Goal: Task Accomplishment & Management: Complete application form

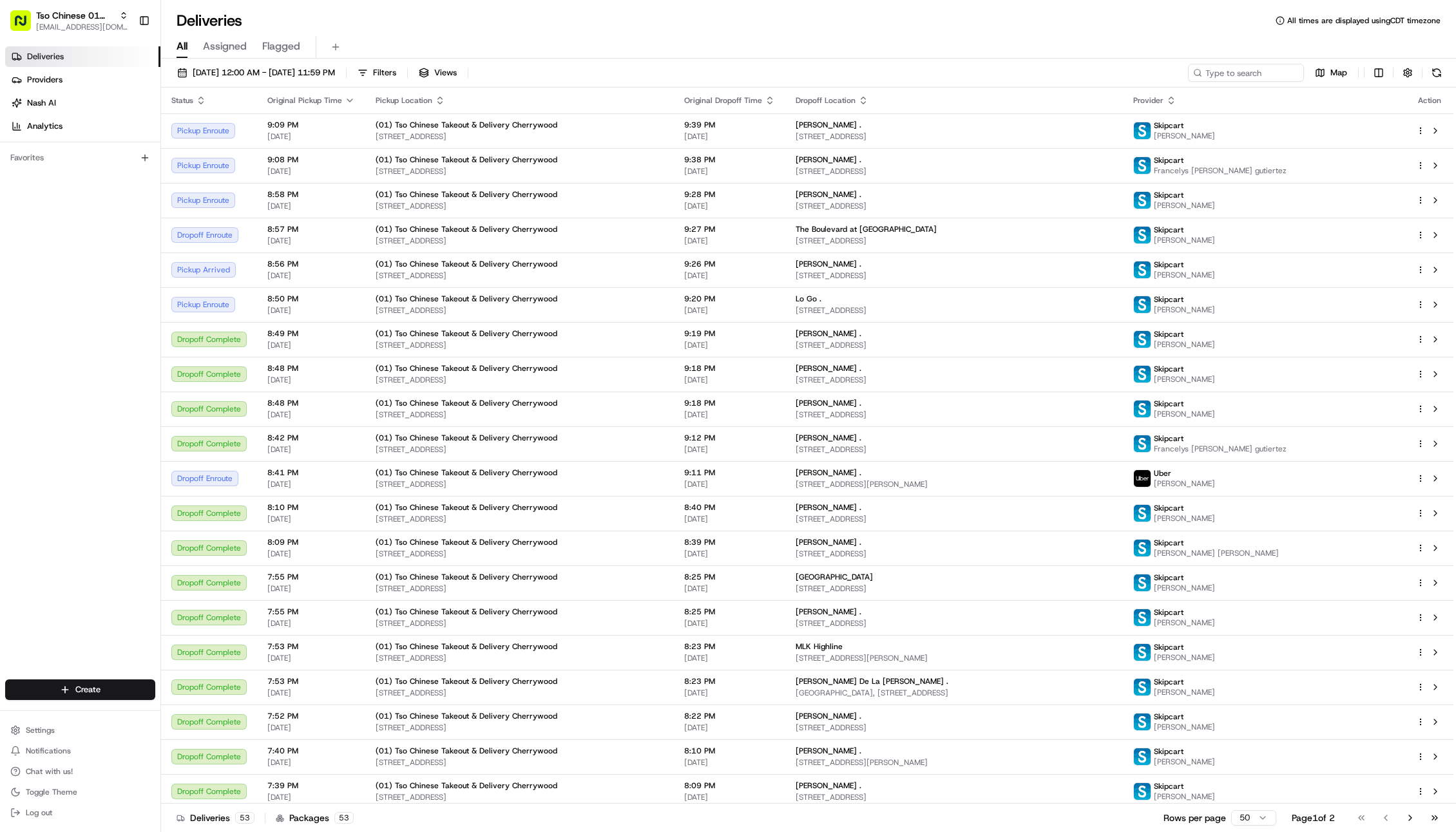
click at [712, 32] on div "All Assigned Flagged" at bounding box center [809, 45] width 1295 height 28
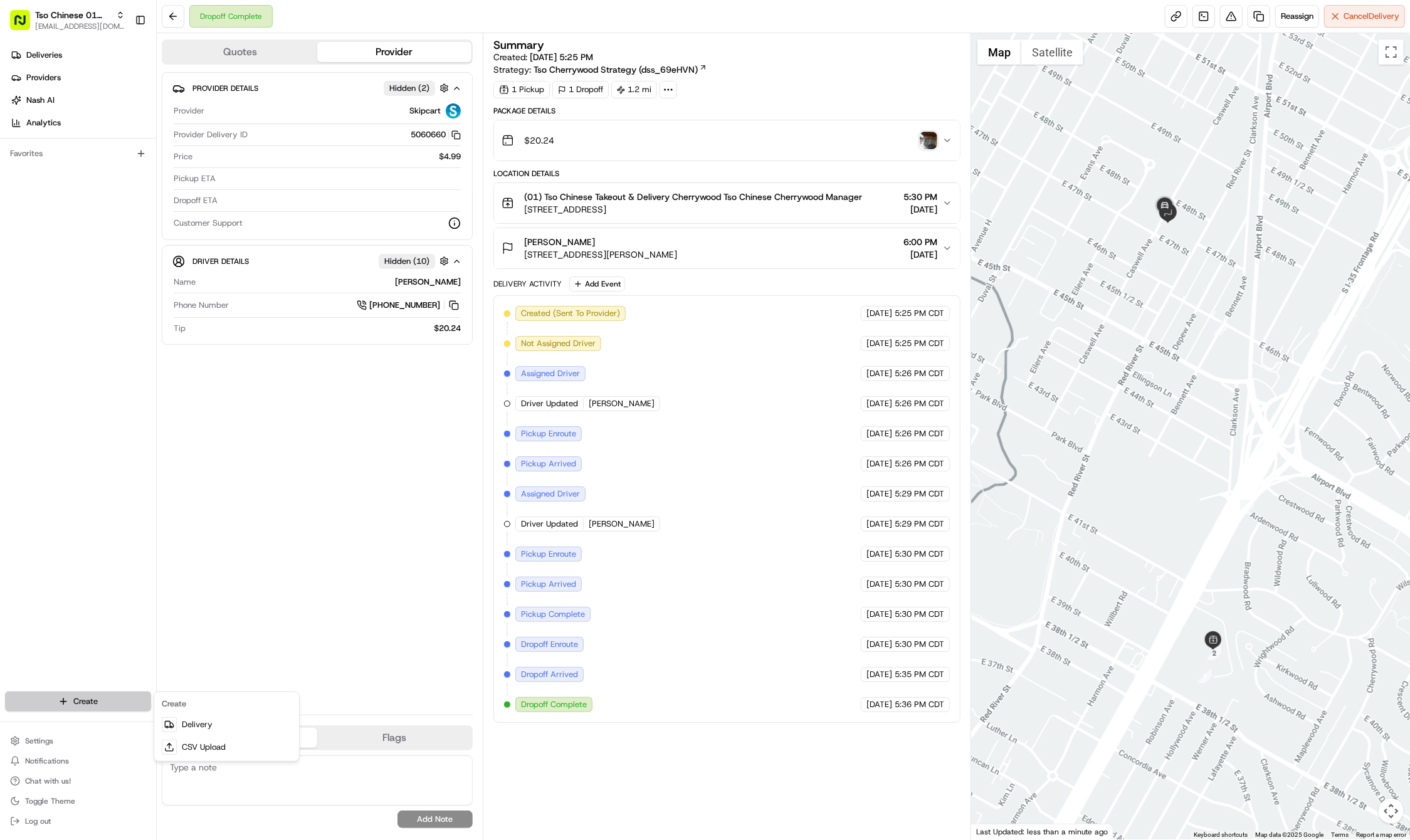
click at [91, 705] on html "Tso Chinese 01 Cherrywood [EMAIL_ADDRESS][DOMAIN_NAME] Toggle Sidebar Deliverie…" at bounding box center [705, 420] width 1410 height 840
click at [183, 726] on link "Delivery" at bounding box center [226, 725] width 140 height 23
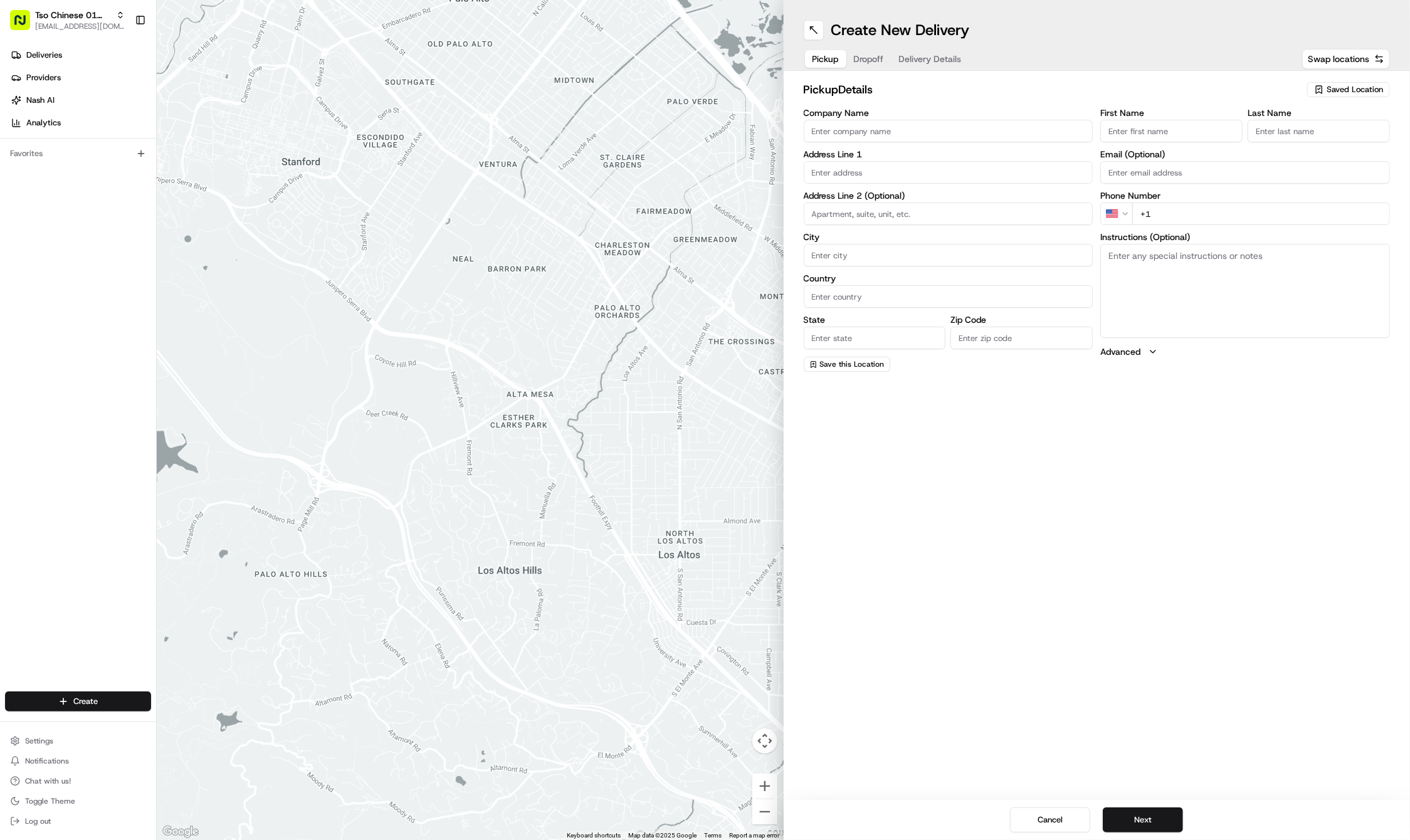
click at [1335, 90] on span "Saved Location" at bounding box center [1354, 90] width 56 height 11
click at [1303, 141] on span "(01) Tso Chinese Takeout & Delivery Cherrywood" at bounding box center [1327, 142] width 154 height 23
type input "(01) Tso Chinese Takeout & Delivery Cherrywood"
type input "Ste E-5"
type input "Austin"
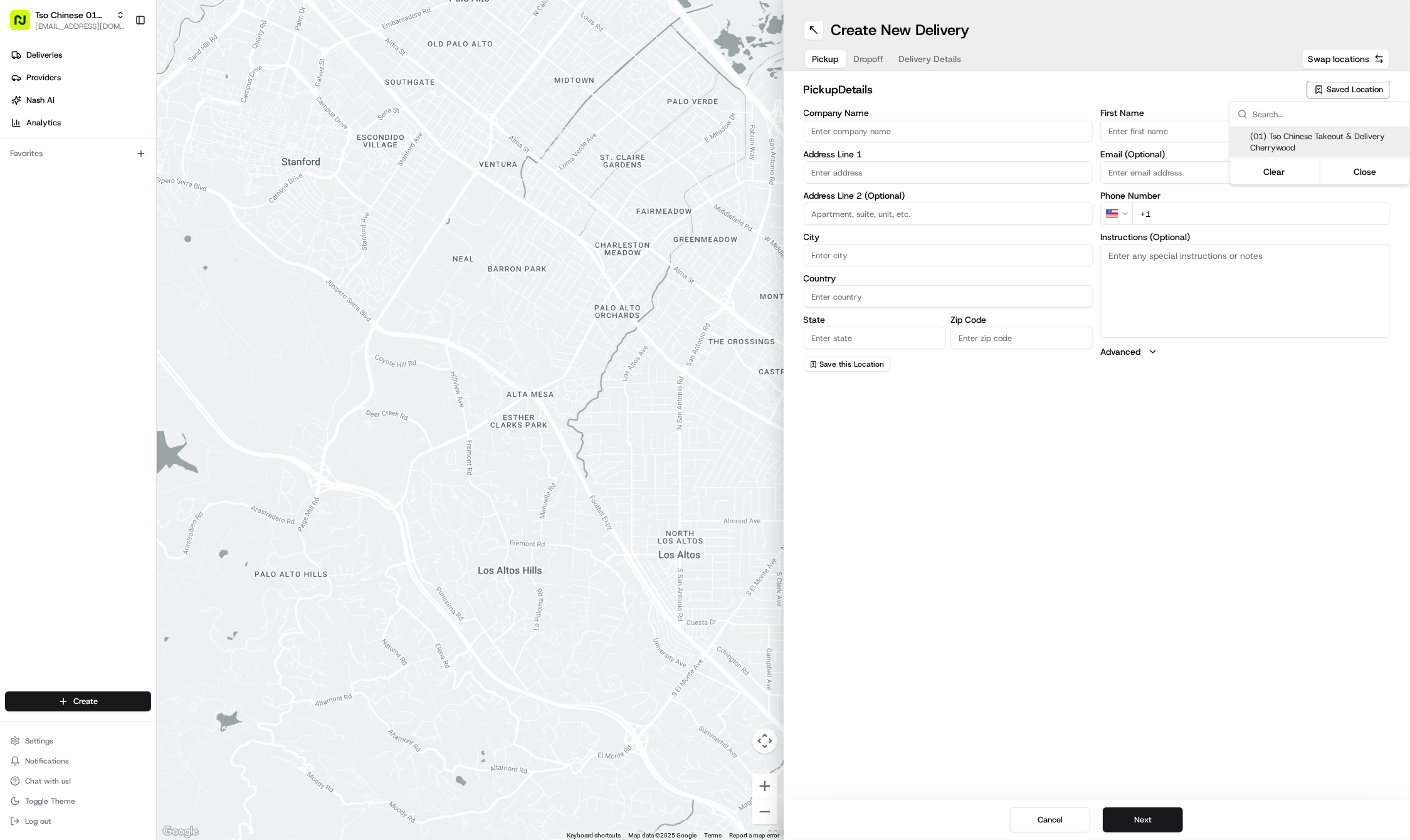
type input "US"
type input "[GEOGRAPHIC_DATA]"
type input "78722"
type input "Tso Chinese"
type input "Cherrywood Manager"
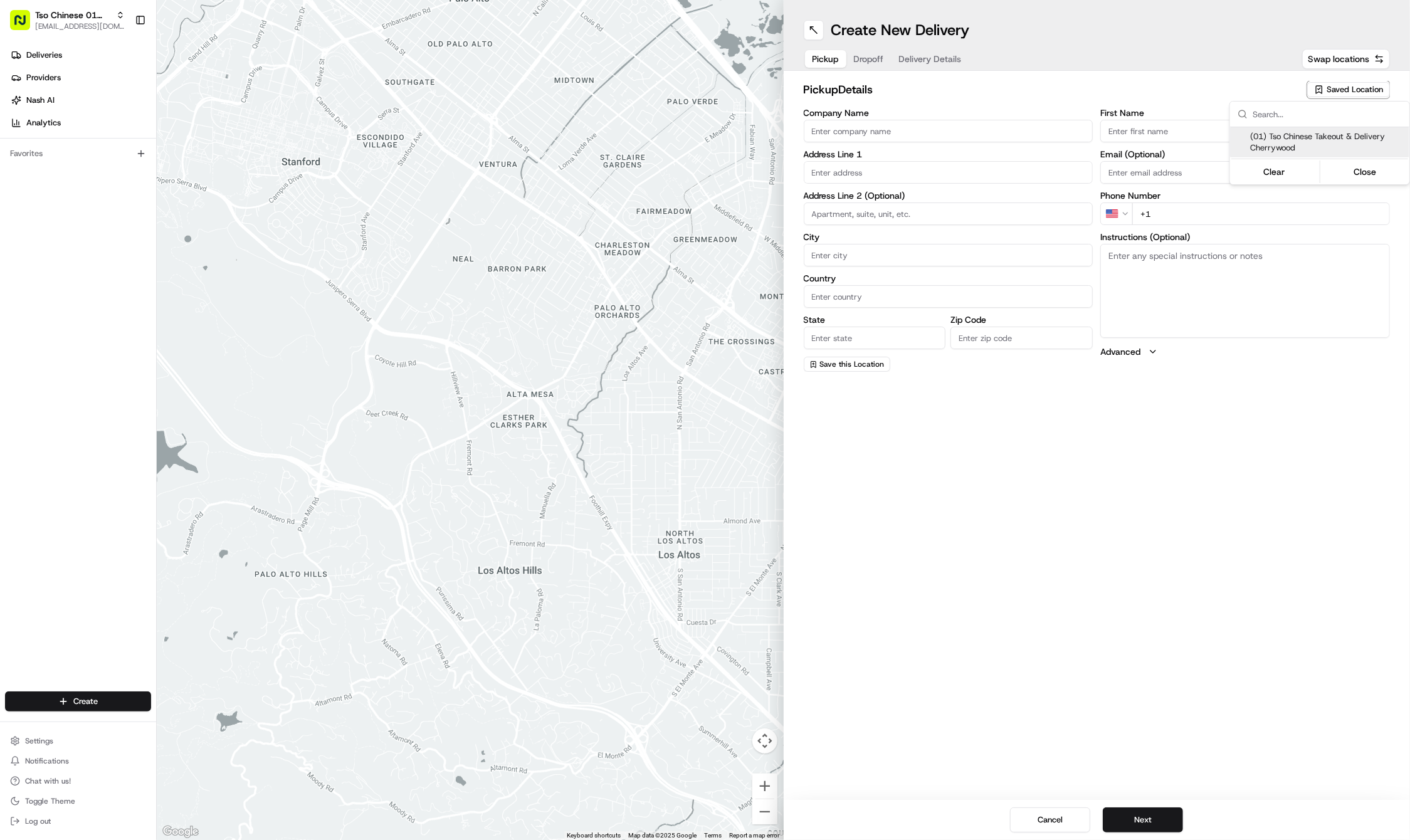
type input "[EMAIL_ADDRESS][DOMAIN_NAME]"
type input "[PHONE_NUMBER]"
type textarea "Submit a picture displaying address & food as Proof of Delivery. Envía una foto…"
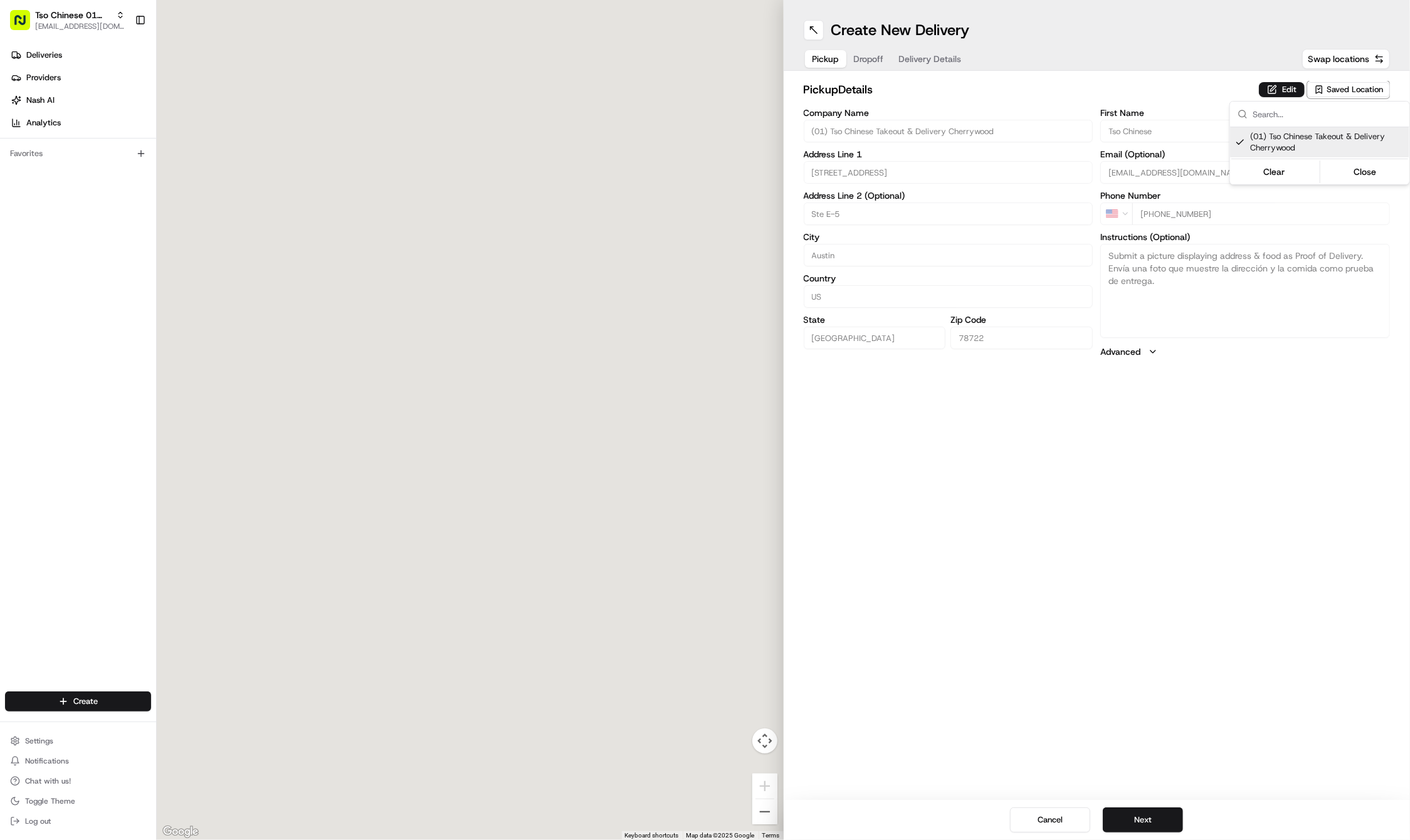
type input "[STREET_ADDRESS]"
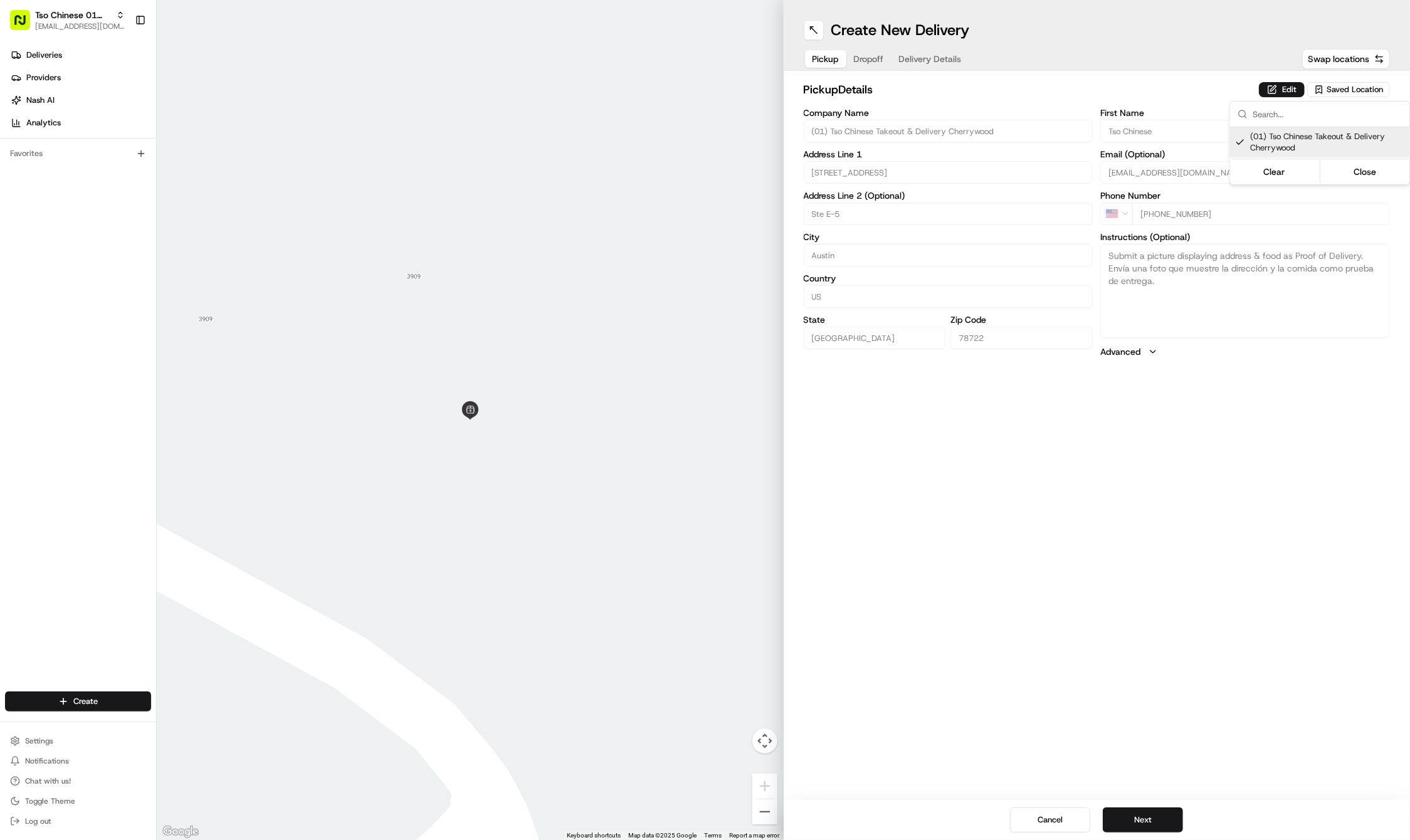
click at [1171, 675] on html "Tso Chinese 01 Cherrywood [EMAIL_ADDRESS][DOMAIN_NAME] Toggle Sidebar Deliverie…" at bounding box center [705, 420] width 1410 height 840
click at [1150, 823] on button "Next" at bounding box center [1143, 820] width 80 height 25
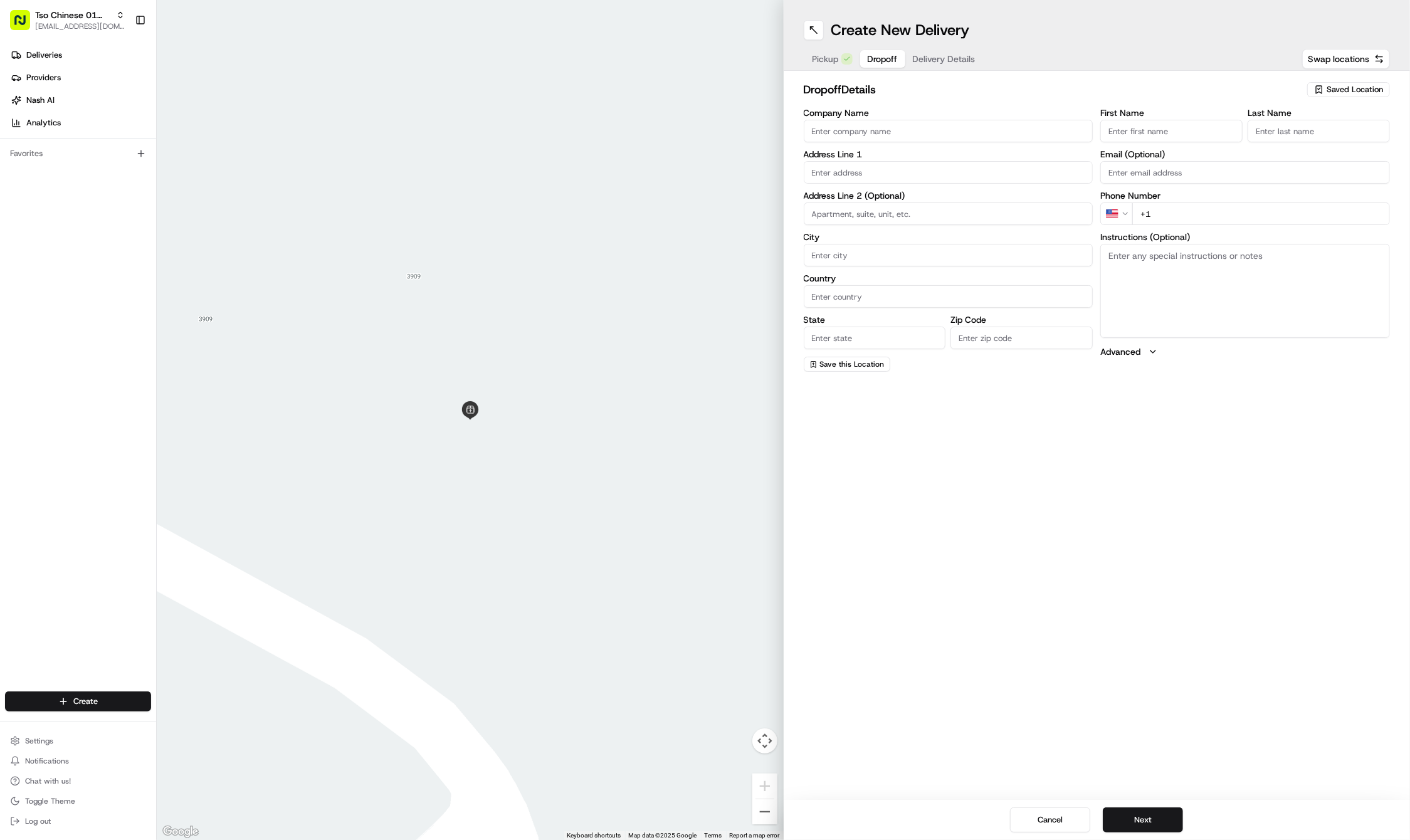
paste input "Cutter"
type input "Cutter"
click at [1284, 117] on label "Last Name" at bounding box center [1318, 113] width 142 height 9
click at [1284, 119] on input "Last Name" at bounding box center [1318, 131] width 142 height 23
paste input "Dalton"
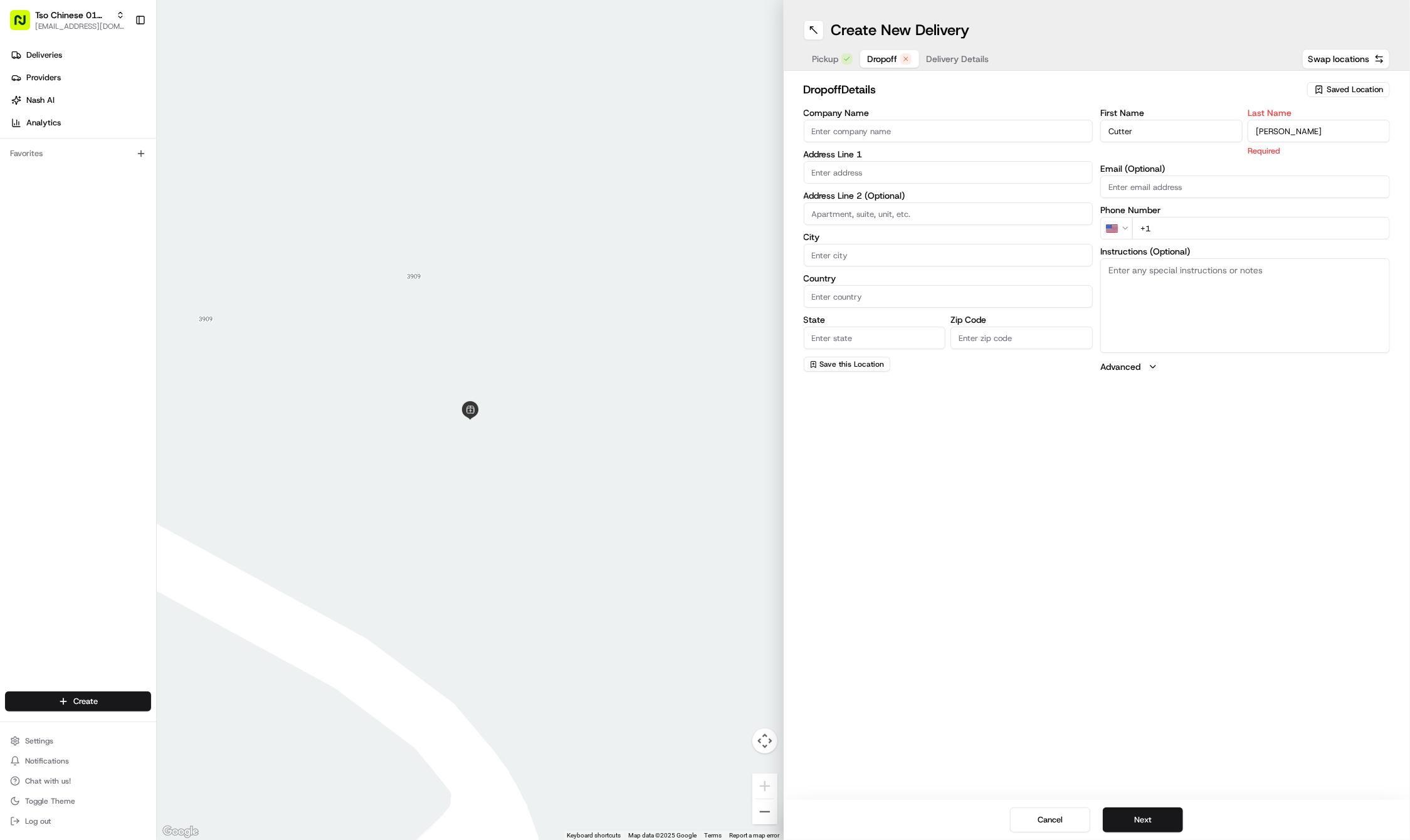
type input "Dalton"
paste input "832 444 8355"
type input "+1 832 444 8355"
paste input "2906 West Ave"
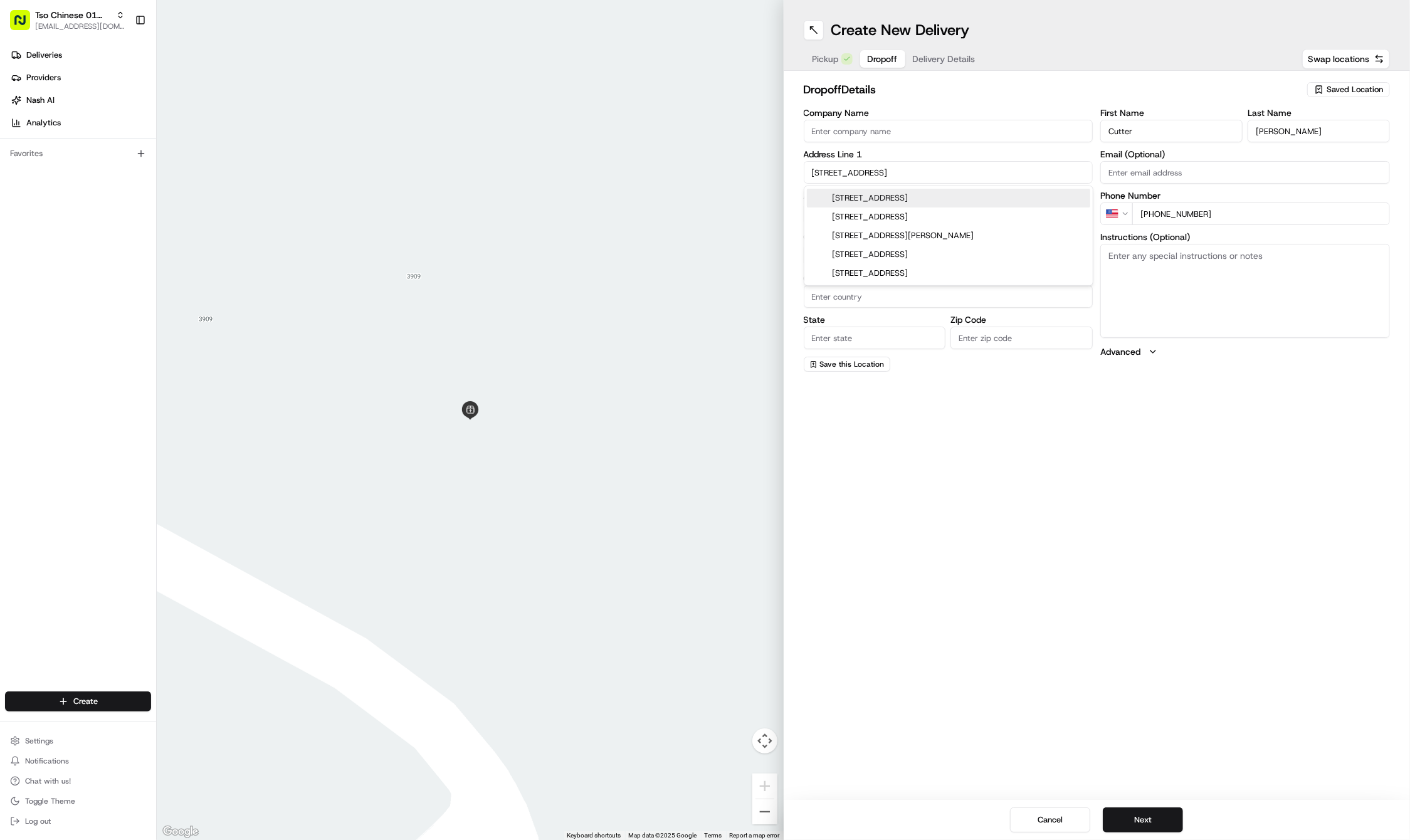
click at [858, 189] on div "2906 West Avenue, Austin, TX" at bounding box center [948, 198] width 283 height 19
type input "2906 West Ave, Austin, TX 78705, USA"
type input "Austin"
type input "[GEOGRAPHIC_DATA]"
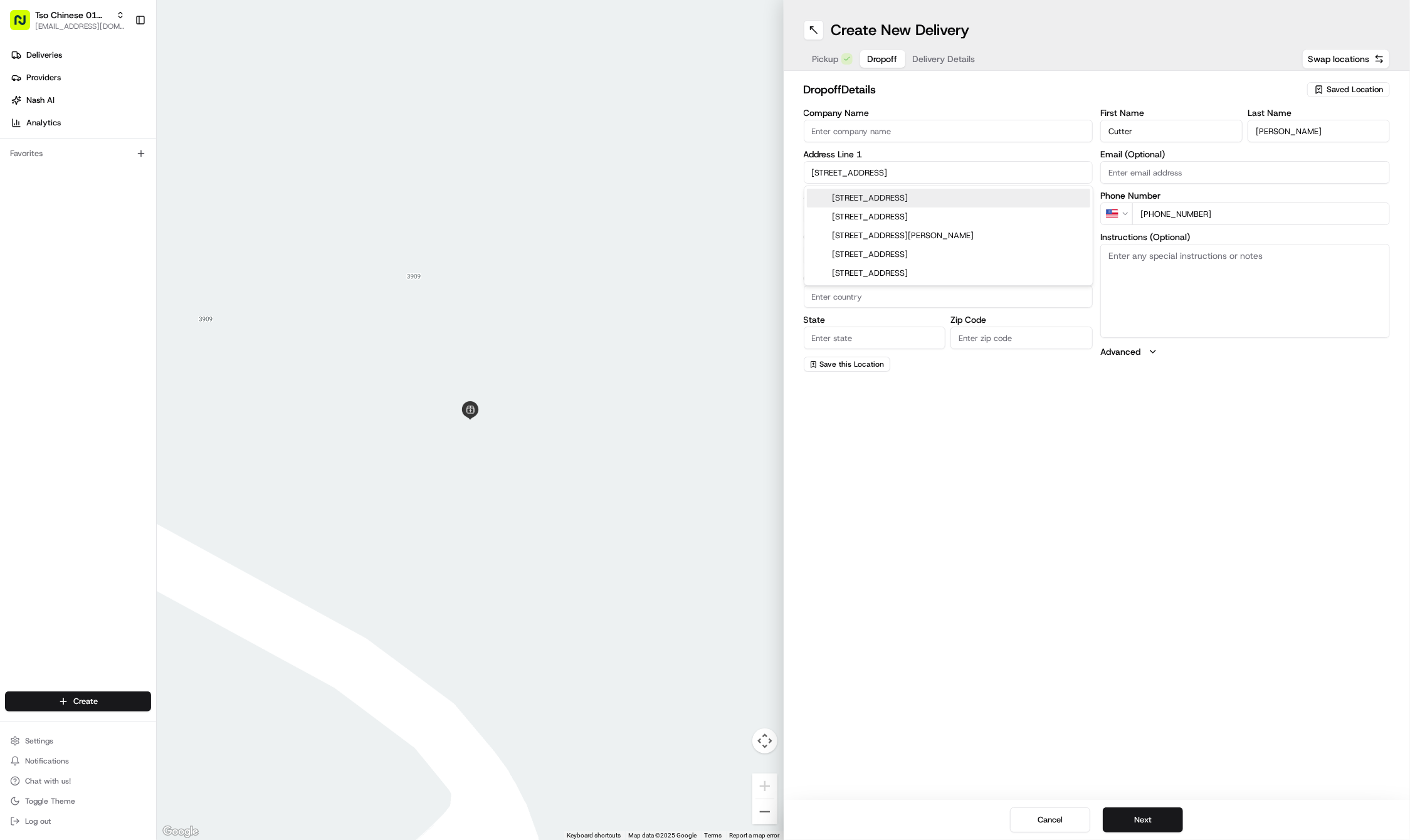
type input "78705"
type input "2906 West Avenue"
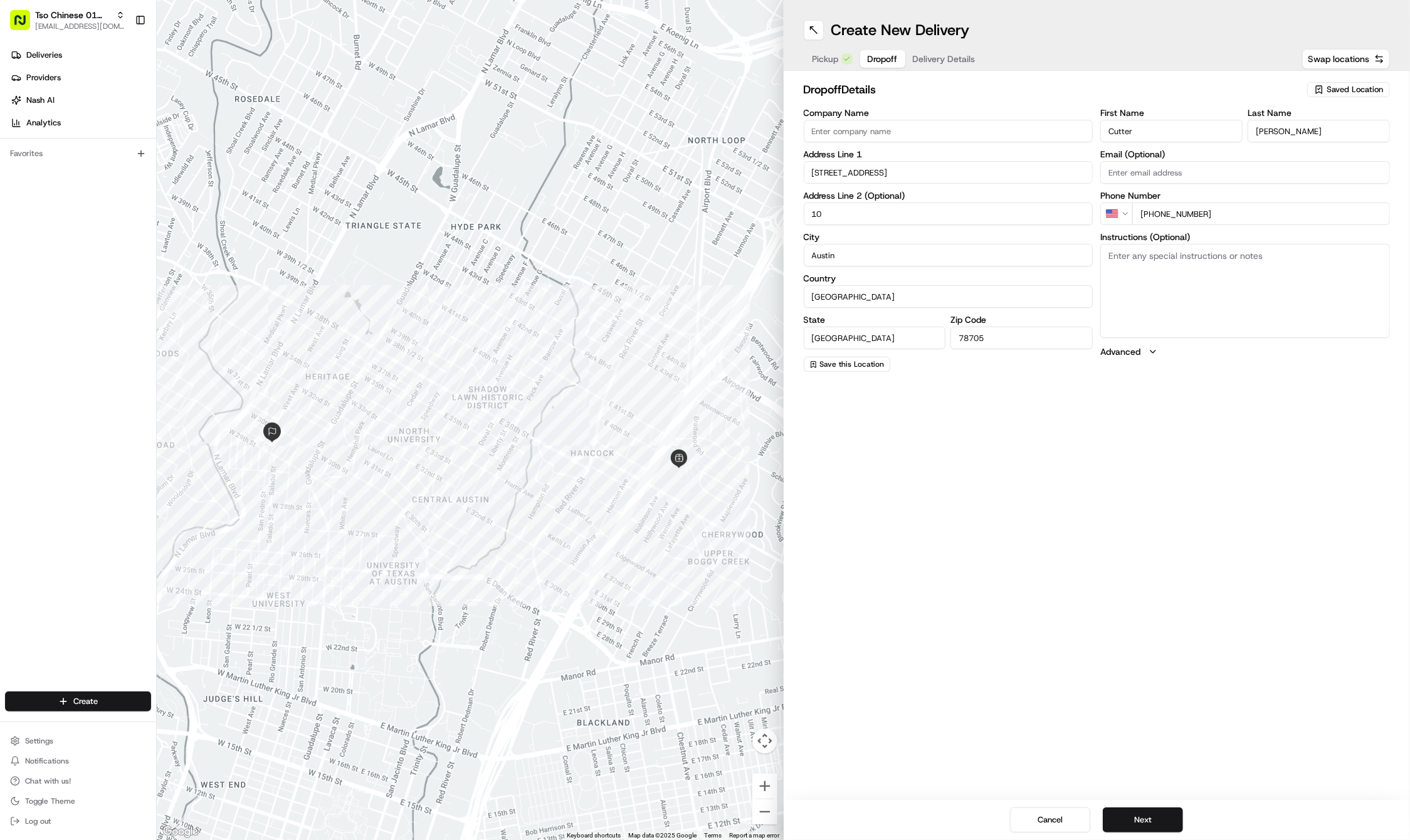
type input "10"
click at [1244, 284] on textarea "Instructions (Optional)" at bounding box center [1245, 291] width 289 height 94
paste textarea "gate code: 135 Apartment on southwest corner"
type textarea "gate code: 135 Apartment on southwest corner"
click at [1129, 820] on button "Next" at bounding box center [1143, 820] width 80 height 25
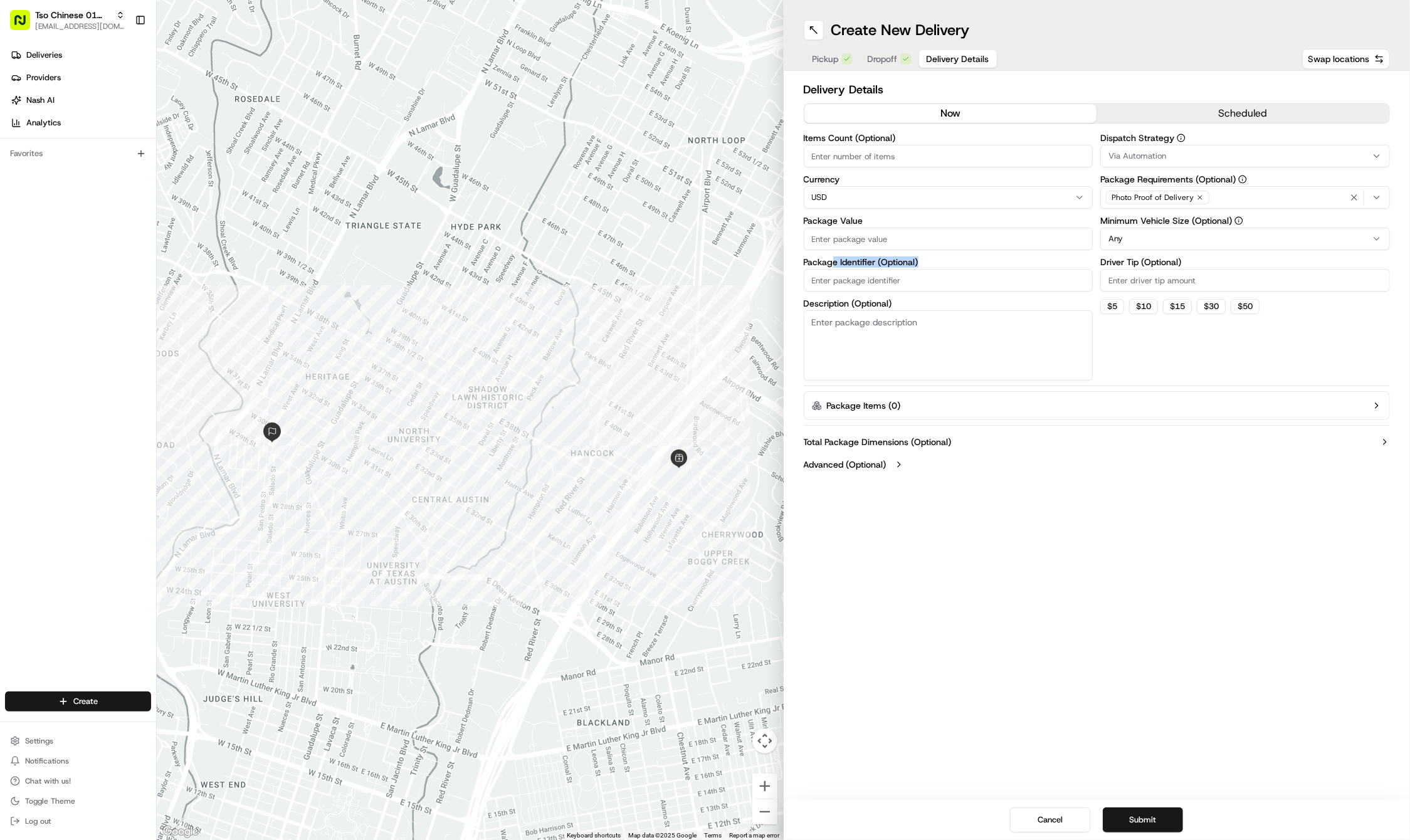
click at [834, 266] on div "Package Identifier (Optional)" at bounding box center [949, 275] width 289 height 34
click at [831, 286] on input "Package Identifier (Optional)" at bounding box center [949, 280] width 289 height 23
paste input "#DUOT8D2"
type input "#DUOT8D2"
click at [821, 238] on input "Package Value" at bounding box center [949, 239] width 289 height 23
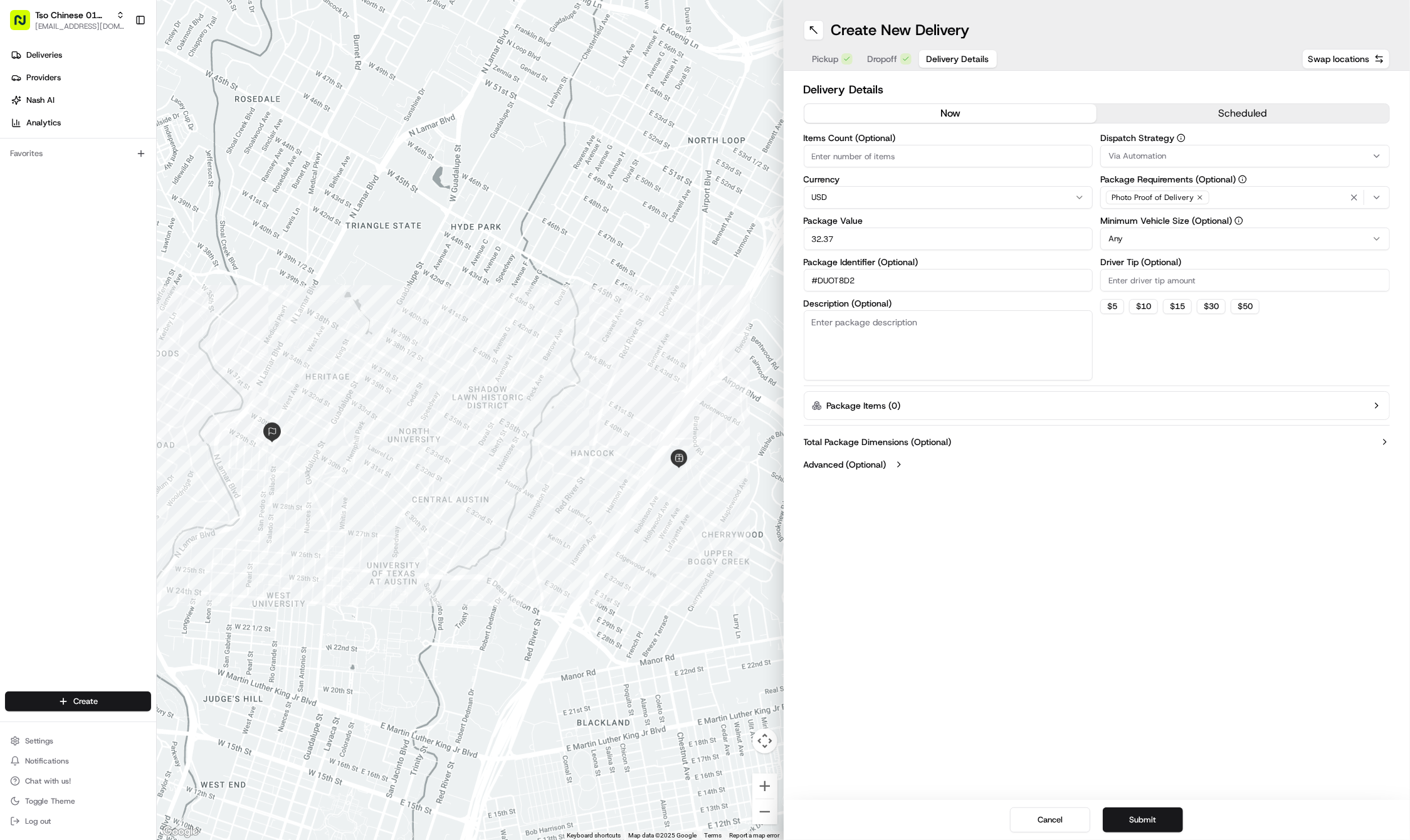
type input "32.37"
click at [1126, 274] on input "Driver Tip (Optional)" at bounding box center [1245, 280] width 289 height 23
type input "2"
click at [1164, 157] on span "Via Automation" at bounding box center [1137, 156] width 58 height 11
click at [1177, 223] on span "Tso Cherrywood Strategy" at bounding box center [1198, 224] width 154 height 11
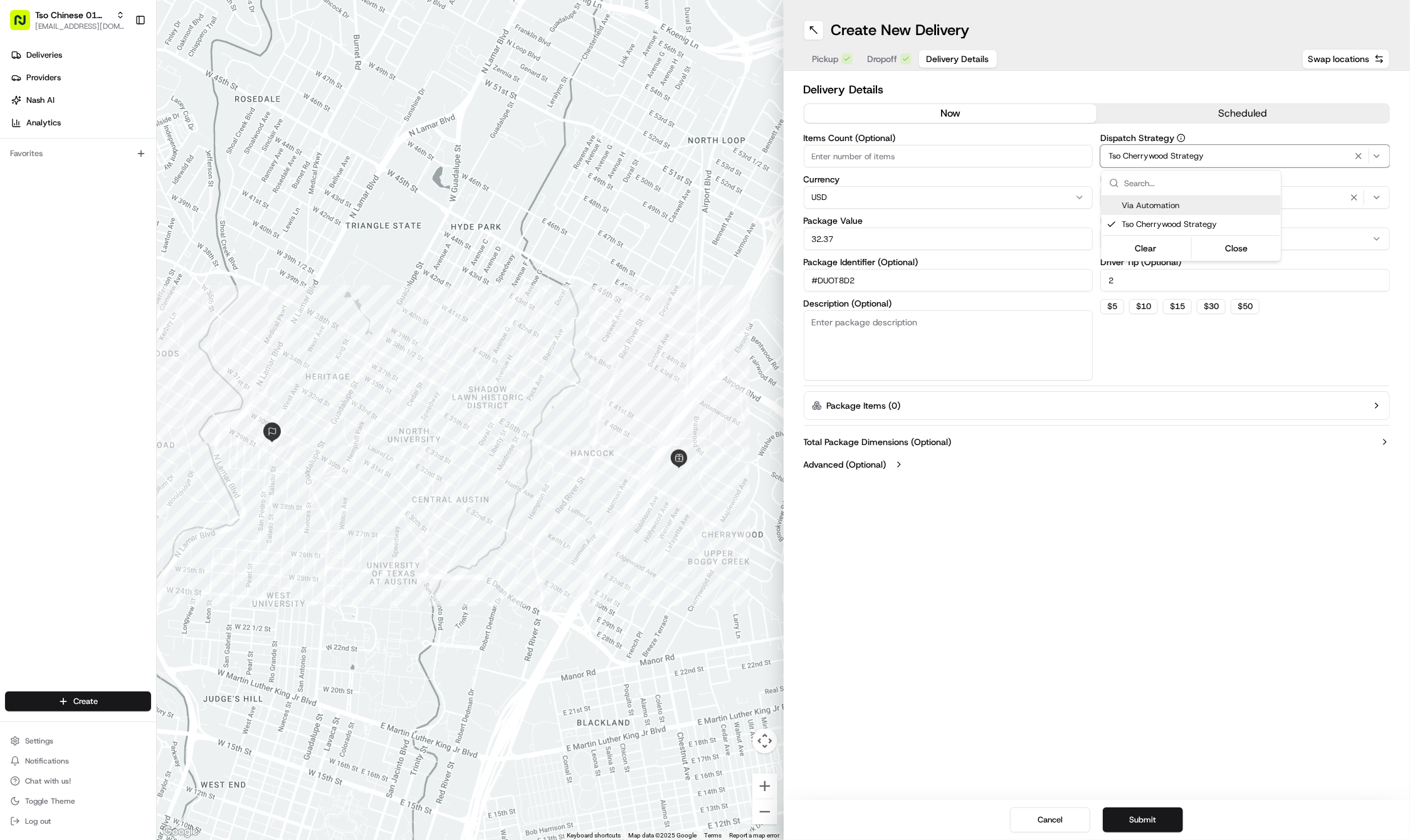
click at [1359, 193] on html "Tso Chinese 01 Cherrywood haran@tsochinese.com Toggle Sidebar Deliveries Provid…" at bounding box center [705, 420] width 1410 height 840
click at [1354, 193] on icon "button" at bounding box center [1354, 197] width 10 height 10
click at [1354, 193] on div "Select requirements" at bounding box center [1245, 198] width 283 height 11
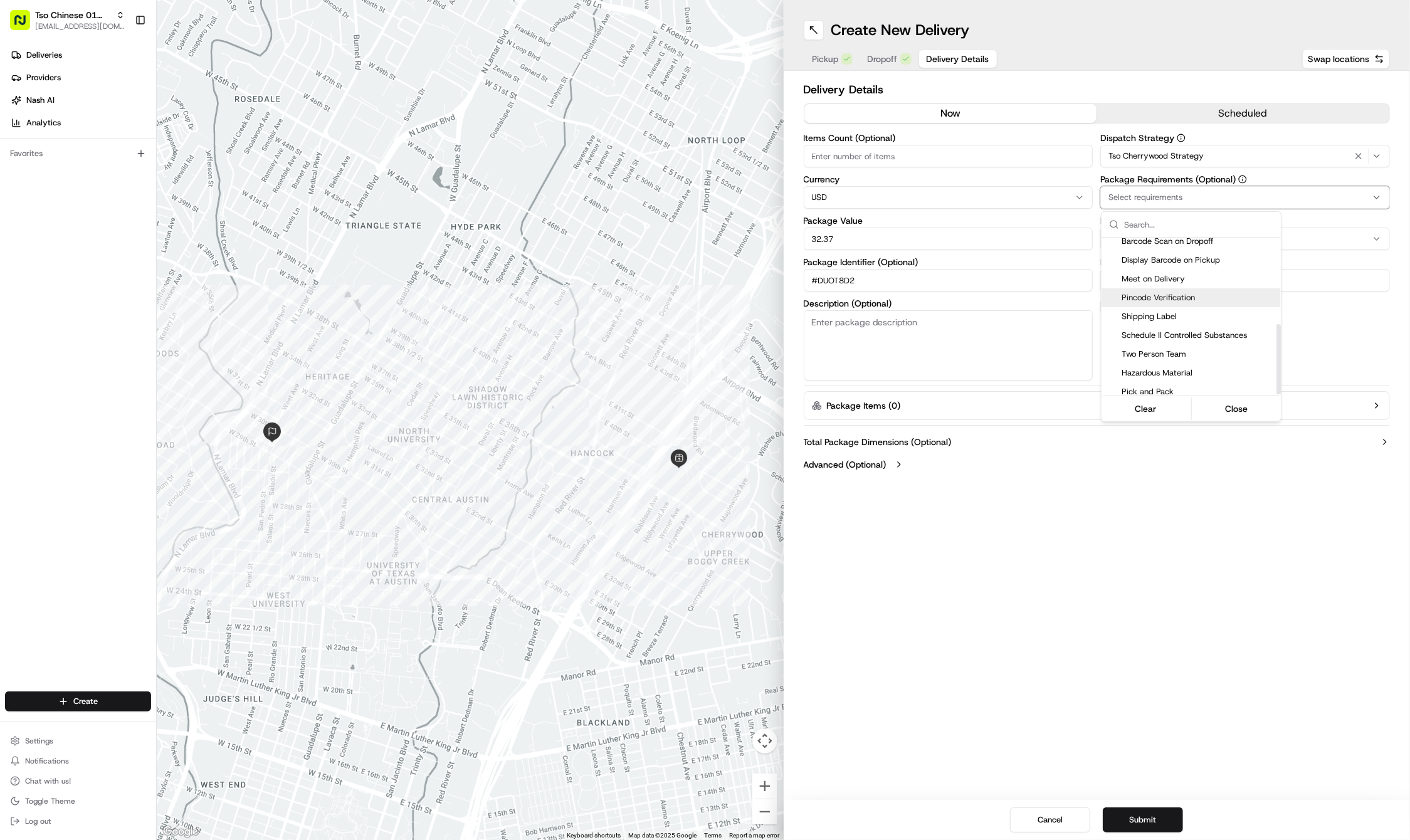
scroll to position [192, 0]
click at [1169, 276] on span "Meet on Delivery" at bounding box center [1198, 281] width 154 height 11
click at [1002, 542] on html "Tso Chinese 01 Cherrywood haran@tsochinese.com Toggle Sidebar Deliveries Provid…" at bounding box center [705, 420] width 1410 height 840
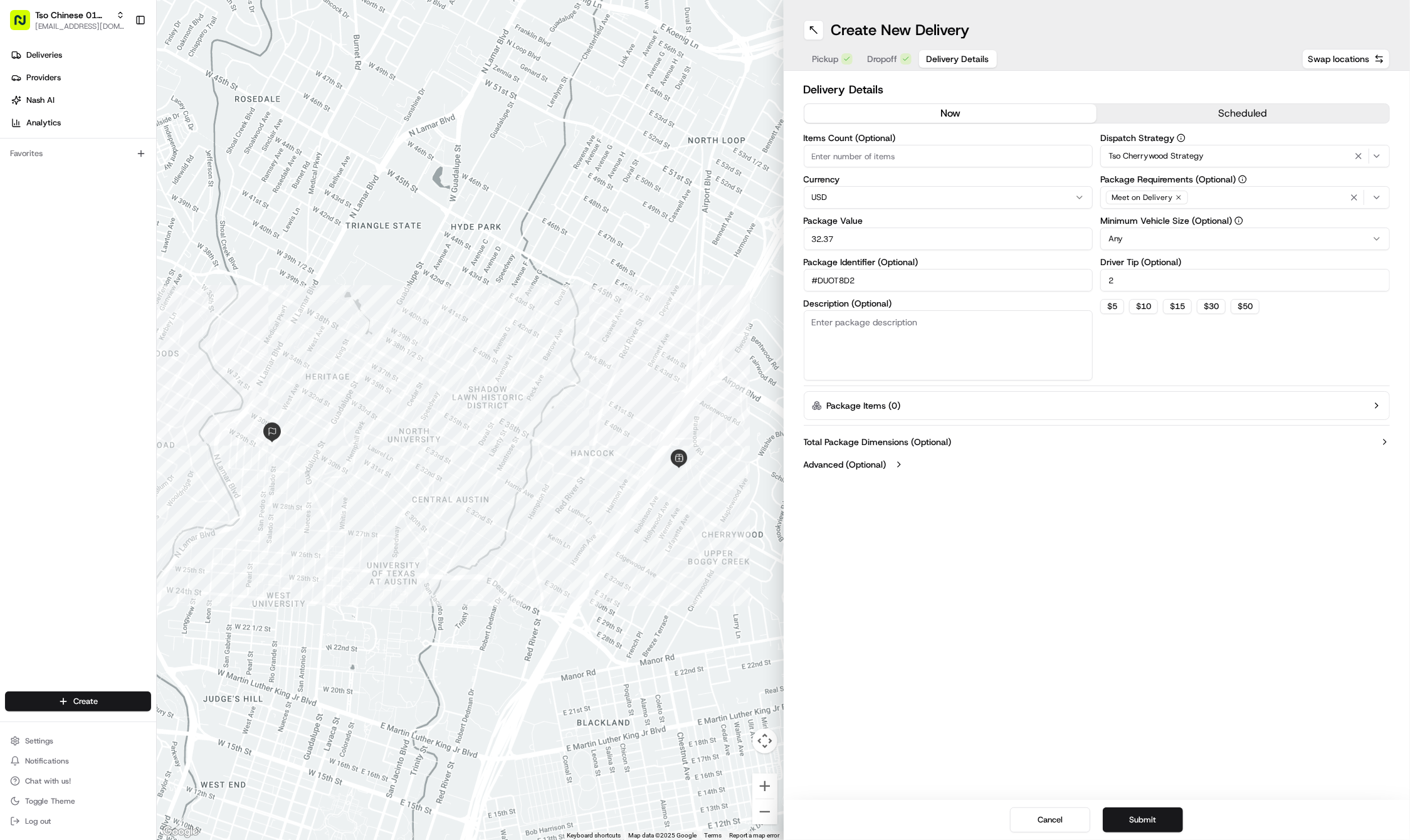
click at [1031, 678] on div "Create New Delivery Pickup Dropoff Delivery Details Swap locations Delivery Det…" at bounding box center [1097, 420] width 627 height 840
click at [1137, 822] on button "Submit" at bounding box center [1143, 820] width 80 height 25
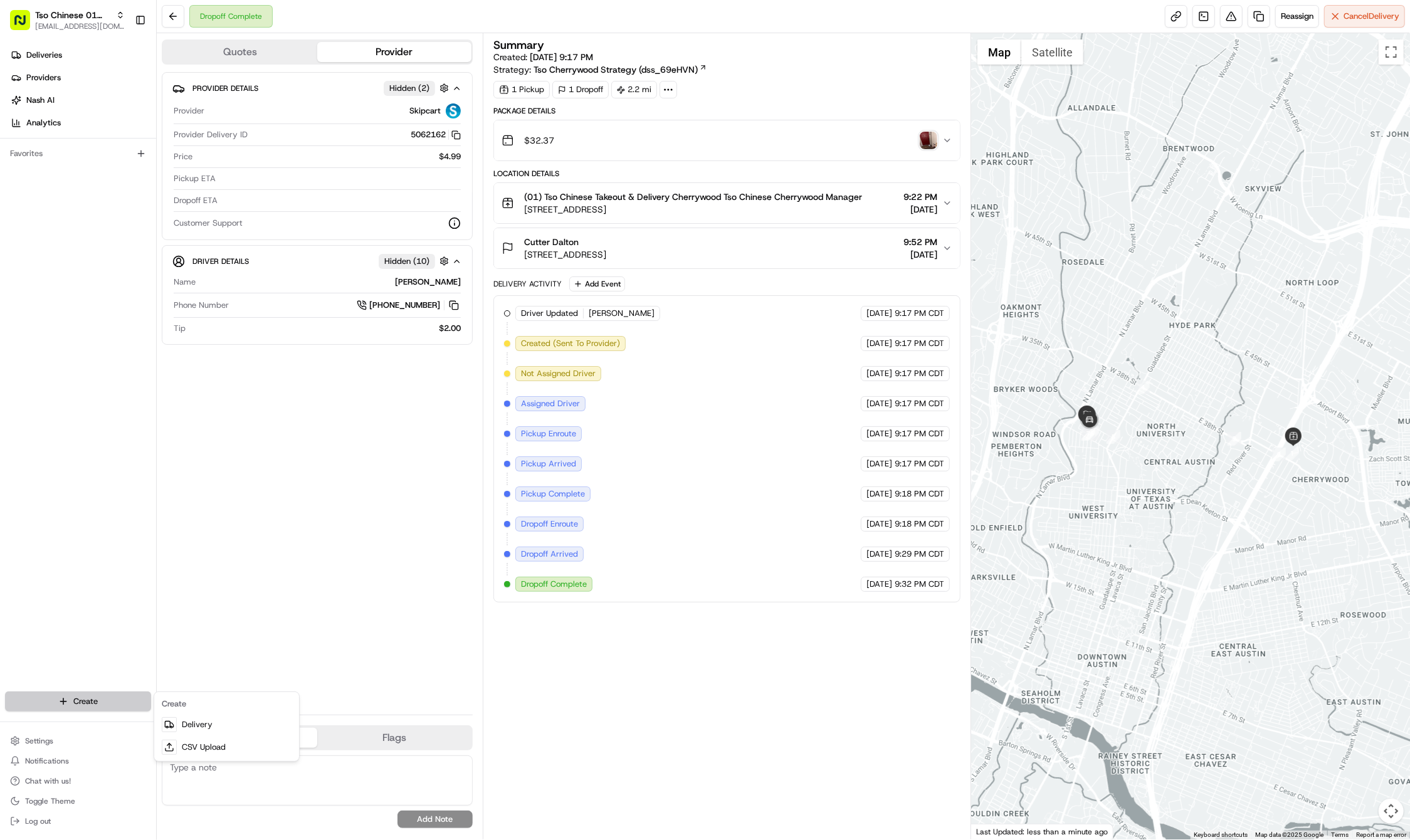
click at [87, 697] on html "Tso Chinese 01 Cherrywood haran@tsochinese.com Toggle Sidebar Deliveries Provid…" at bounding box center [705, 420] width 1410 height 840
click at [204, 725] on link "Delivery" at bounding box center [226, 725] width 140 height 23
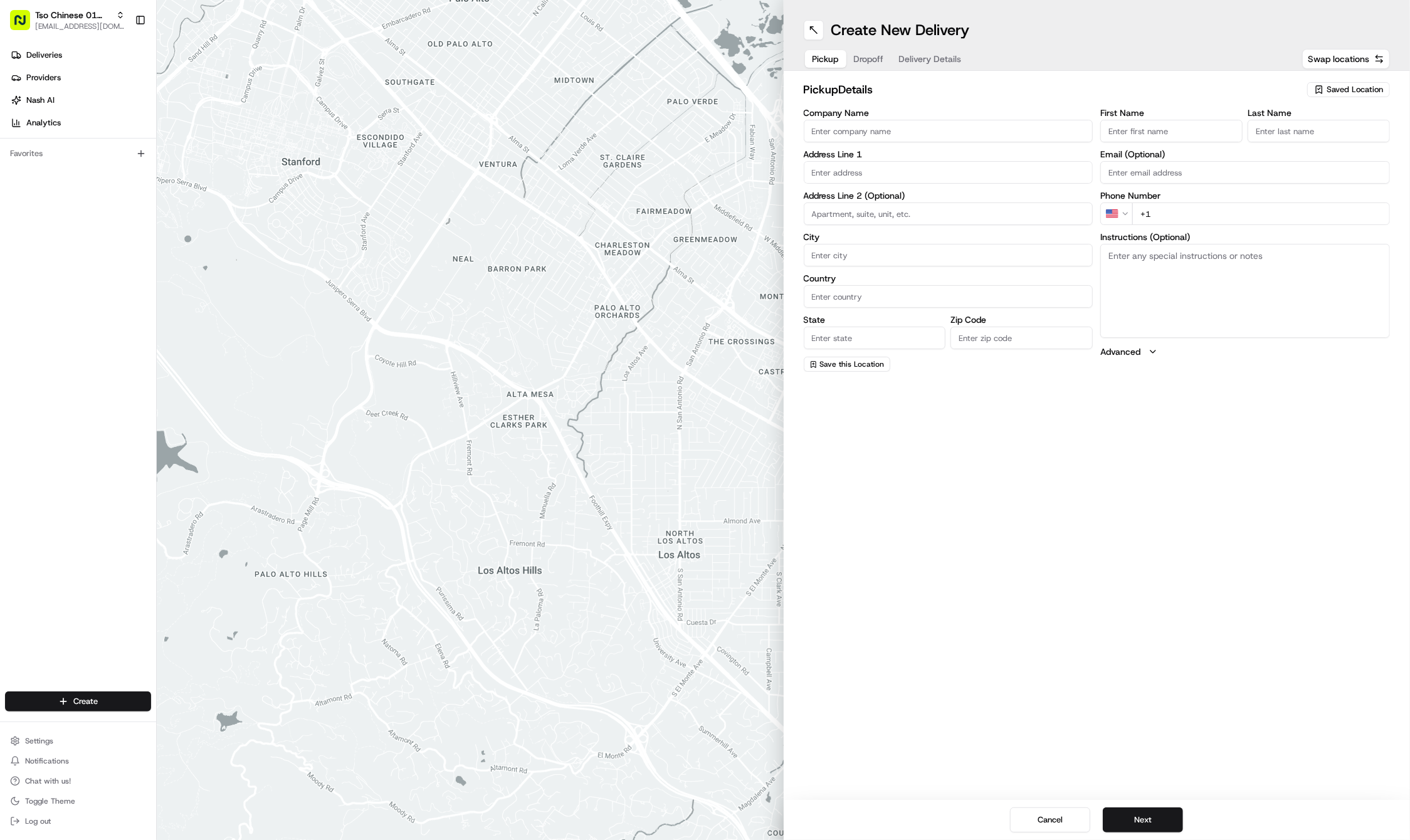
click at [1352, 91] on span "Saved Location" at bounding box center [1354, 90] width 56 height 11
click at [1317, 135] on span "(01) Tso Chinese Takeout & Delivery Cherrywood" at bounding box center [1327, 142] width 154 height 23
type input "(01) Tso Chinese Takeout & Delivery Cherrywood"
type input "Ste E-5"
type input "Austin"
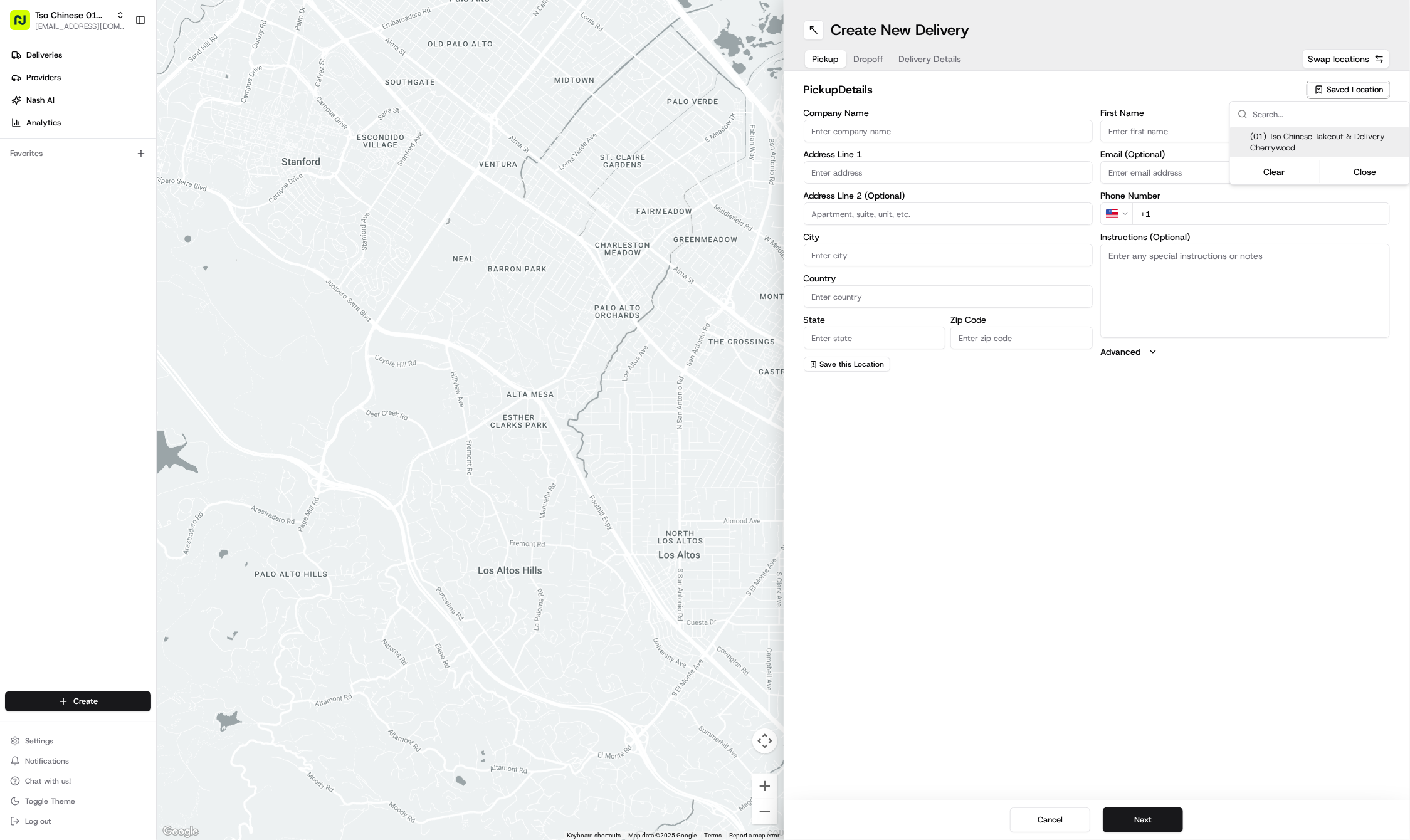
type input "US"
type input "[GEOGRAPHIC_DATA]"
type input "78722"
type input "Tso Chinese"
type input "Cherrywood Manager"
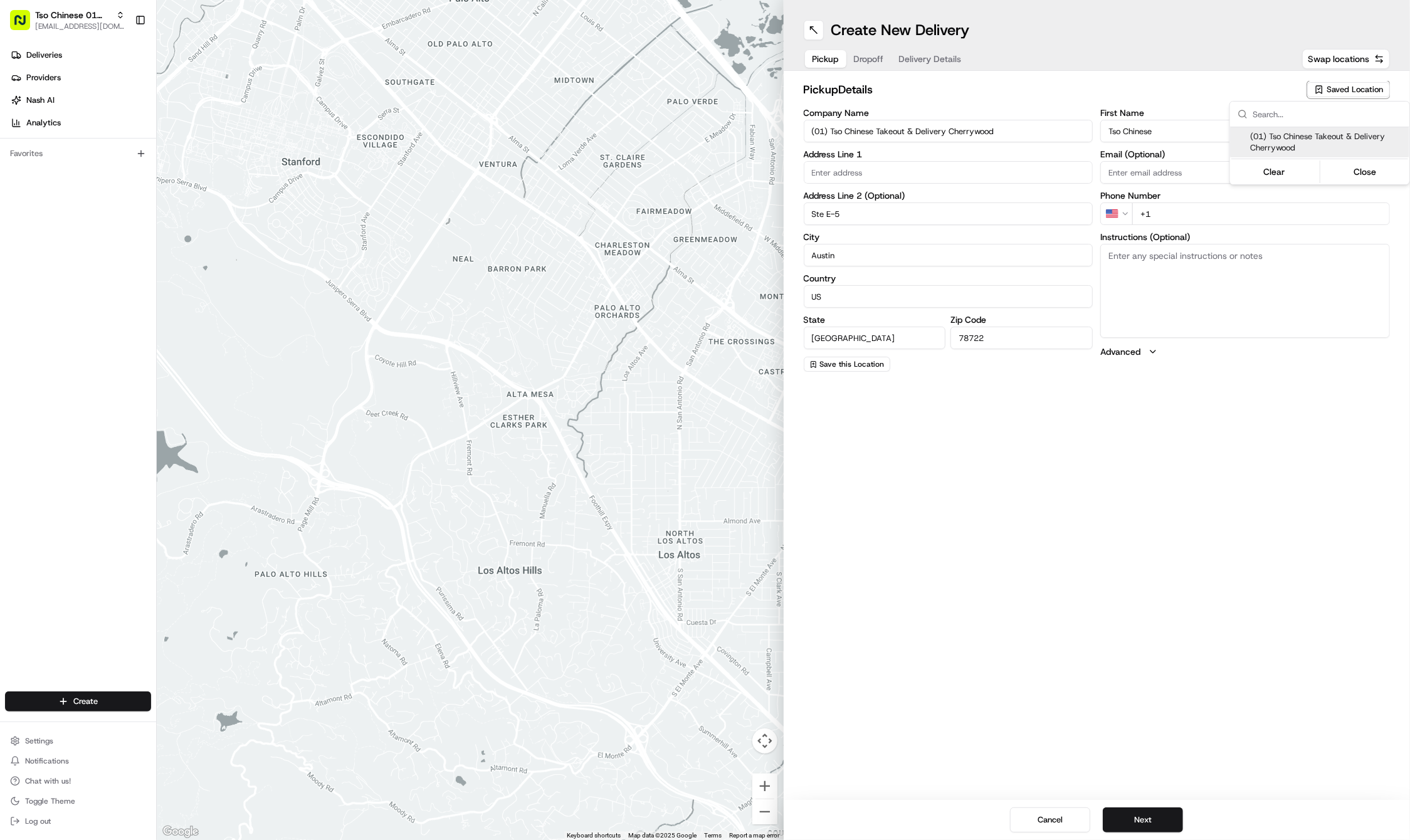
type input "[EMAIL_ADDRESS][DOMAIN_NAME]"
type input "[PHONE_NUMBER]"
type textarea "Submit a picture displaying address & food as Proof of Delivery. Envía una foto…"
type input "3909 N Interstate Hwy 35"
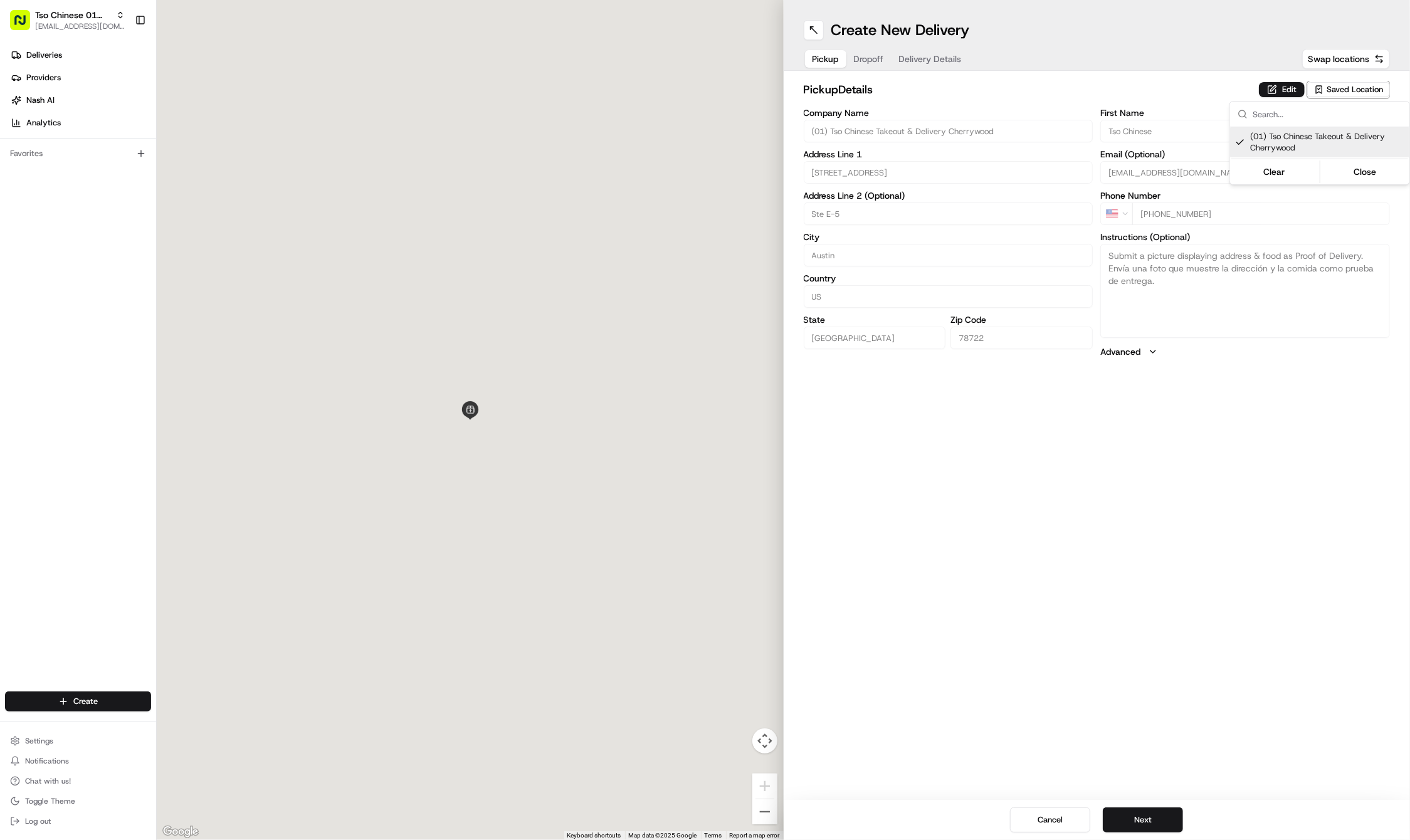
click at [1171, 489] on html "Tso Chinese 01 Cherrywood haran@tsochinese.com Toggle Sidebar Deliveries Provid…" at bounding box center [705, 420] width 1410 height 840
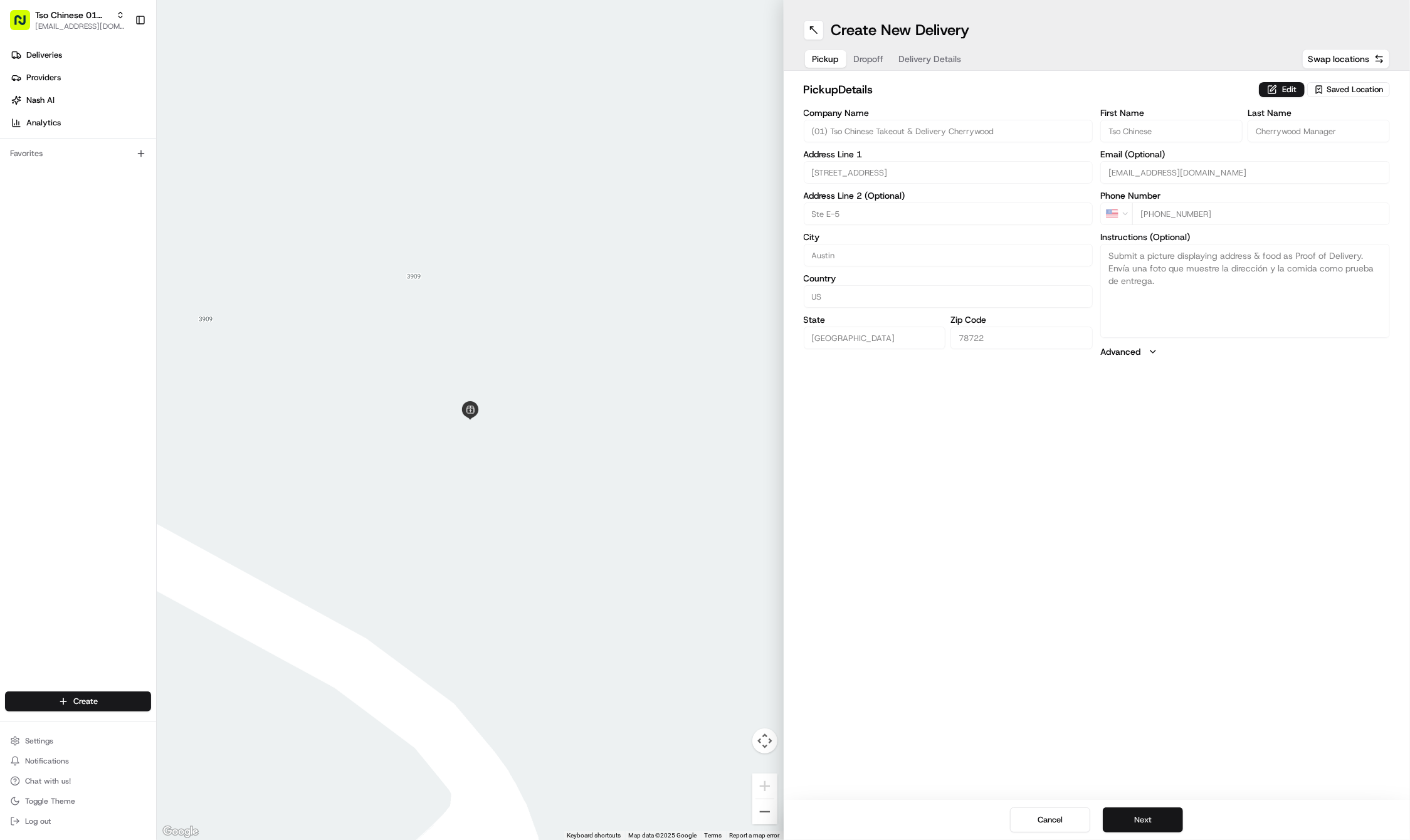
click at [1141, 826] on button "Next" at bounding box center [1143, 820] width 80 height 25
paste input "214 283 4745"
type input "+1 214 283 4745"
paste input "Jacob"
type input "Jacob"
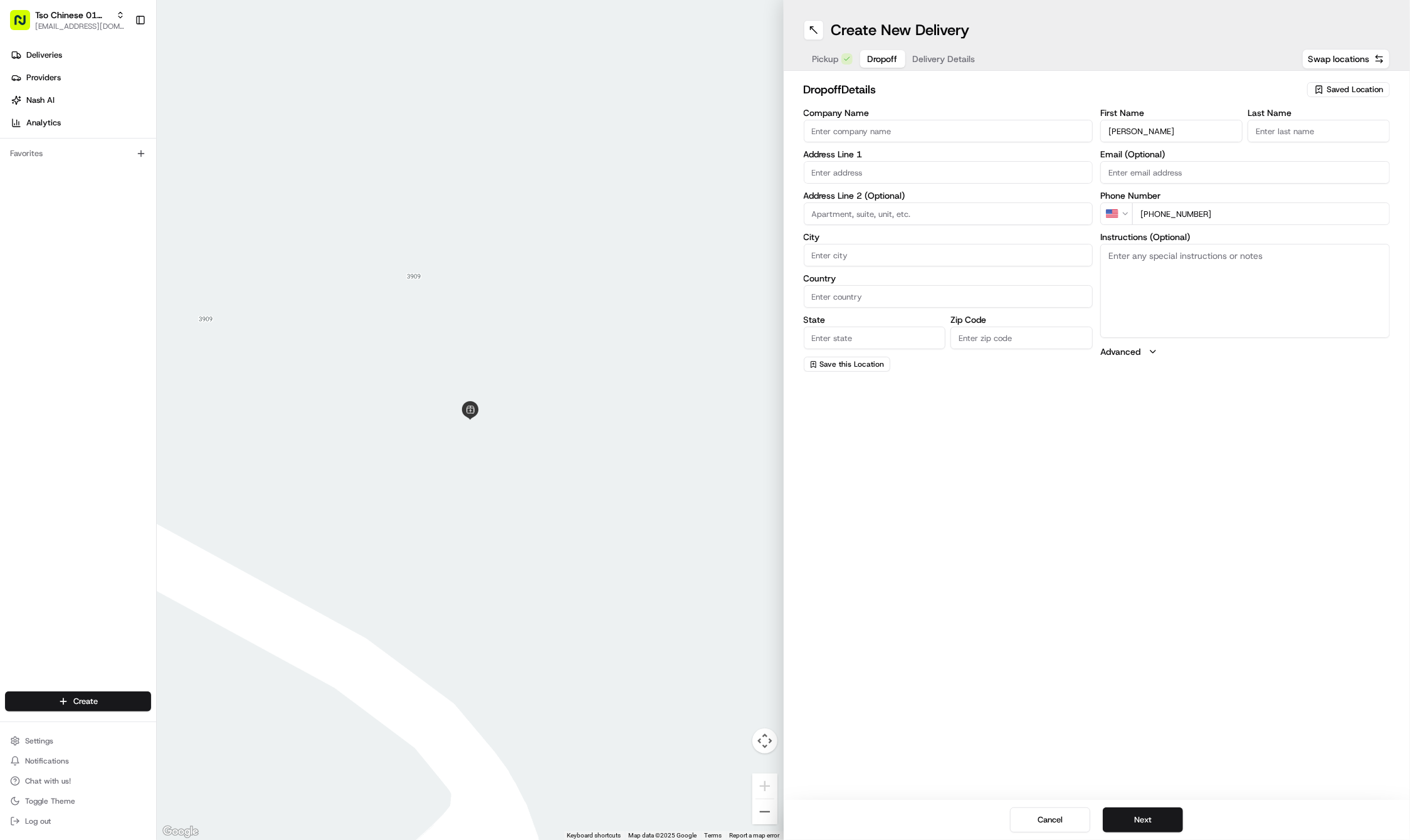
paste input "Miller"
type input "Miller"
paste input "5200 N Lamar Blvd"
click at [865, 193] on div "5200 N Lamar Blvd, Austin, TX" at bounding box center [948, 198] width 283 height 19
type input "5200 N Lamar Blvd, Austin, TX 78751, USA"
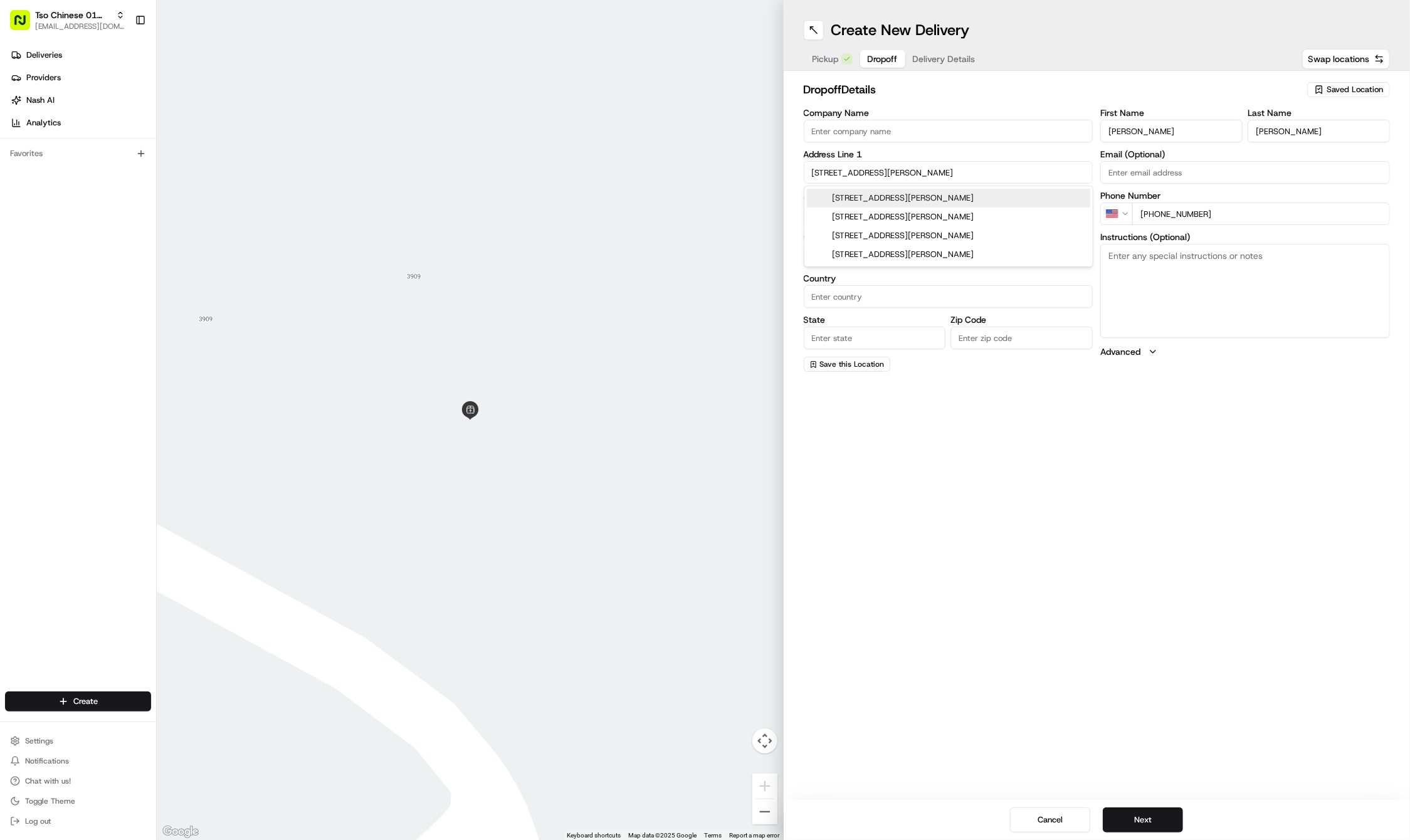
type input "Austin"
type input "United States"
type input "TX"
type input "78751"
type input "5200 North Lamar Boulevard"
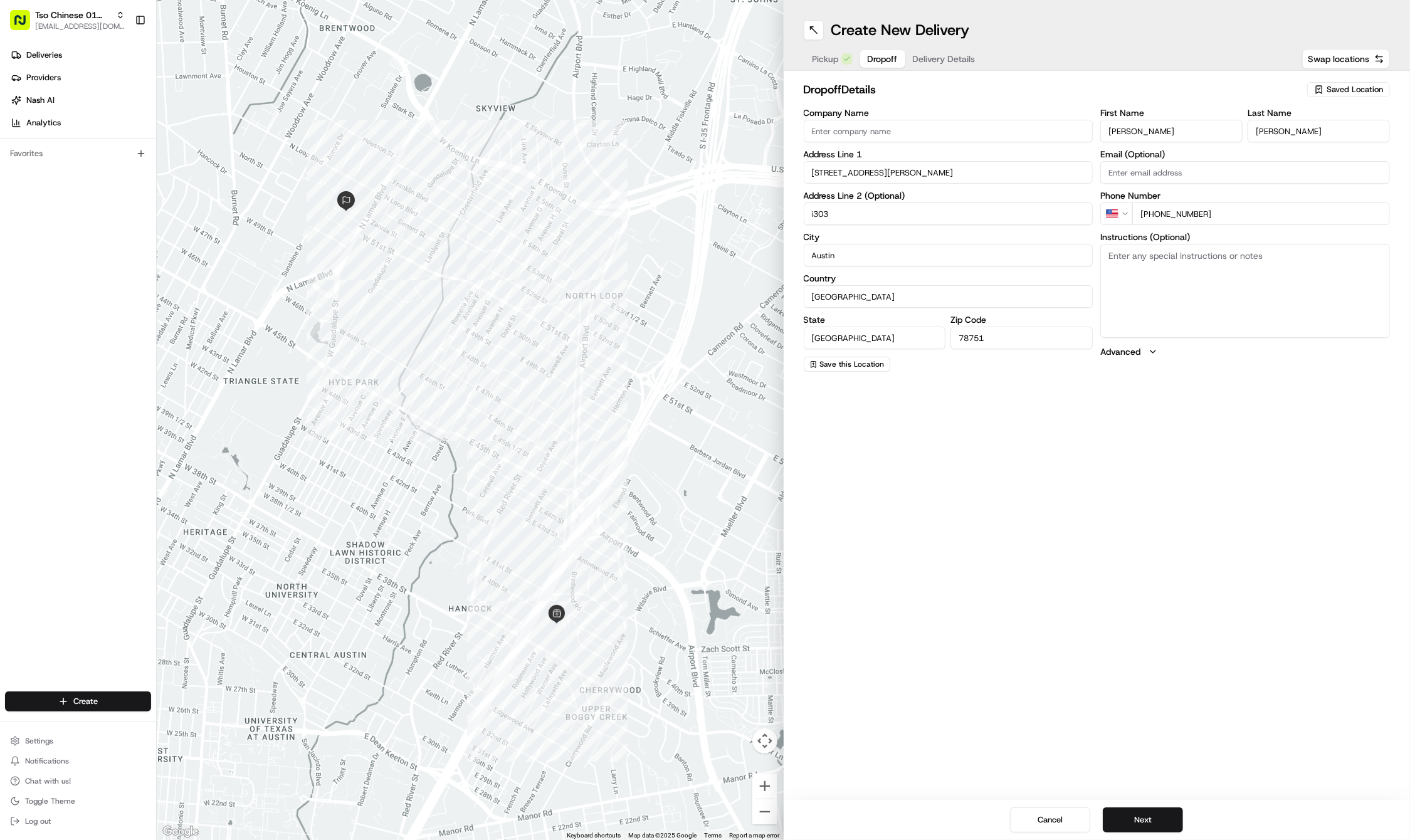
type input "i303"
click at [1232, 301] on textarea "Instructions (Optional)" at bounding box center [1245, 291] width 289 height 94
paste textarea "Go through the gate and go straight and go through the complex, turning right t…"
type textarea "Go through the gate and go straight and go through the complex, turning right t…"
click at [1155, 808] on button "Next" at bounding box center [1143, 820] width 80 height 25
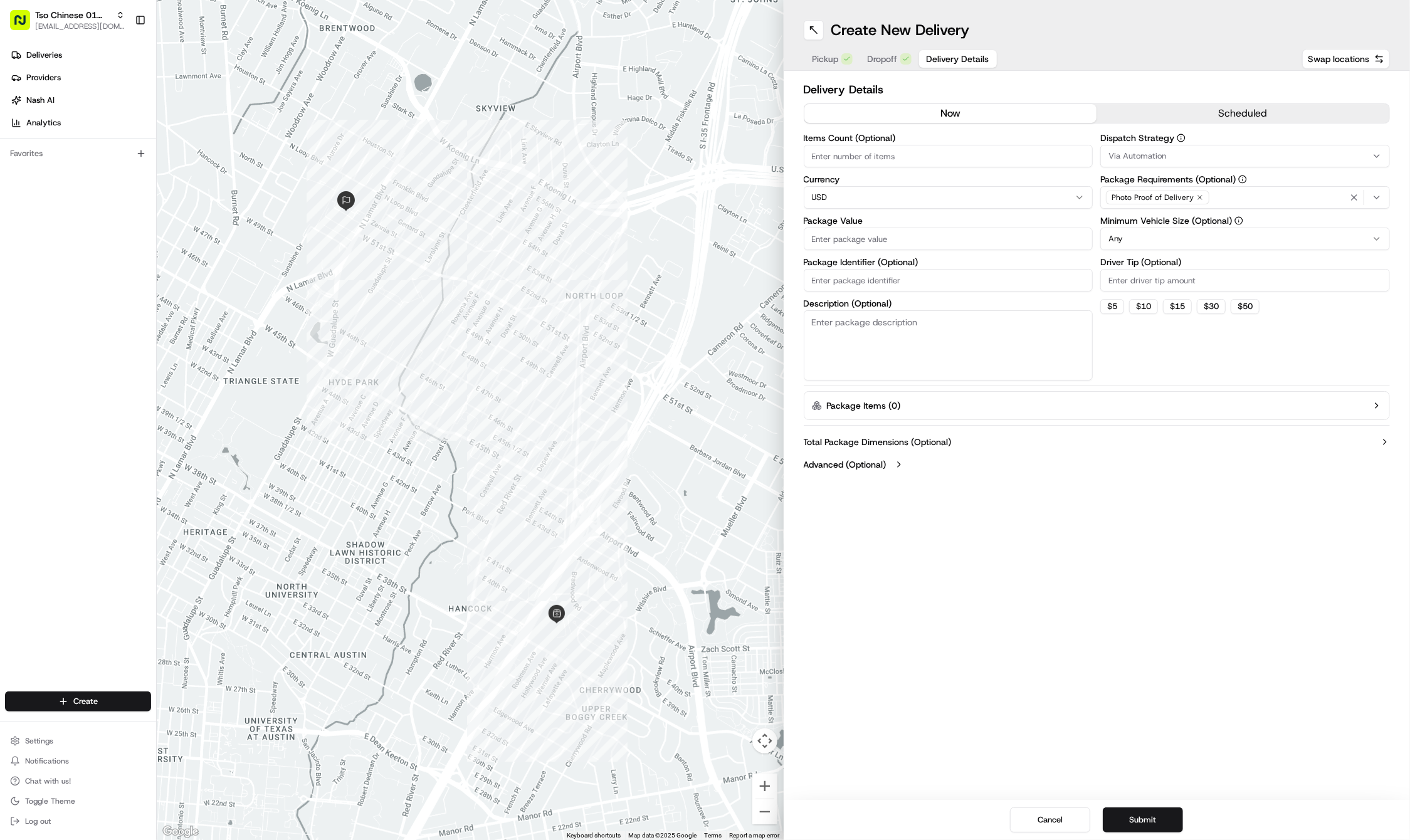
click at [1133, 277] on input "Driver Tip (Optional)" at bounding box center [1245, 280] width 289 height 23
type input "2"
click at [1137, 148] on button "Via Automation" at bounding box center [1245, 156] width 289 height 23
click at [1151, 219] on span "Tso Cherrywood Strategy" at bounding box center [1198, 224] width 154 height 11
click at [1357, 191] on html "Tso Chinese 01 Cherrywood haran@tsochinese.com Toggle Sidebar Deliveries Provid…" at bounding box center [705, 420] width 1410 height 840
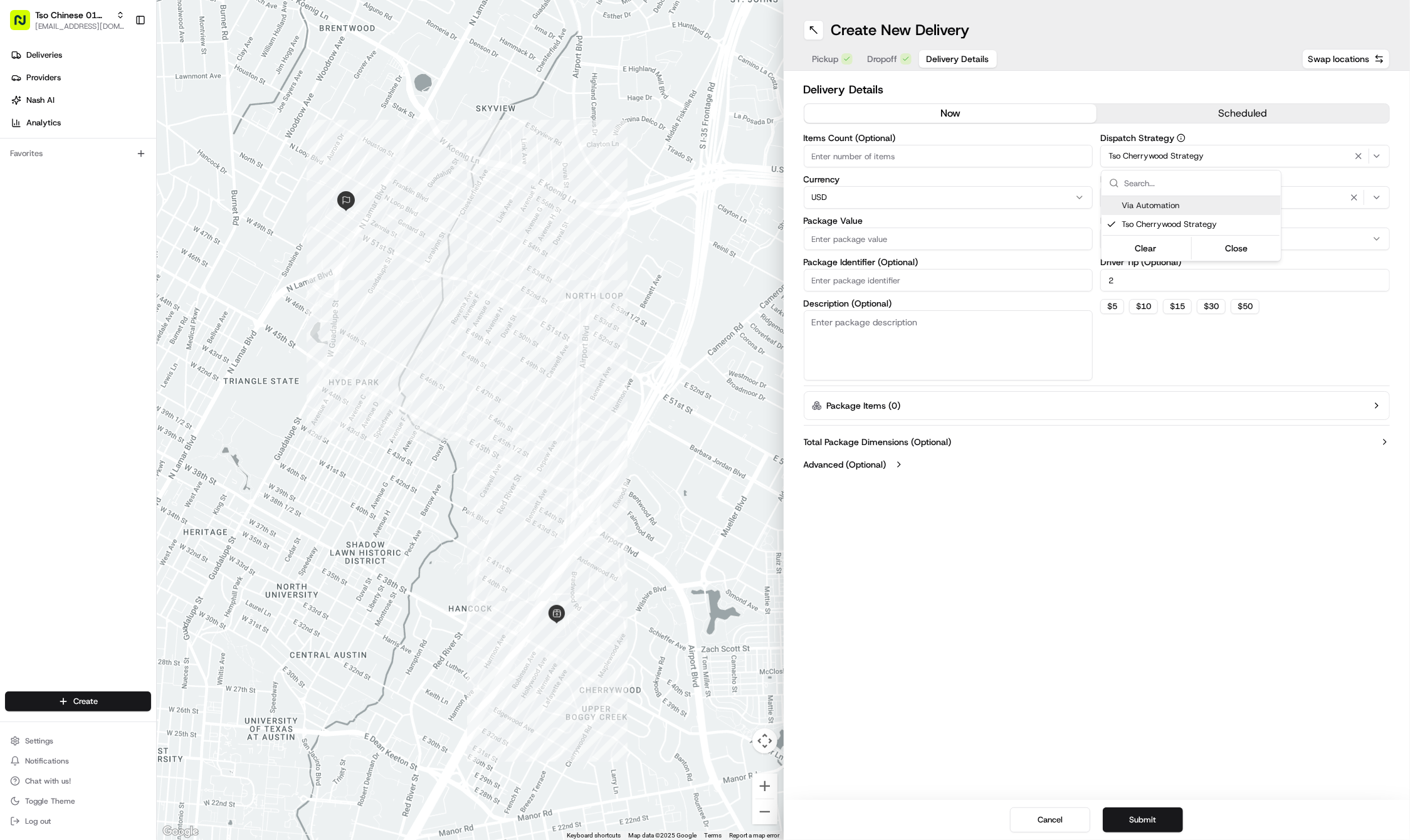
click at [1357, 191] on button "button" at bounding box center [1354, 198] width 14 height 14
click at [1357, 192] on div "Select requirements" at bounding box center [1245, 198] width 283 height 11
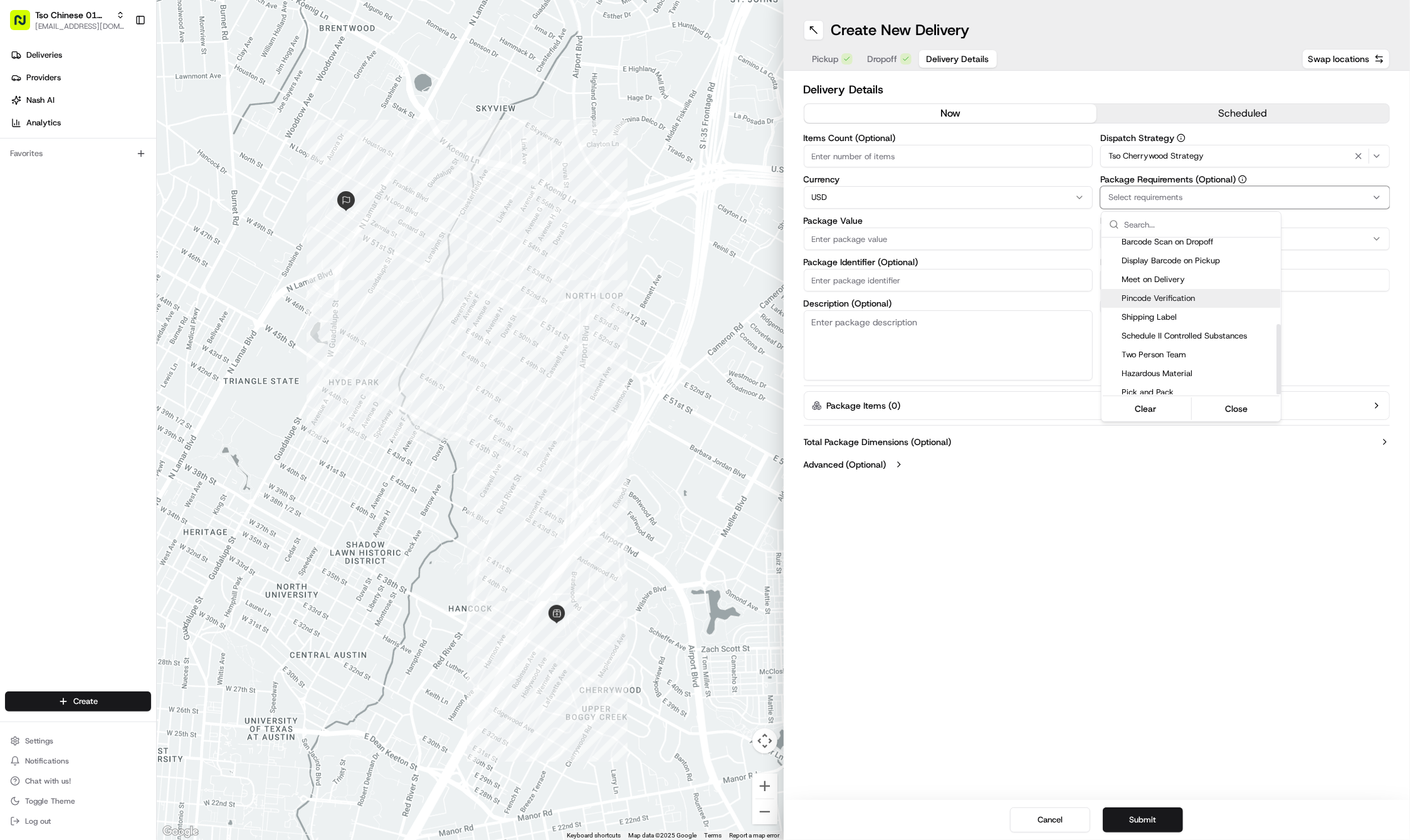
scroll to position [192, 0]
click at [1189, 279] on span "Meet on Delivery" at bounding box center [1198, 281] width 154 height 11
click at [900, 276] on html "Tso Chinese 01 Cherrywood haran@tsochinese.com Toggle Sidebar Deliveries Provid…" at bounding box center [705, 420] width 1410 height 840
click at [900, 276] on input "Package Identifier (Optional)" at bounding box center [949, 280] width 289 height 23
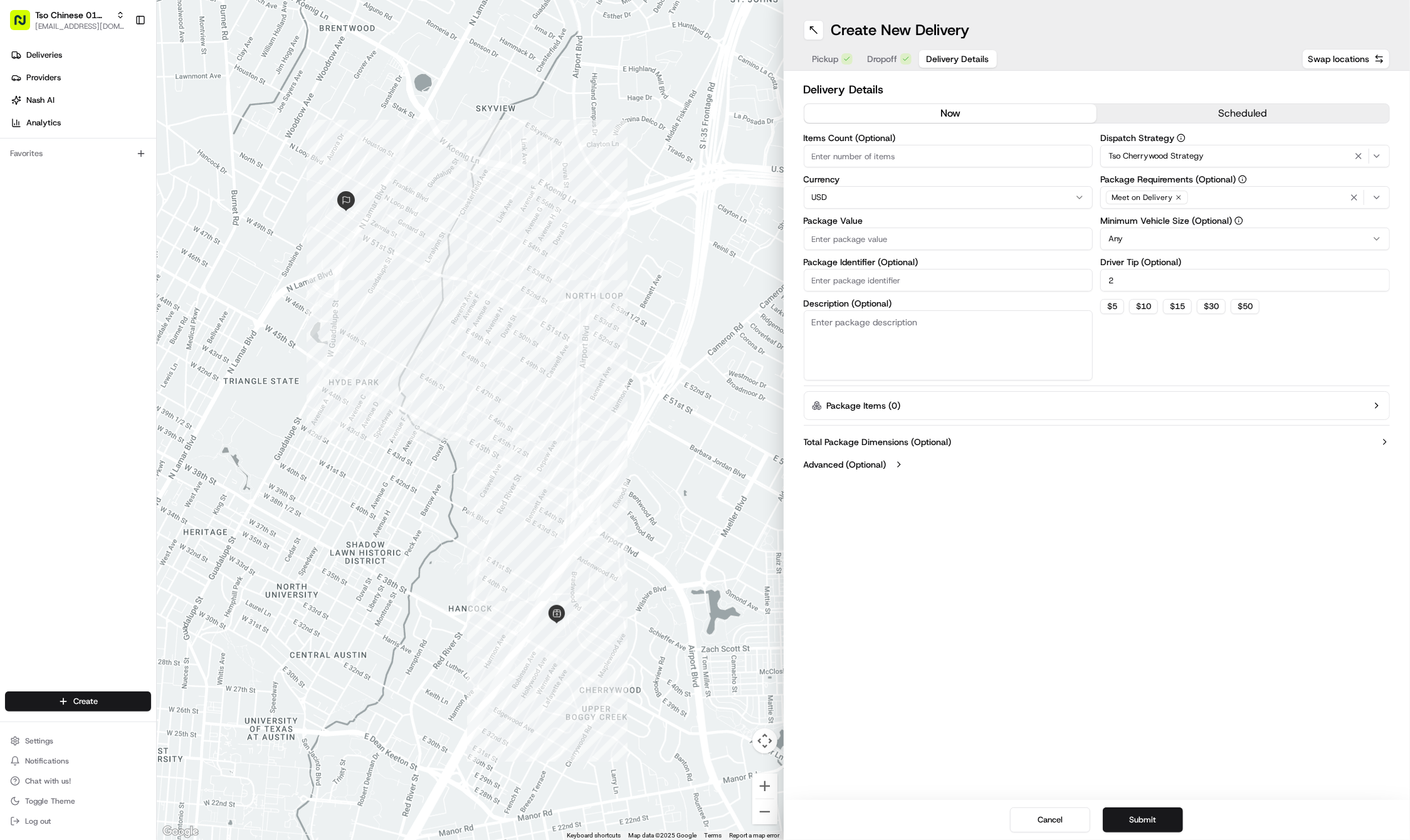
paste input "YINYKVA"
type input "YINYKVA"
click at [863, 243] on input "Package Value" at bounding box center [949, 239] width 289 height 23
type input "43.14"
click at [1184, 700] on div "Create New Delivery Pickup Dropoff Delivery Details Swap locations Delivery Det…" at bounding box center [1097, 420] width 627 height 840
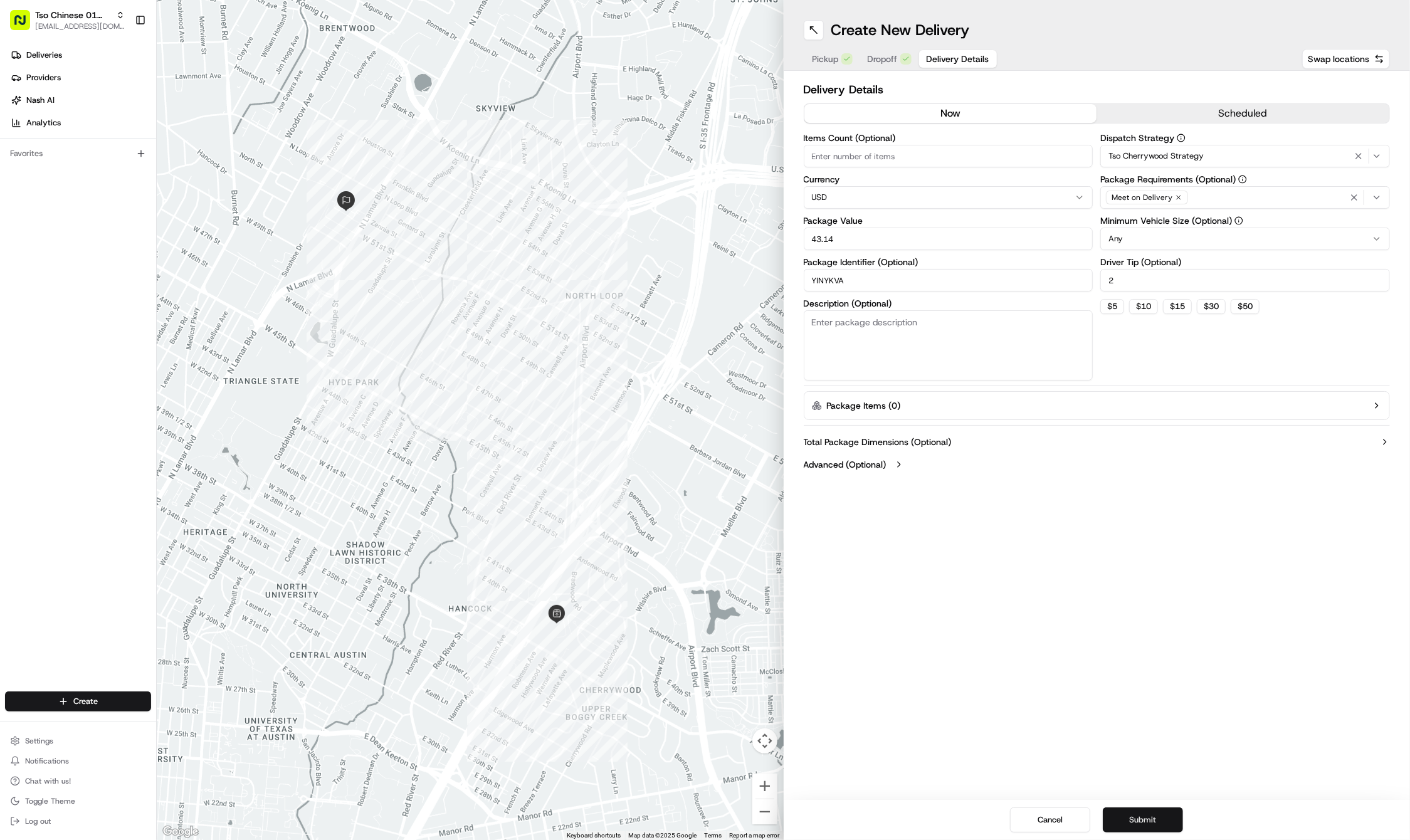
click at [1138, 821] on button "Submit" at bounding box center [1143, 820] width 80 height 25
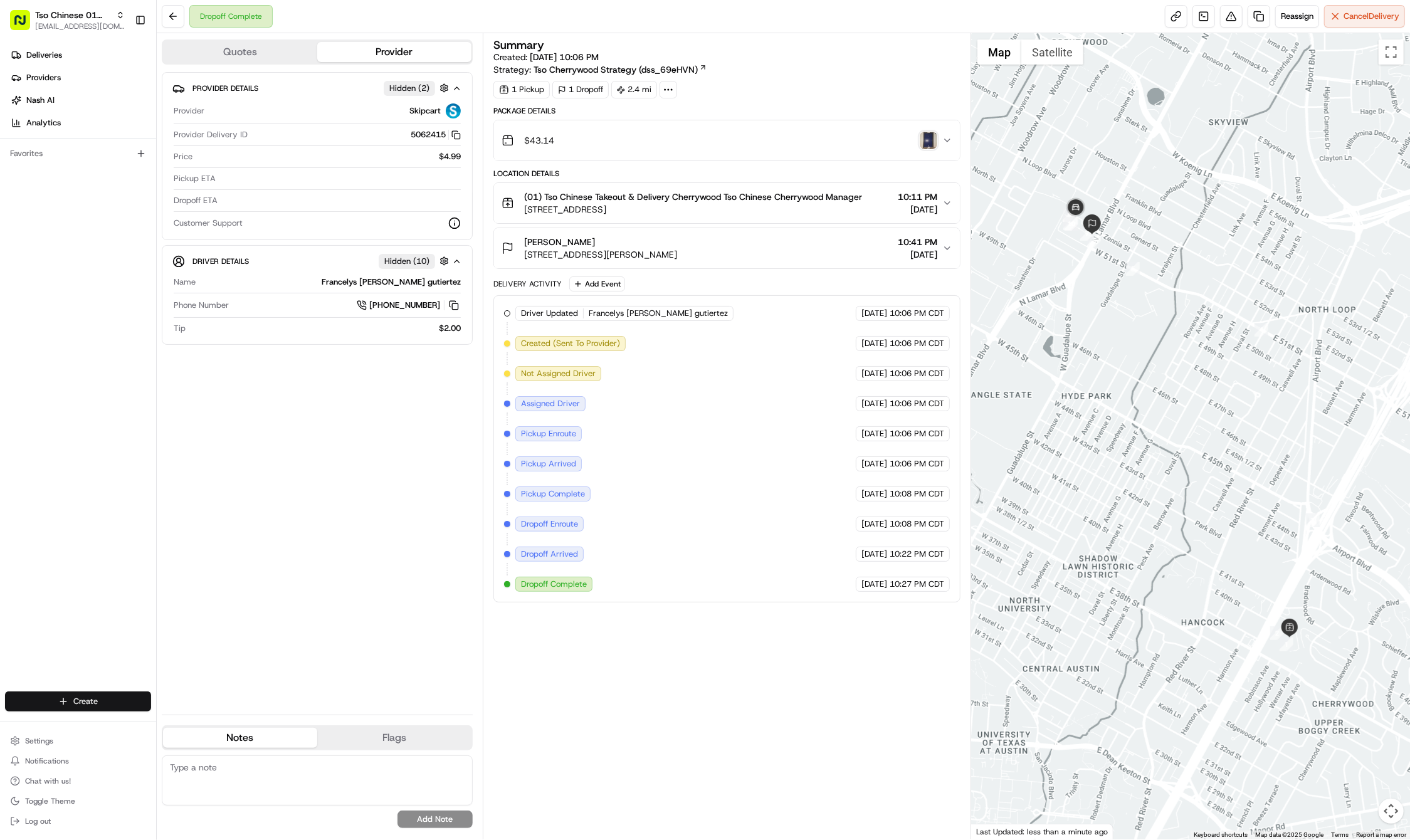
click at [76, 690] on div "Create" at bounding box center [78, 702] width 156 height 30
click at [80, 700] on html "Tso Chinese 01 Cherrywood haran@tsochinese.com Toggle Sidebar Deliveries Provid…" at bounding box center [705, 420] width 1410 height 840
click at [179, 724] on link "Delivery" at bounding box center [226, 725] width 140 height 23
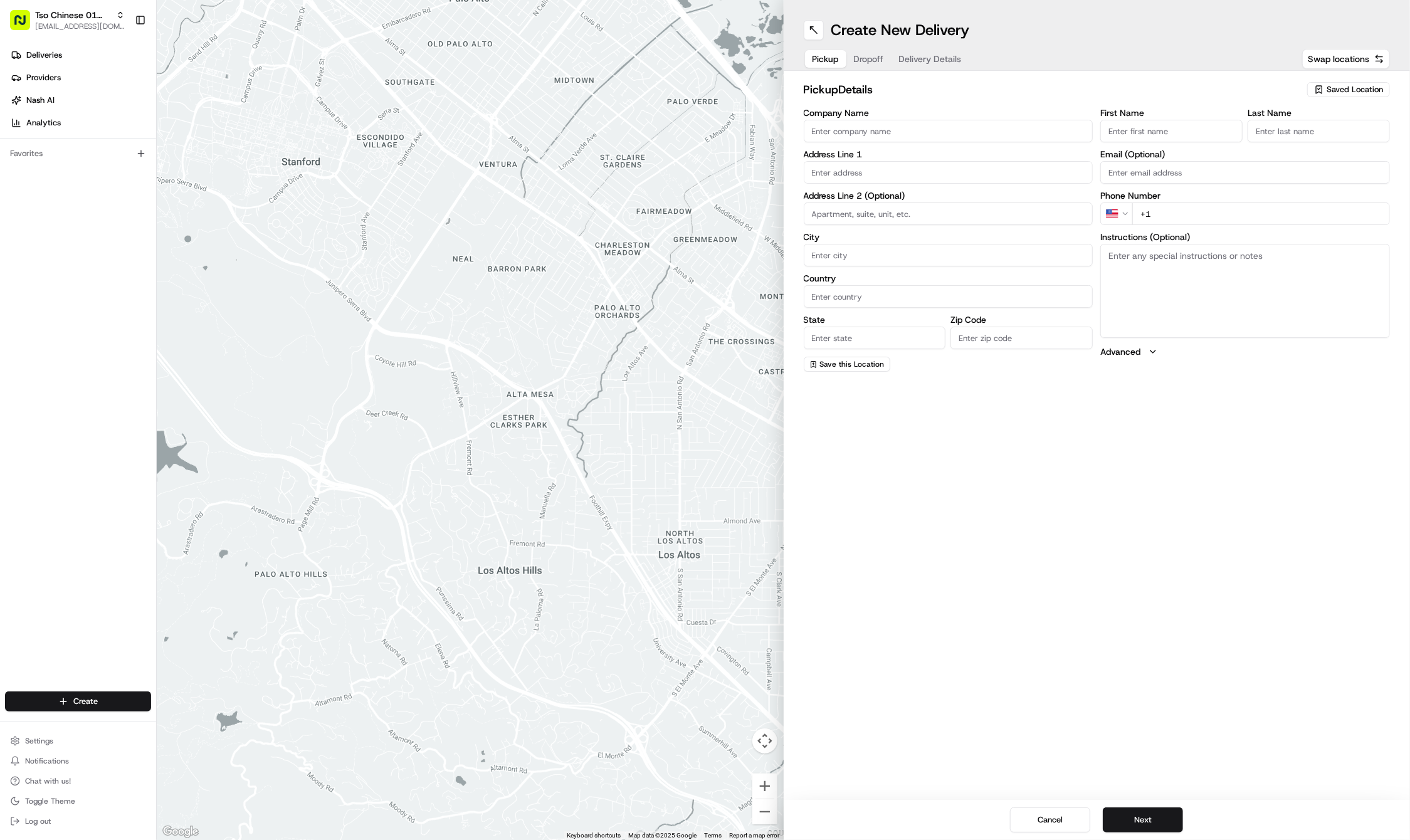
click at [1335, 95] on button "Saved Location" at bounding box center [1348, 90] width 83 height 18
click at [1316, 138] on span "(01) Tso Chinese Takeout & Delivery Cherrywood" at bounding box center [1327, 142] width 154 height 23
type input "(01) Tso Chinese Takeout & Delivery Cherrywood"
type input "Ste E-5"
type input "Austin"
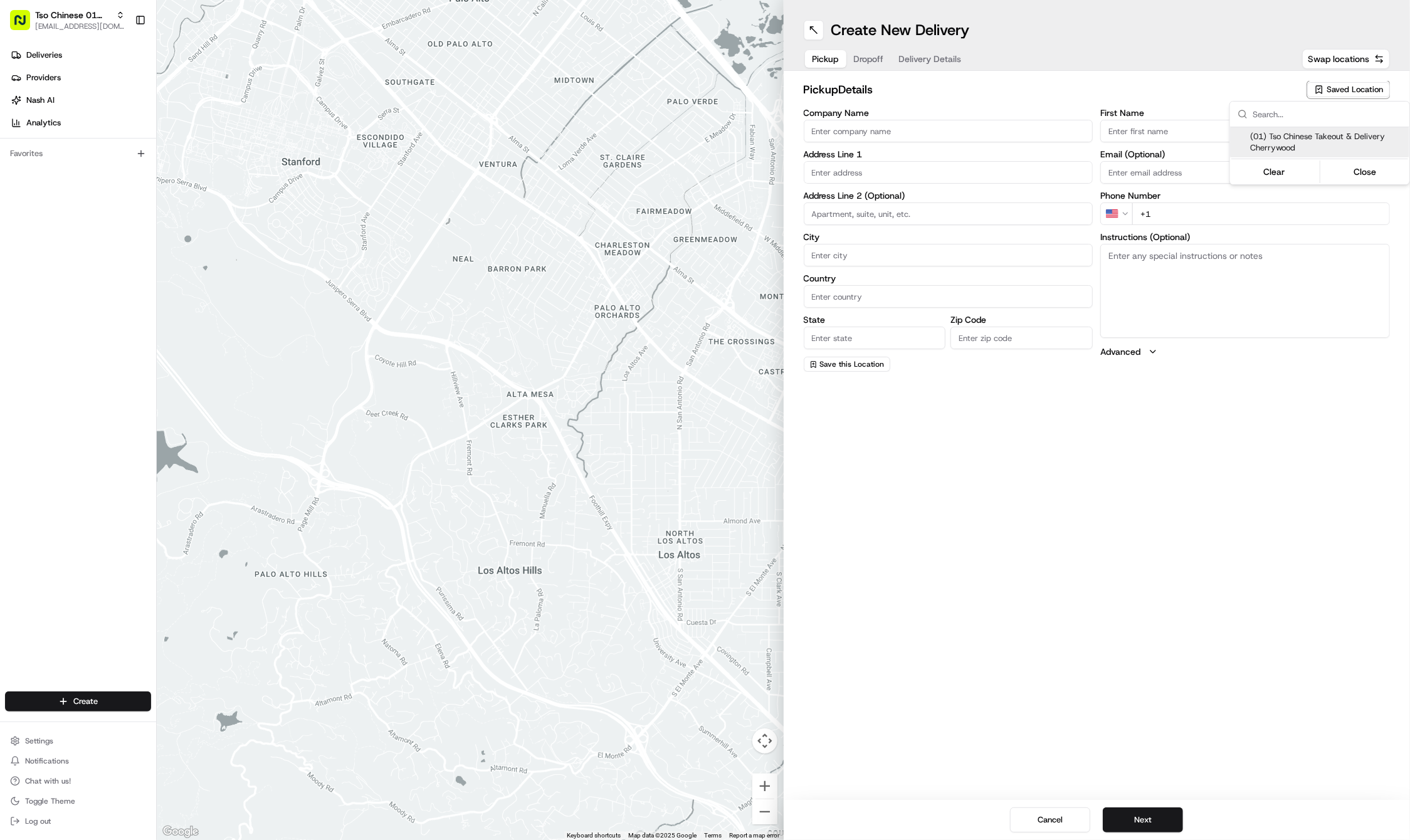
type input "US"
type input "TX"
type input "78722"
type input "Tso Chinese"
type input "Cherrywood Manager"
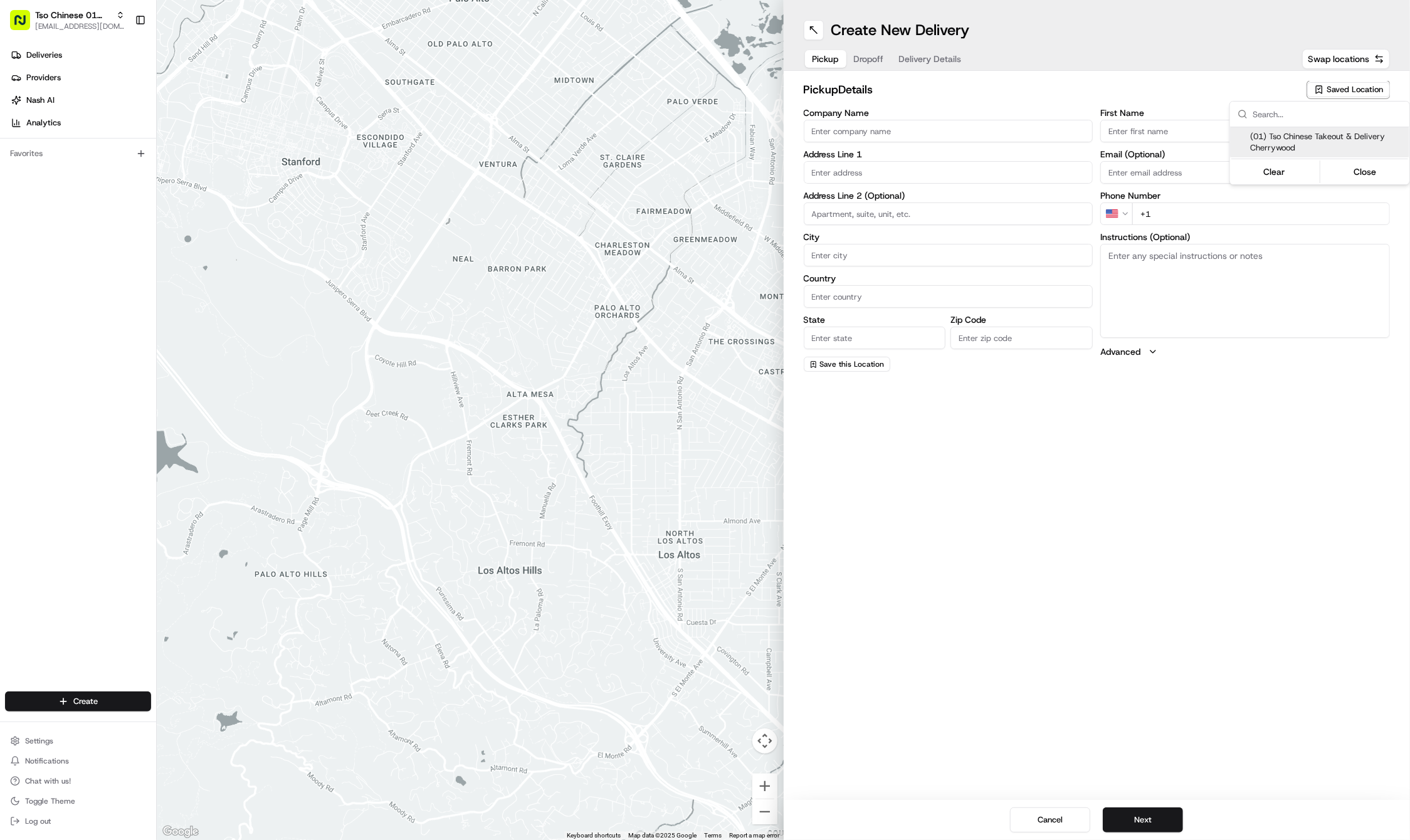
type input "cherrywoodstore@tsochinese.com"
type input "+1 512 401 3232"
type textarea "Submit a picture displaying address & food as Proof of Delivery. Envía una foto…"
type input "3909 N Interstate Hwy 35"
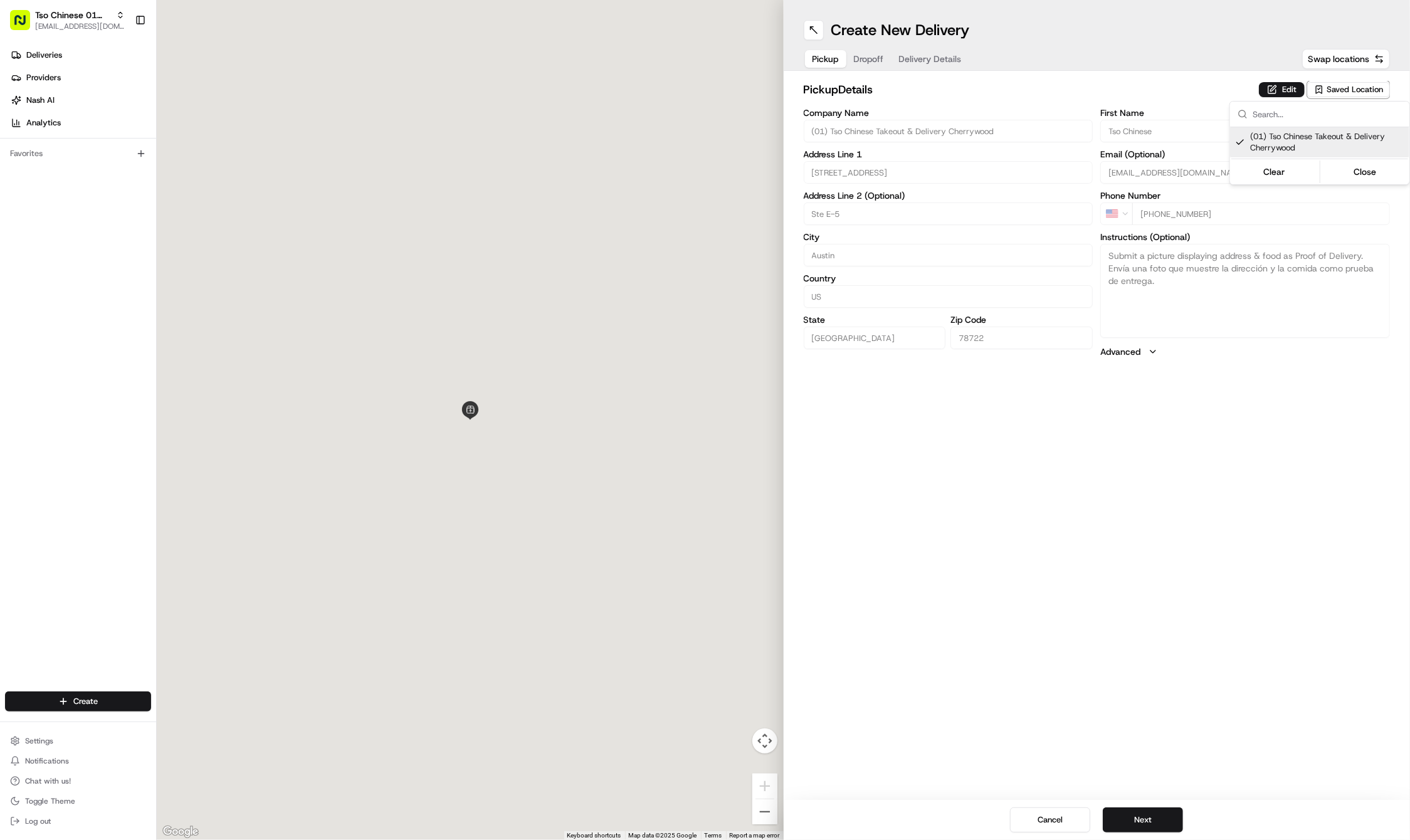
click at [1259, 458] on html "Tso Chinese 01 Cherrywood haran@tsochinese.com Toggle Sidebar Deliveries Provid…" at bounding box center [705, 420] width 1410 height 840
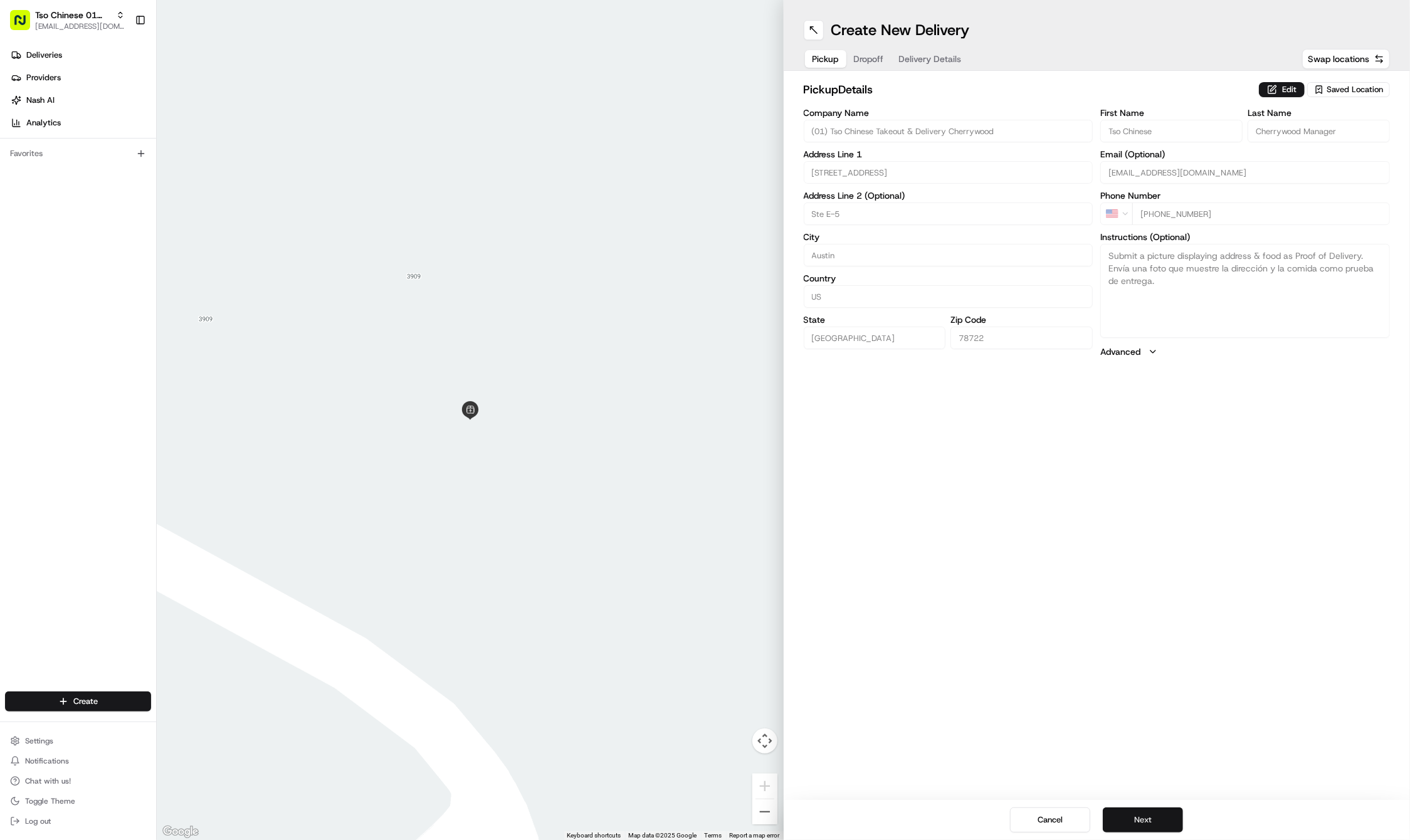
click at [1149, 810] on button "Next" at bounding box center [1143, 820] width 80 height 25
paste input "Brent"
type input "Brent"
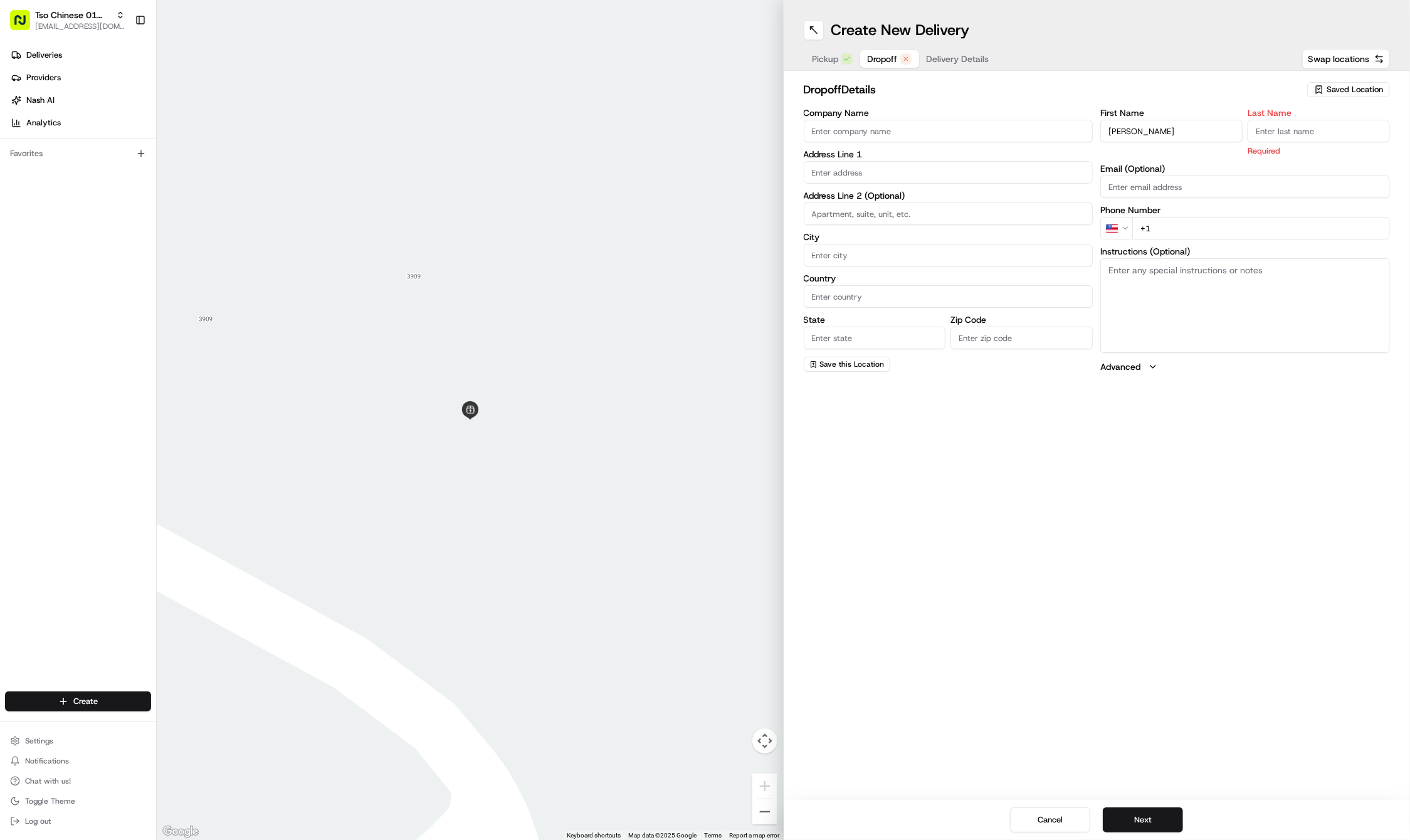
paste input "214 418 9691"
type input "+1 214 418 9691"
paste input "Dunham"
type input "Dunham"
click at [851, 159] on label "Address Line 1" at bounding box center [949, 154] width 289 height 9
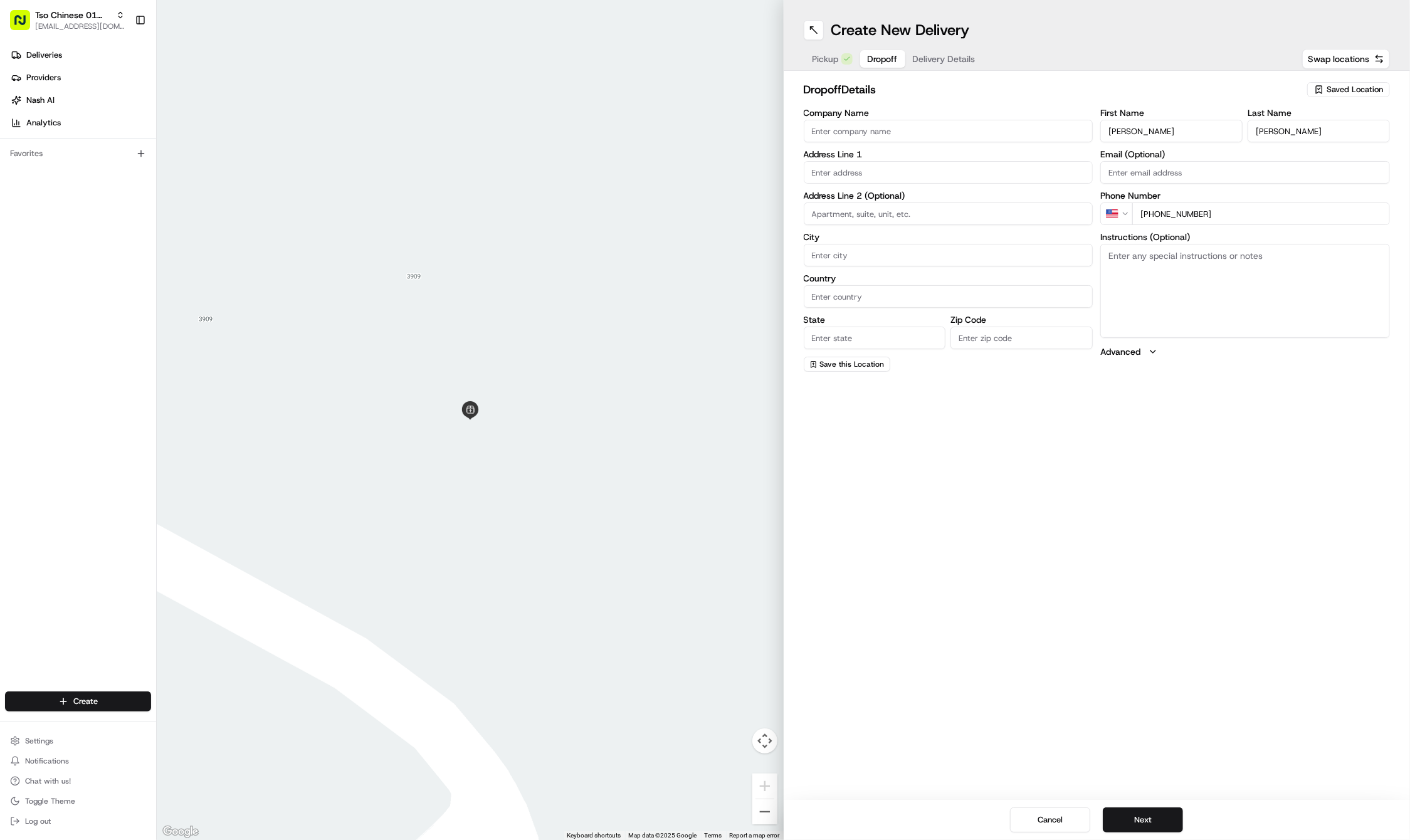
paste input "3211 Lafayette Ave"
click at [841, 193] on div "3211 Lafayette Avenue, Austin, TX" at bounding box center [948, 198] width 283 height 19
type input "[STREET_ADDRESS]"
type input "Austin"
type input "United States"
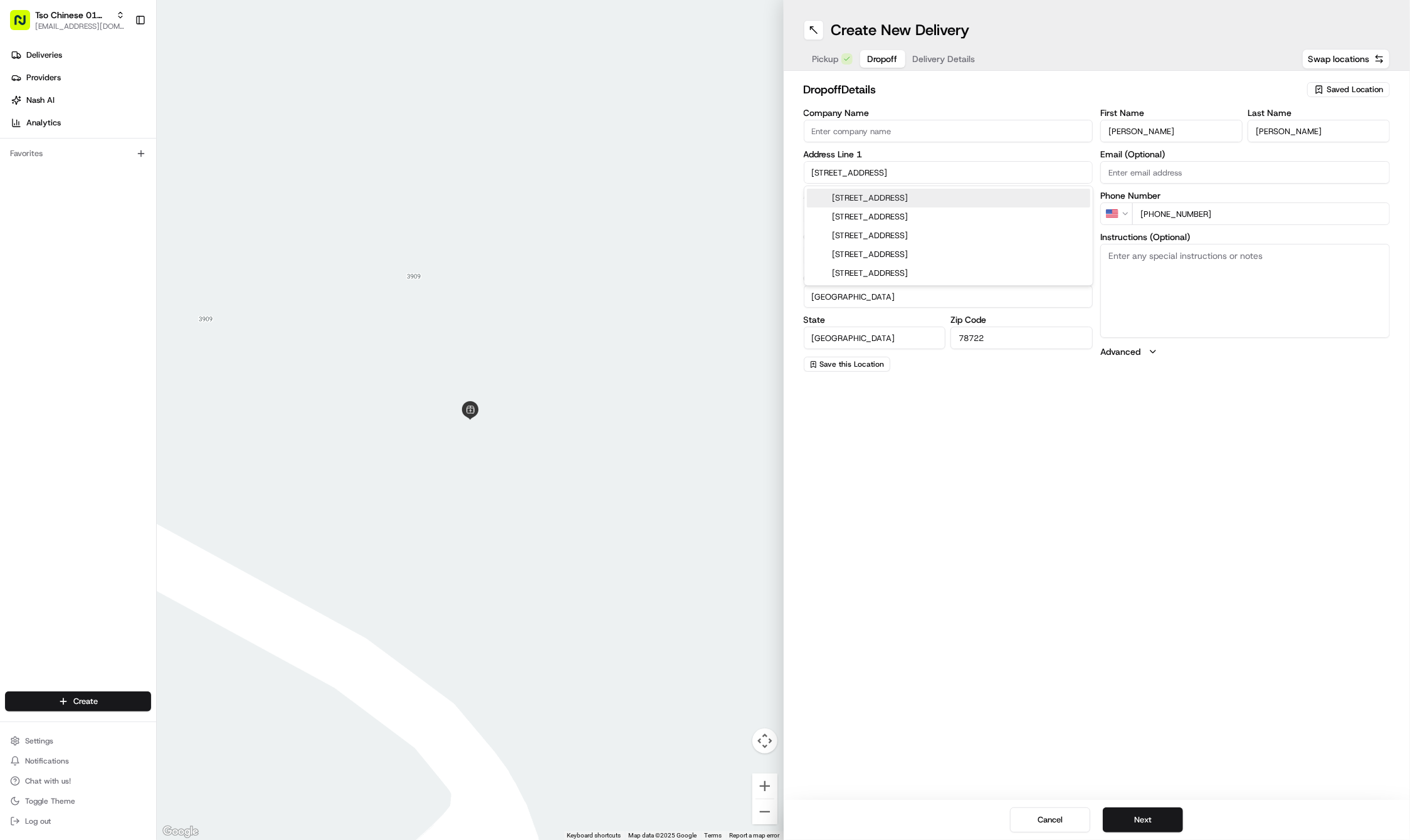
type input "TX"
type input "78722"
type input "3211 Lafayette Avenue"
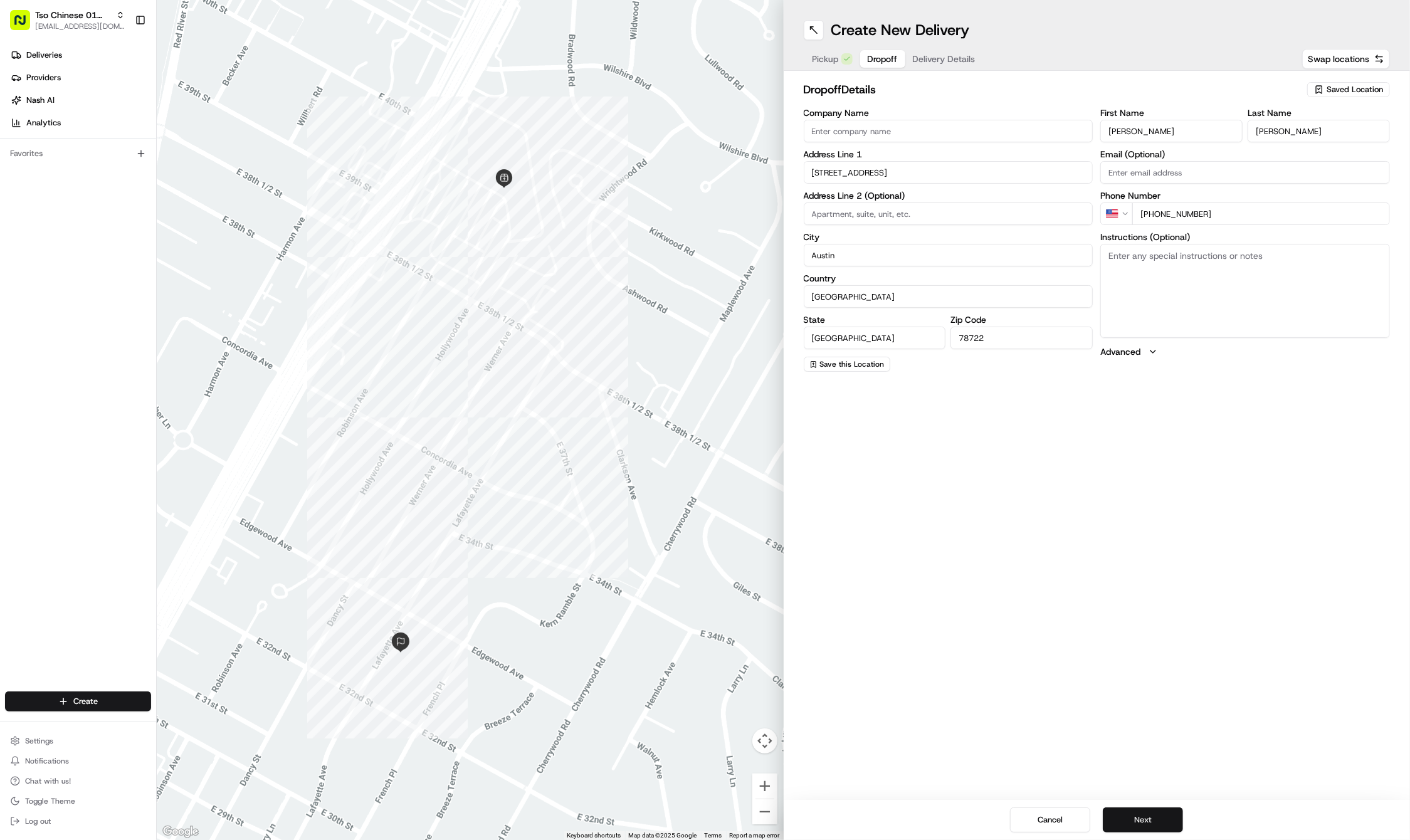
click at [1128, 810] on button "Next" at bounding box center [1143, 820] width 80 height 25
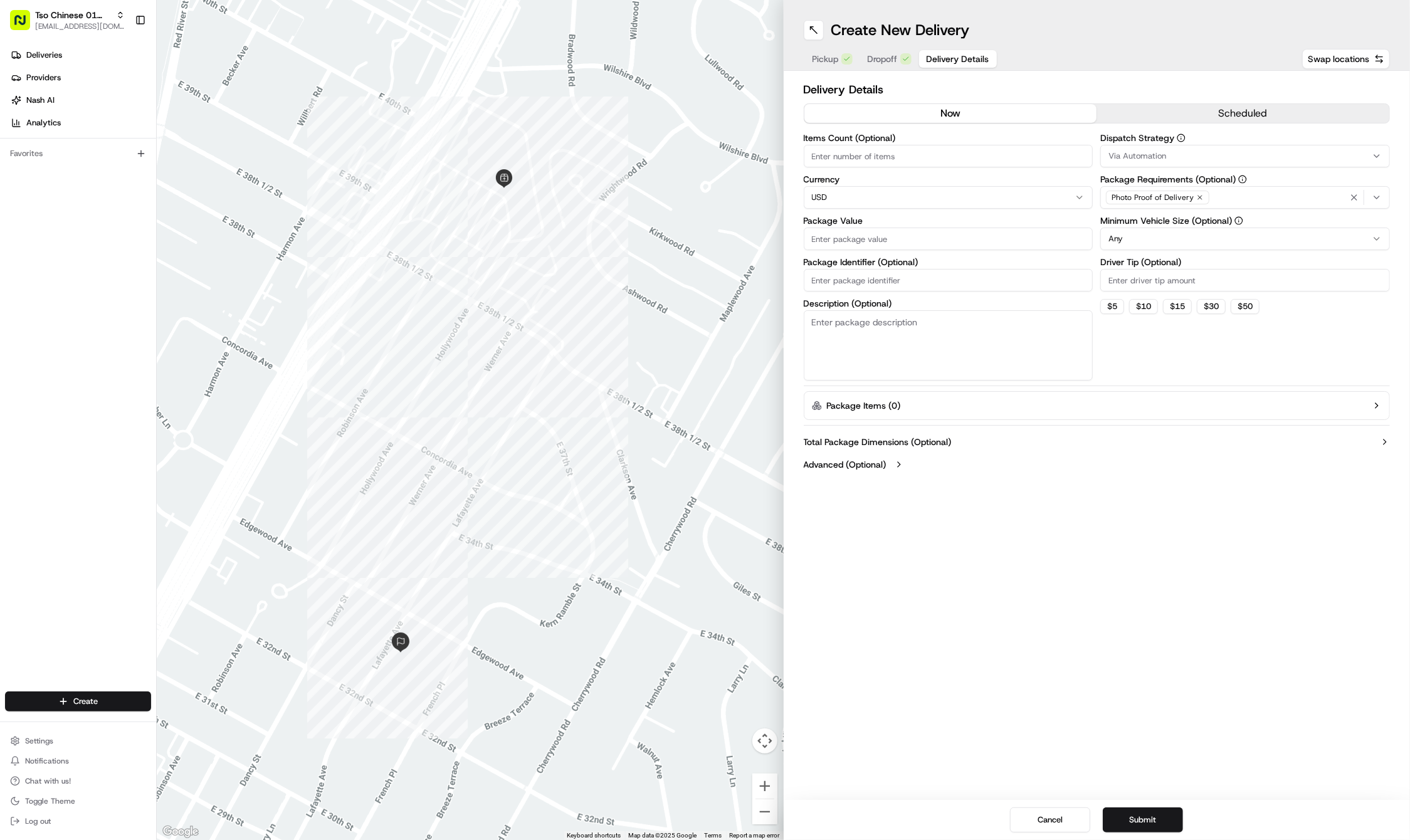
click at [866, 287] on input "Package Identifier (Optional)" at bounding box center [949, 280] width 289 height 23
paste input "L8IV3TO"
type input "L8IV3TO"
click at [848, 252] on div "Items Count (Optional) Currency USD Package Value Package Identifier (Optional)…" at bounding box center [949, 257] width 289 height 247
click at [839, 245] on input "Package Value" at bounding box center [949, 239] width 289 height 23
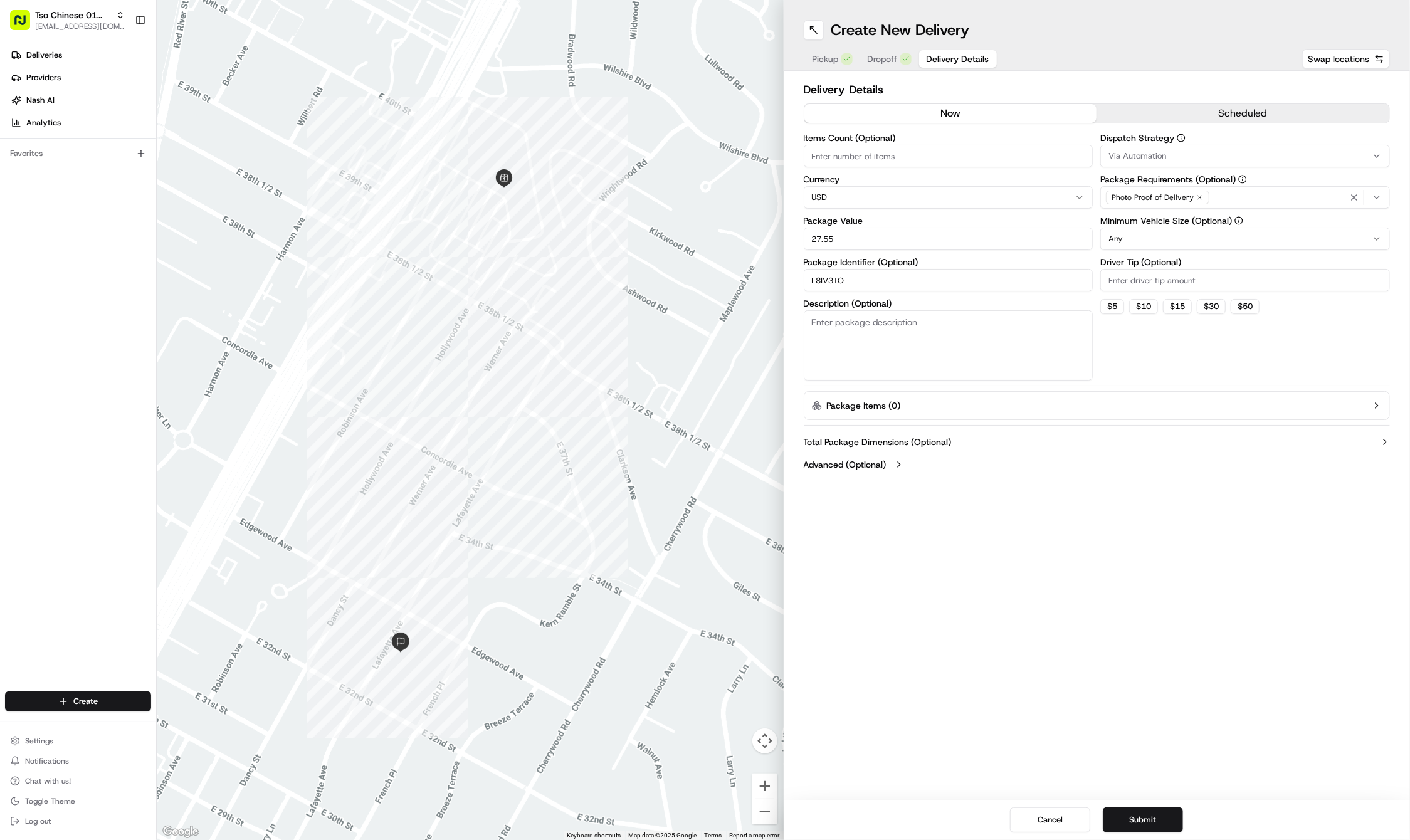
type input "27.55"
click at [1152, 281] on input "Driver Tip (Optional)" at bounding box center [1245, 280] width 289 height 23
type input "2"
click at [1162, 154] on span "Via Automation" at bounding box center [1137, 156] width 58 height 11
click at [1162, 216] on div "Tso Cherrywood Strategy" at bounding box center [1191, 224] width 179 height 19
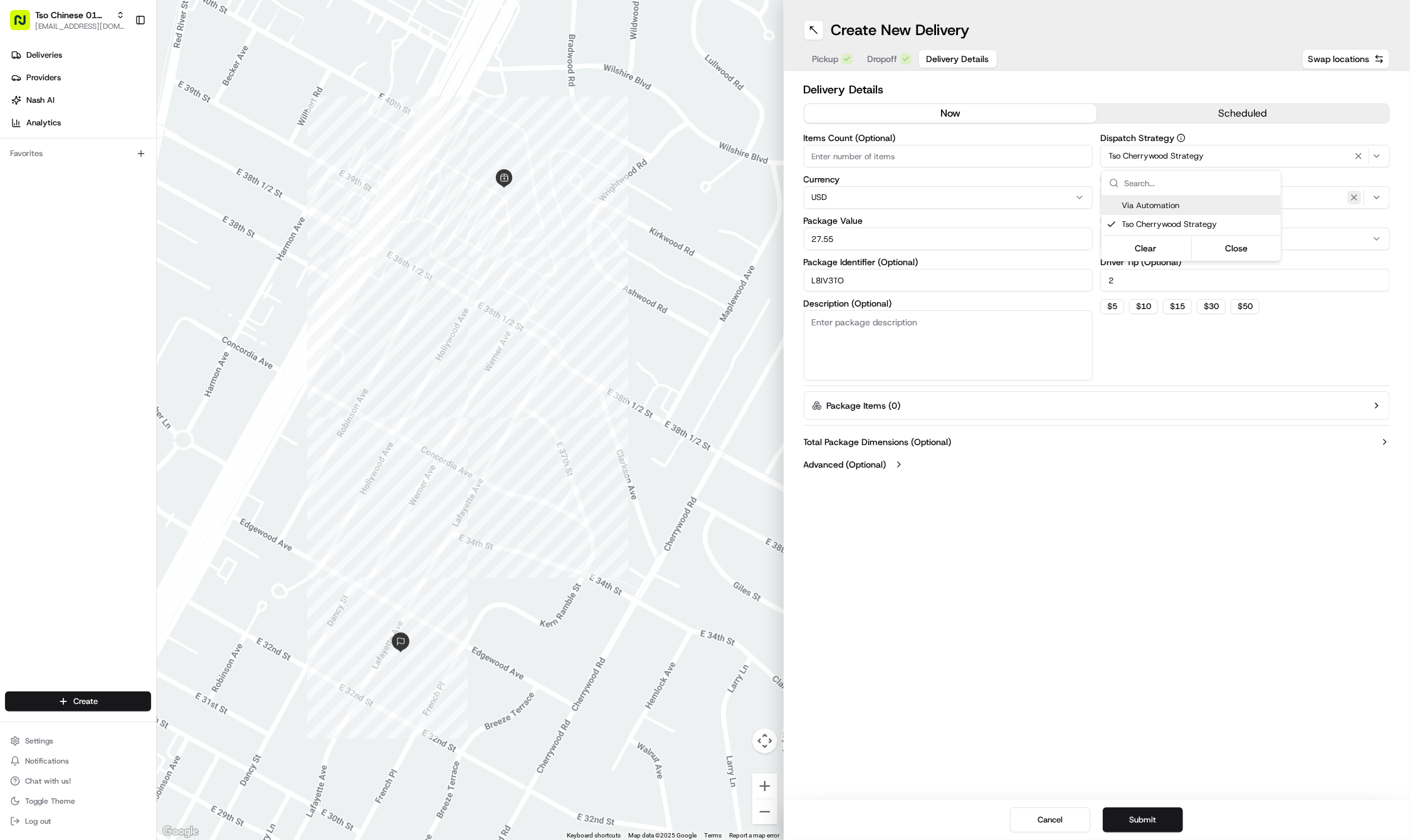
click at [1350, 194] on icon "button" at bounding box center [1354, 197] width 10 height 10
click at [1350, 194] on div "Select requirements" at bounding box center [1245, 198] width 283 height 11
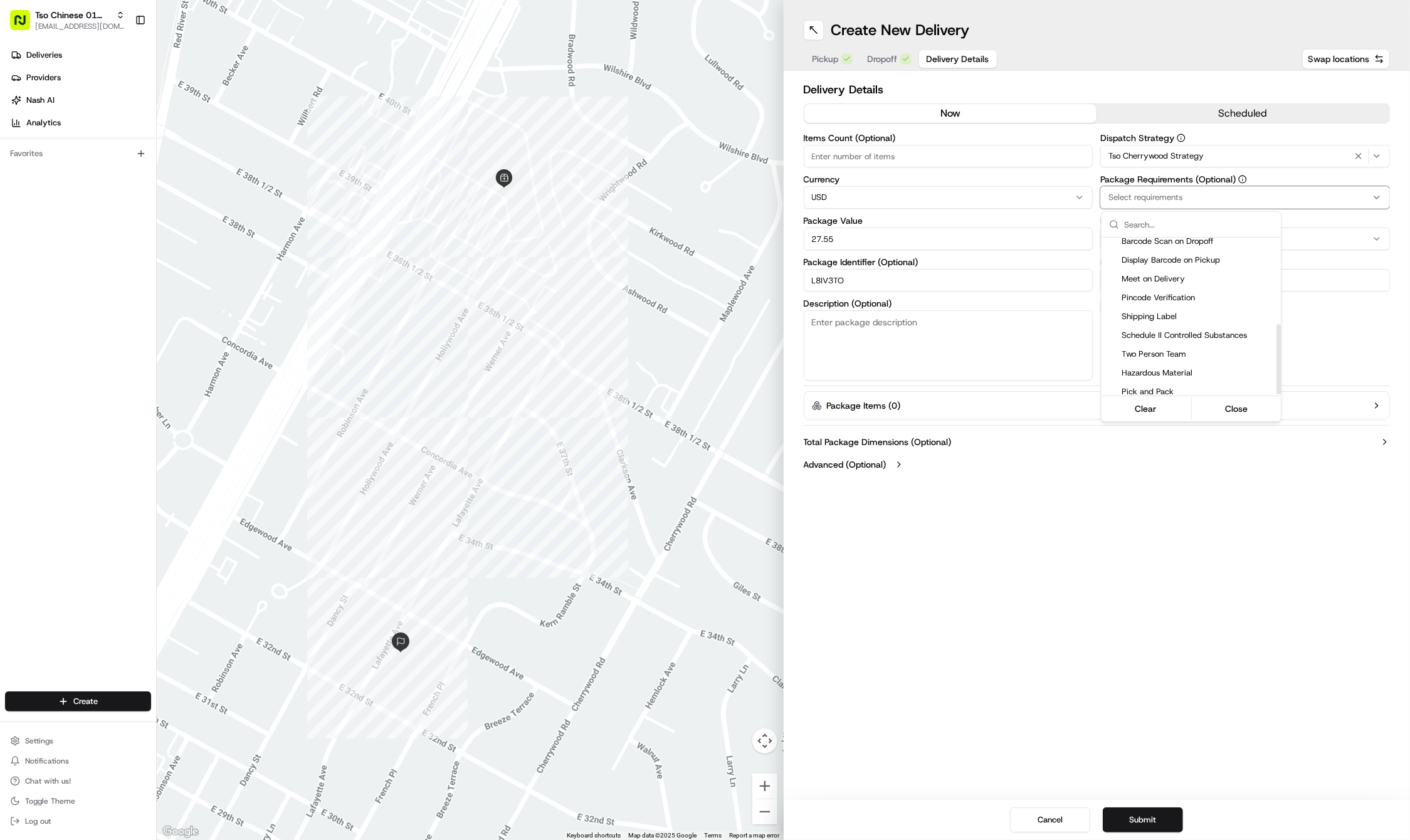
click at [1200, 274] on span "Meet on Delivery" at bounding box center [1198, 279] width 154 height 11
click at [1151, 455] on html "Tso Chinese 01 Cherrywood haran@tsochinese.com Toggle Sidebar Deliveries Provid…" at bounding box center [705, 420] width 1410 height 840
click at [1133, 815] on button "Submit" at bounding box center [1143, 820] width 80 height 25
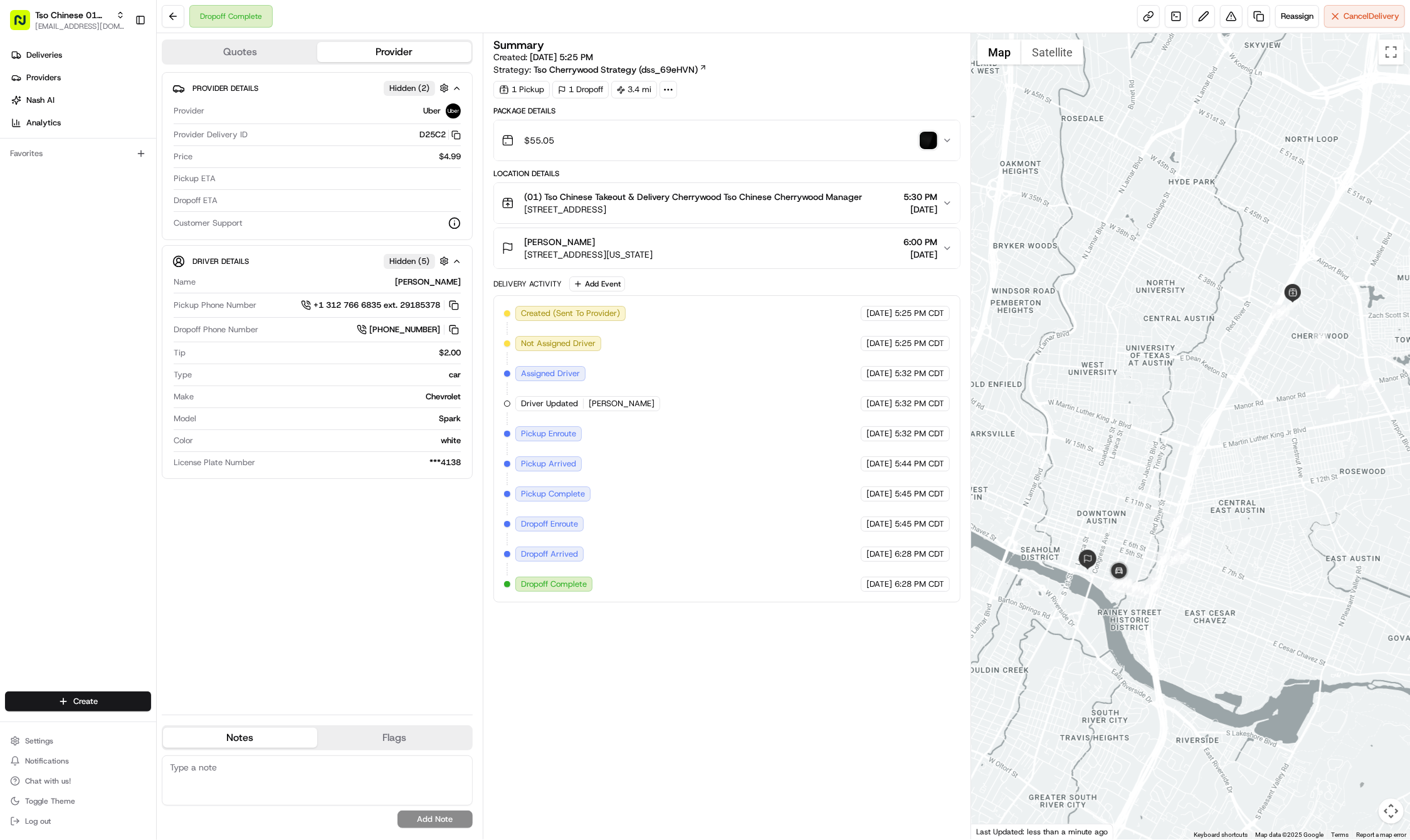
click at [92, 688] on div "Create" at bounding box center [78, 702] width 156 height 30
click at [90, 710] on html "Tso Chinese 01 Cherrywood haran@tsochinese.com Toggle Sidebar Deliveries Provid…" at bounding box center [705, 420] width 1410 height 840
click at [188, 723] on link "Delivery" at bounding box center [226, 725] width 140 height 23
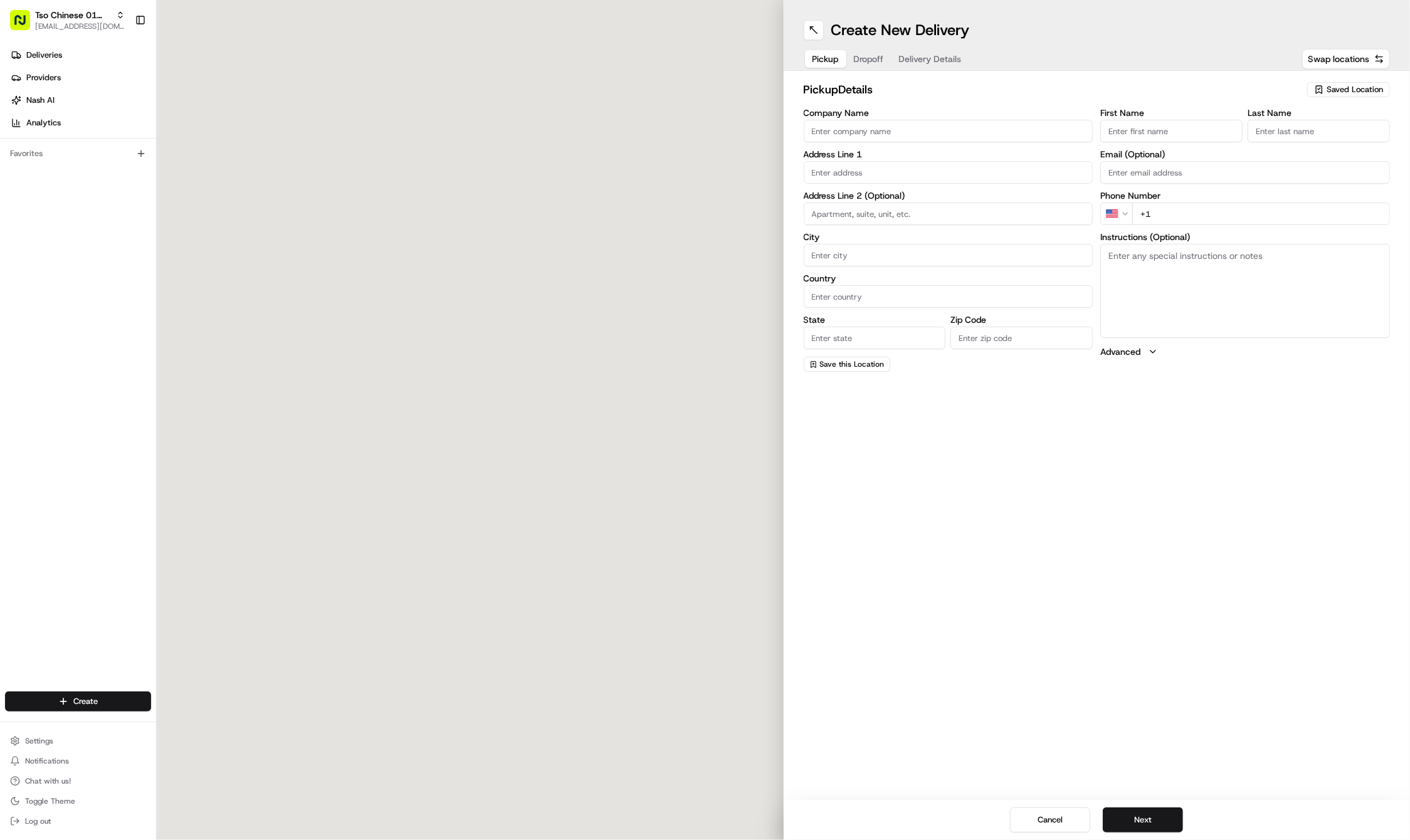
click at [1322, 87] on icon "button" at bounding box center [1319, 90] width 10 height 10
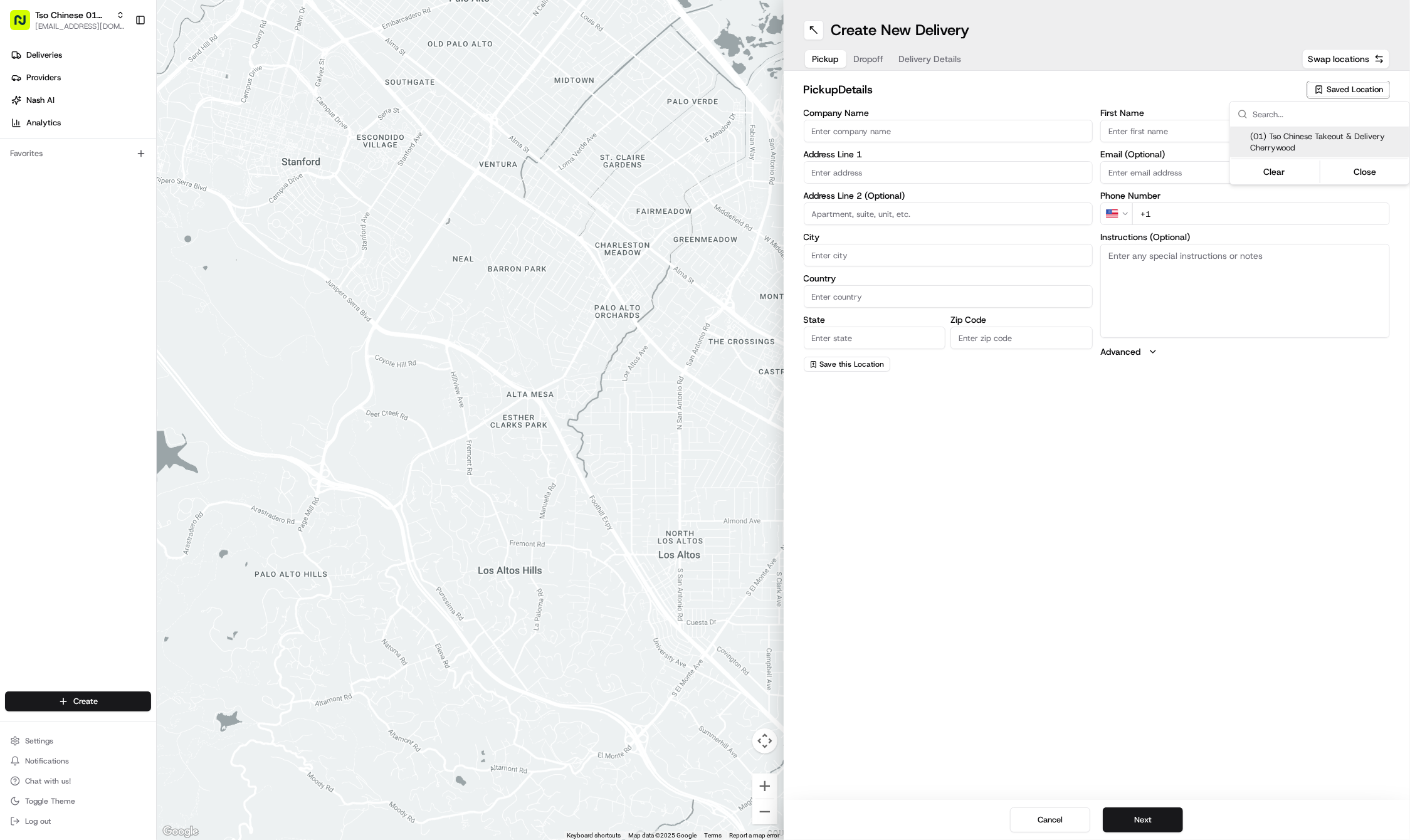
click at [1294, 151] on span "(01) Tso Chinese Takeout & Delivery Cherrywood" at bounding box center [1327, 142] width 154 height 23
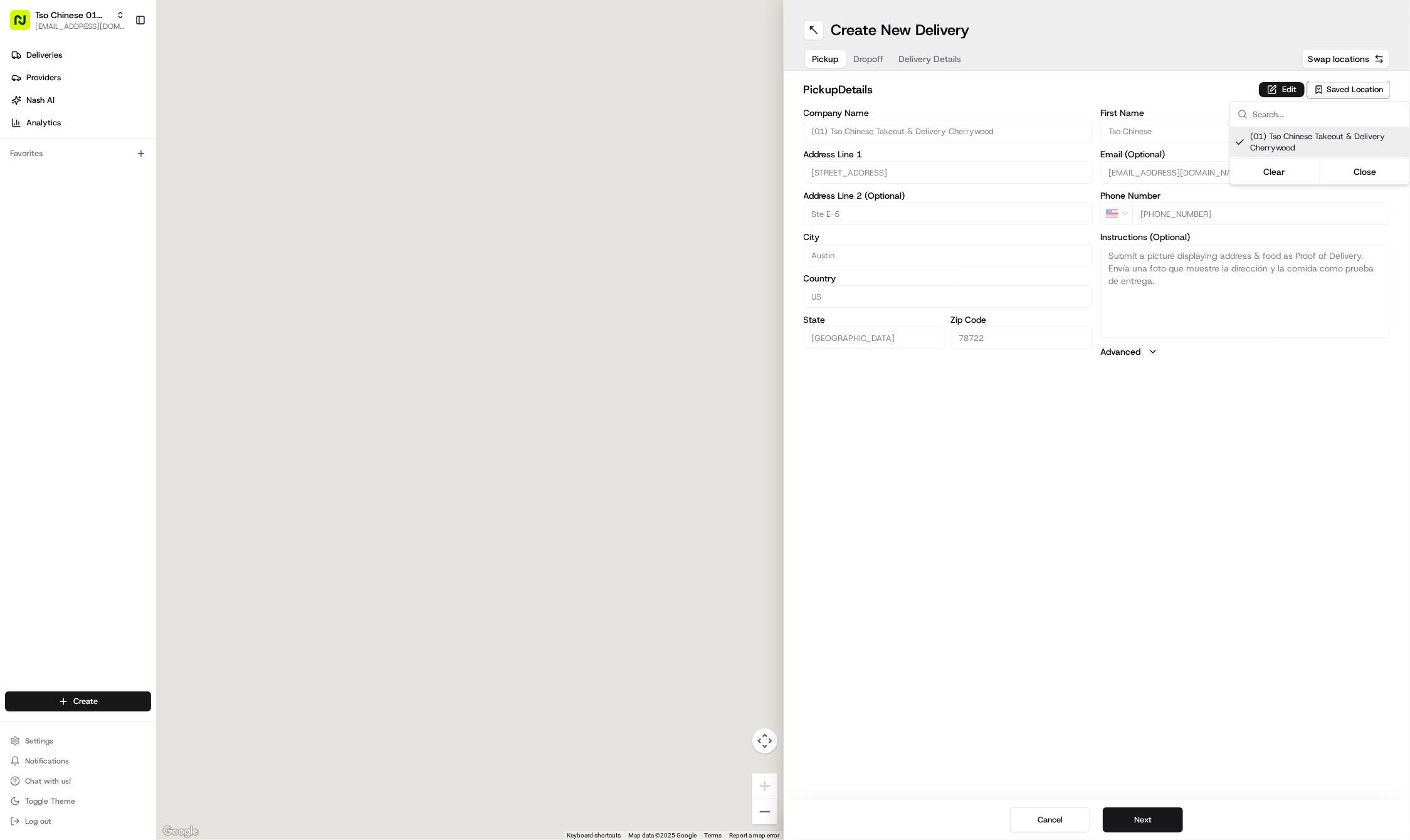
type input "(01) Tso Chinese Takeout & Delivery Cherrywood"
type input "[STREET_ADDRESS]"
type input "Ste E-5"
type input "Austin"
type input "US"
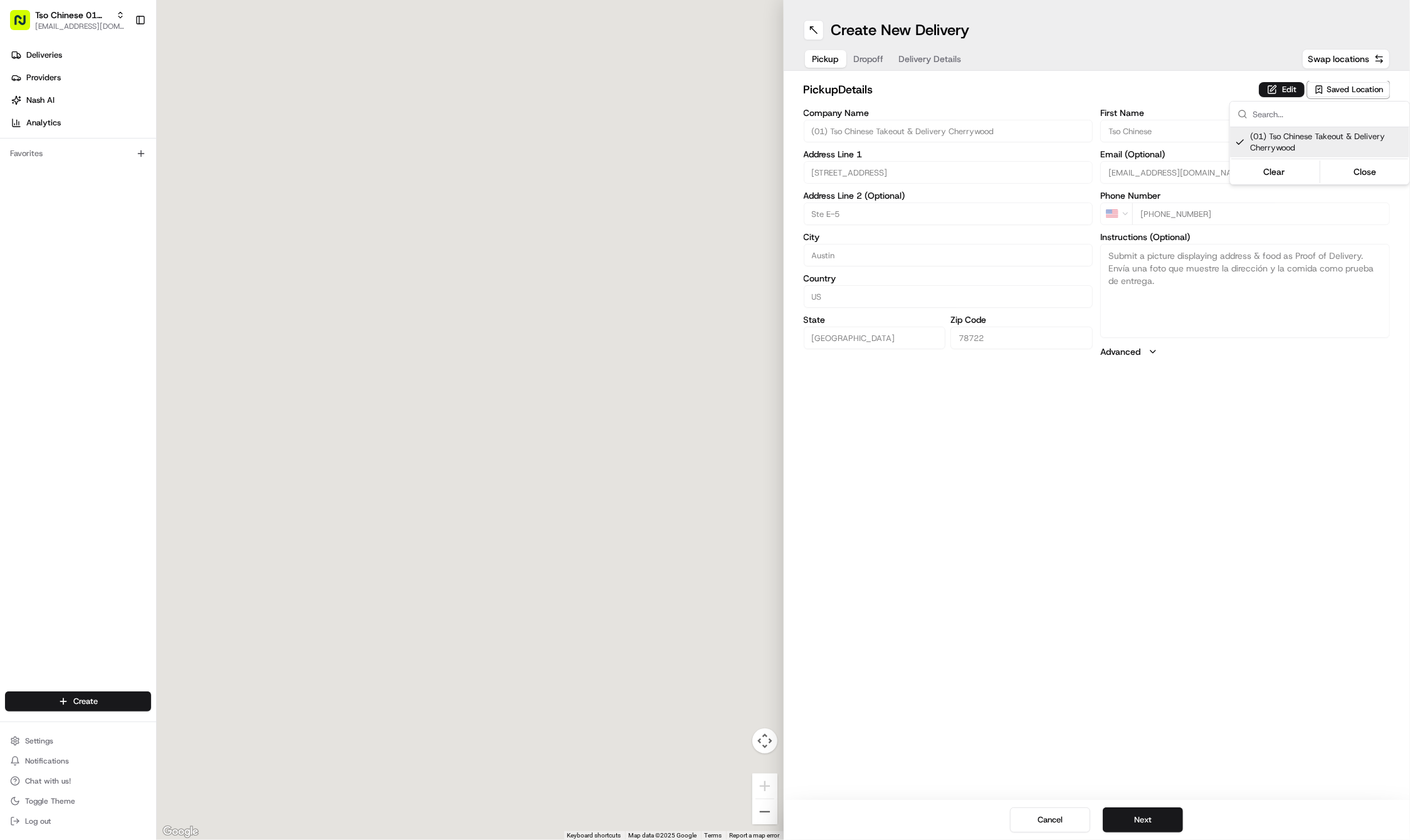
type input "[GEOGRAPHIC_DATA]"
type input "78722"
type input "Tso Chinese"
type input "Cherrywood Manager"
type input "[EMAIL_ADDRESS][DOMAIN_NAME]"
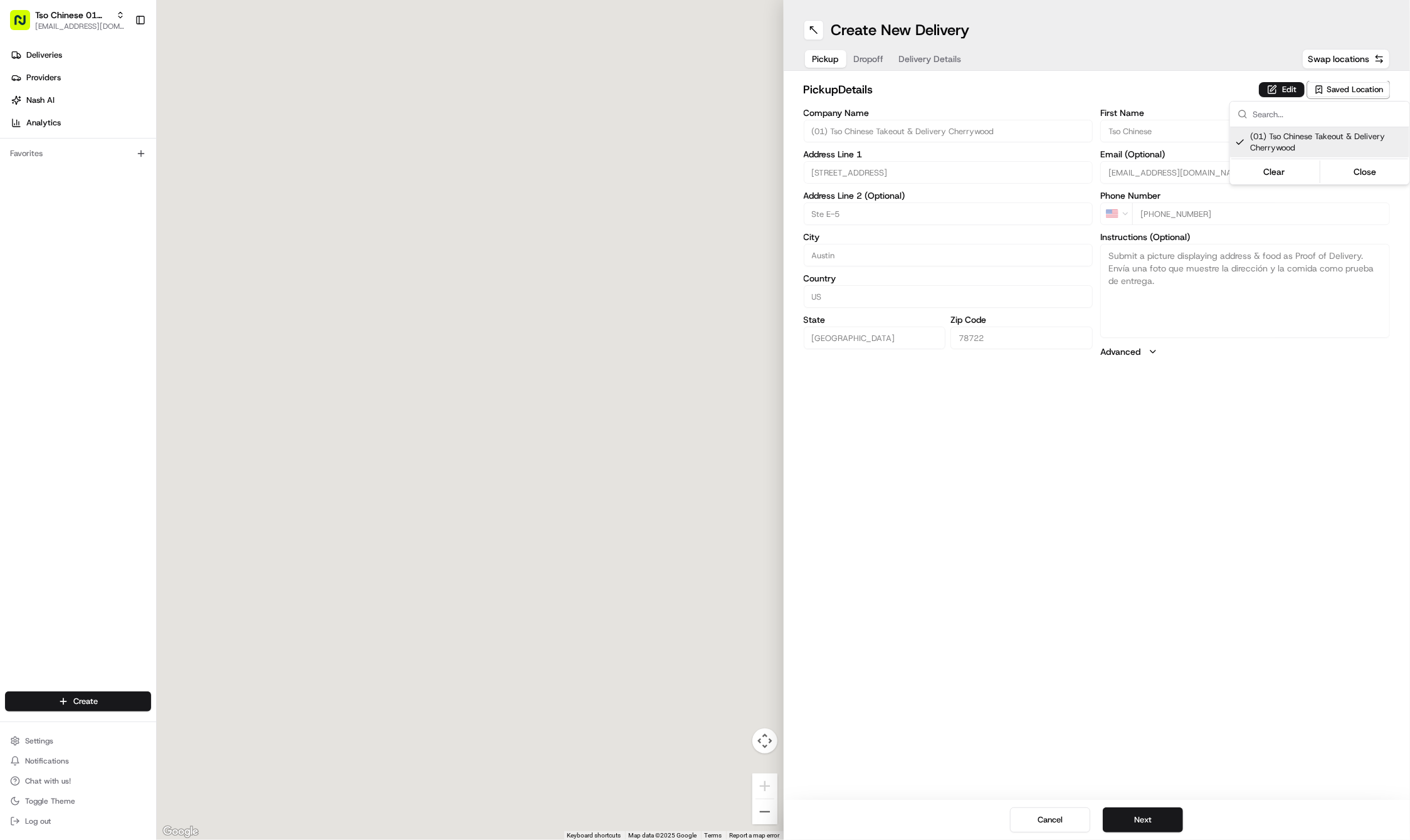
type input "[PHONE_NUMBER]"
type textarea "Submit a picture displaying address & food as Proof of Delivery. Envía una foto…"
click at [1171, 519] on html "Tso Chinese 01 Cherrywood [EMAIL_ADDRESS][DOMAIN_NAME] Toggle Sidebar Deliverie…" at bounding box center [705, 420] width 1410 height 840
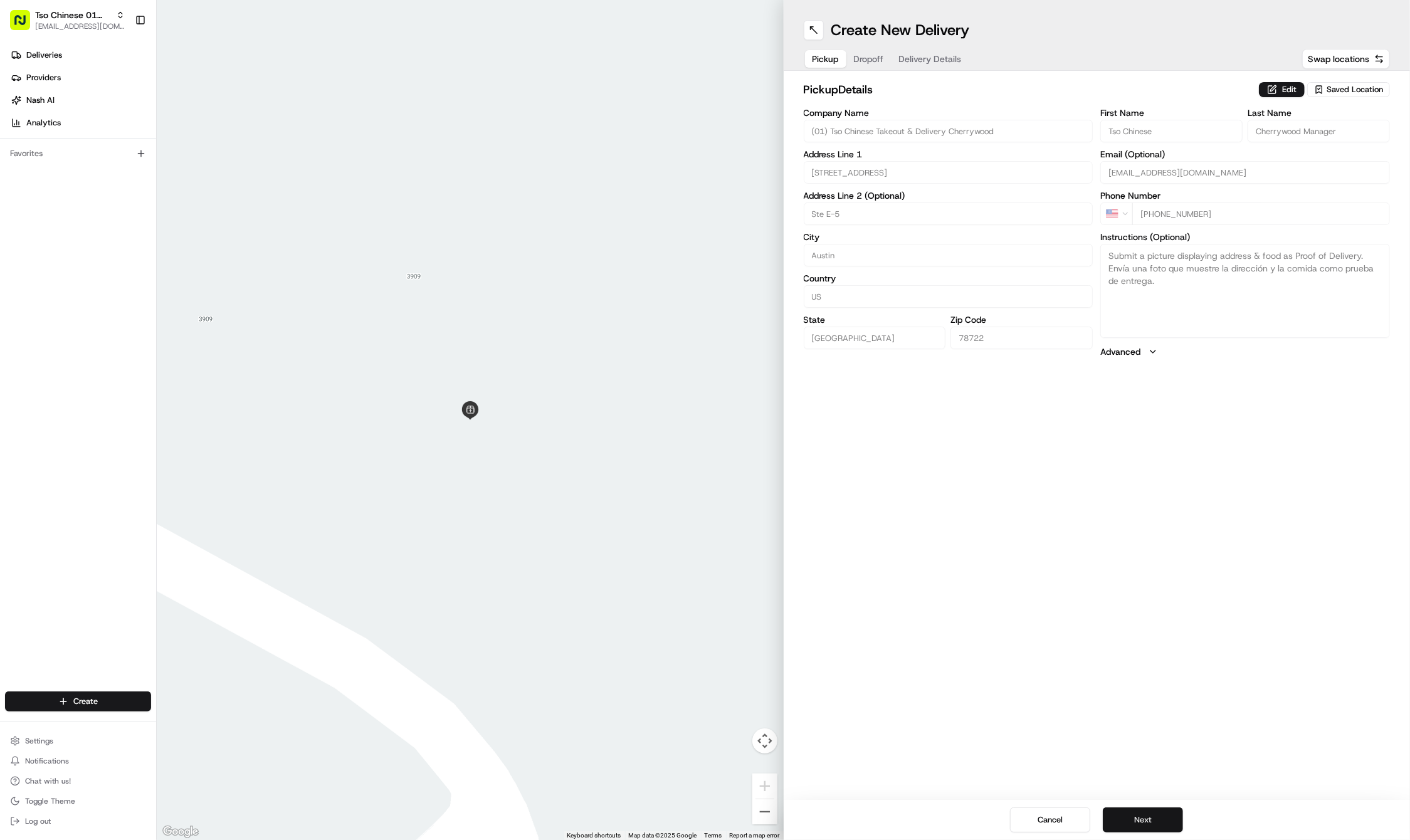
click at [1126, 808] on button "Next" at bounding box center [1143, 820] width 80 height 25
paste input "Thomas"
type input "Thomas"
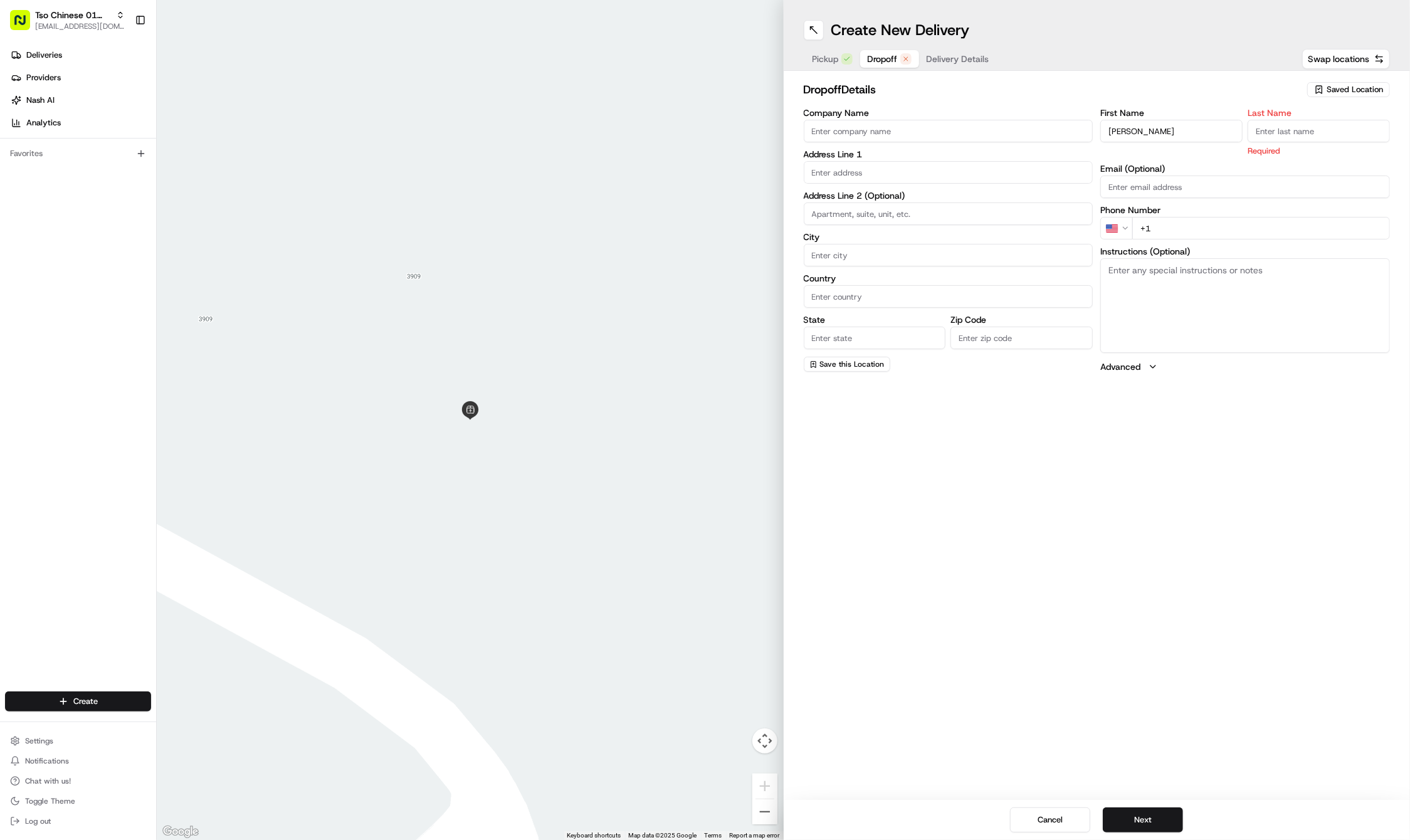
paste input "Flanders"
type input "Flanders"
paste input "817 793 3081"
type input "+1 817 793 3081"
paste input "7405 Langston Dr"
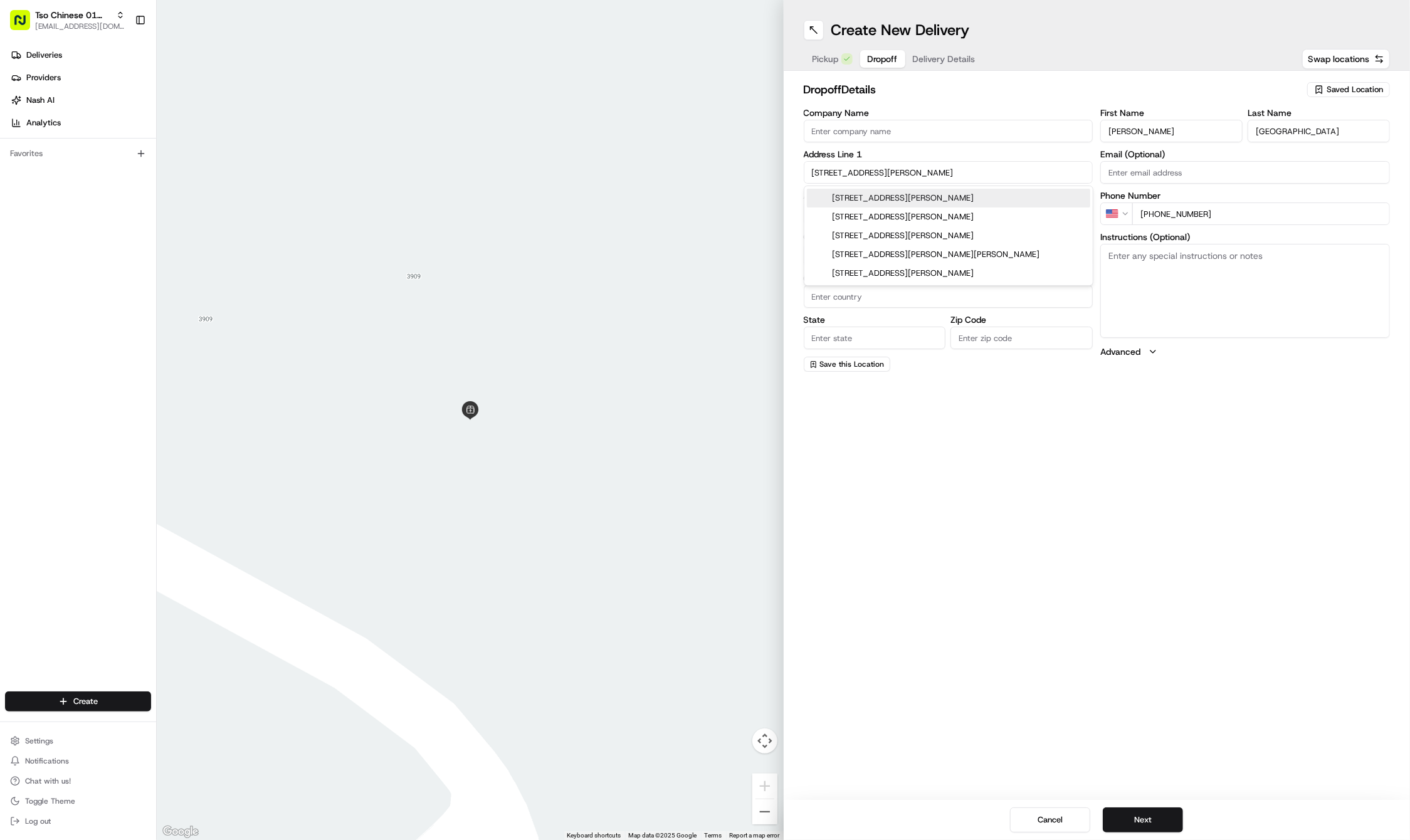
click at [879, 201] on div "7405 Langston Drive, Austin, TX" at bounding box center [948, 198] width 283 height 19
type input "7405 Langston Dr, Austin, TX 78723, USA"
type input "Austin"
type input "[GEOGRAPHIC_DATA]"
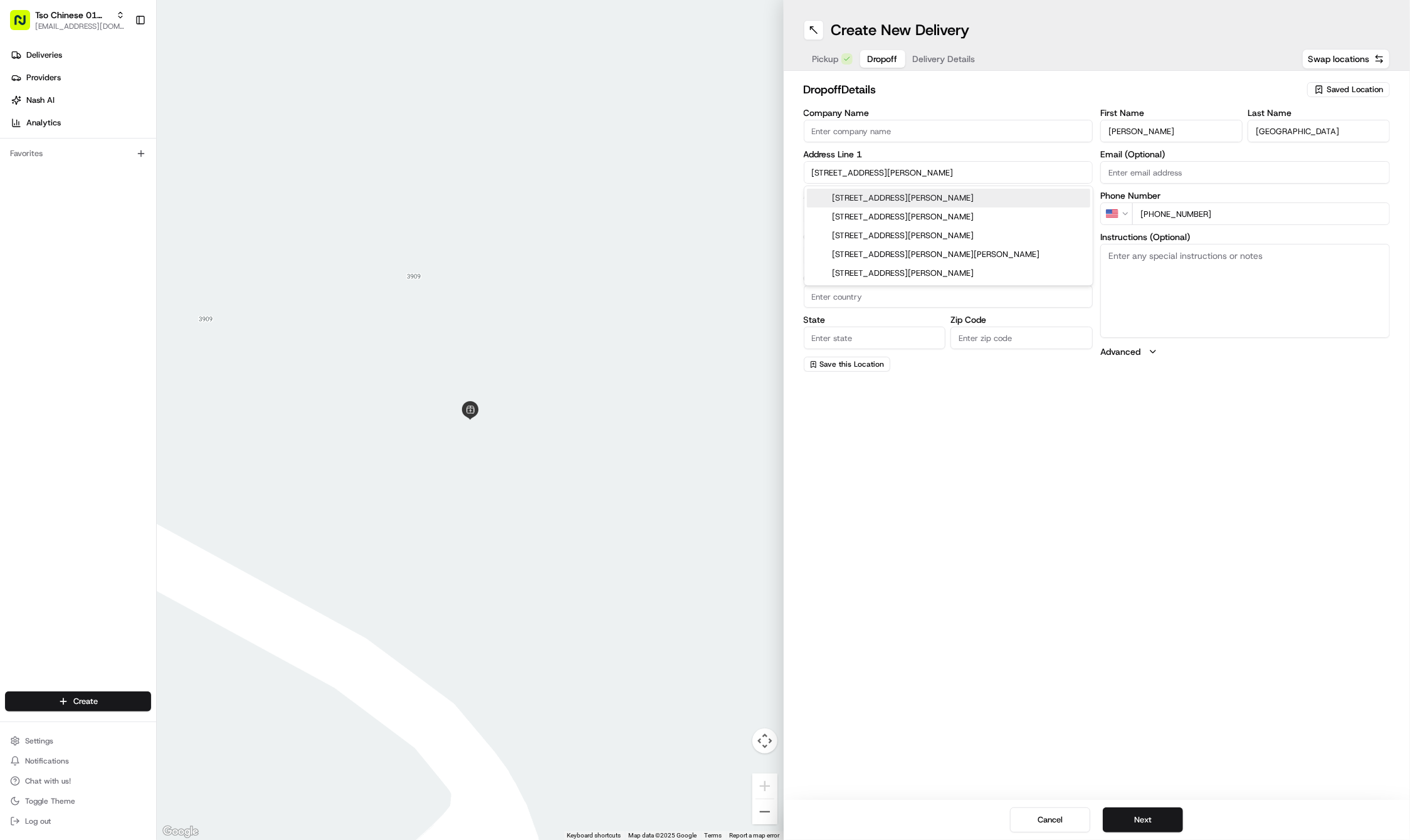
type input "78723"
type input "7405 Langston Drive"
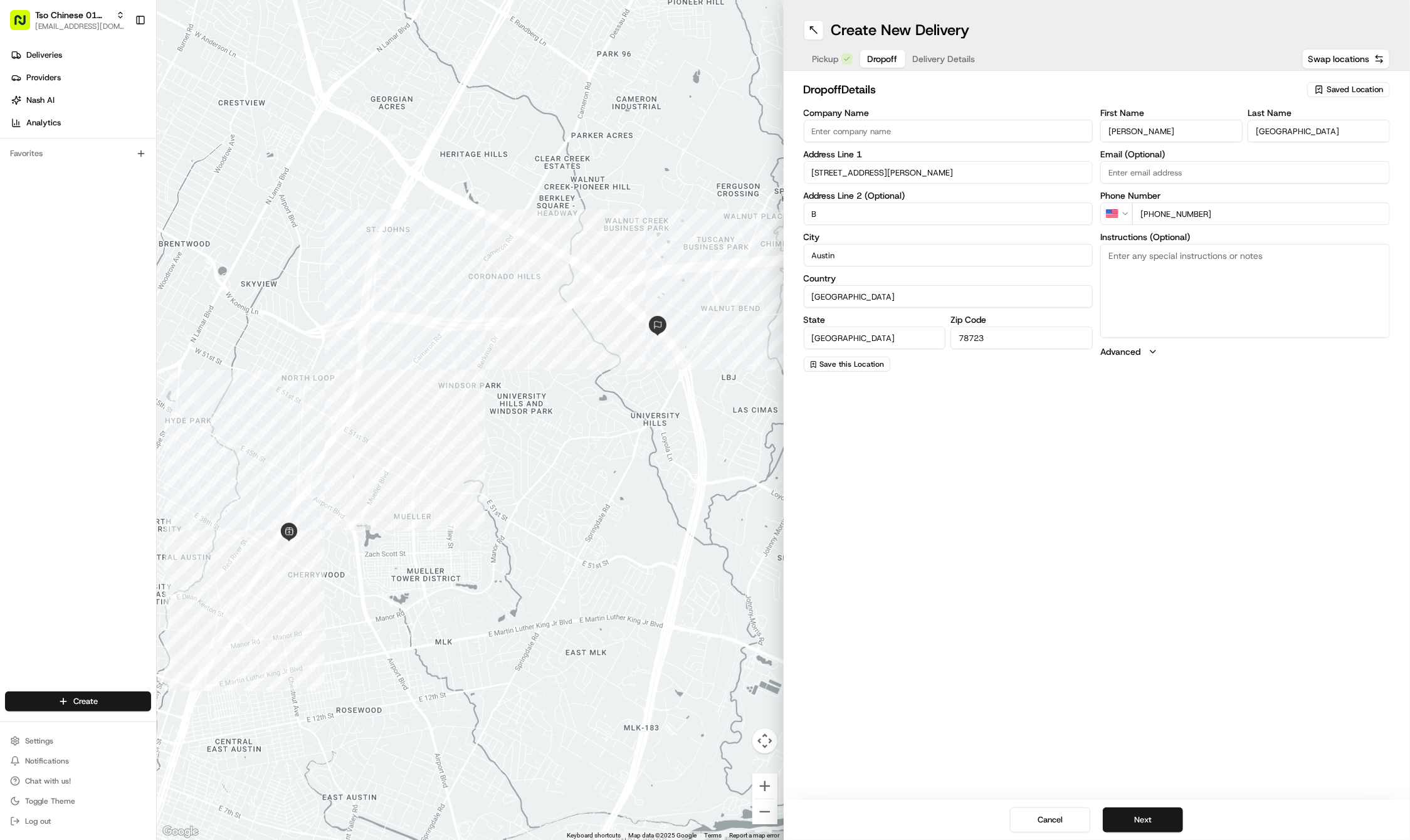
type input "B"
click at [1209, 276] on textarea "Instructions (Optional)" at bounding box center [1245, 291] width 289 height 94
paste textarea "Our house is House B, which is right behind the one facing the street. Follow t…"
type textarea "Our house is House B, which is right behind the one facing the street. Follow t…"
click at [1144, 820] on button "Next" at bounding box center [1143, 820] width 80 height 25
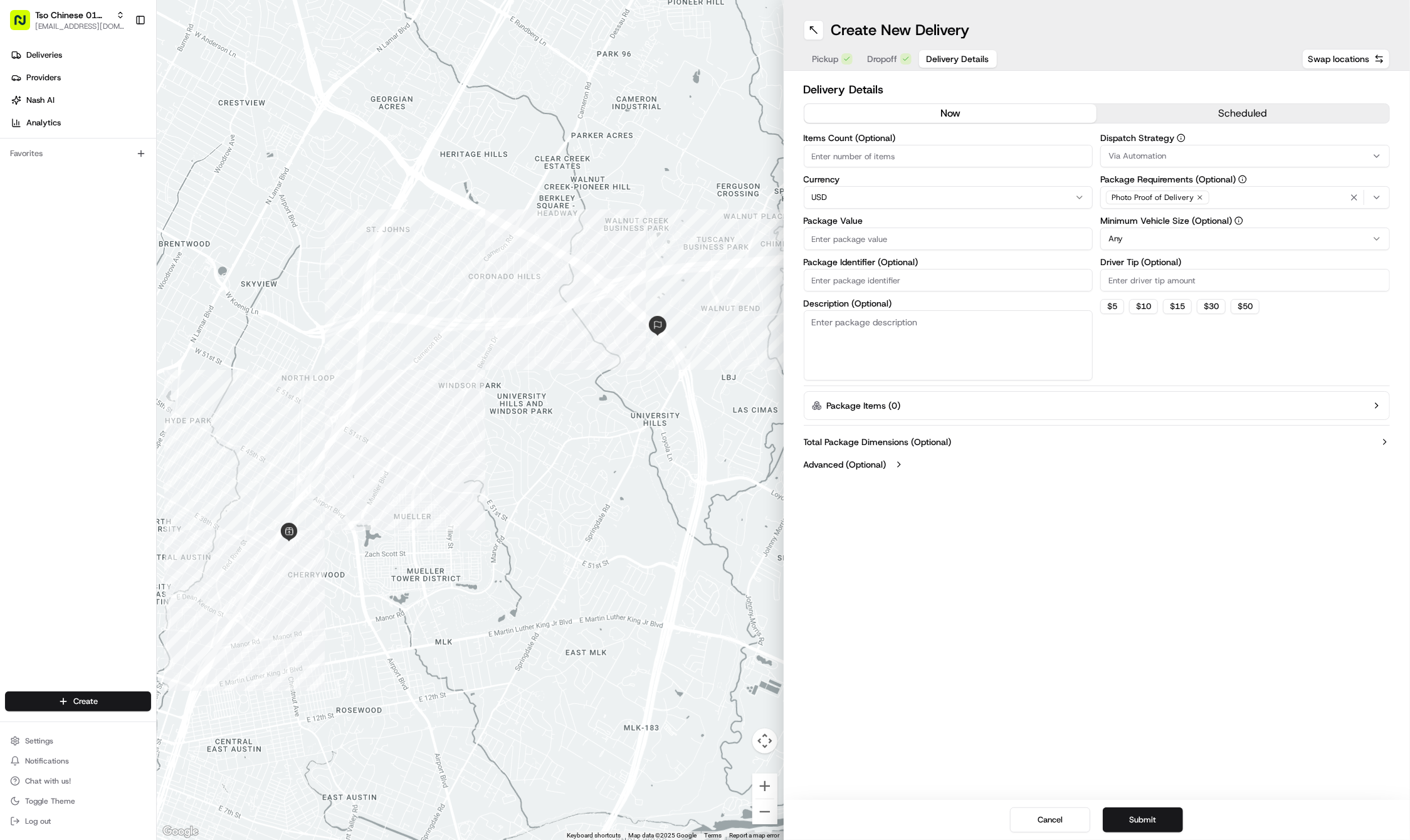
click at [1115, 287] on input "Driver Tip (Optional)" at bounding box center [1245, 280] width 289 height 23
type input "2"
click at [1131, 166] on button "Via Automation" at bounding box center [1245, 156] width 289 height 23
click at [1139, 218] on div "Tso Cherrywood Strategy" at bounding box center [1191, 224] width 179 height 19
click at [918, 274] on html "Tso Chinese 01 Cherrywood haran@tsochinese.com Toggle Sidebar Deliveries Provid…" at bounding box center [705, 420] width 1410 height 840
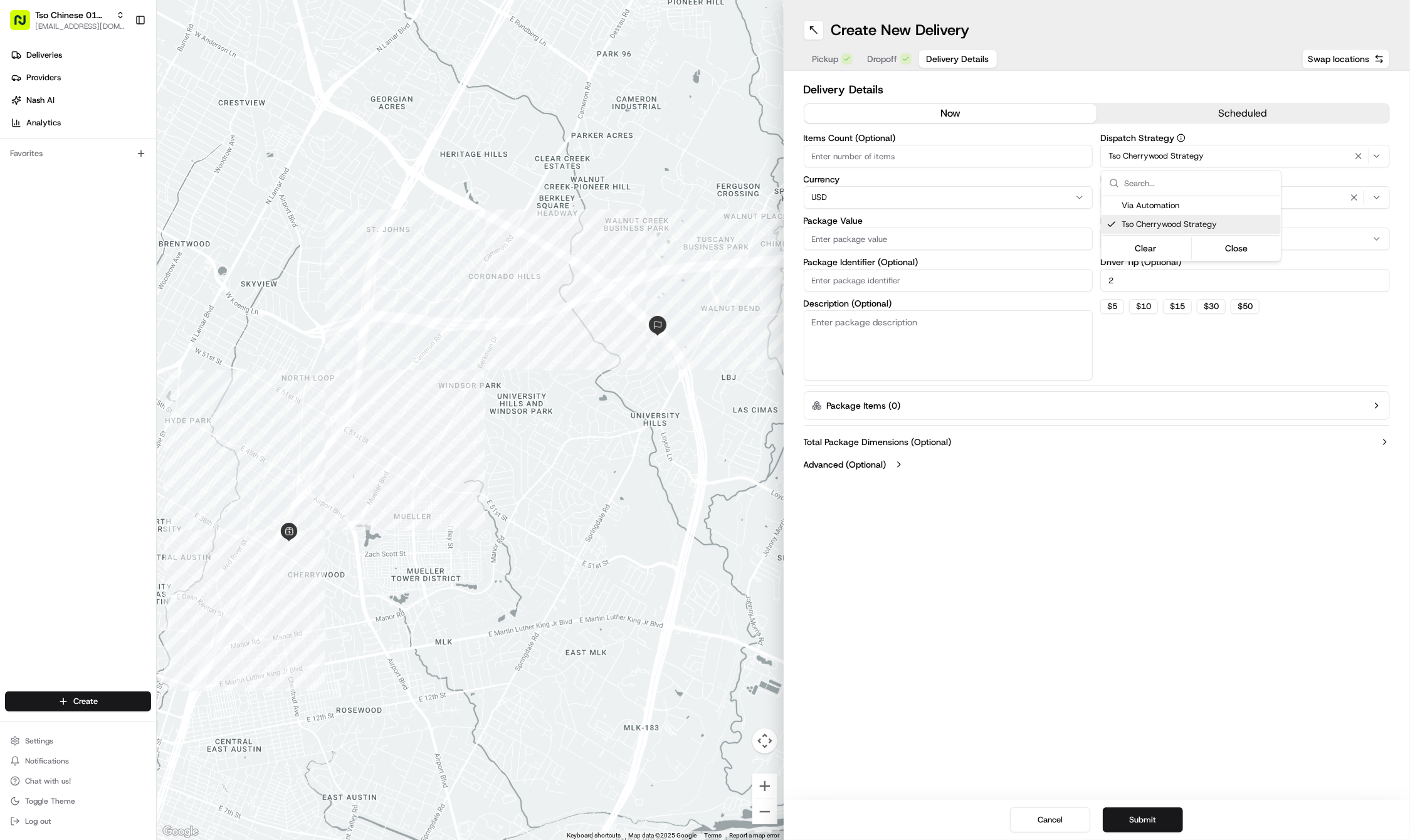
click at [918, 274] on input "Package Identifier (Optional)" at bounding box center [949, 280] width 289 height 23
click at [910, 278] on input "Package Identifier (Optional)" at bounding box center [949, 280] width 289 height 23
paste input "ESYTCJ2"
type input "ESYTCJ2"
click at [899, 245] on input "Package Value" at bounding box center [949, 239] width 289 height 23
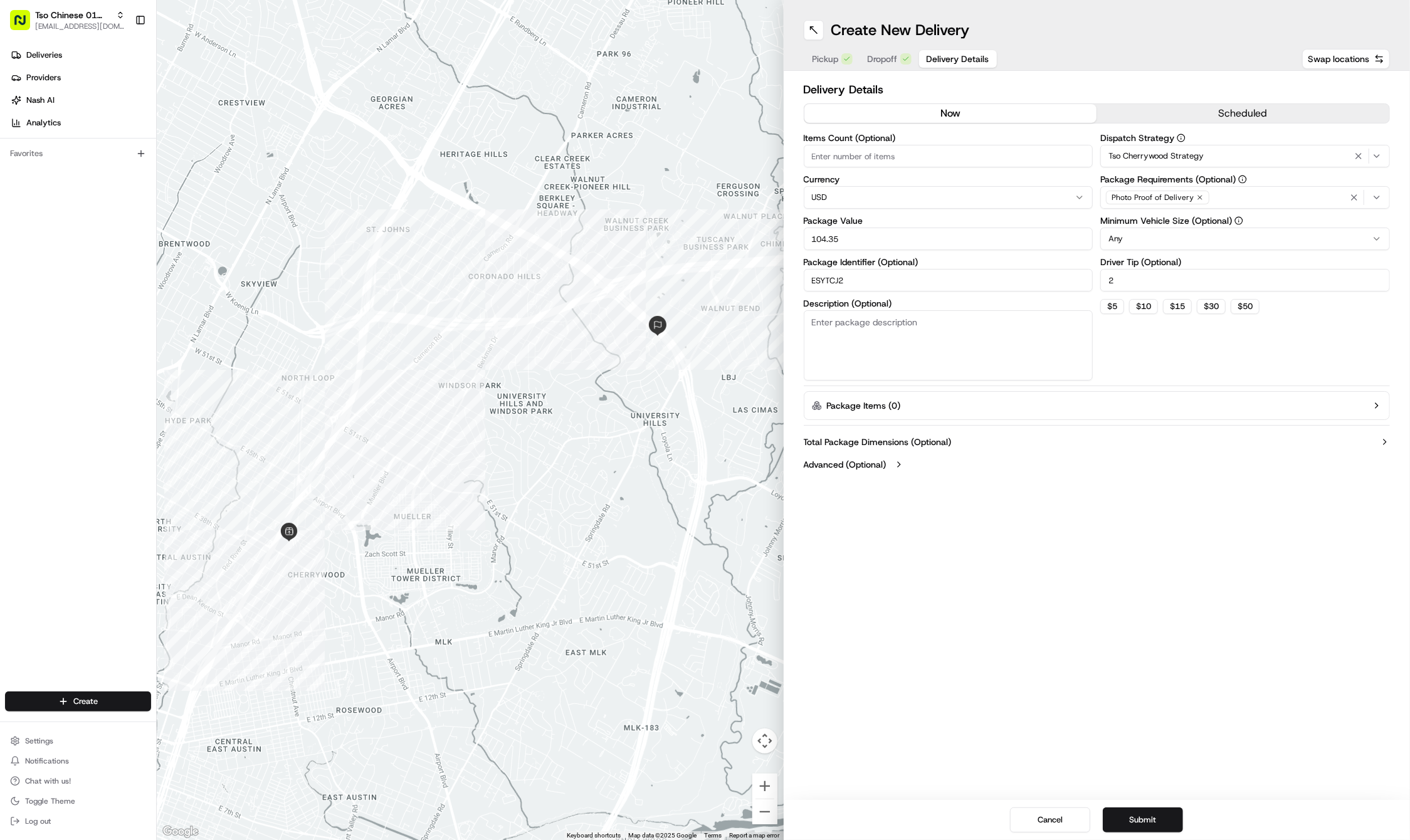
type input "104.35"
click at [1199, 195] on icon "button" at bounding box center [1200, 197] width 8 height 8
click at [1199, 195] on div "Select requirements" at bounding box center [1245, 198] width 283 height 11
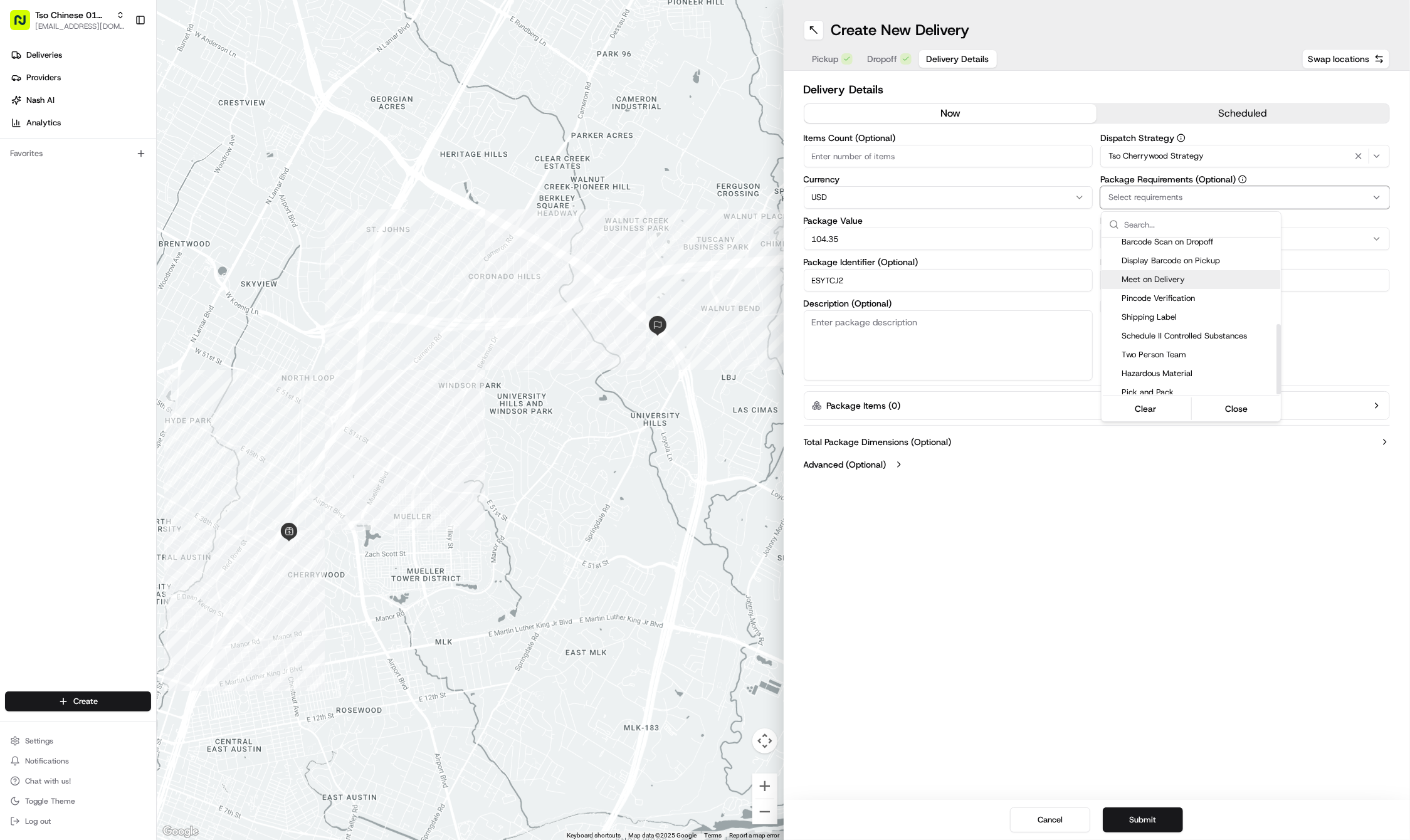
scroll to position [192, 0]
click at [1166, 275] on span "Meet on Delivery" at bounding box center [1198, 281] width 154 height 11
click at [1111, 521] on html "Tso Chinese 01 Cherrywood haran@tsochinese.com Toggle Sidebar Deliveries Provid…" at bounding box center [705, 420] width 1410 height 840
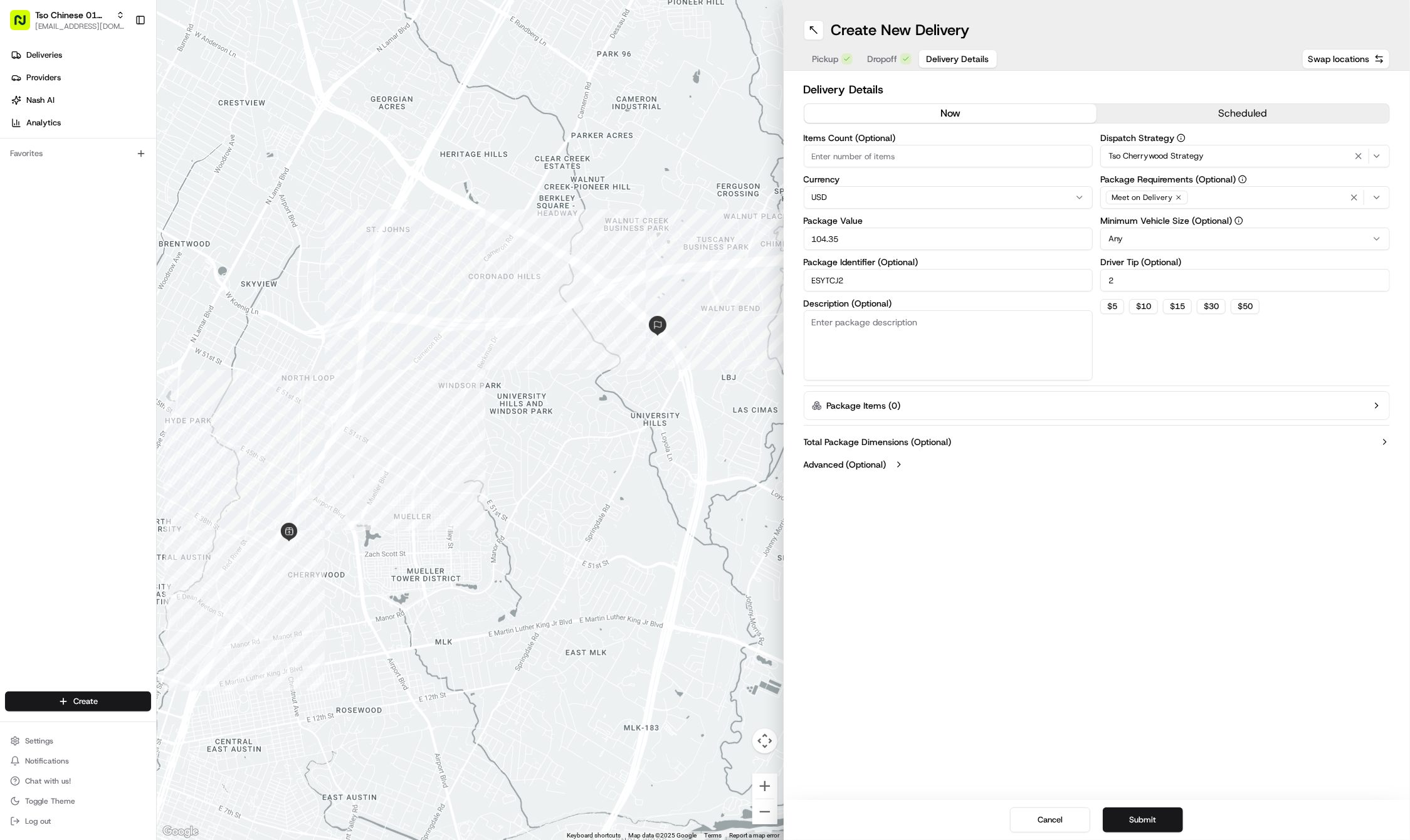
click at [1126, 597] on div "Create New Delivery Pickup Dropoff Delivery Details Swap locations Delivery Det…" at bounding box center [1097, 420] width 627 height 840
click at [1134, 825] on button "Submit" at bounding box center [1143, 820] width 80 height 25
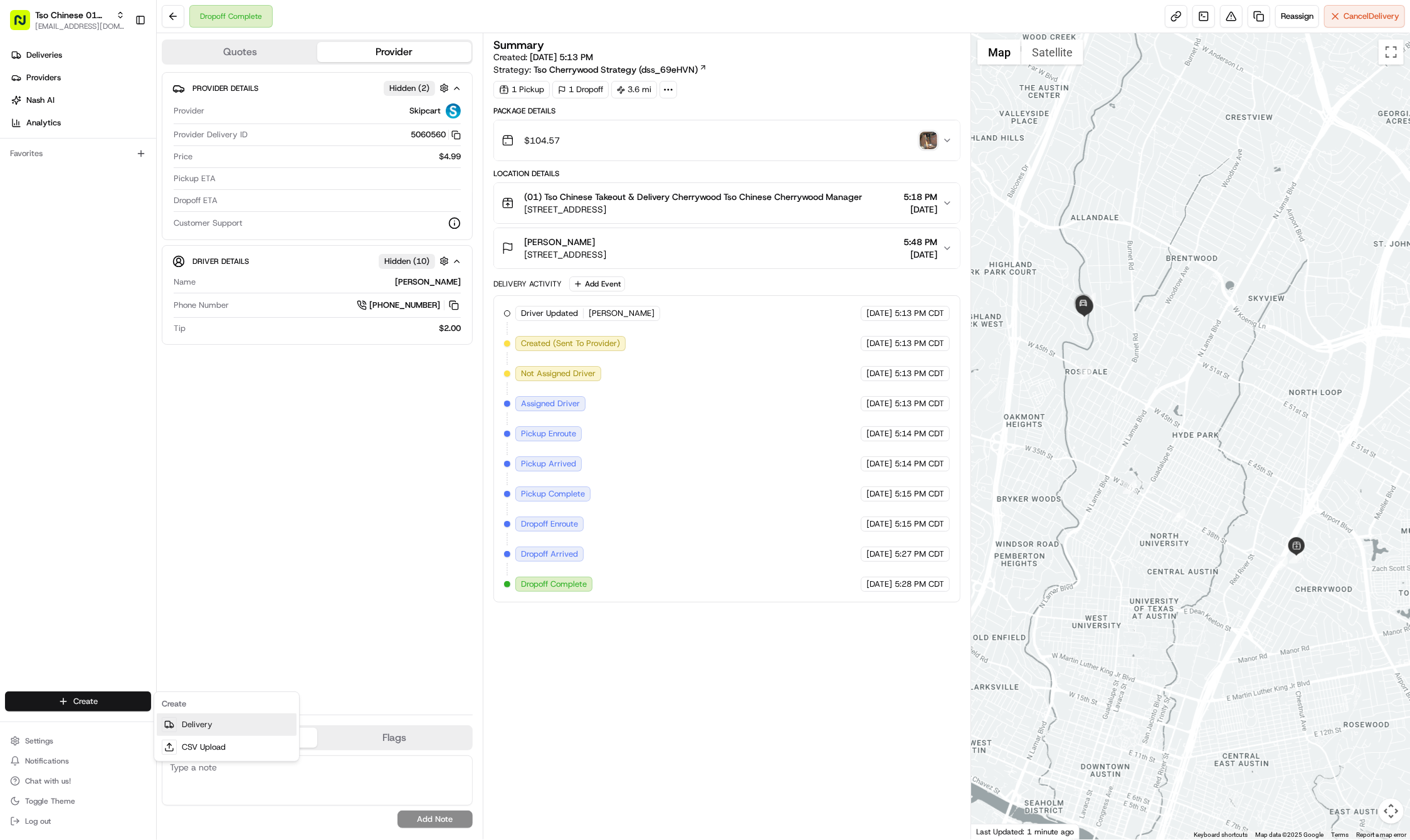
click at [199, 716] on link "Delivery" at bounding box center [226, 725] width 140 height 23
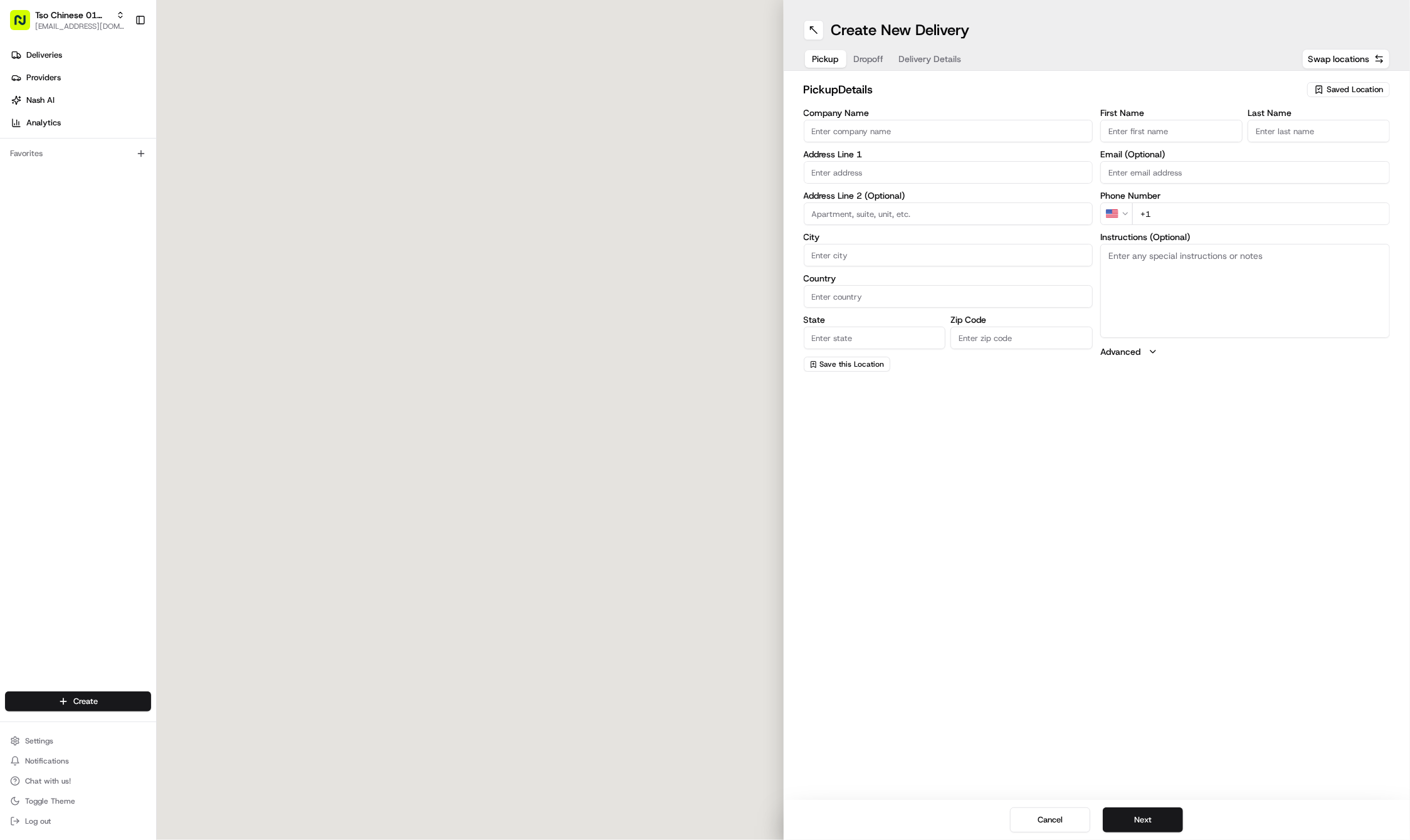
click at [1344, 92] on span "Saved Location" at bounding box center [1354, 90] width 56 height 11
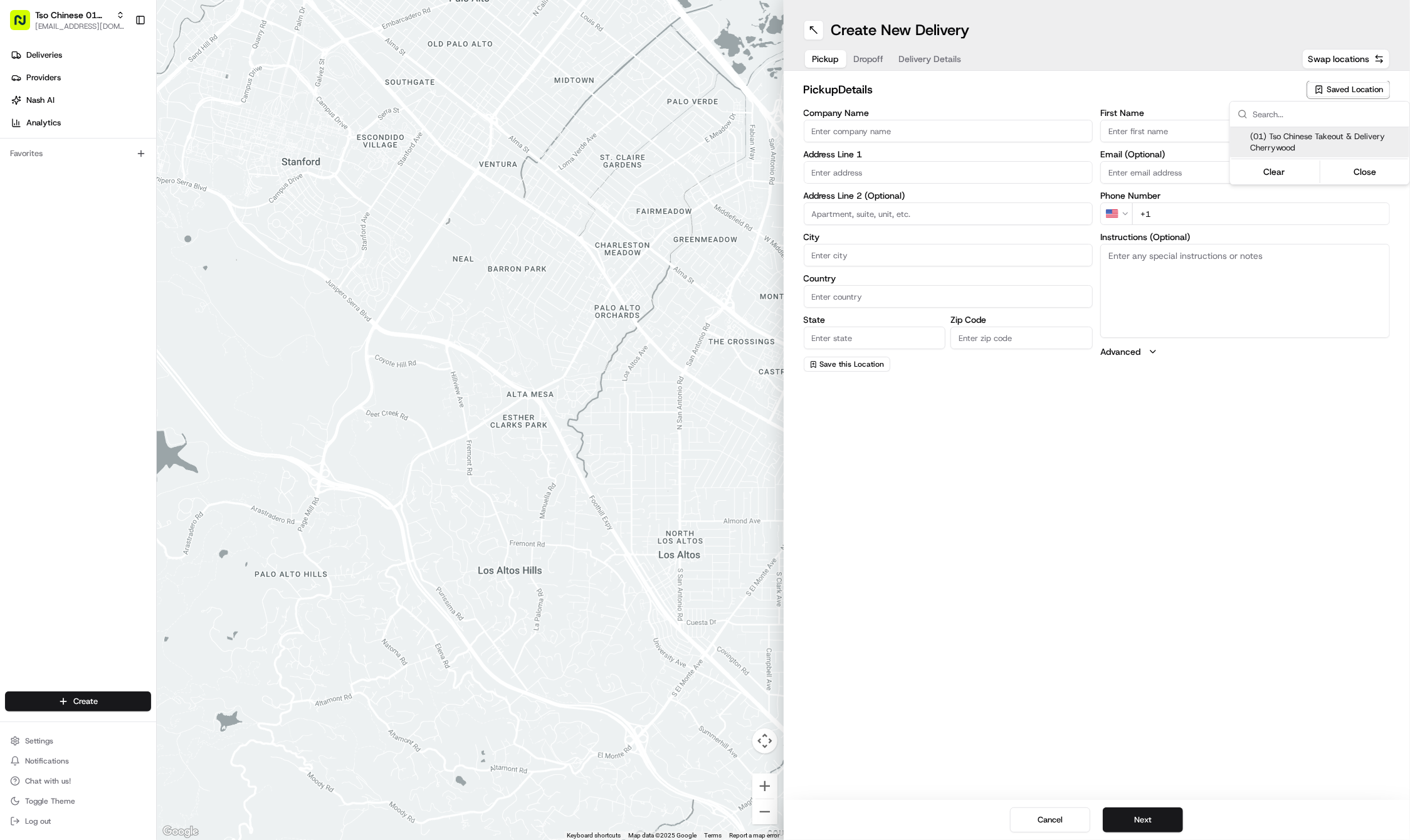
click at [1314, 144] on span "(01) Tso Chinese Takeout & Delivery Cherrywood" at bounding box center [1327, 142] width 154 height 23
type input "(01) Tso Chinese Takeout & Delivery Cherrywood"
type input "Ste E-5"
type input "Austin"
type input "US"
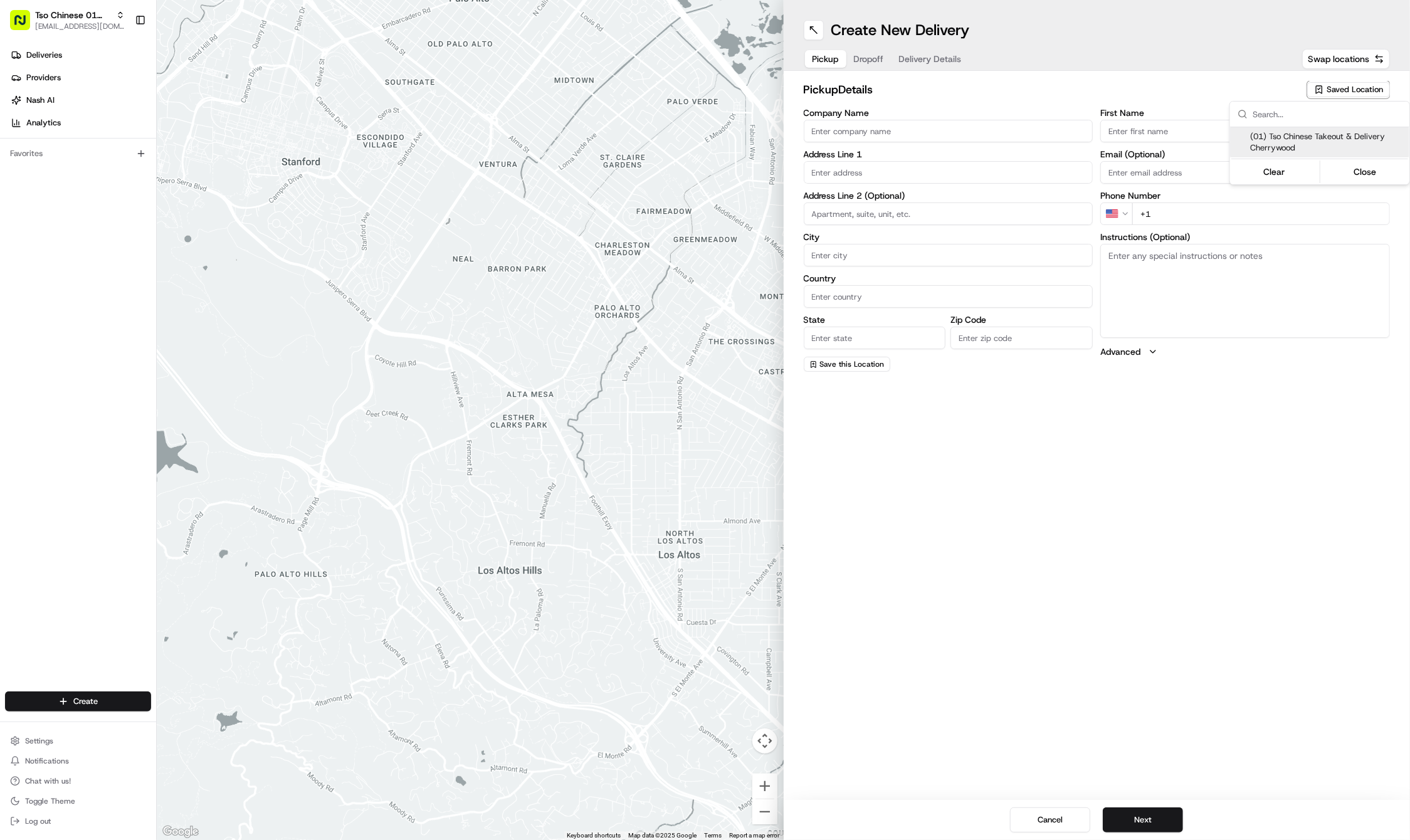
type input "[GEOGRAPHIC_DATA]"
type input "78722"
type input "Tso Chinese"
type input "Cherrywood Manager"
type input "[EMAIL_ADDRESS][DOMAIN_NAME]"
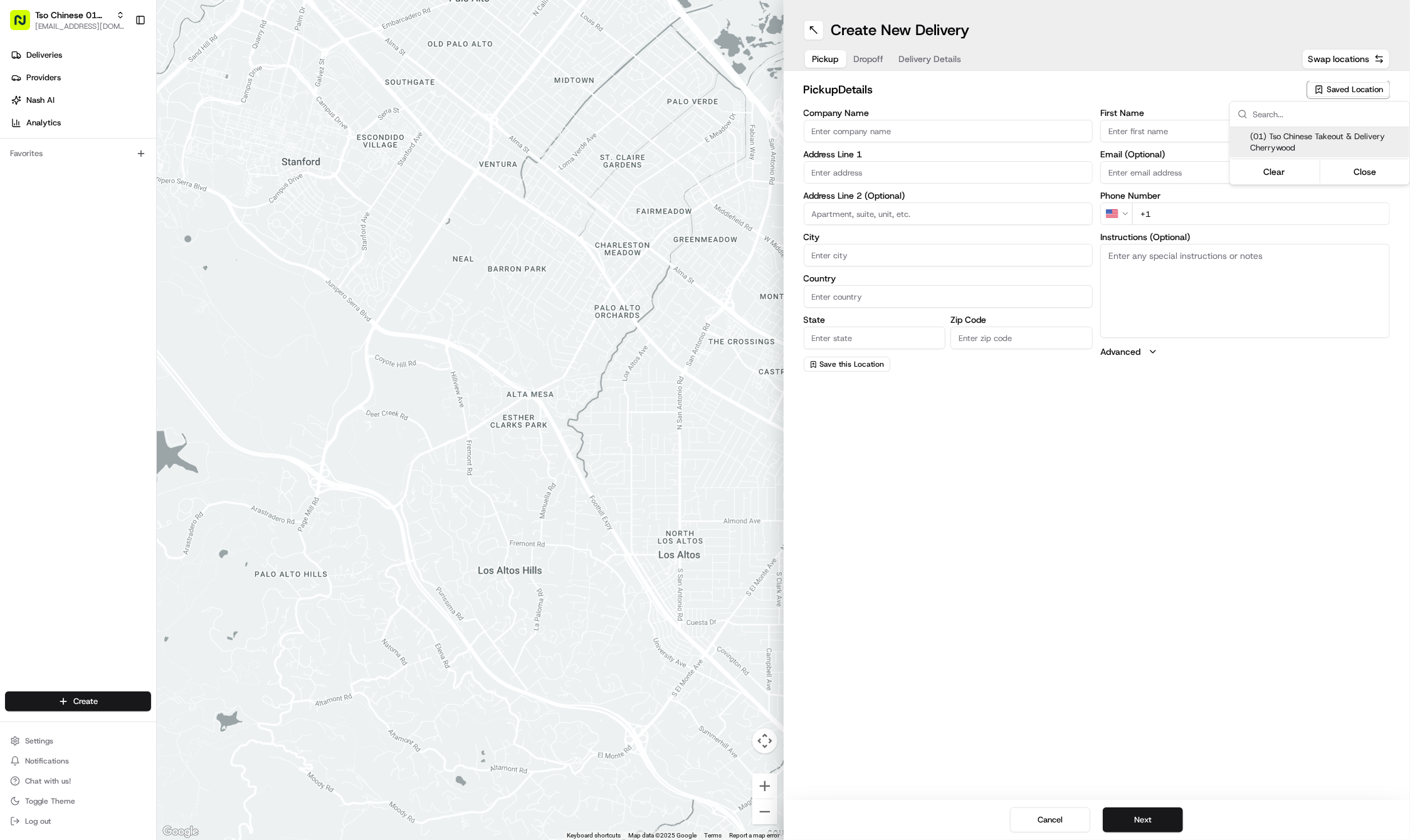
type input "[PHONE_NUMBER]"
type textarea "Submit a picture displaying address & food as Proof of Delivery. Envía una foto…"
type input "[STREET_ADDRESS]"
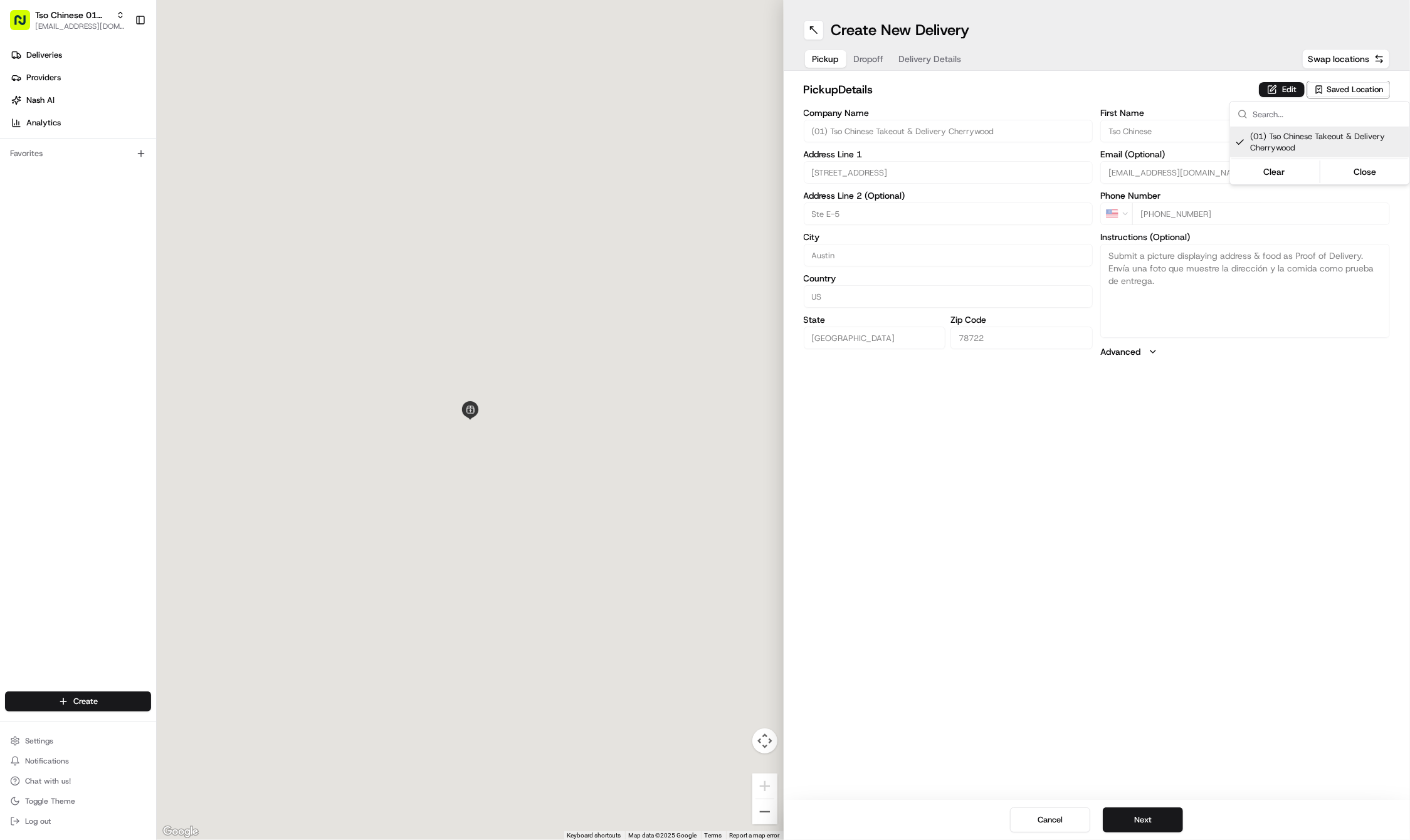
click at [1193, 470] on html "Tso Chinese 01 Cherrywood [EMAIL_ADDRESS][DOMAIN_NAME] Toggle Sidebar Deliverie…" at bounding box center [705, 420] width 1410 height 840
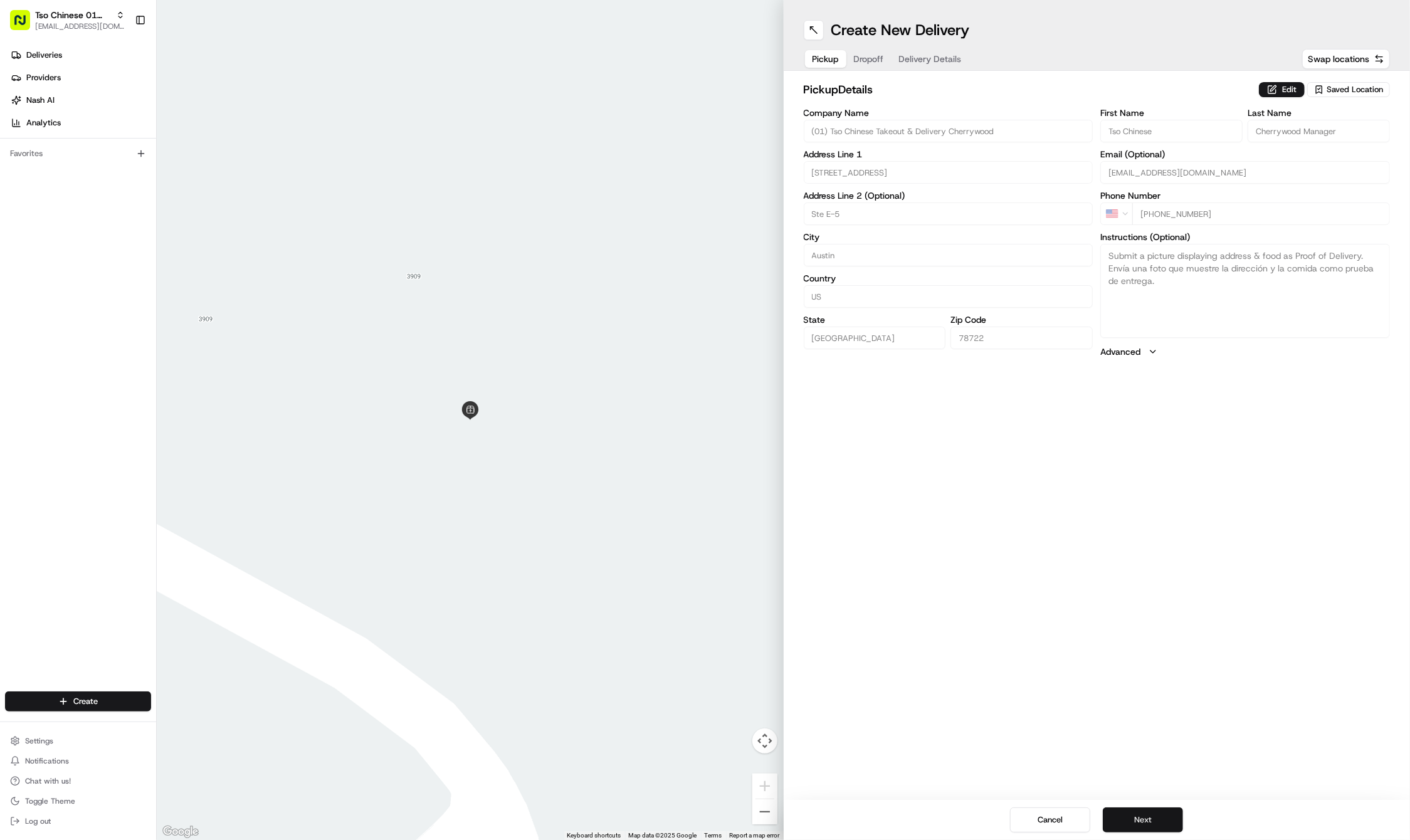
click at [1149, 819] on button "Next" at bounding box center [1143, 820] width 80 height 25
paste input "Ahmad"
type input "Ahmad"
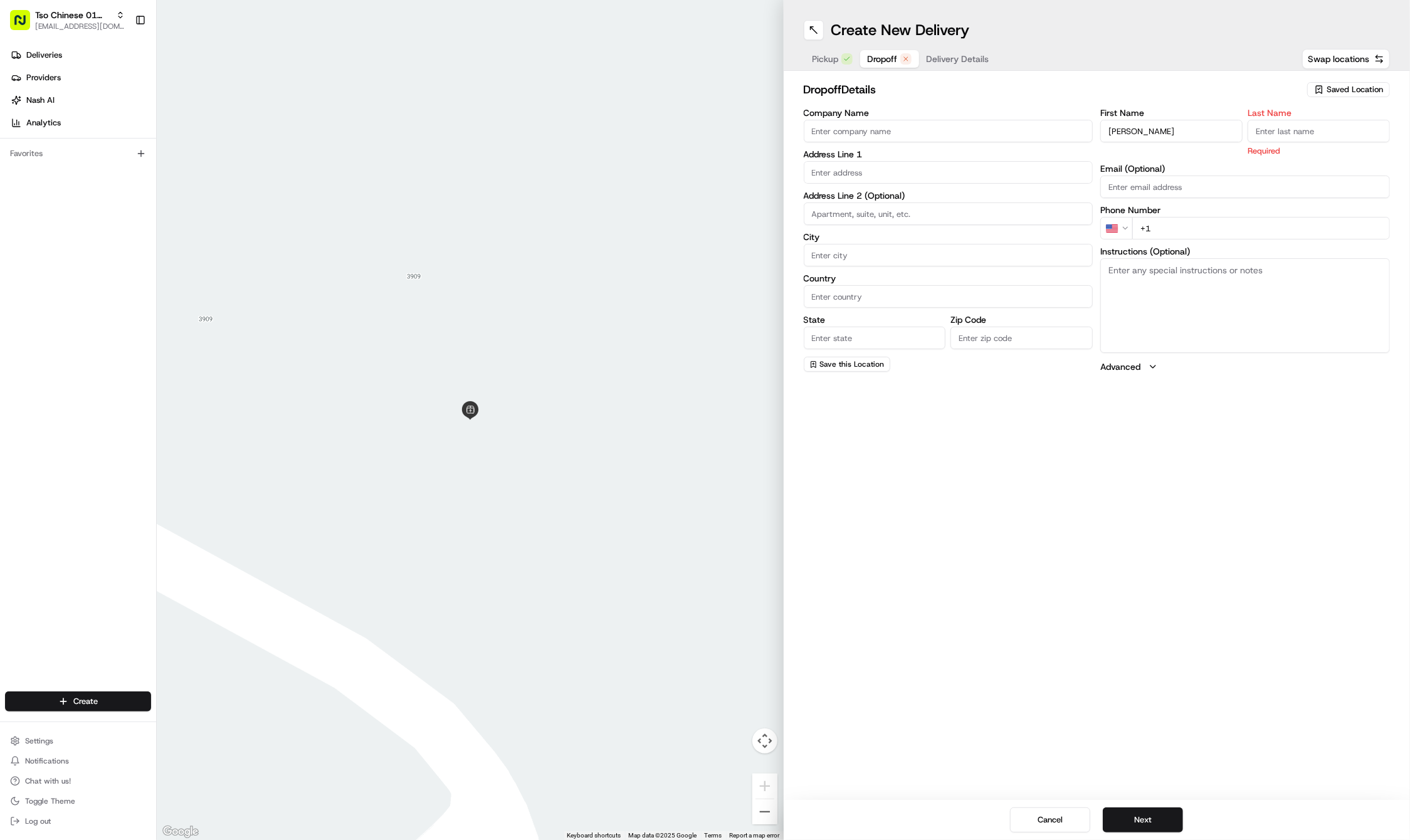
paste input "Ashkar"
type input "Ashkar"
paste input "7 134801260"
click at [1201, 219] on input "+7 134801260" at bounding box center [1261, 214] width 258 height 23
click at [1146, 214] on input "+7 134801260" at bounding box center [1261, 214] width 258 height 23
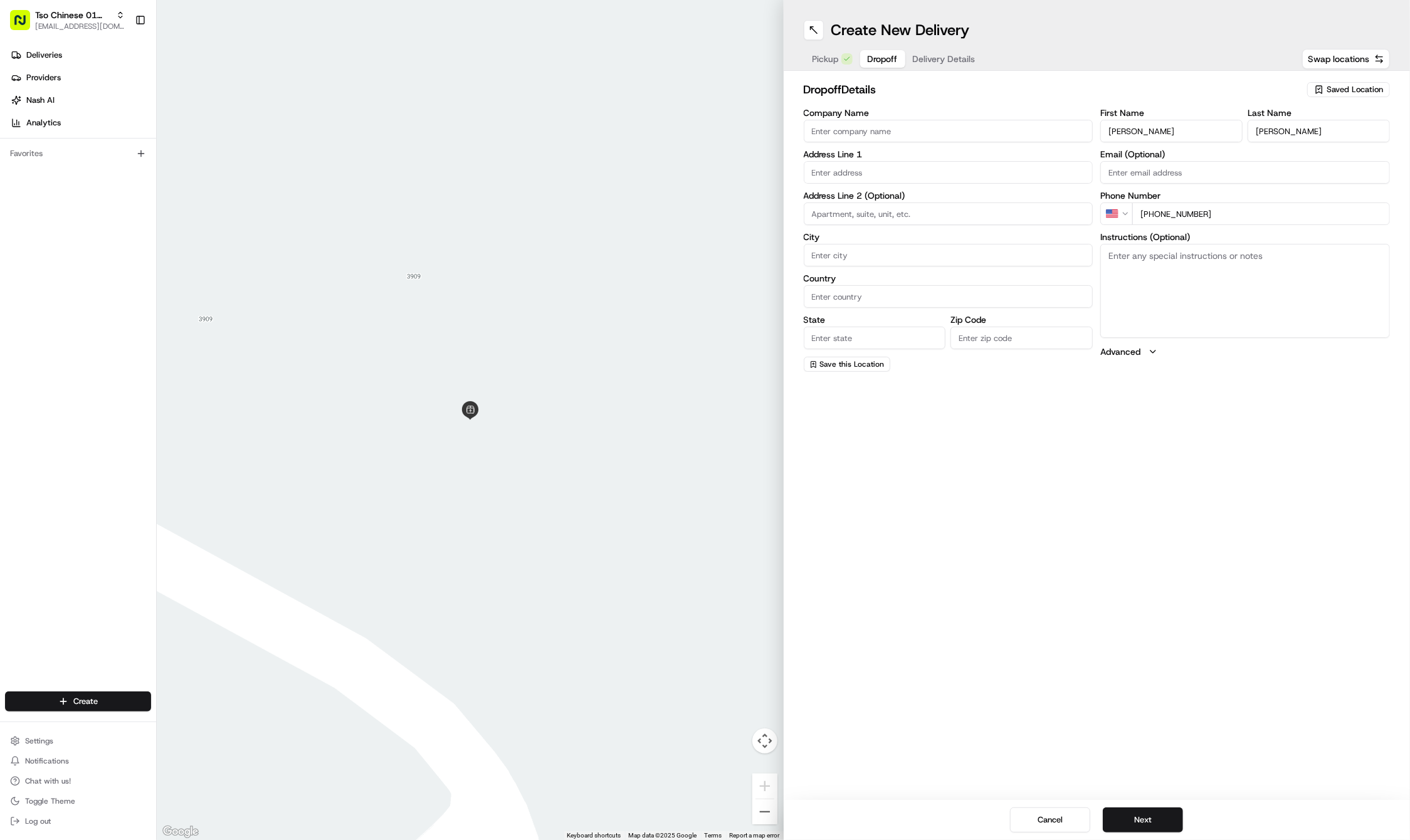
type input "+1 713 480 1260"
paste input "901 Neches St"
click at [885, 197] on div "901 Neches Street, Austin, TX" at bounding box center [948, 198] width 283 height 19
type input "901 Neches St, Austin, TX 78701, USA"
type input "Austin"
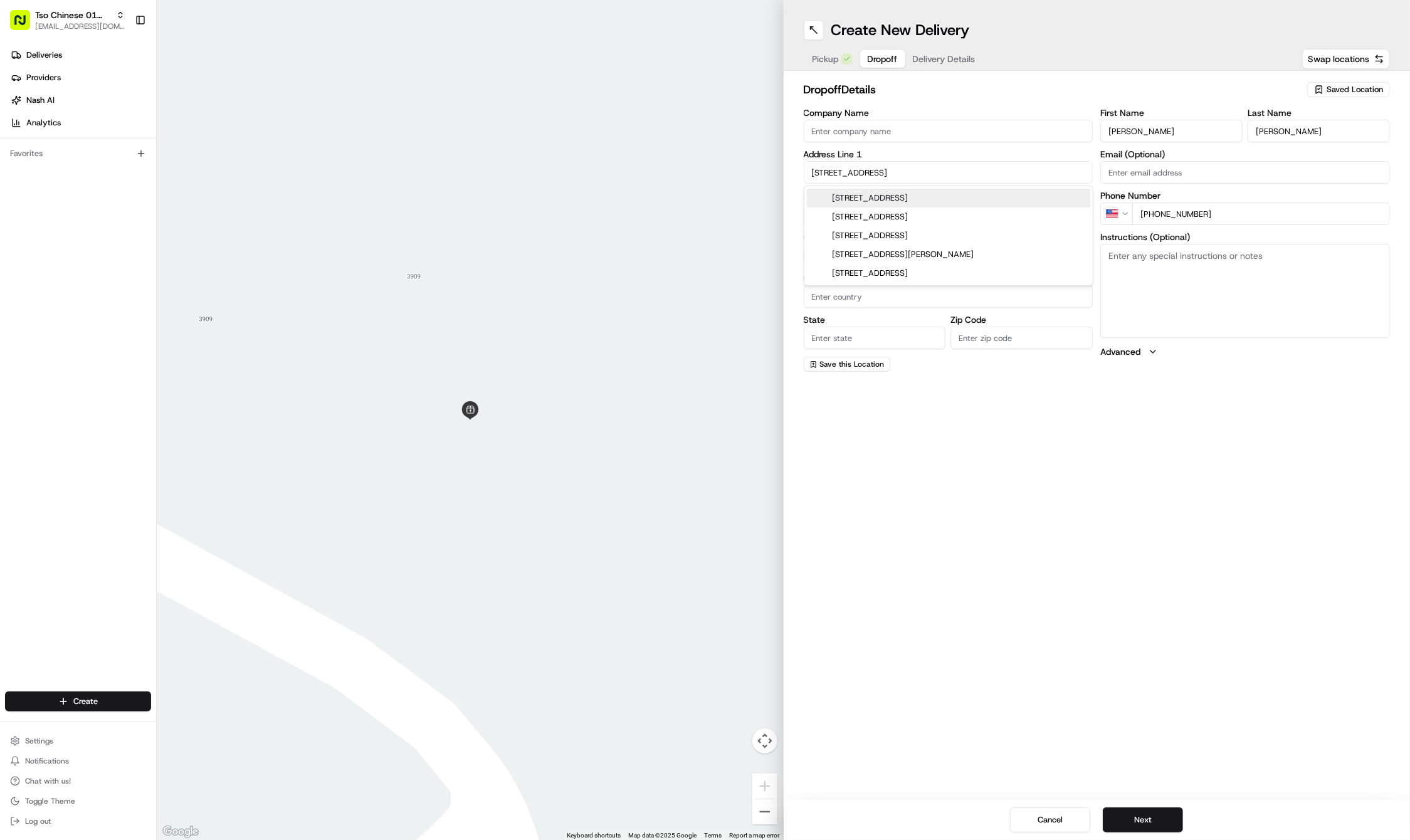
type input "[GEOGRAPHIC_DATA]"
type input "78701"
type input "901 Neches Street"
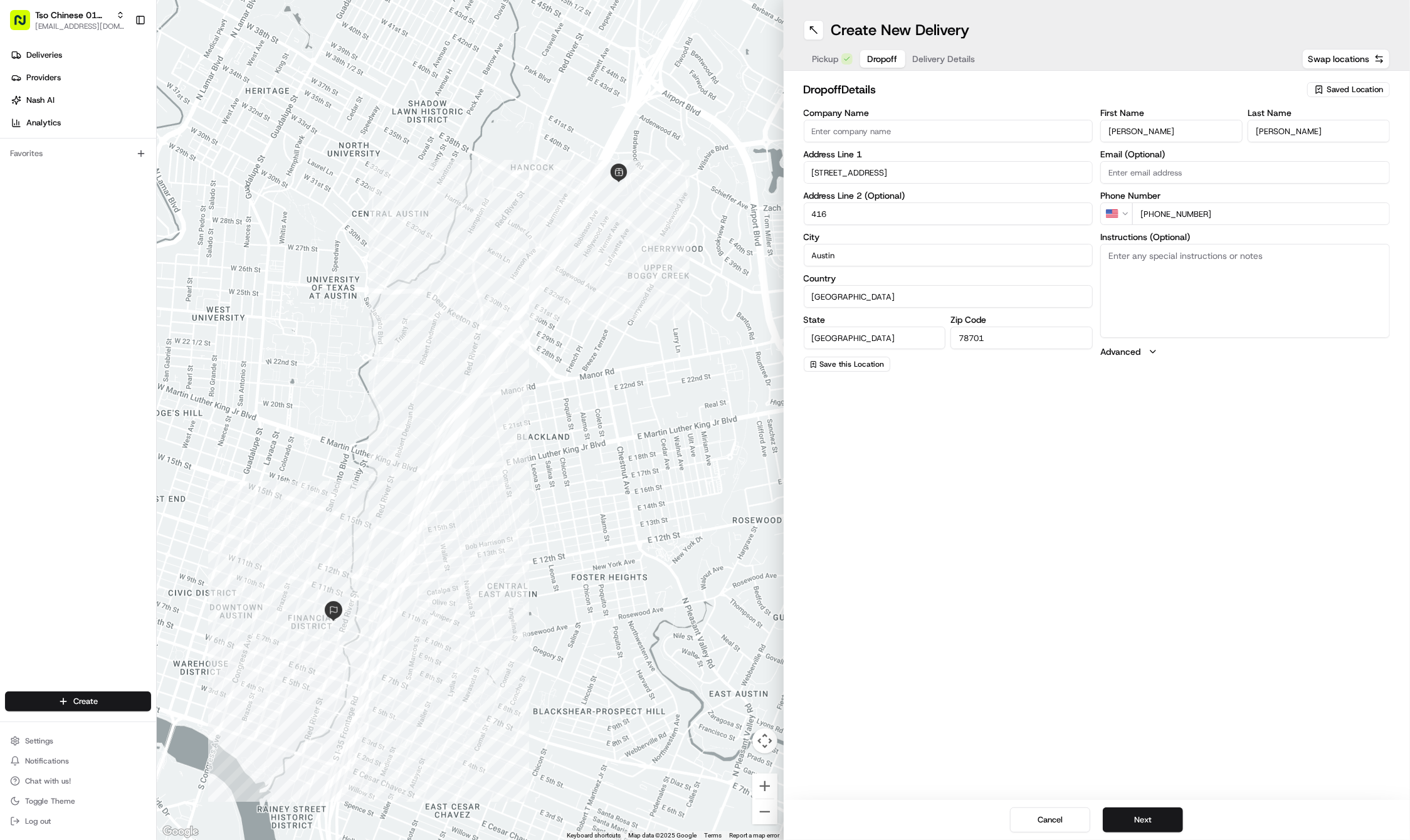
type input "416"
click at [1177, 286] on textarea "Instructions (Optional)" at bounding box center [1245, 291] width 289 height 94
paste textarea "Leave downstairs with the hotel receptionist, please!"
type textarea "Leave downstairs with the hotel receptionist, please!"
click at [1134, 822] on button "Next" at bounding box center [1143, 820] width 80 height 25
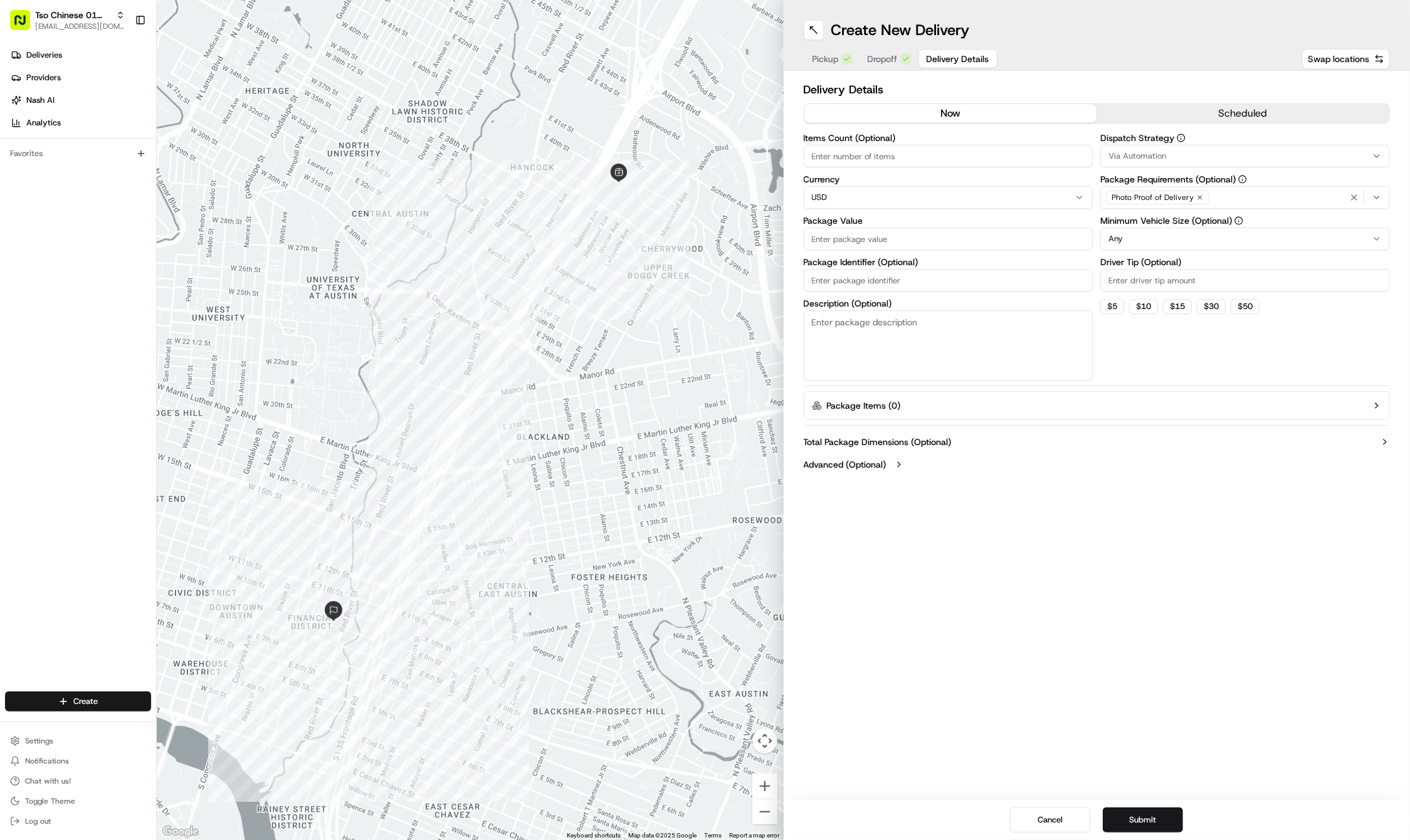
click at [1124, 281] on input "Driver Tip (Optional)" at bounding box center [1245, 280] width 289 height 23
type input "2"
click at [1126, 149] on button "Via Automation" at bounding box center [1245, 156] width 289 height 23
click at [1156, 226] on span "Tso Cherrywood Strategy" at bounding box center [1198, 224] width 154 height 11
click at [1349, 193] on icon "button" at bounding box center [1354, 197] width 10 height 10
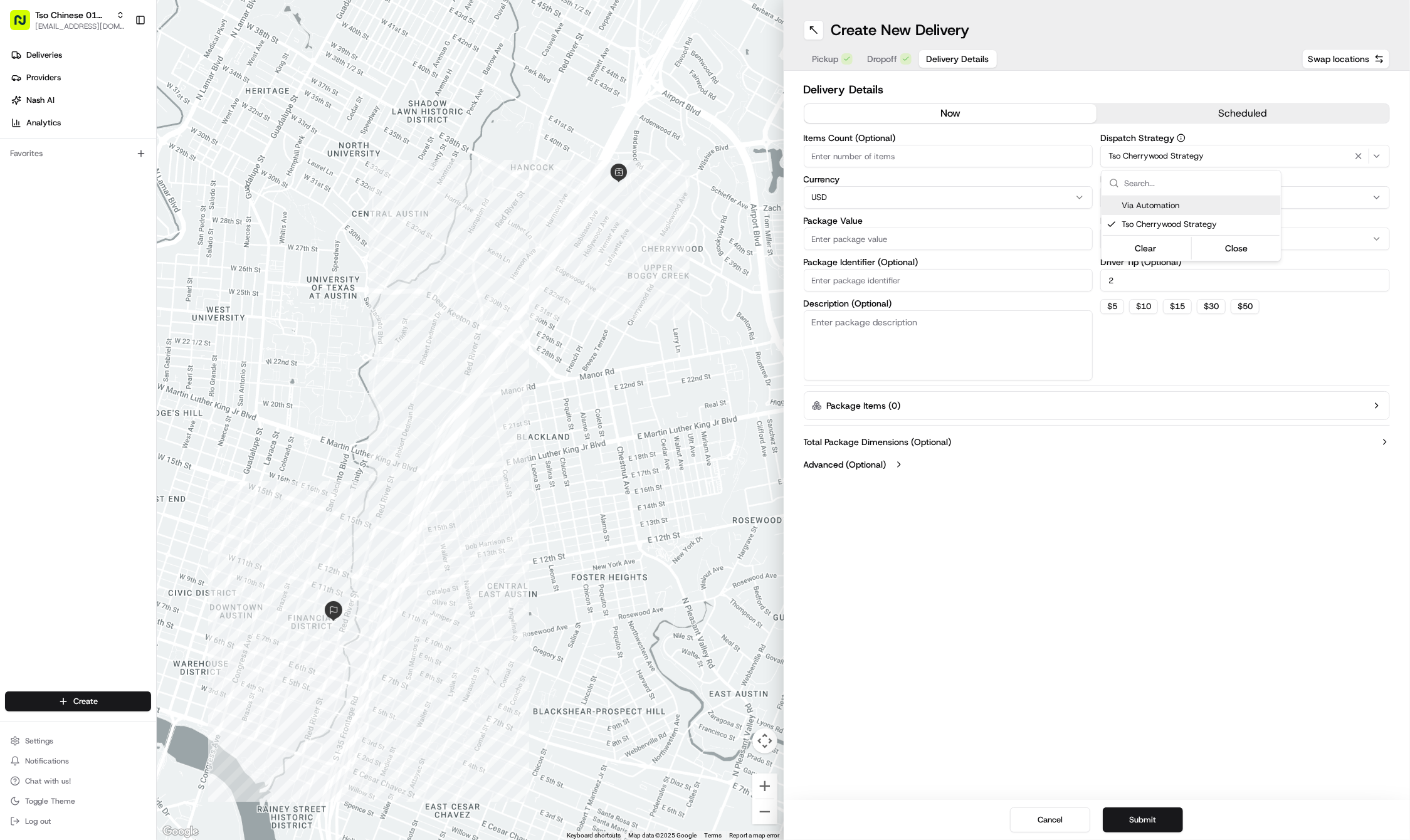
click at [1349, 193] on div "Select requirements" at bounding box center [1245, 198] width 283 height 11
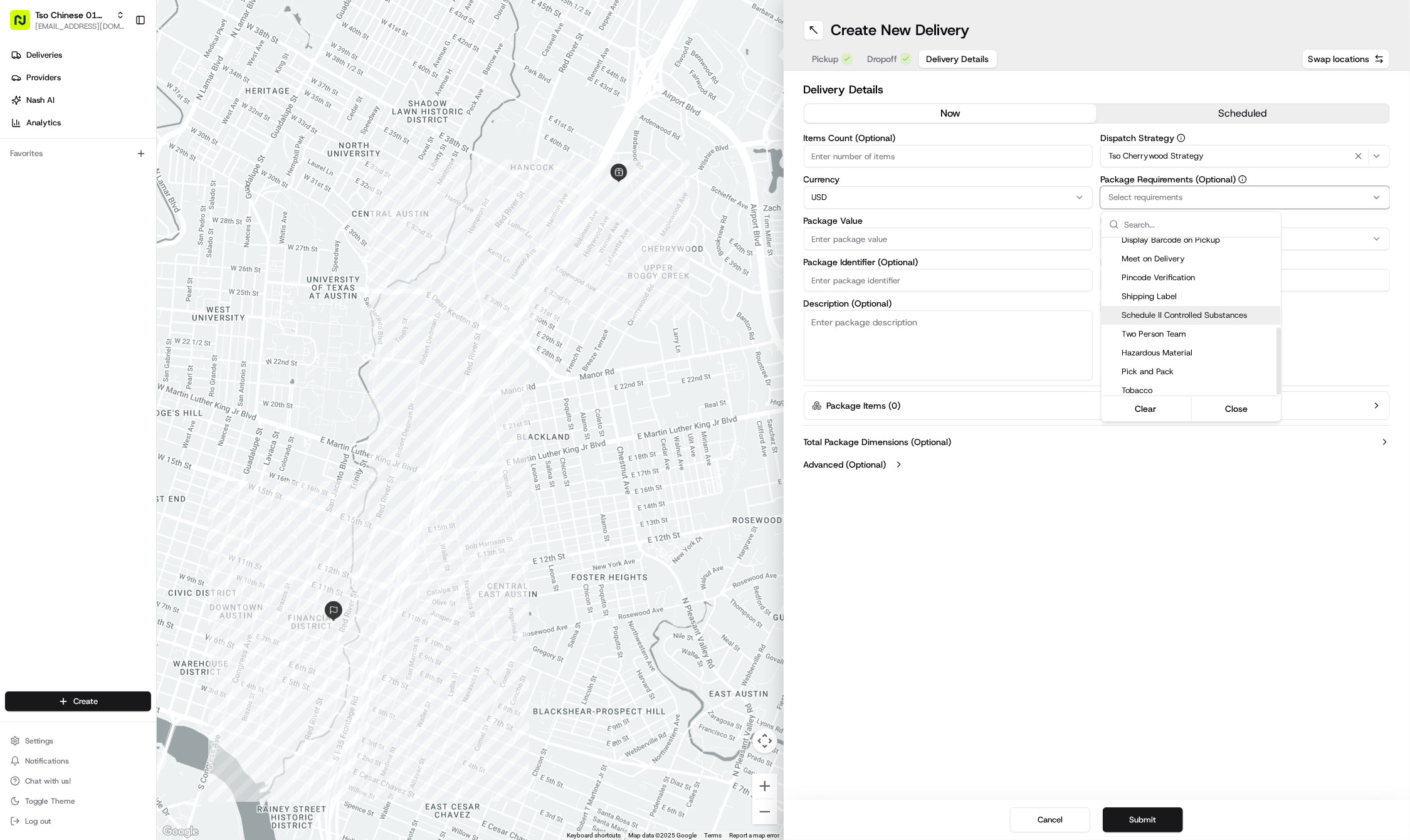
scroll to position [210, 0]
click at [1180, 260] on span "Meet on Delivery" at bounding box center [1198, 262] width 154 height 11
click at [1247, 628] on html "Tso Chinese 01 Cherrywood [EMAIL_ADDRESS][DOMAIN_NAME] Toggle Sidebar Deliverie…" at bounding box center [705, 420] width 1410 height 840
click at [954, 283] on input "Package Identifier (Optional)" at bounding box center [949, 280] width 289 height 23
paste input "U6OYLAW"
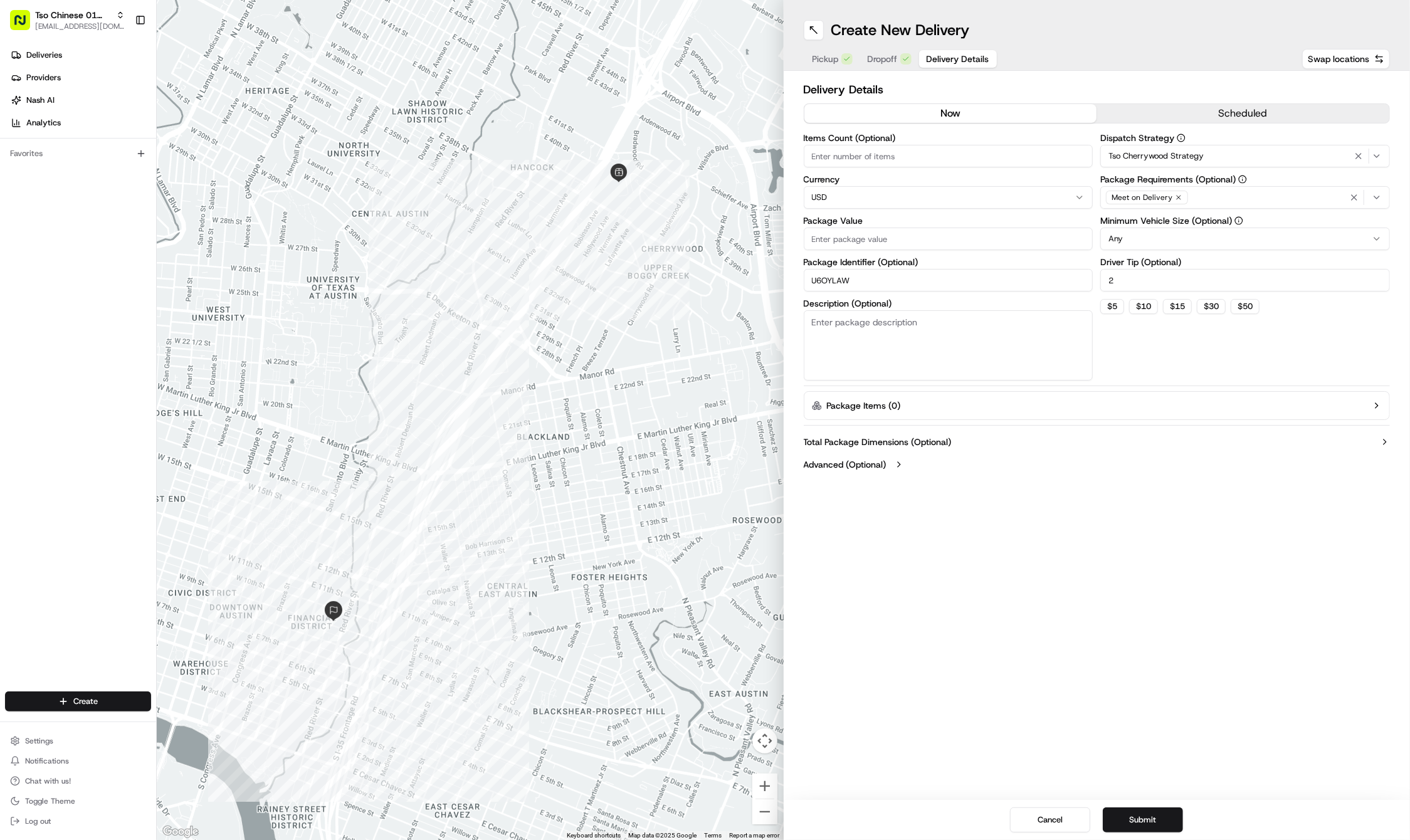
type input "U6OYLAW"
click at [914, 246] on input "Package Value" at bounding box center [949, 239] width 289 height 23
type input "66.84"
click at [948, 659] on div "Create New Delivery Pickup Dropoff Delivery Details Swap locations Delivery Det…" at bounding box center [1097, 420] width 627 height 840
click at [1126, 817] on button "Submit" at bounding box center [1143, 820] width 80 height 25
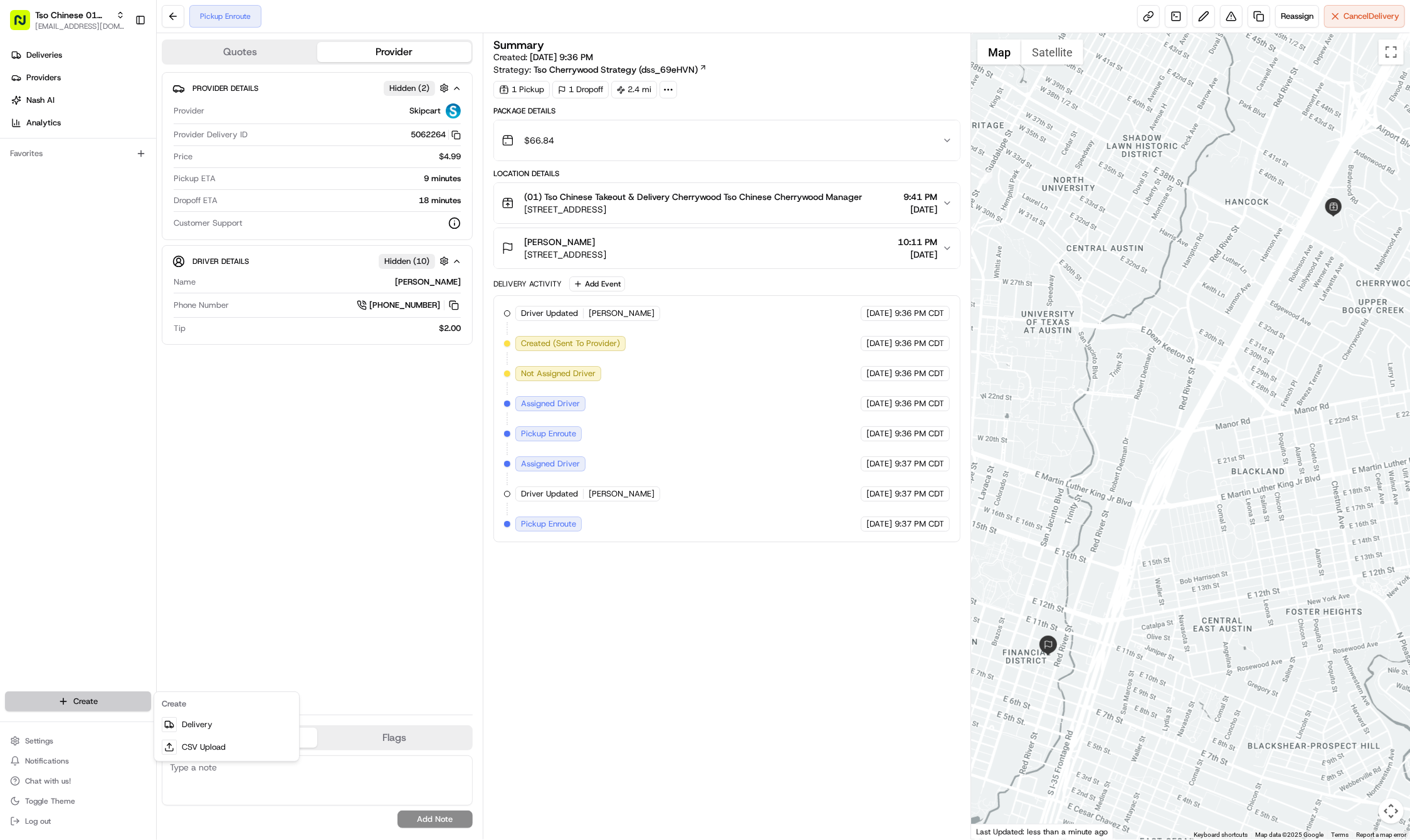
click at [106, 700] on html "Tso Chinese 01 Cherrywood haran@tsochinese.com Toggle Sidebar Deliveries Provid…" at bounding box center [705, 420] width 1410 height 840
click at [202, 724] on link "Delivery" at bounding box center [226, 725] width 140 height 23
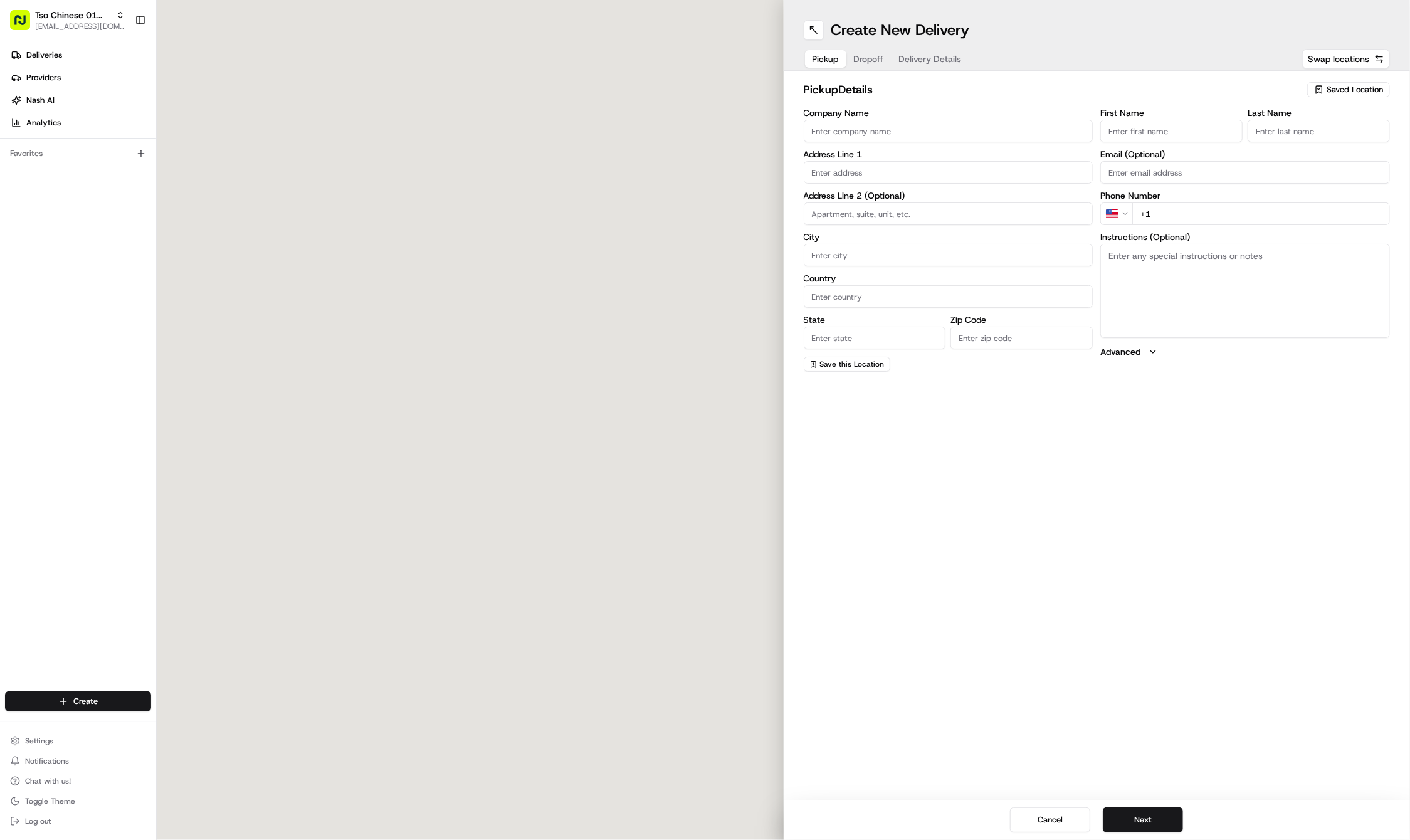
click at [1358, 82] on div "Saved Location" at bounding box center [1348, 90] width 83 height 15
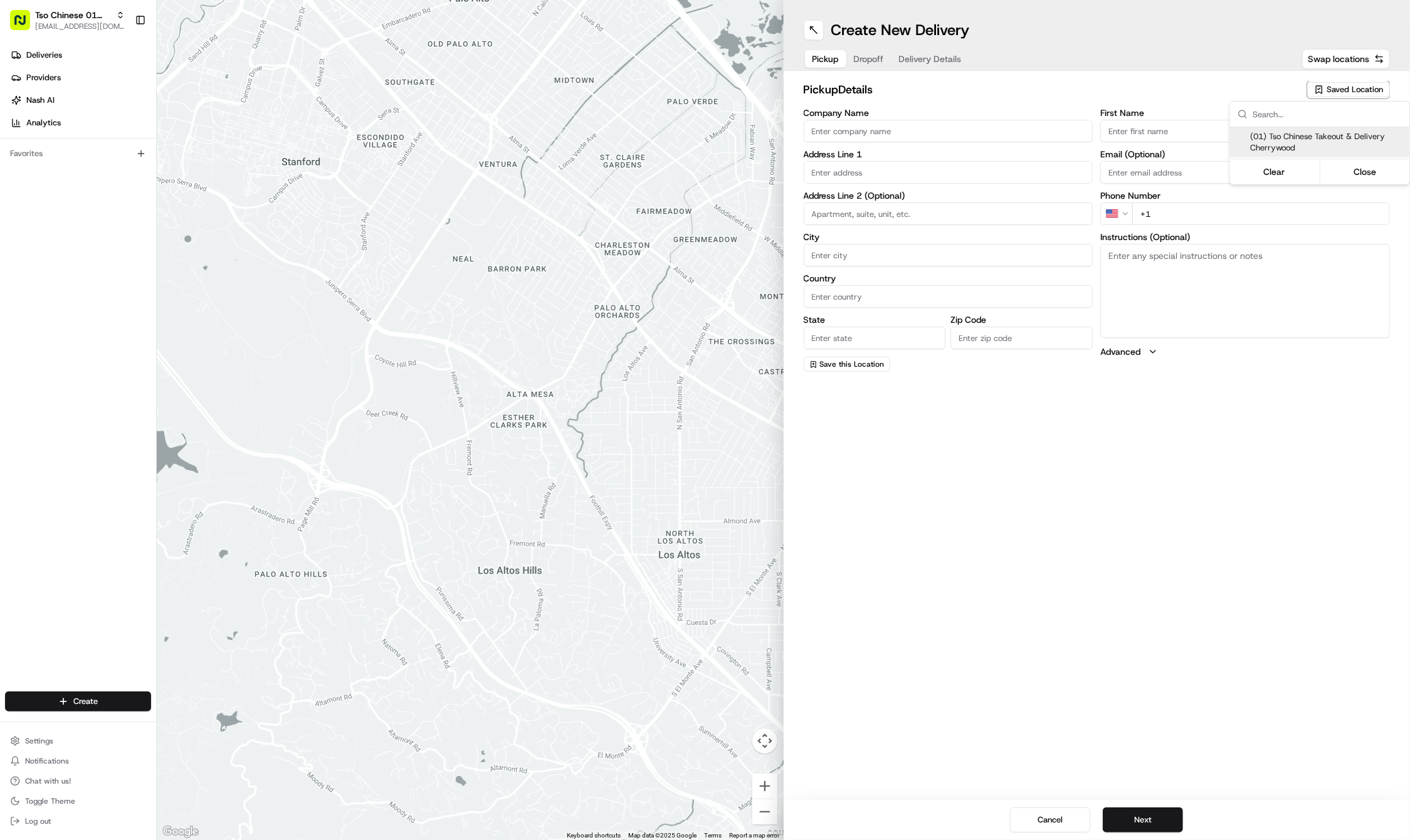
click at [1294, 139] on span "(01) Tso Chinese Takeout & Delivery Cherrywood" at bounding box center [1327, 142] width 154 height 23
type input "(01) Tso Chinese Takeout & Delivery Cherrywood"
type input "Ste E-5"
type input "Austin"
type input "US"
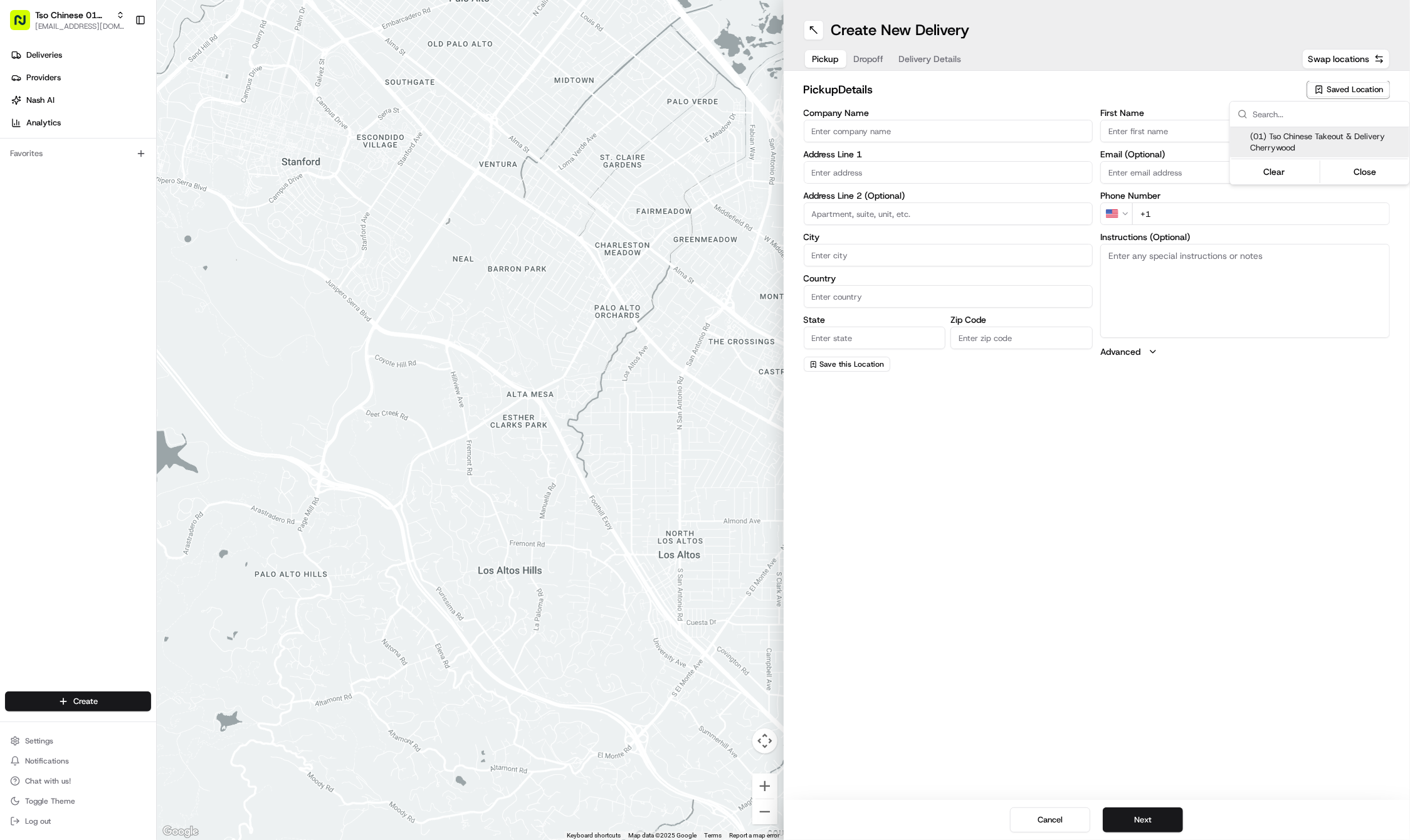
type input "[GEOGRAPHIC_DATA]"
type input "78722"
type input "Tso Chinese"
type input "Cherrywood Manager"
type input "[EMAIL_ADDRESS][DOMAIN_NAME]"
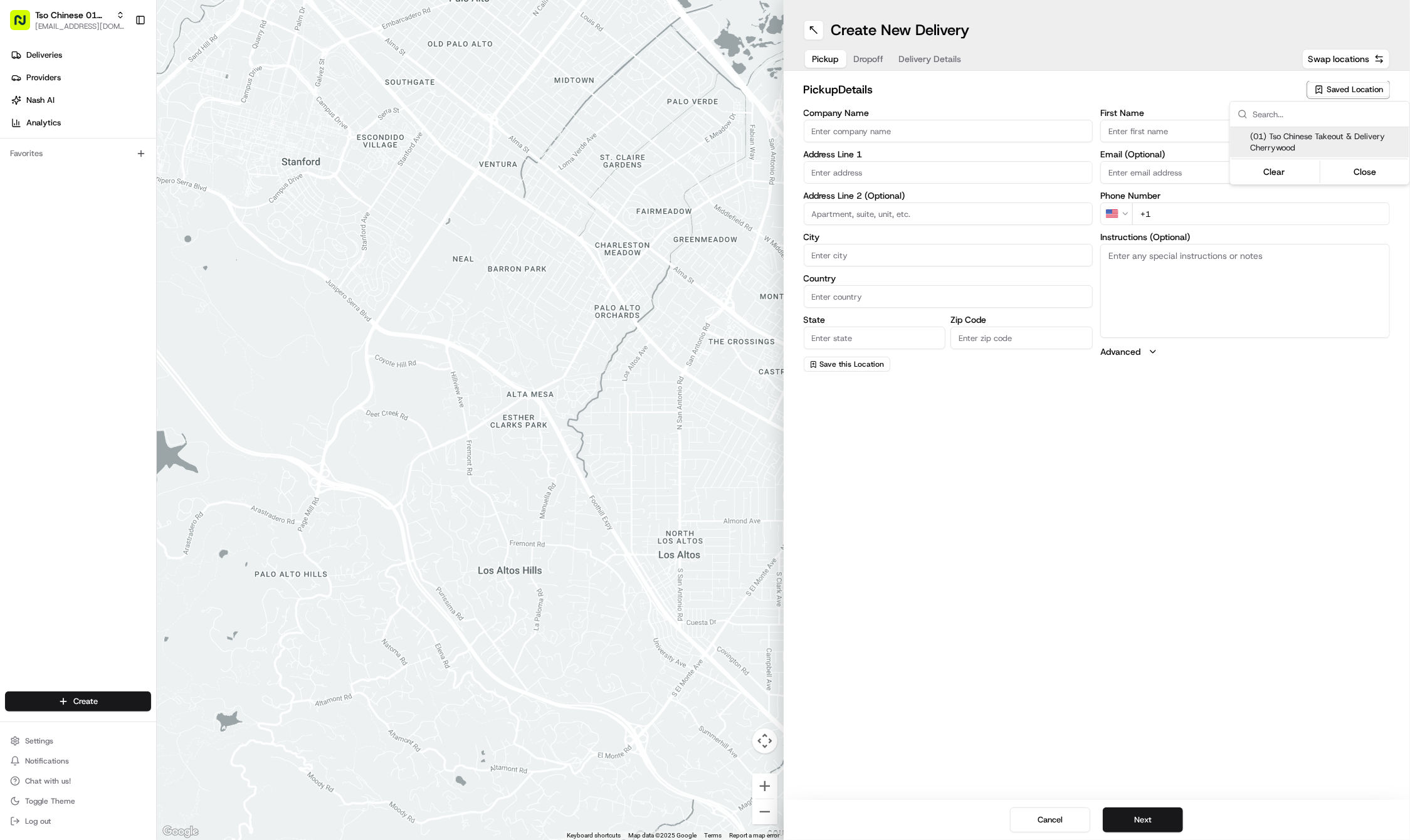
type input "[PHONE_NUMBER]"
type textarea "Submit a picture displaying address & food as Proof of Delivery. Envía una foto…"
type input "[STREET_ADDRESS]"
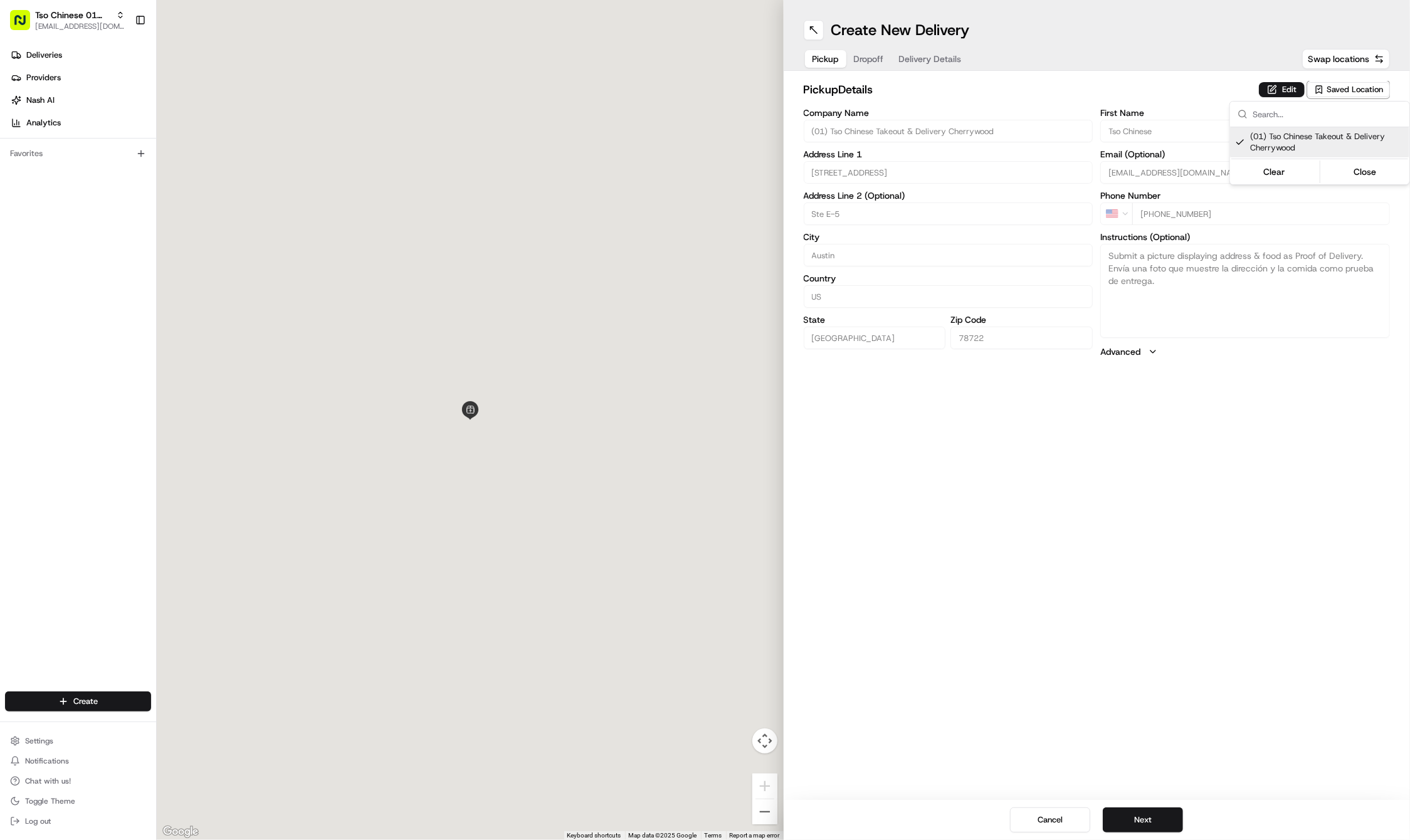
click at [1097, 667] on html "Tso Chinese 01 Cherrywood [EMAIL_ADDRESS][DOMAIN_NAME] Toggle Sidebar Deliverie…" at bounding box center [705, 420] width 1410 height 840
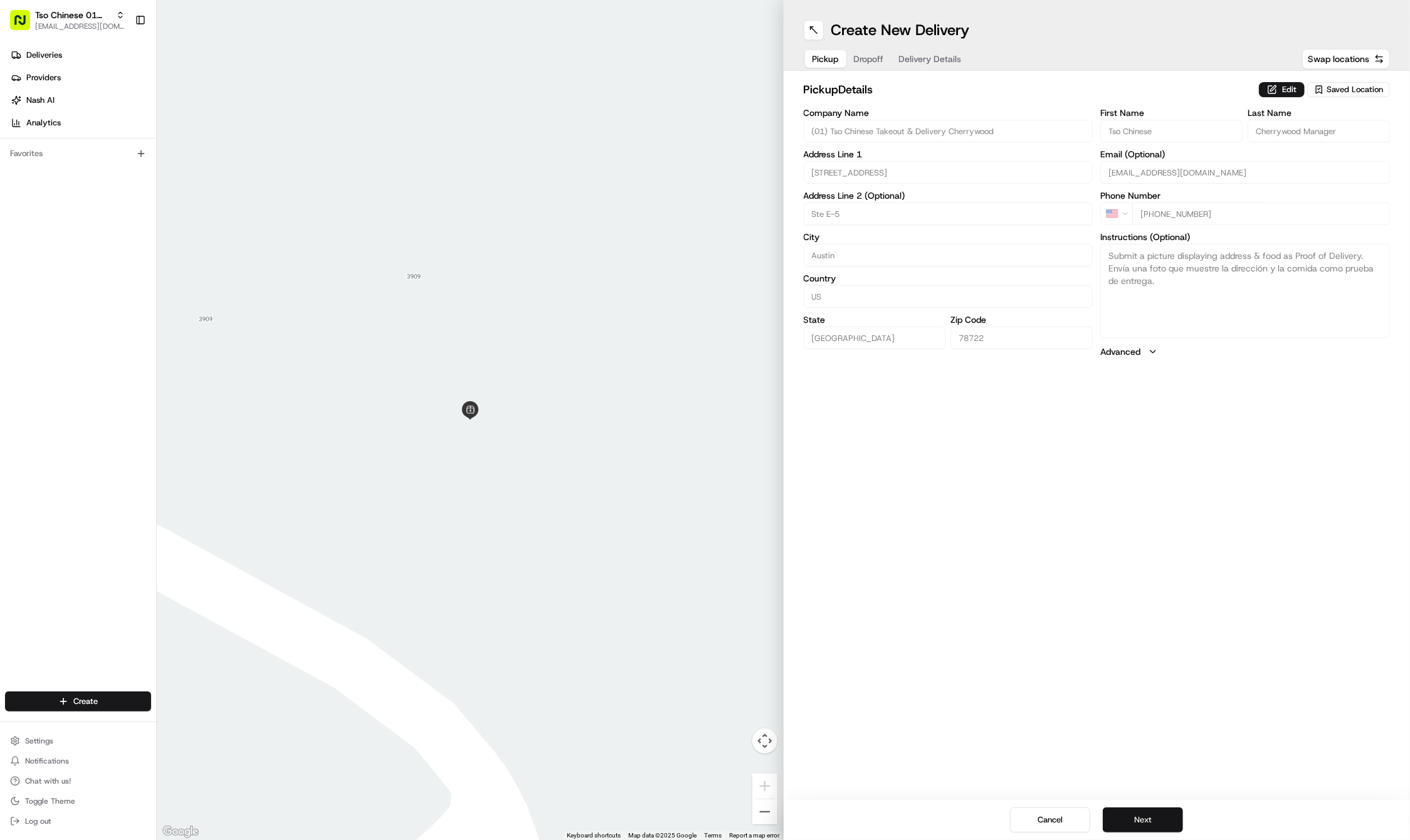
click at [1131, 825] on button "Next" at bounding box center [1143, 820] width 80 height 25
paste input "Mya"
type input "Mya"
click at [1298, 143] on div "First Name Mya Last Name Email (Optional) Phone Number US +1 Instructions (Opti…" at bounding box center [1245, 240] width 289 height 264
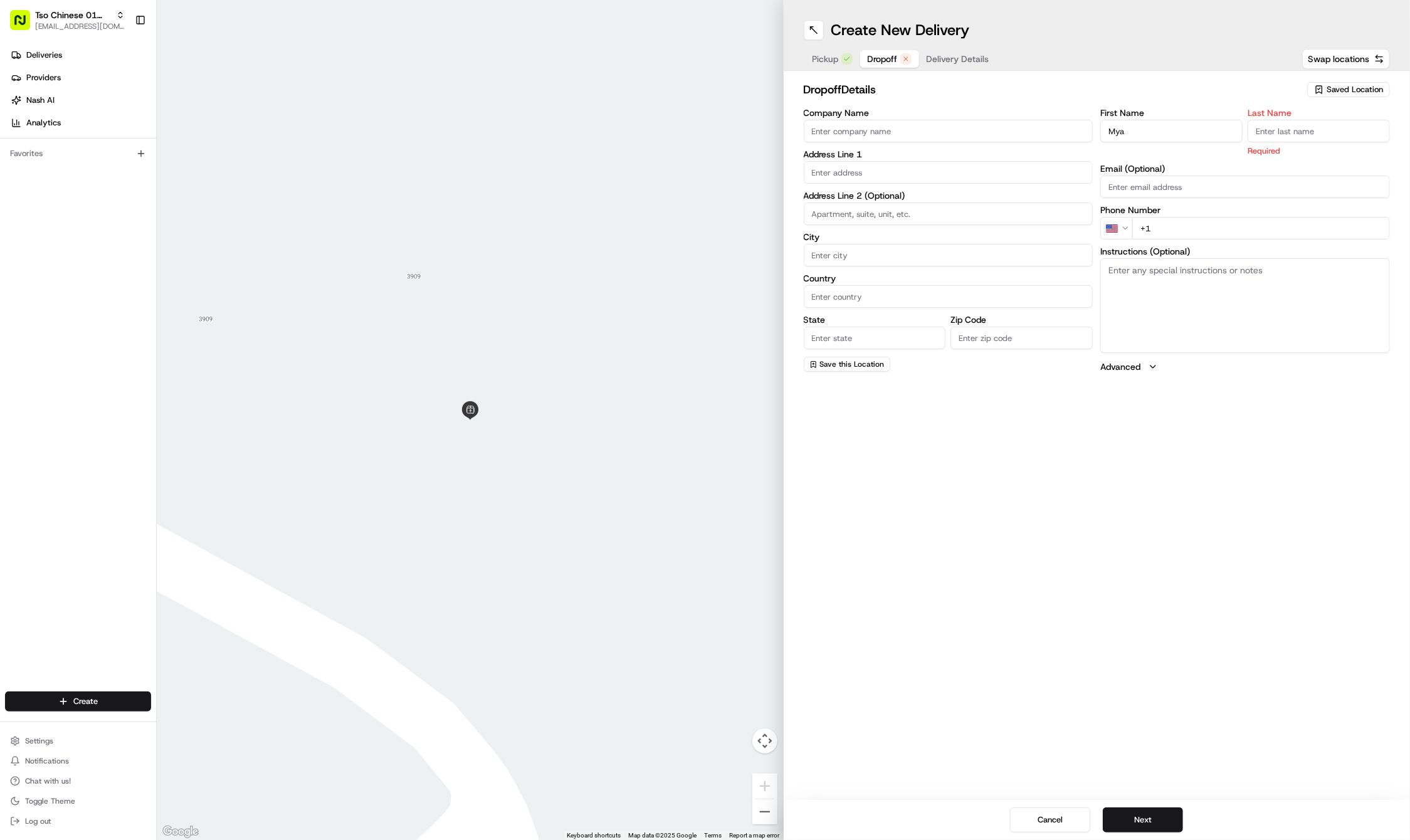
paste input "Flores"
type input "Flores"
paste input "251 752 2950"
type input "+1 251 752 2950"
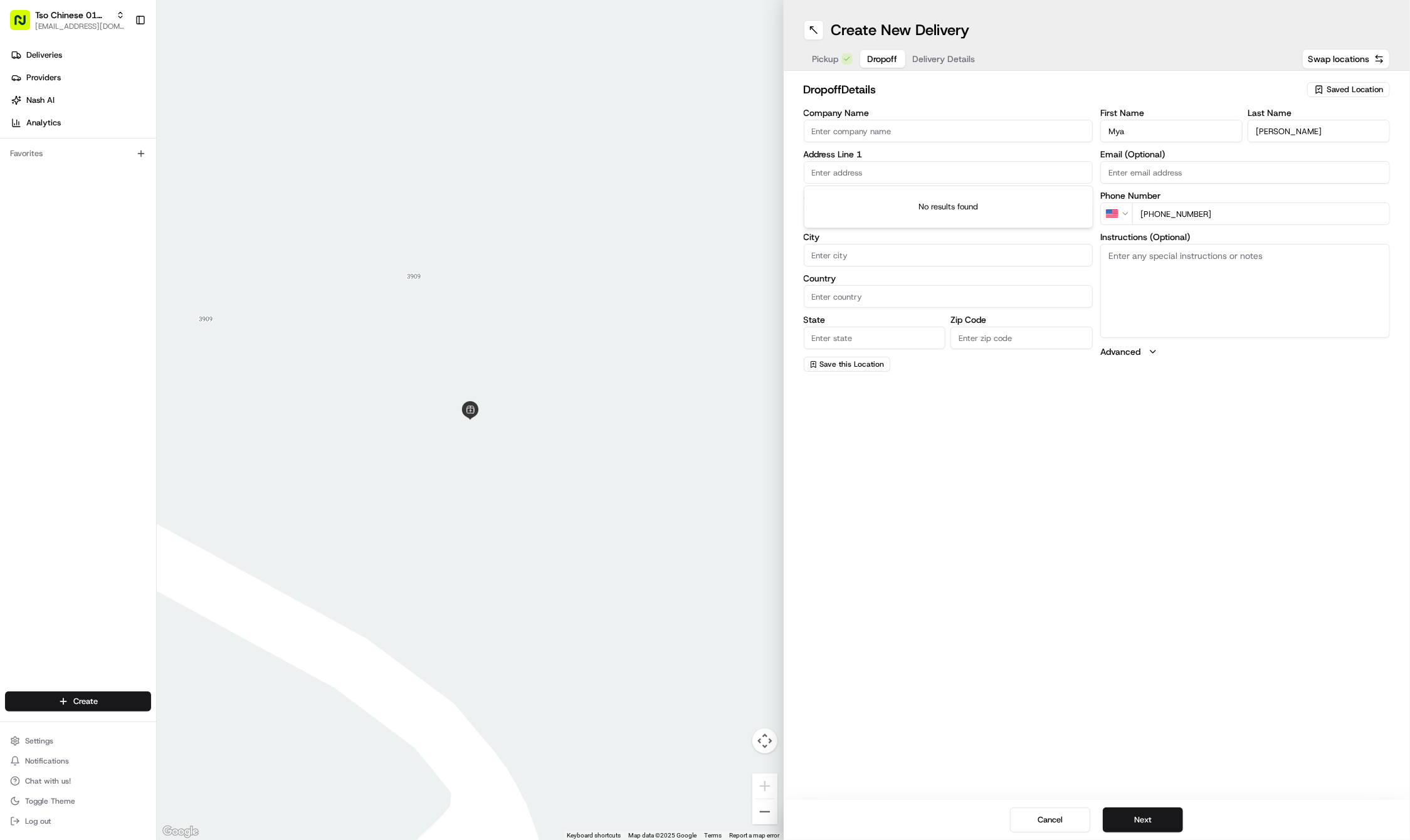
paste input "500 W 10th St"
click at [909, 203] on div "500 West 10th Street, Austin, TX" at bounding box center [948, 198] width 283 height 19
type input "[STREET_ADDRESS]"
type input "Austin"
type input "United States"
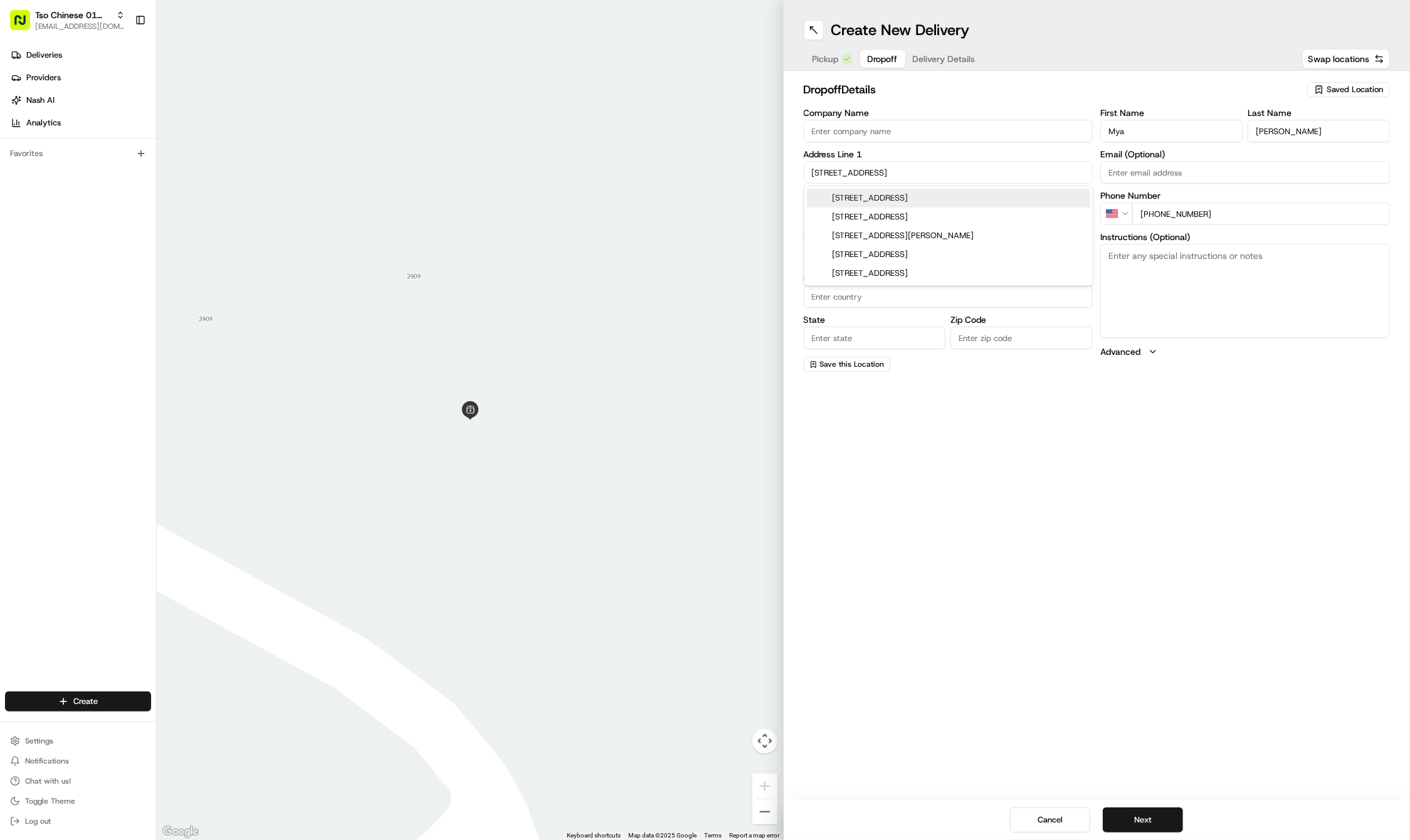
type input "TX"
type input "78701"
type input "500 West 10th Street"
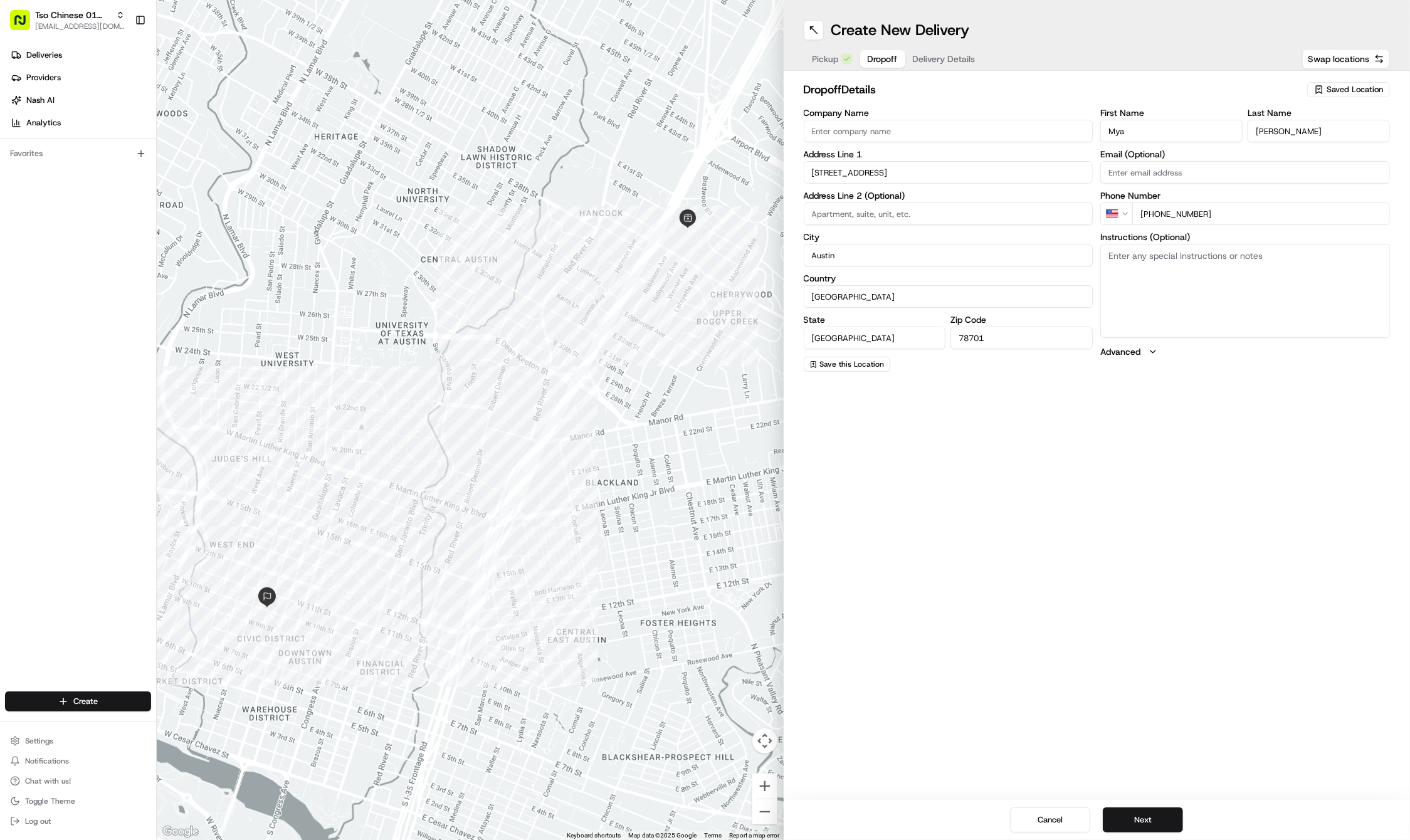
click at [1205, 301] on textarea "Instructions (Optional)" at bounding box center [1245, 291] width 289 height 94
paste textarea "Drop off is inside the jail at the front reception. Jail is across from the par…"
type textarea "Drop off is inside the jail at the front reception. Jail is across from the par…"
click at [1138, 821] on button "Next" at bounding box center [1143, 820] width 80 height 25
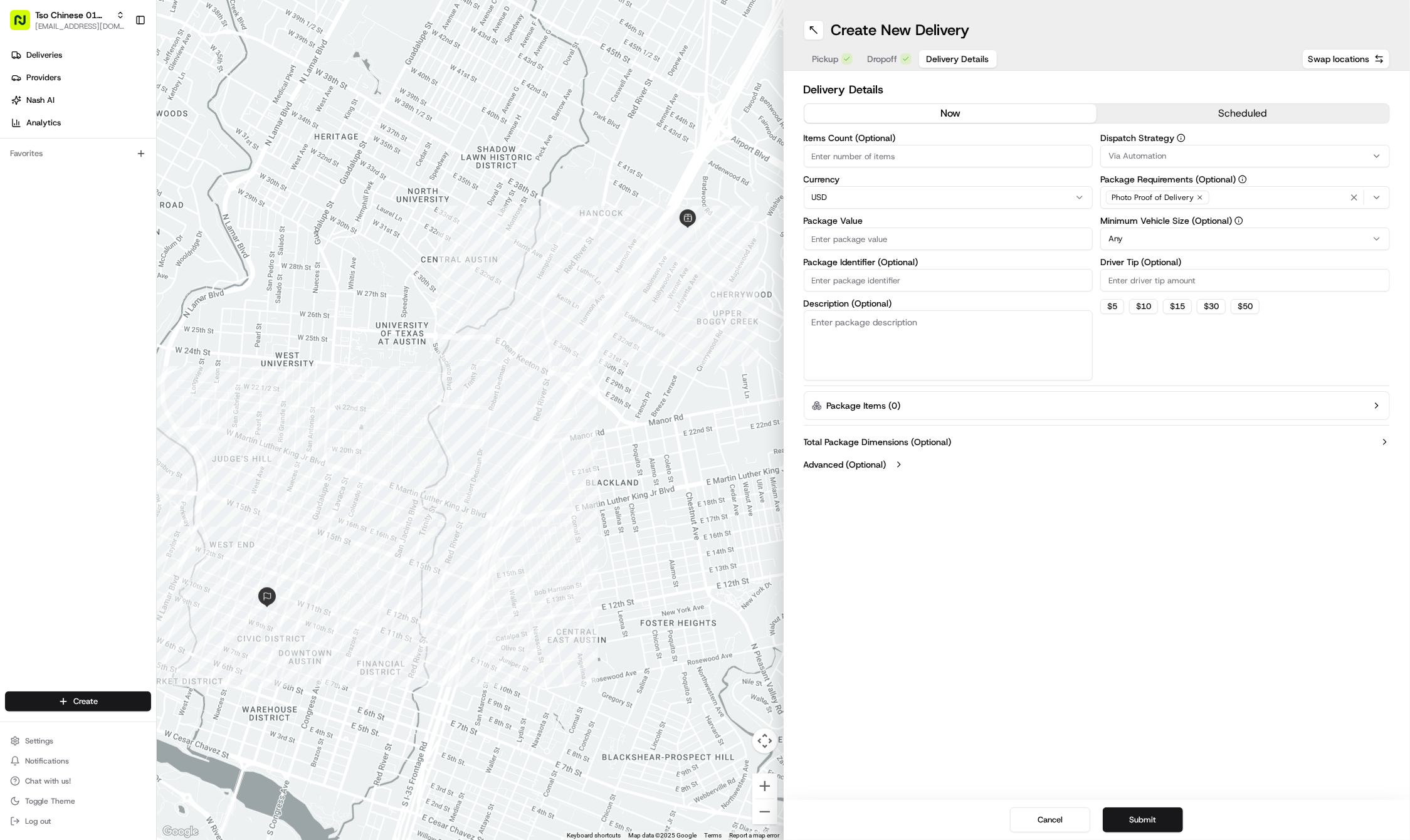
click at [1128, 282] on input "Driver Tip (Optional)" at bounding box center [1245, 280] width 289 height 23
type input "2"
click at [1132, 153] on span "Via Automation" at bounding box center [1137, 156] width 58 height 11
click at [1162, 217] on div "Tso Cherrywood Strategy" at bounding box center [1191, 224] width 179 height 19
click at [936, 277] on html "Tso Chinese 01 Cherrywood haran@tsochinese.com Toggle Sidebar Deliveries Provid…" at bounding box center [705, 420] width 1410 height 840
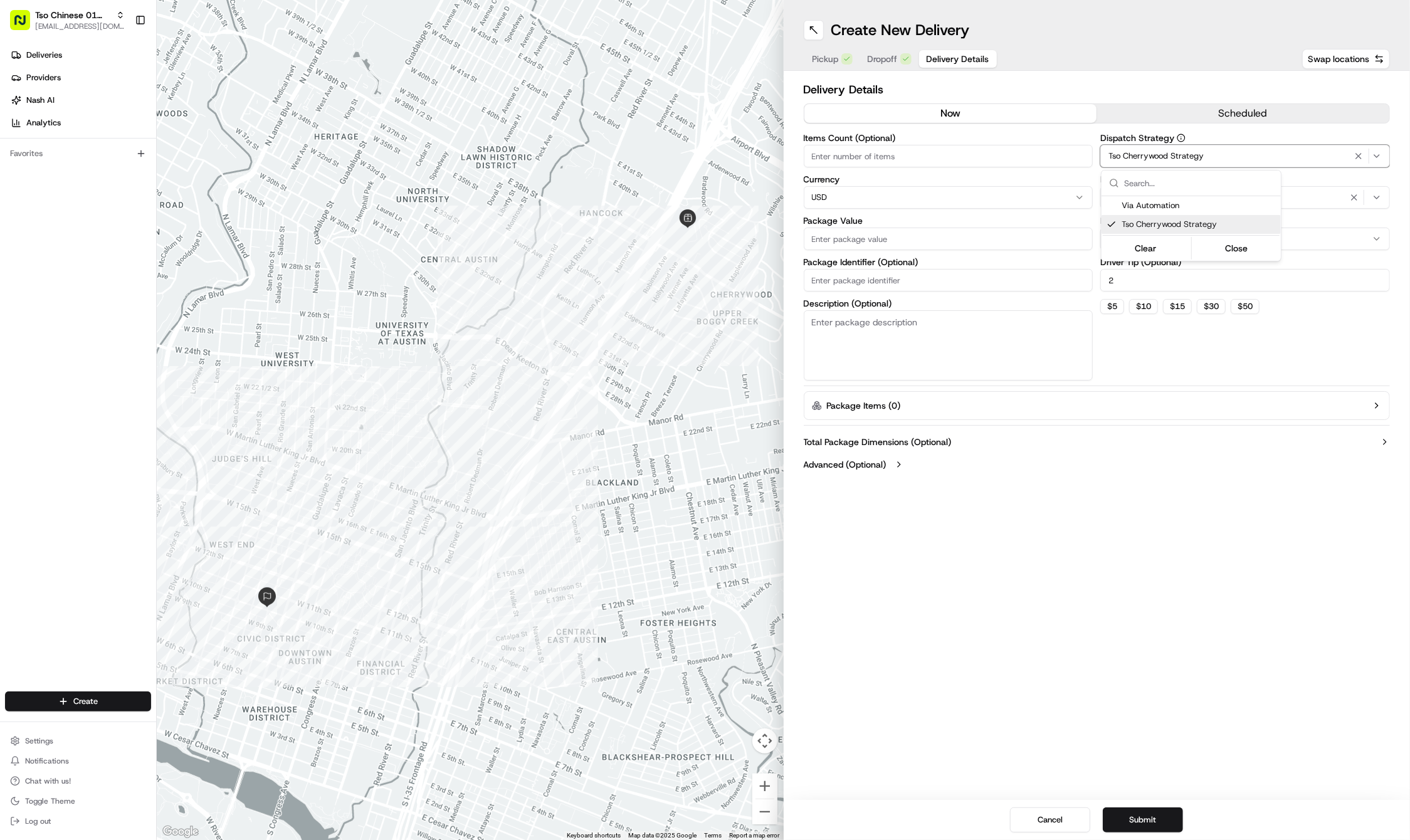
click at [936, 277] on input "Package Identifier (Optional)" at bounding box center [949, 280] width 289 height 23
paste input "W6YL8D1"
type input "W6YL8D1"
click at [893, 240] on input "Package Value" at bounding box center [949, 239] width 289 height 23
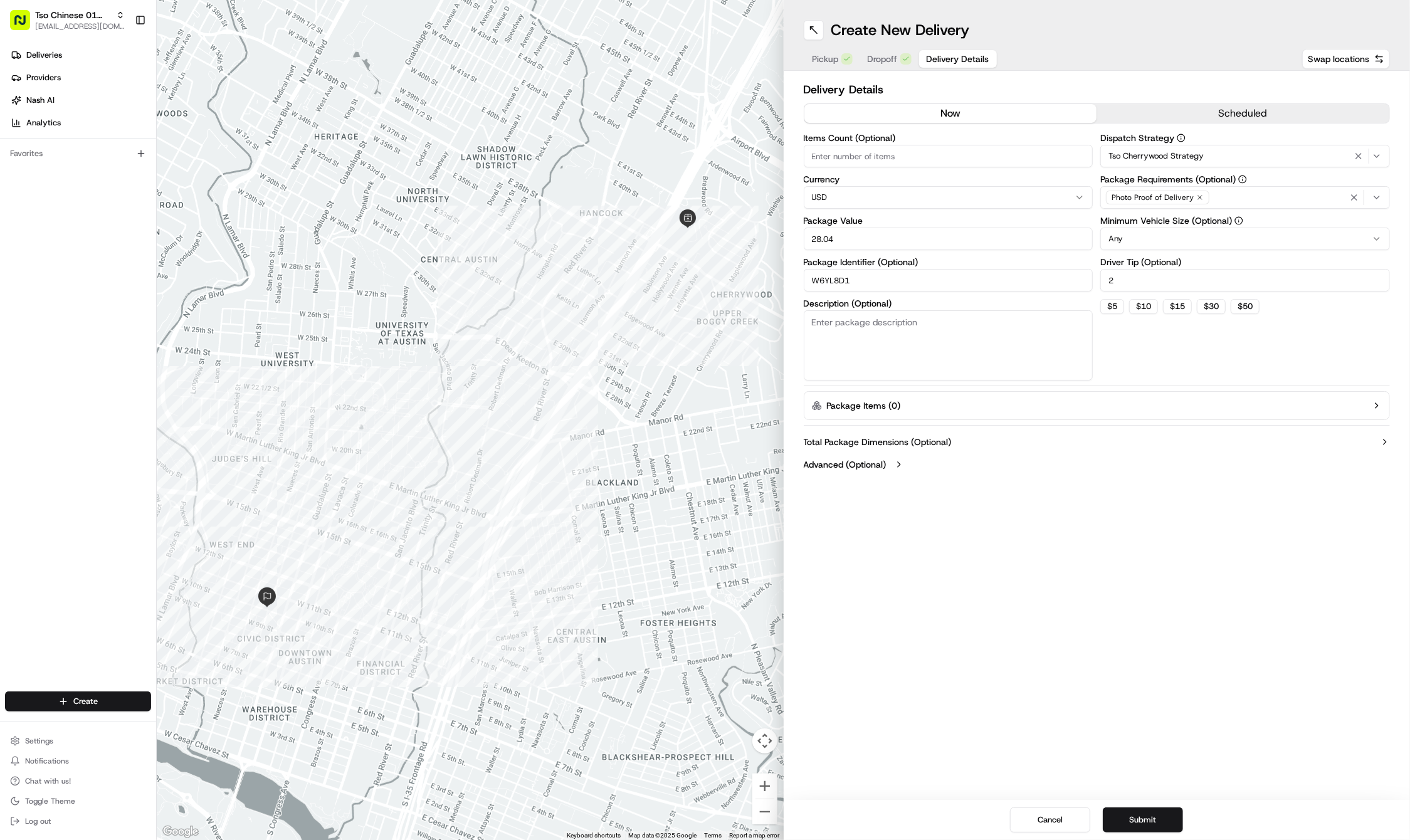
type input "28.04"
click at [1197, 196] on icon "button" at bounding box center [1200, 197] width 8 height 8
click at [1197, 196] on div "Select requirements" at bounding box center [1245, 198] width 283 height 11
click at [1164, 294] on span "Shipping Label" at bounding box center [1198, 300] width 154 height 11
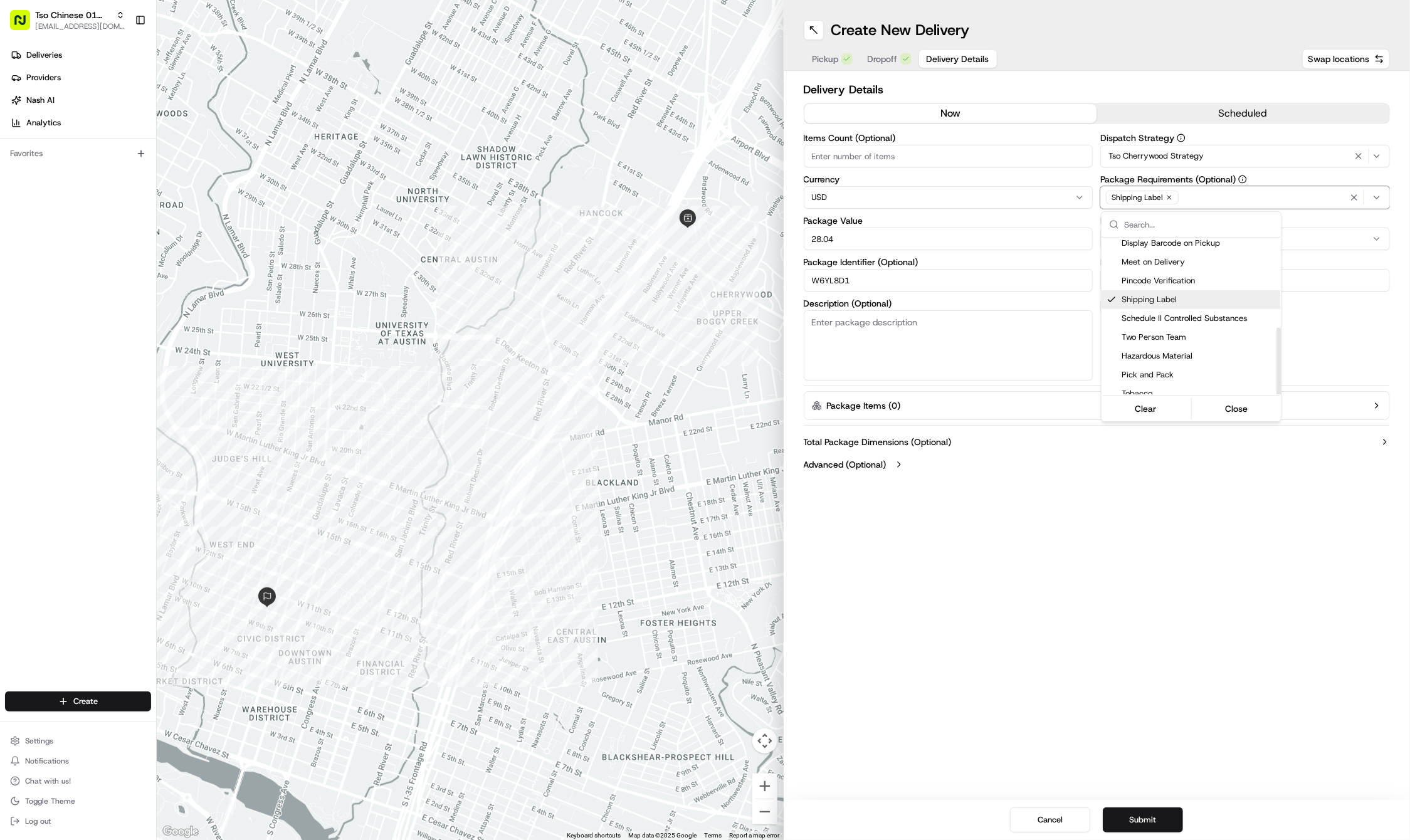
click at [1164, 294] on span "Shipping Label" at bounding box center [1198, 300] width 154 height 11
click at [1159, 259] on span "Meet on Delivery" at bounding box center [1198, 262] width 154 height 11
click at [1152, 505] on html "Tso Chinese 01 Cherrywood haran@tsochinese.com Toggle Sidebar Deliveries Provid…" at bounding box center [705, 420] width 1410 height 840
click at [1145, 813] on button "Submit" at bounding box center [1143, 820] width 80 height 25
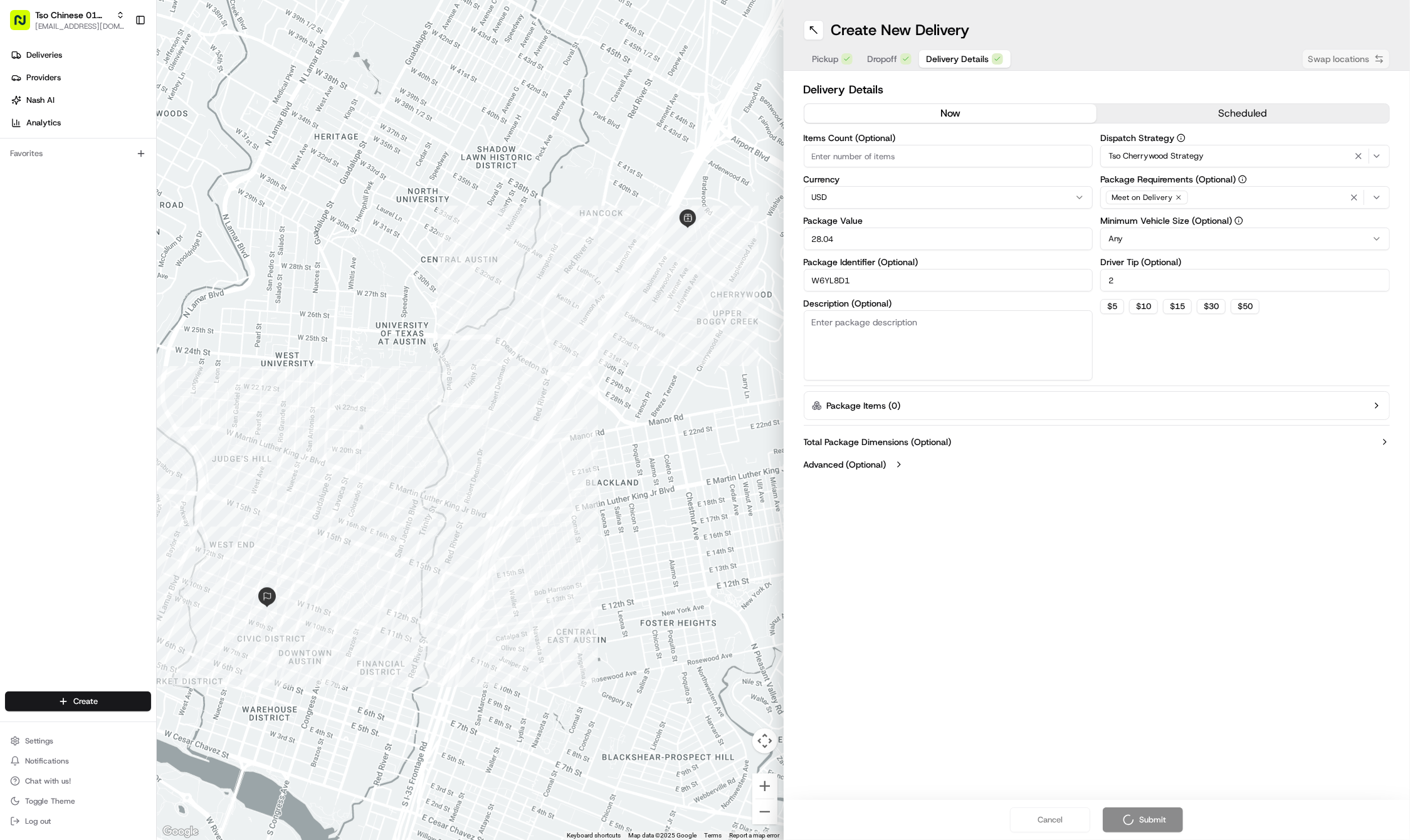
click at [1074, 610] on div "Create New Delivery Pickup Dropoff Delivery Details Swap locations Delivery Det…" at bounding box center [1097, 420] width 627 height 840
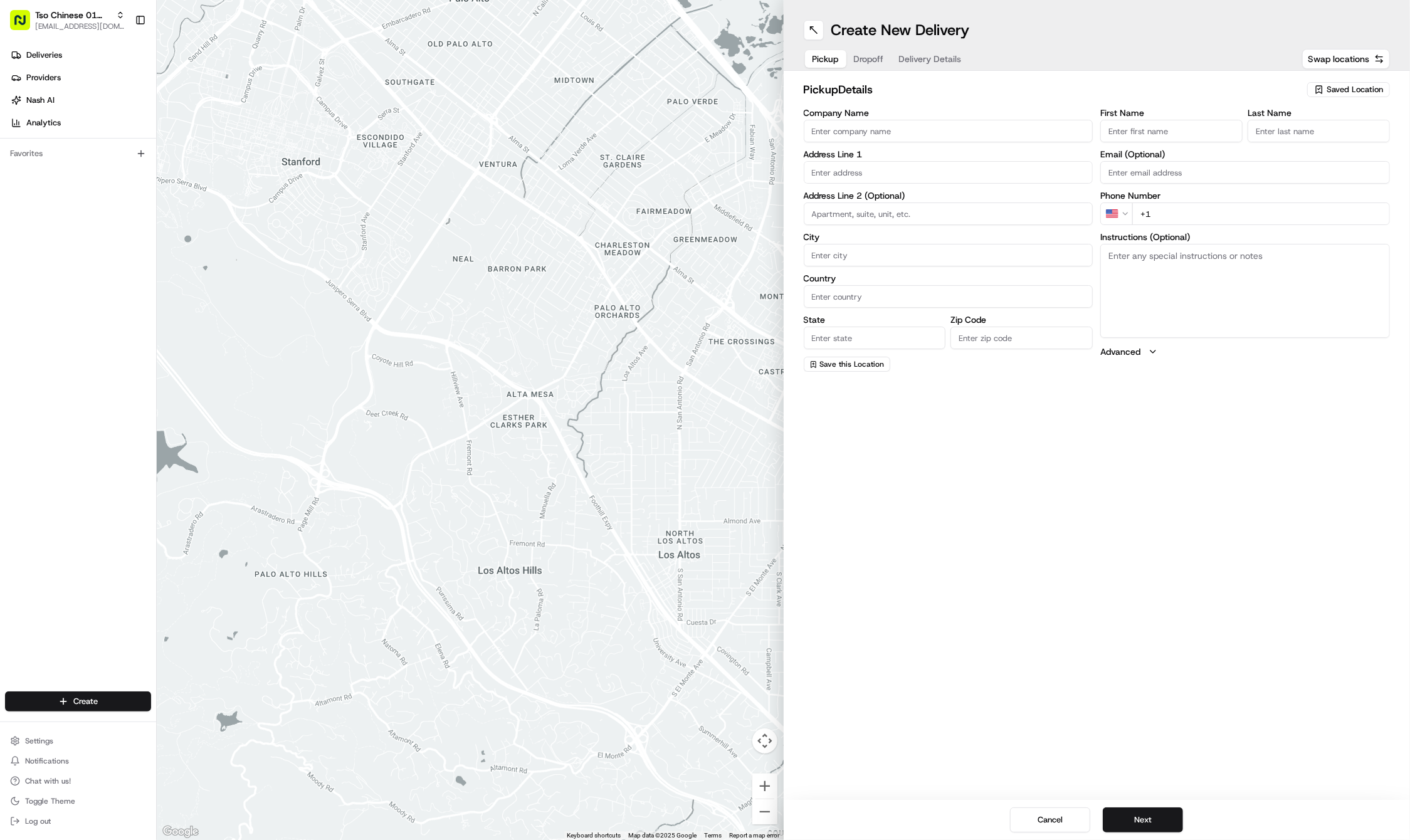
click at [1337, 84] on span "Saved Location" at bounding box center [1354, 90] width 56 height 11
click at [1295, 138] on span "(01) Tso Chinese Takeout & Delivery Cherrywood" at bounding box center [1327, 142] width 154 height 23
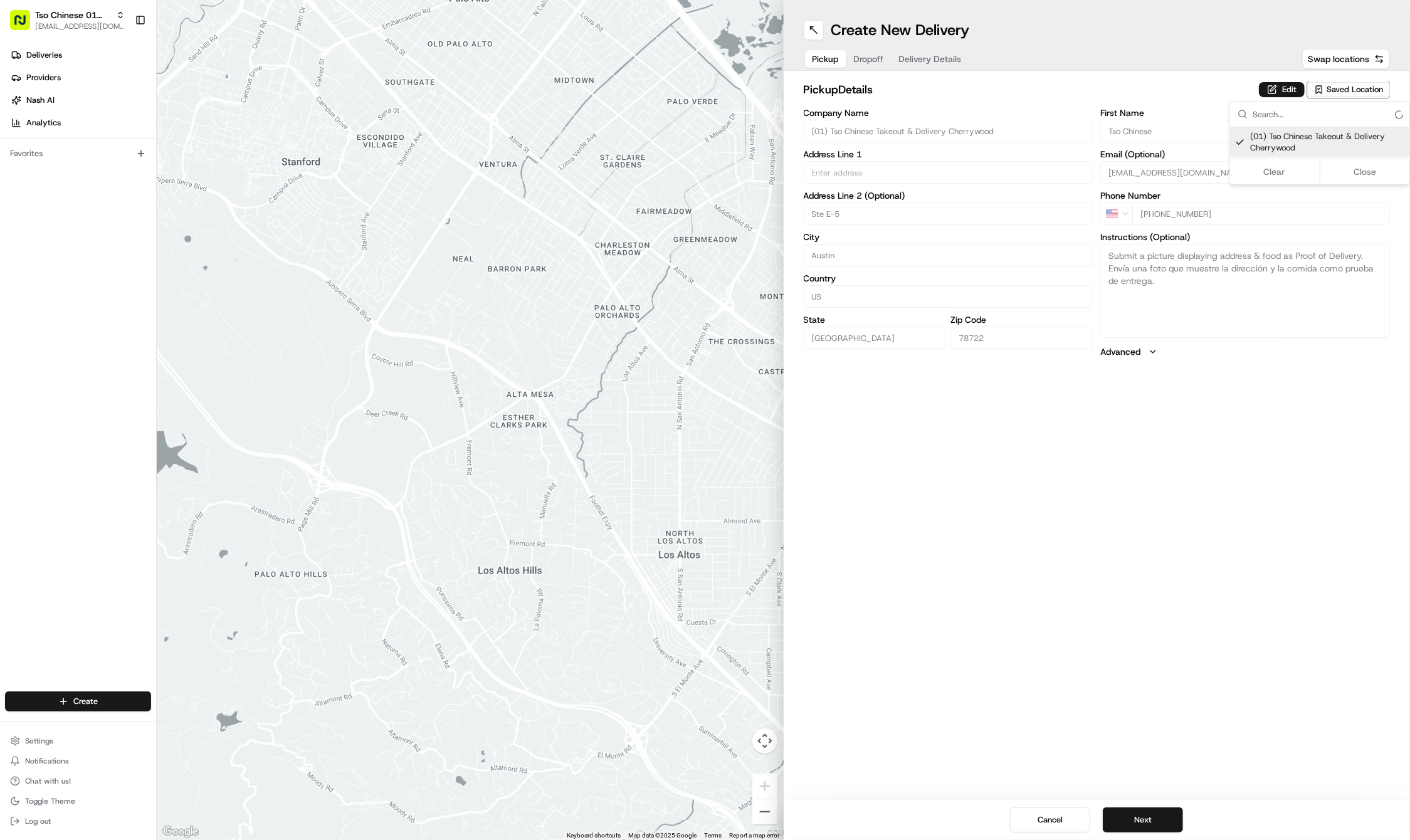
type input "(01) Tso Chinese Takeout & Delivery Cherrywood"
type input "Ste E-5"
type input "Austin"
type input "US"
type input "[GEOGRAPHIC_DATA]"
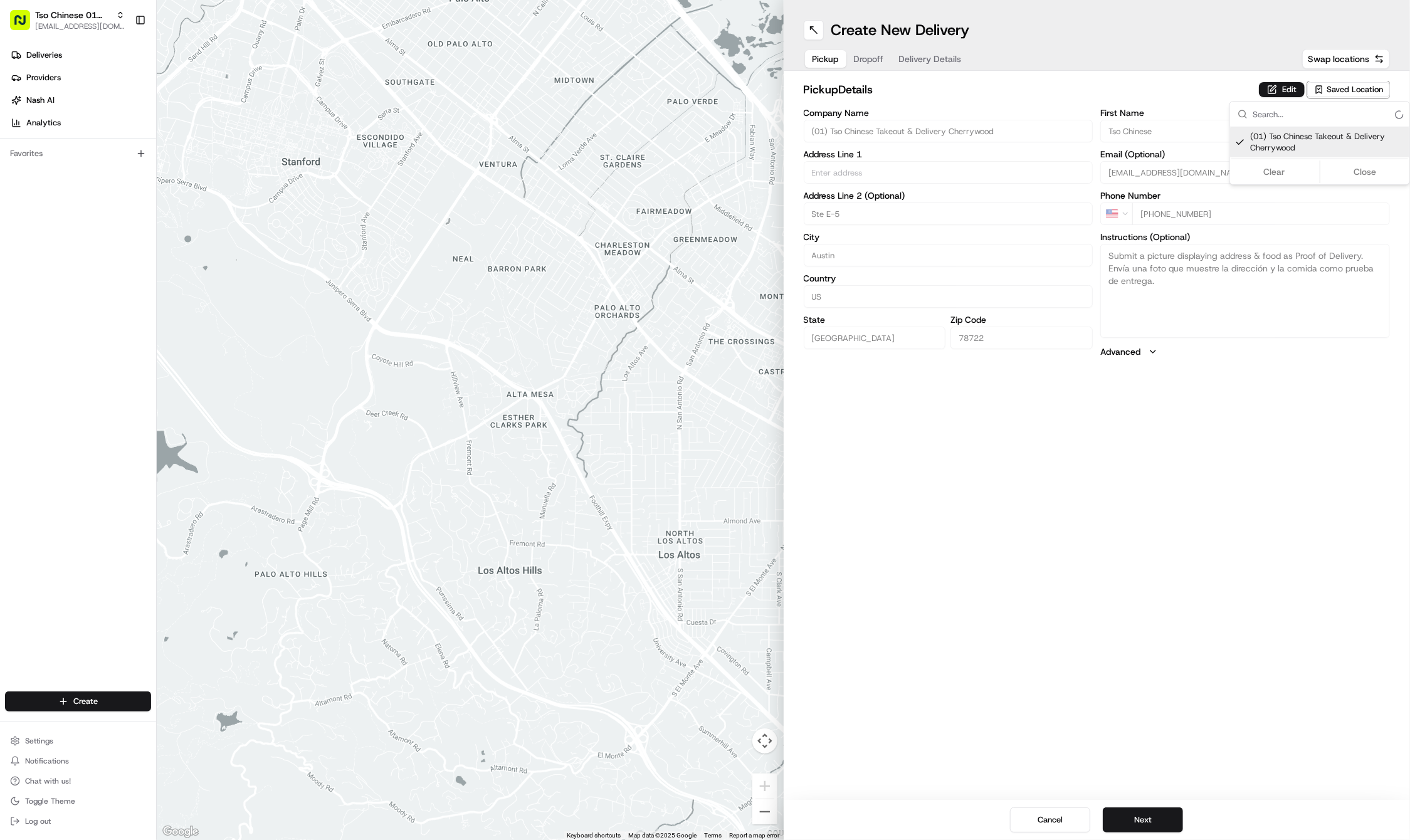
type input "78722"
type input "Tso Chinese"
type input "Cherrywood Manager"
type input "[EMAIL_ADDRESS][DOMAIN_NAME]"
type input "[PHONE_NUMBER]"
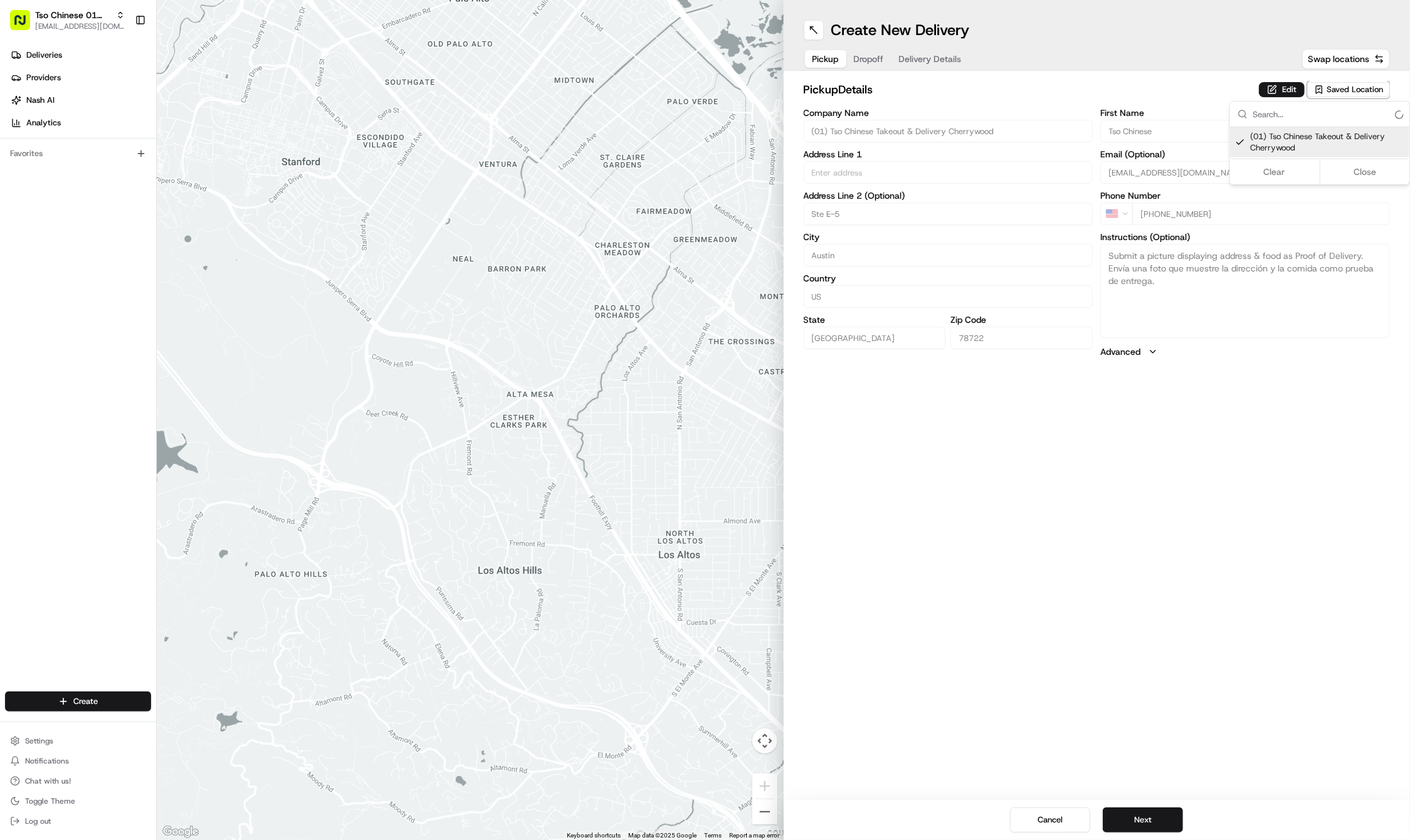
type input "[STREET_ADDRESS]"
click at [990, 635] on html "Tso Chinese 01 Cherrywood [EMAIL_ADDRESS][DOMAIN_NAME] Toggle Sidebar Deliverie…" at bounding box center [705, 420] width 1410 height 840
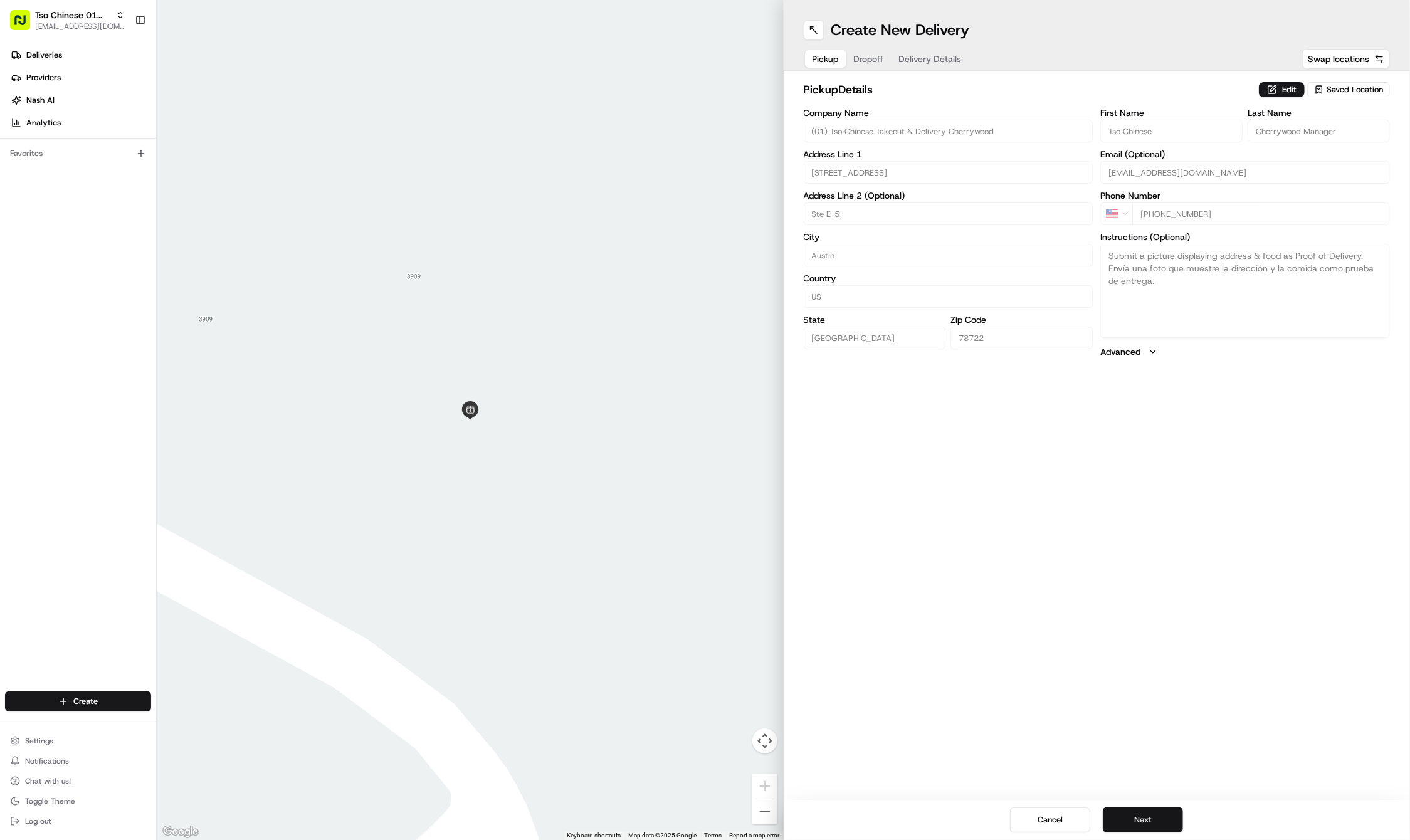
click at [1137, 815] on button "Next" at bounding box center [1143, 820] width 80 height 25
paste input "James"
type input "James"
paste input "Gilbert"
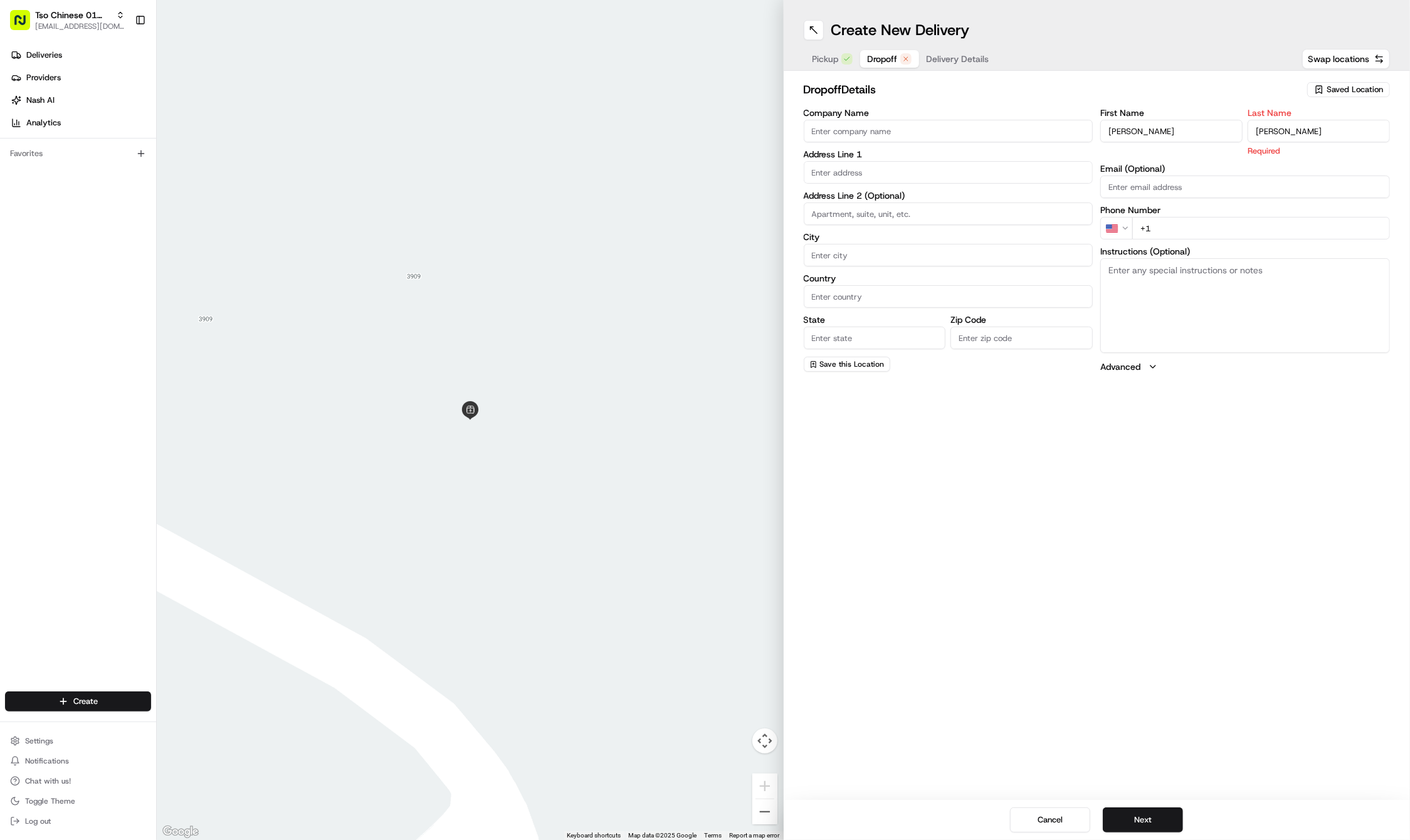
type input "Gilbert"
paste input "51 27779839"
click at [1211, 221] on input "+51 27779839" at bounding box center [1261, 214] width 258 height 23
click at [1145, 210] on input "+51 27779839" at bounding box center [1261, 214] width 258 height 23
type input "+1 512 777 9839"
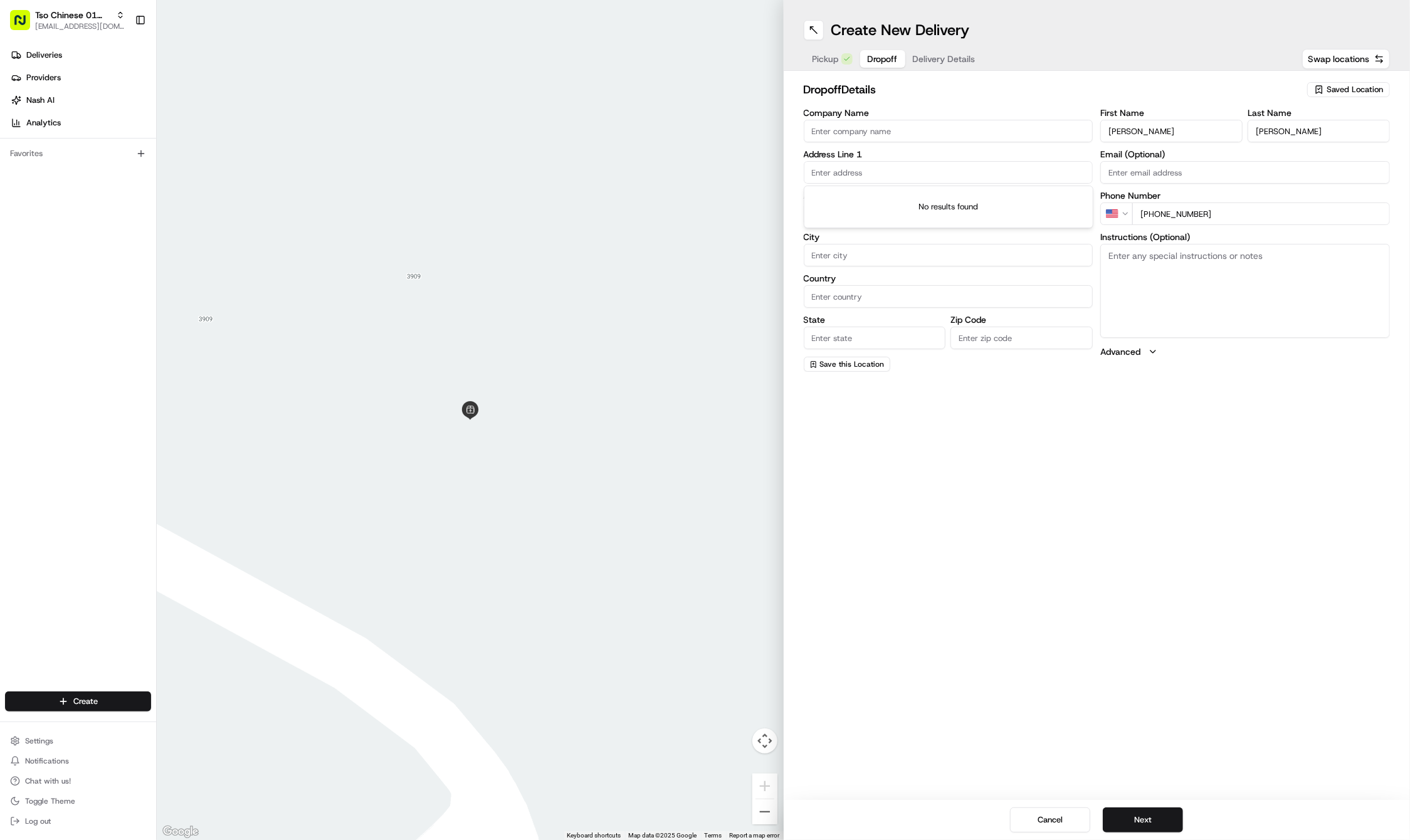
paste input "909 Reinli Street"
click at [908, 200] on div "909 Reinli Street, Austin, TX" at bounding box center [948, 198] width 283 height 19
type input "909 Reinli St, Austin, TX 78751, USA"
type input "Austin"
type input "United States"
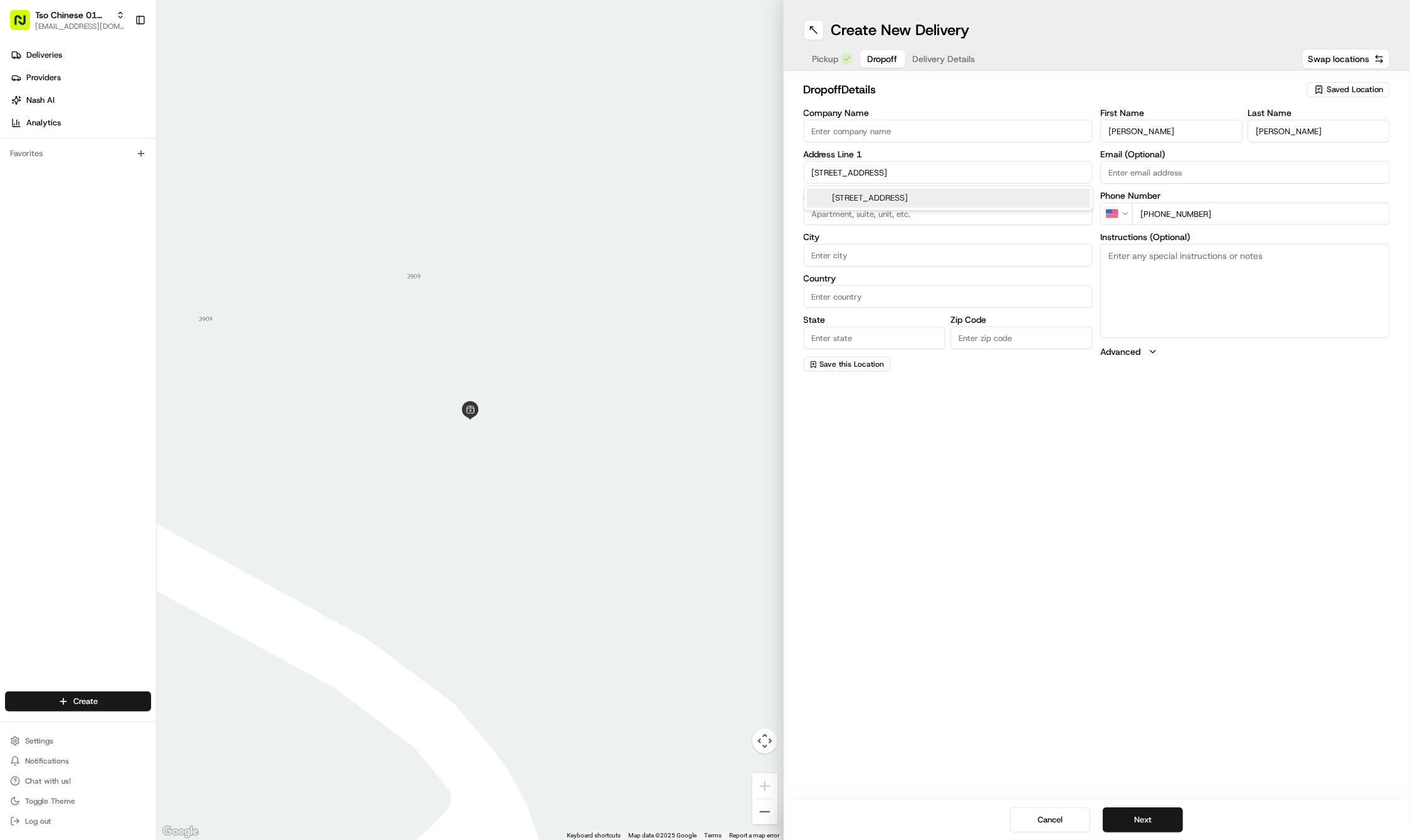
type input "TX"
type input "78751"
type input "909 Reinli Street"
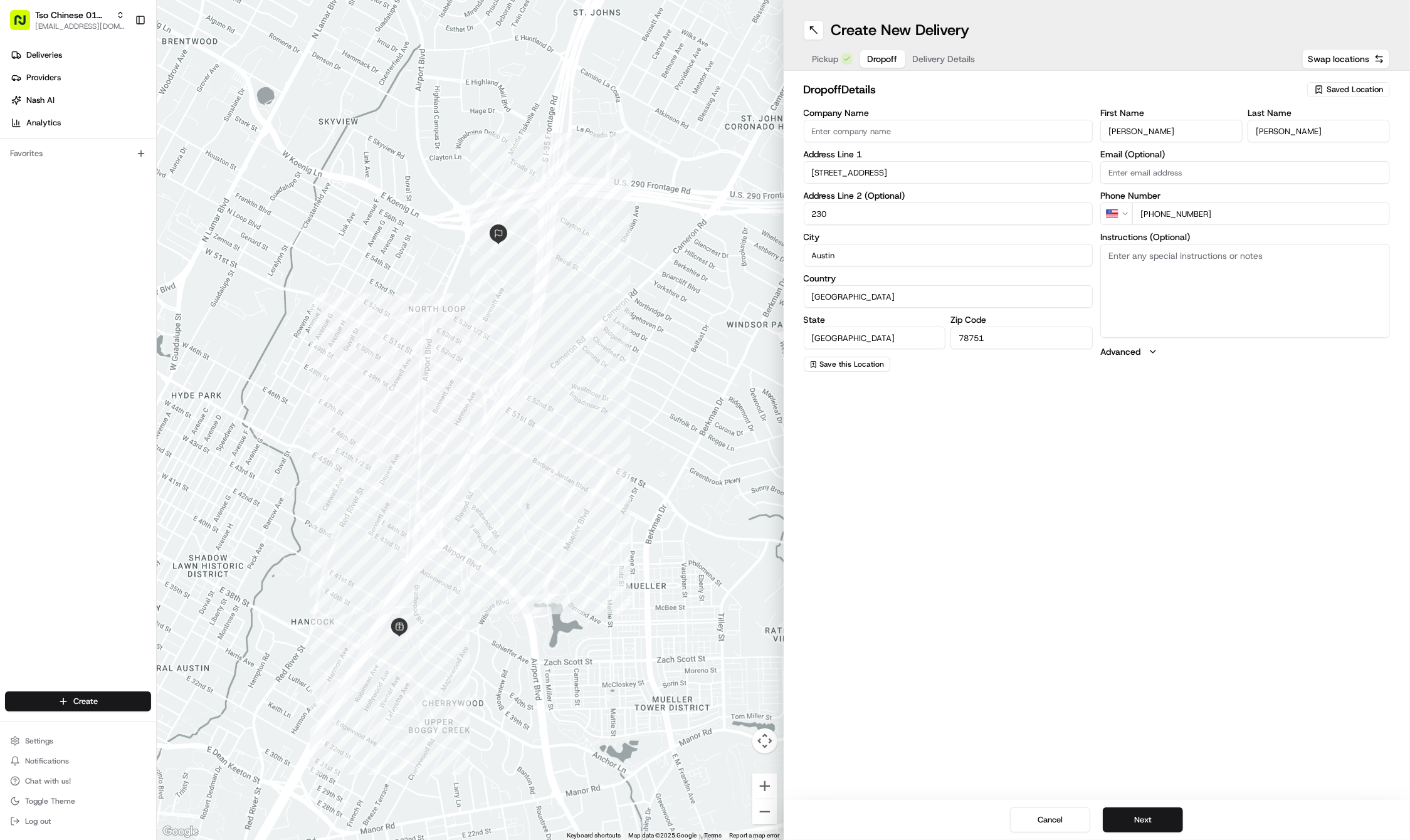
type input "230"
click at [1267, 284] on textarea "Instructions (Optional)" at bounding box center [1245, 291] width 289 height 94
paste textarea "Gate code is 3937#. Building 7, at the end of the complex. Thank you!"
type textarea "Gate code is 3937#. Building 7, at the end of the complex. Thank you!"
click at [1134, 820] on button "Next" at bounding box center [1143, 820] width 80 height 25
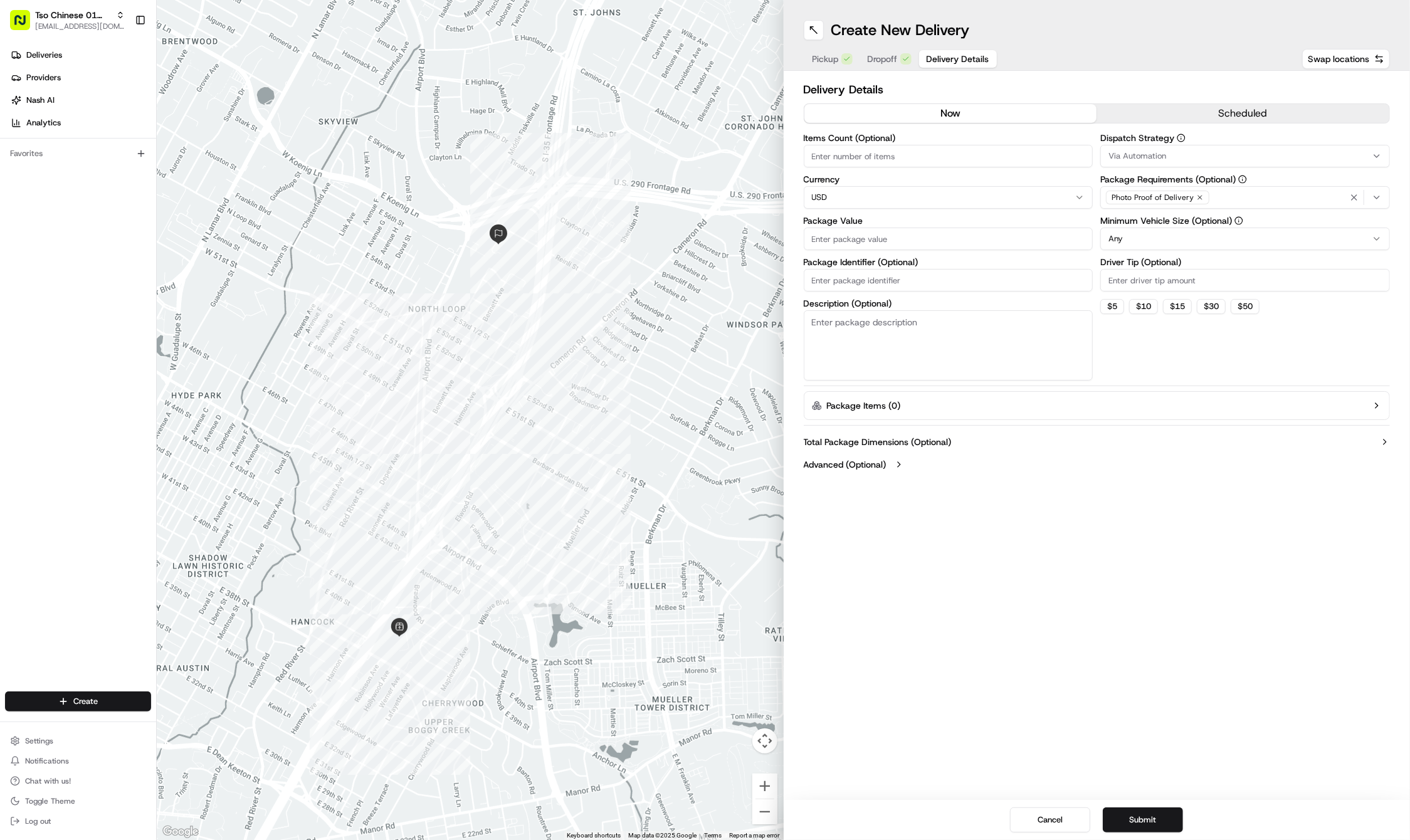
click at [1134, 273] on input "Driver Tip (Optional)" at bounding box center [1245, 280] width 289 height 23
type input "2"
click at [1150, 150] on span "Via Automation" at bounding box center [1137, 156] width 58 height 11
click at [1155, 221] on span "Tso Cherrywood Strategy" at bounding box center [1198, 224] width 154 height 11
click at [1352, 201] on icon "button" at bounding box center [1354, 197] width 10 height 10
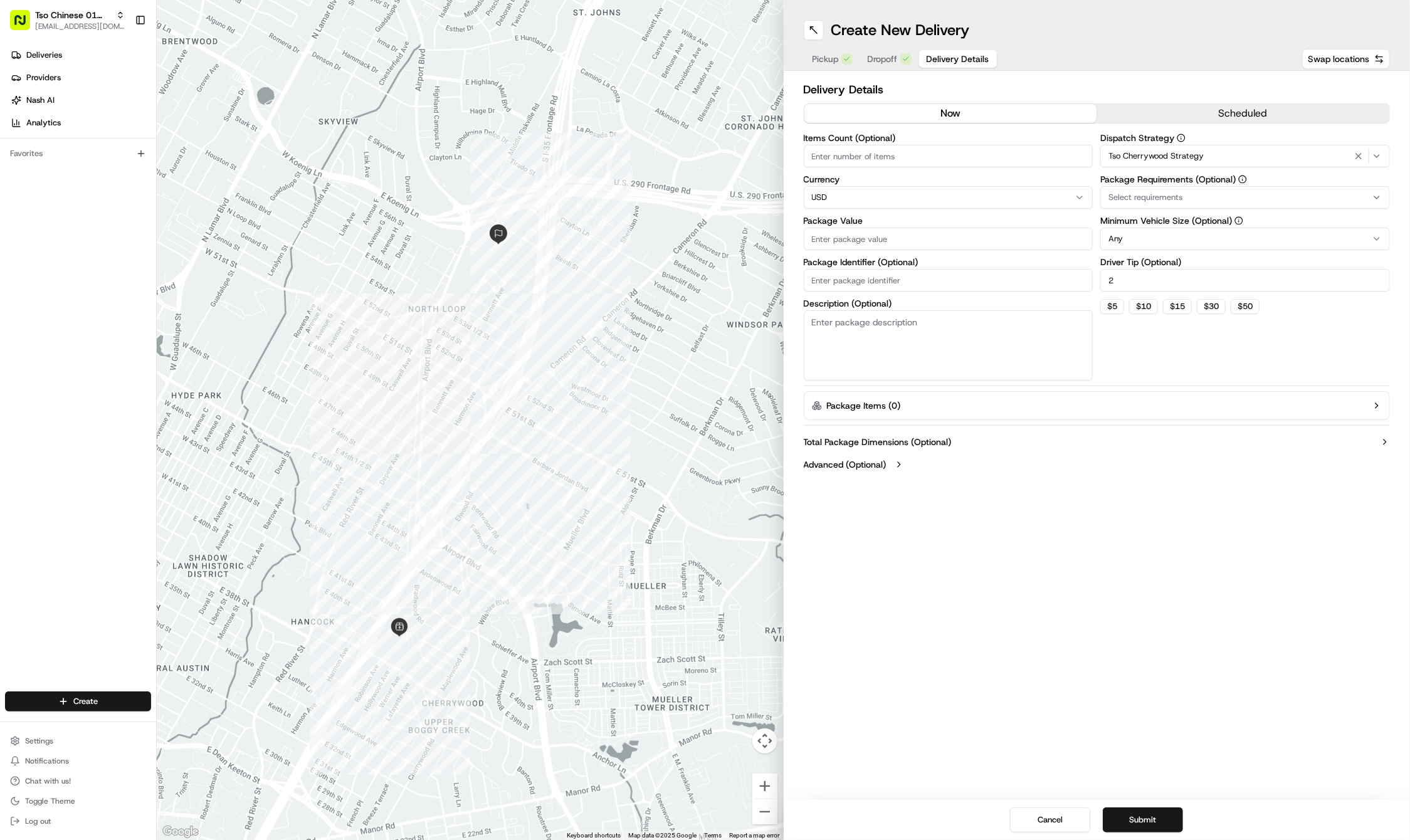
click at [1352, 201] on div "Select requirements" at bounding box center [1245, 198] width 283 height 11
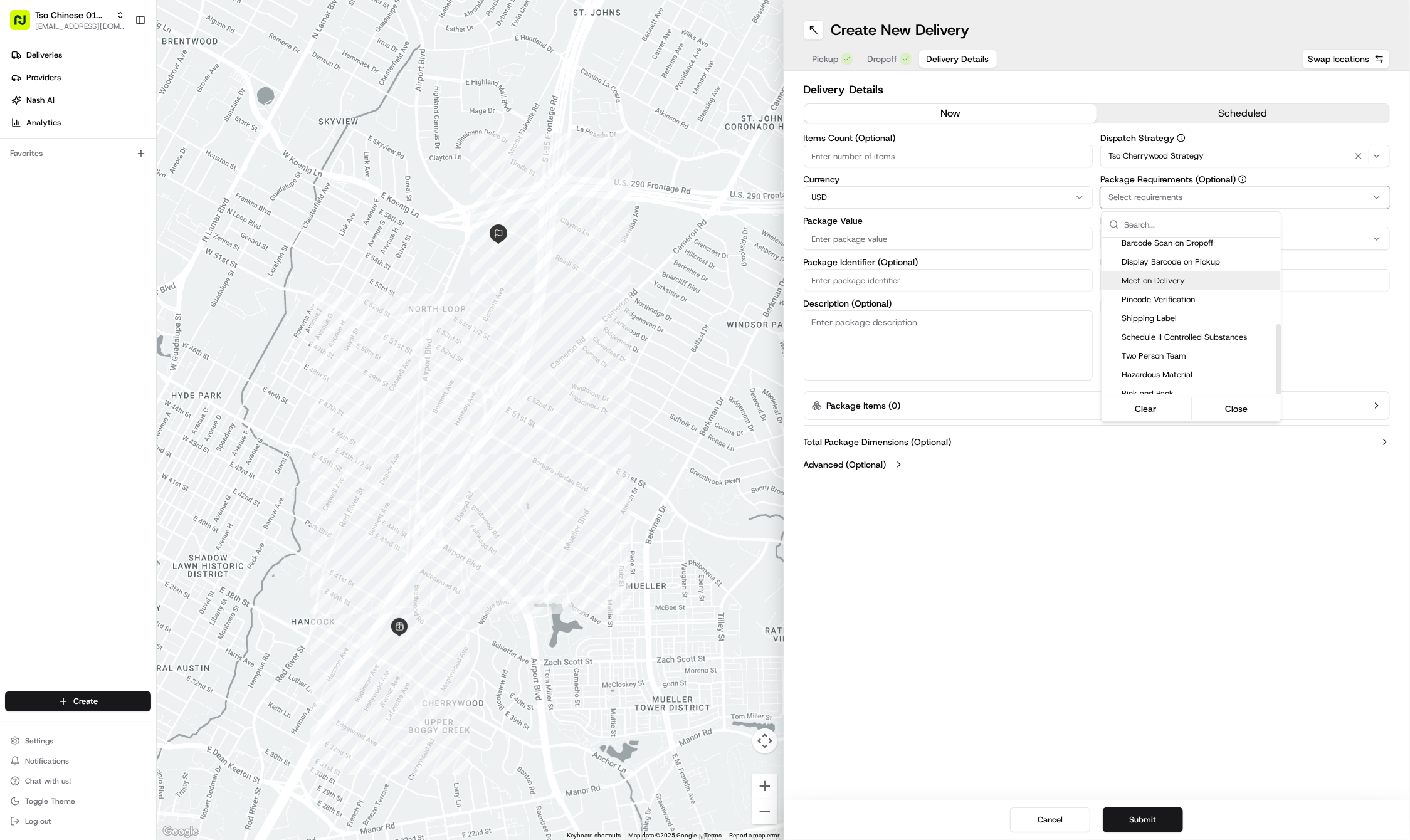
click at [1164, 277] on span "Meet on Delivery" at bounding box center [1198, 281] width 154 height 11
click at [918, 274] on html "Tso Chinese 01 Cherrywood haran@tsochinese.com Toggle Sidebar Deliveries Provid…" at bounding box center [705, 420] width 1410 height 840
click at [918, 274] on input "Package Identifier (Optional)" at bounding box center [949, 280] width 289 height 23
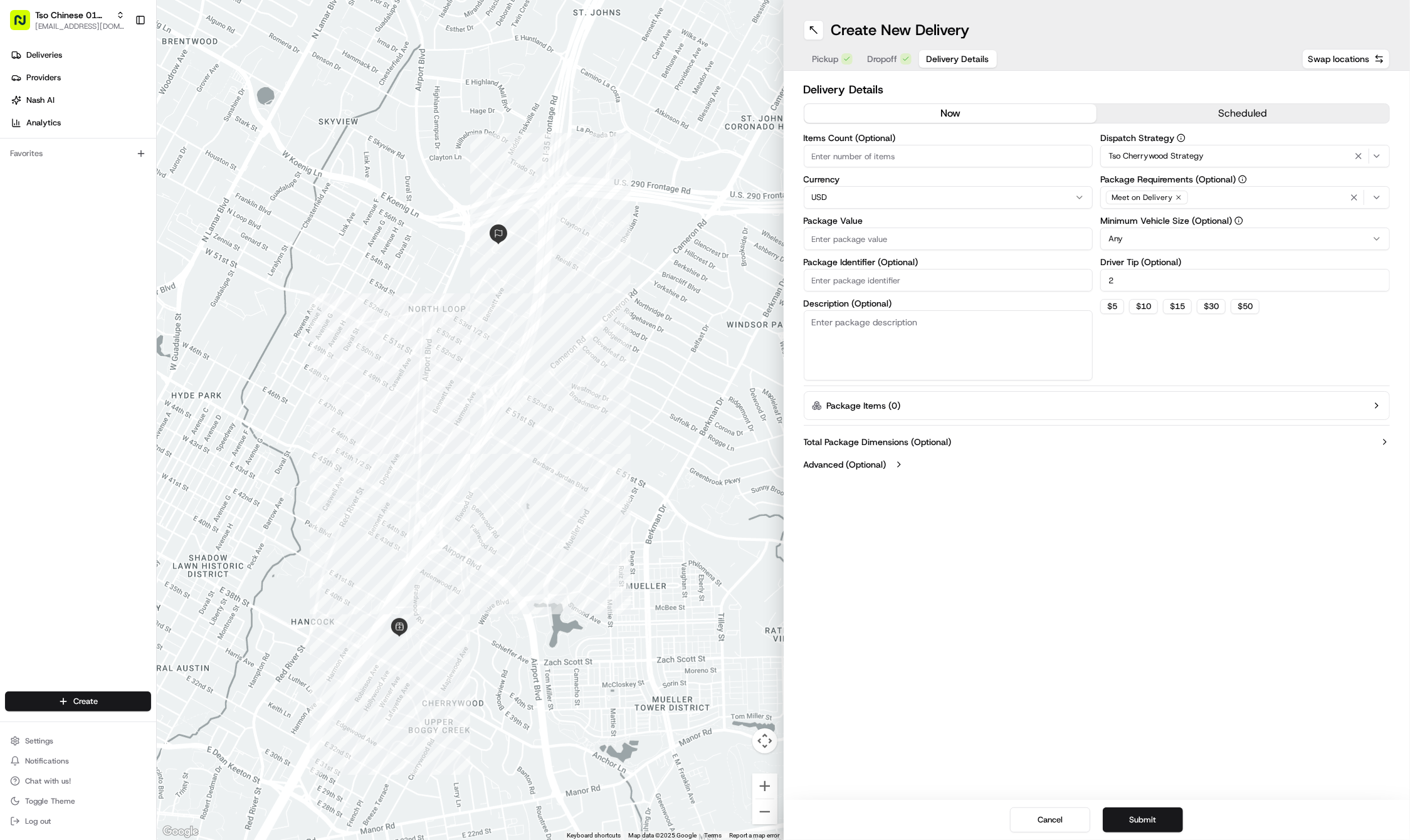
click at [918, 274] on input "Package Identifier (Optional)" at bounding box center [949, 280] width 289 height 23
paste input "QJYQEA0"
type input "QJYQEA0"
click at [893, 239] on input "Package Value" at bounding box center [949, 239] width 289 height 23
type input "49.58"
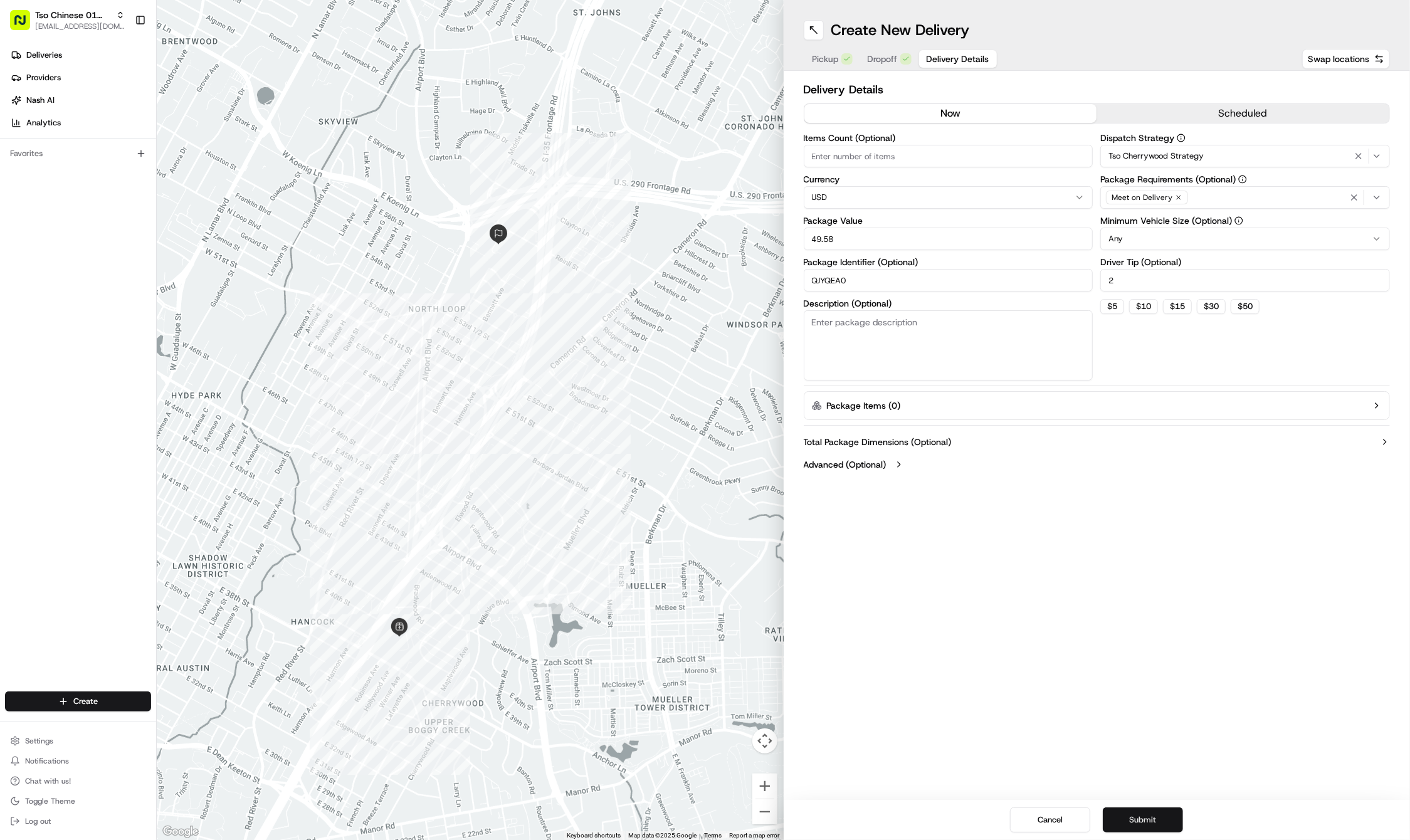
click at [1142, 808] on button "Submit" at bounding box center [1143, 820] width 80 height 25
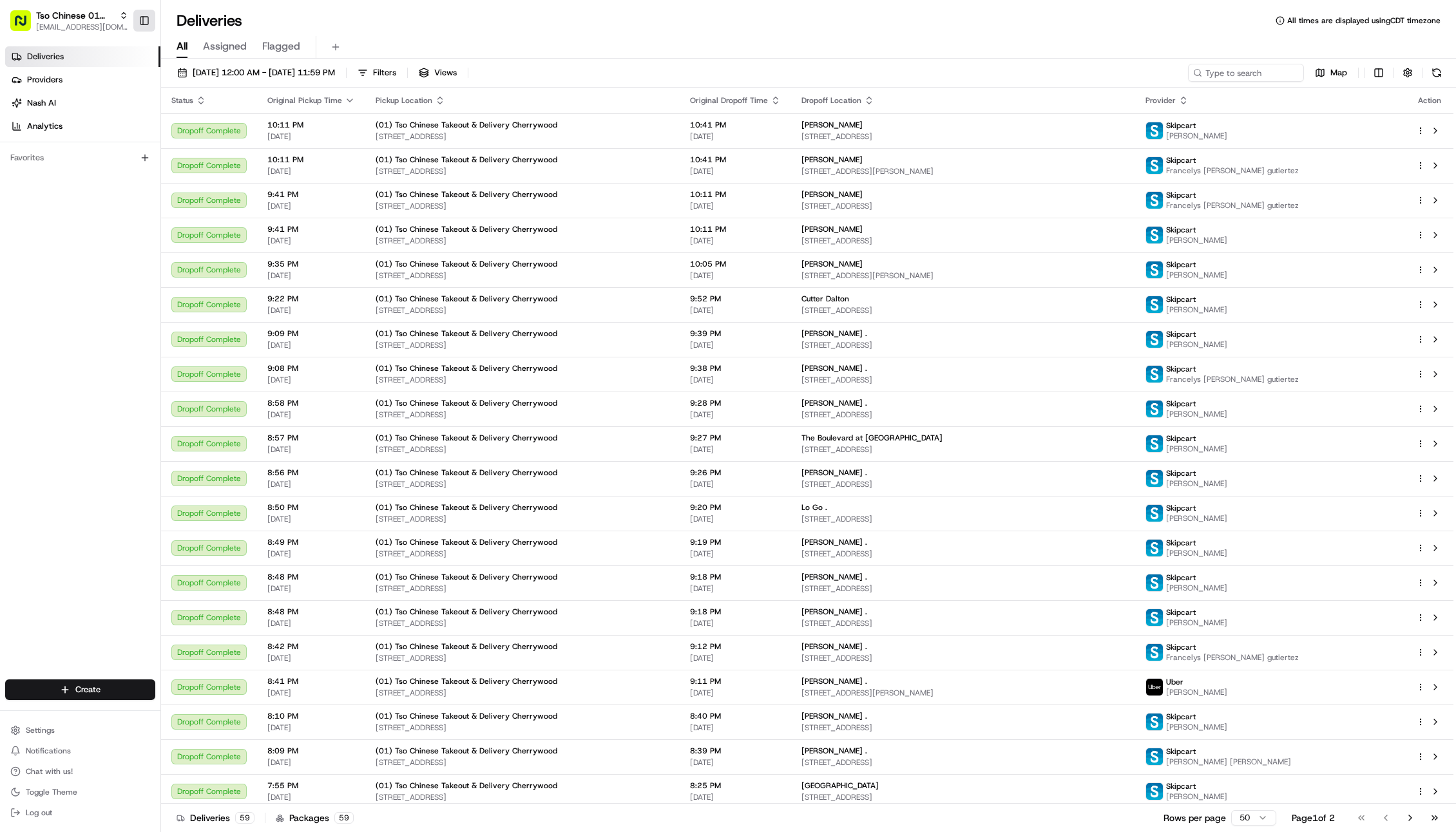
click at [142, 18] on button "Toggle Sidebar" at bounding box center [144, 21] width 22 height 22
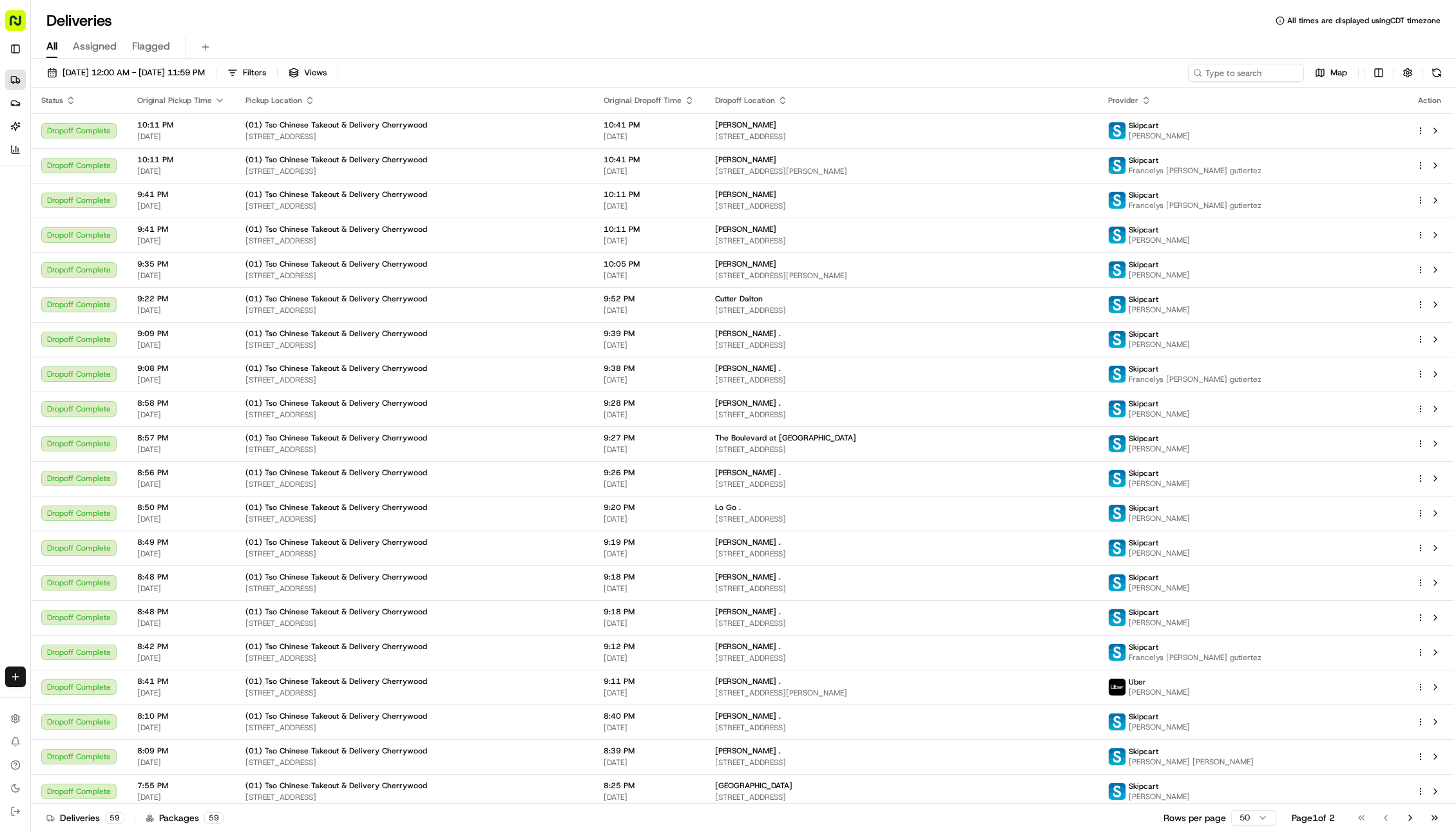
click at [1279, 21] on icon at bounding box center [1280, 21] width 9 height 9
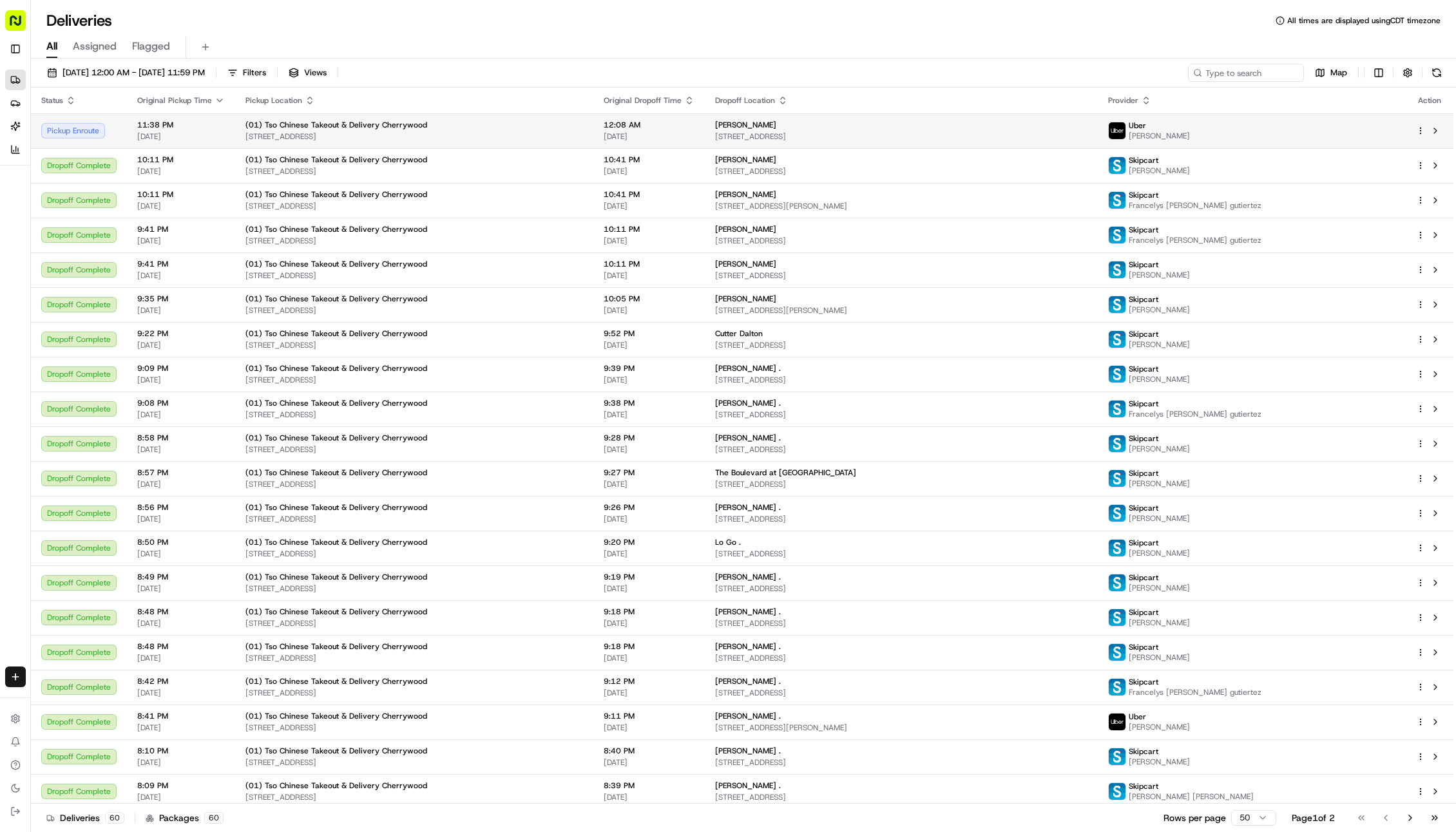
click at [820, 127] on div "[PERSON_NAME]" at bounding box center [901, 125] width 371 height 10
click at [508, 120] on div "(01) Tso Chinese Takeout & Delivery Cherrywood" at bounding box center [414, 125] width 338 height 10
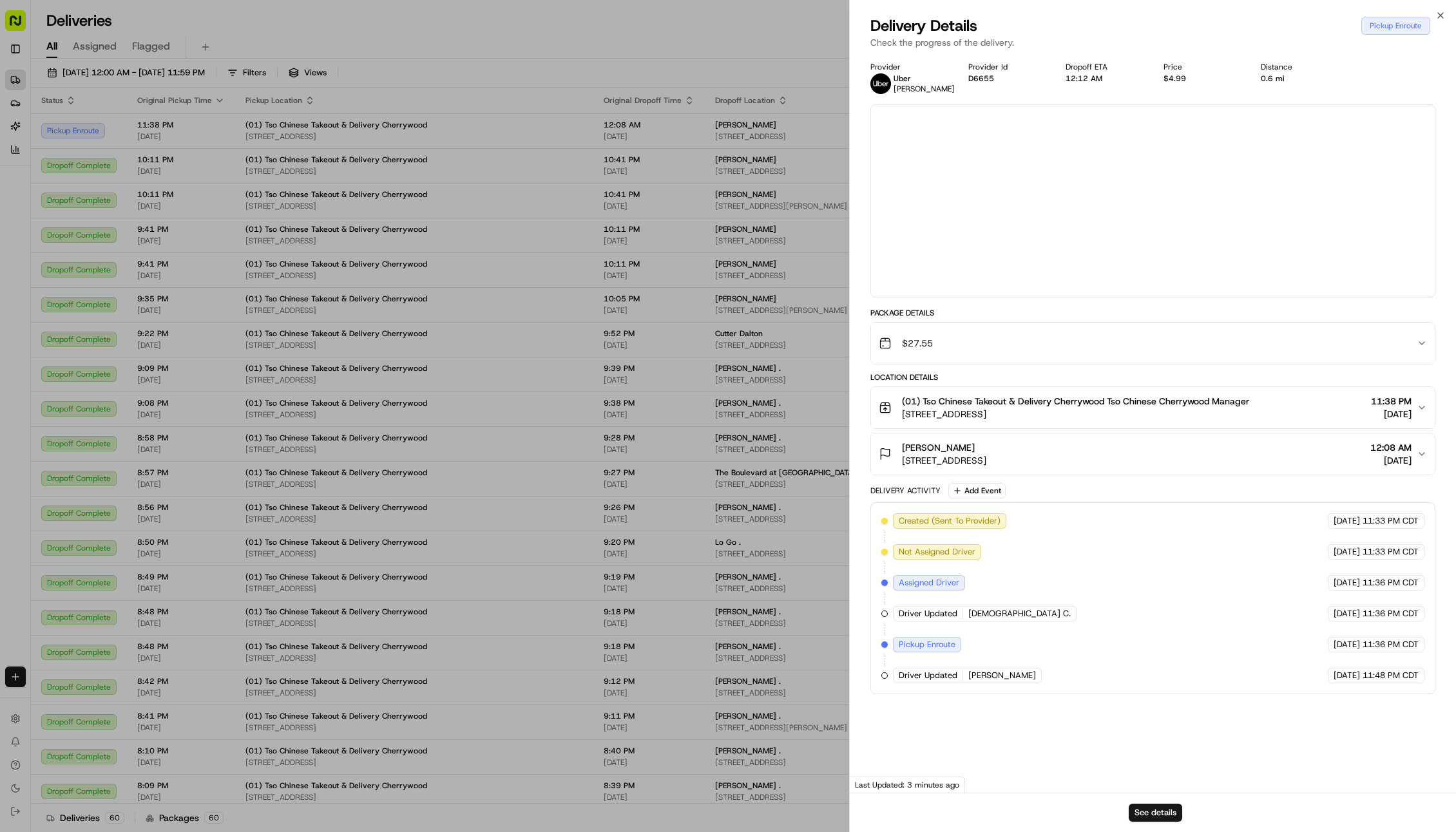
click at [620, 132] on div at bounding box center [728, 416] width 1456 height 832
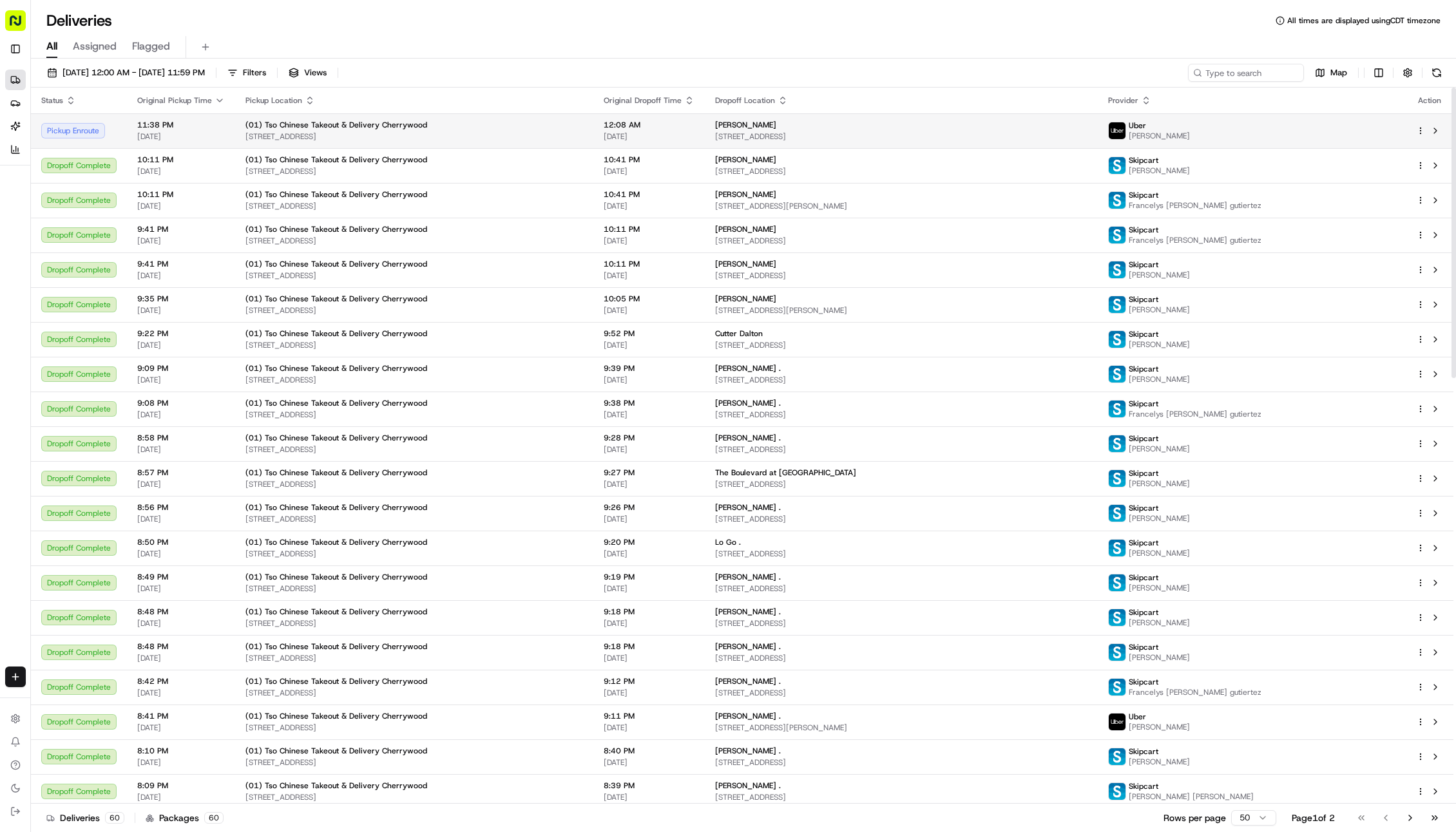
click at [942, 121] on div "[PERSON_NAME]" at bounding box center [901, 125] width 371 height 10
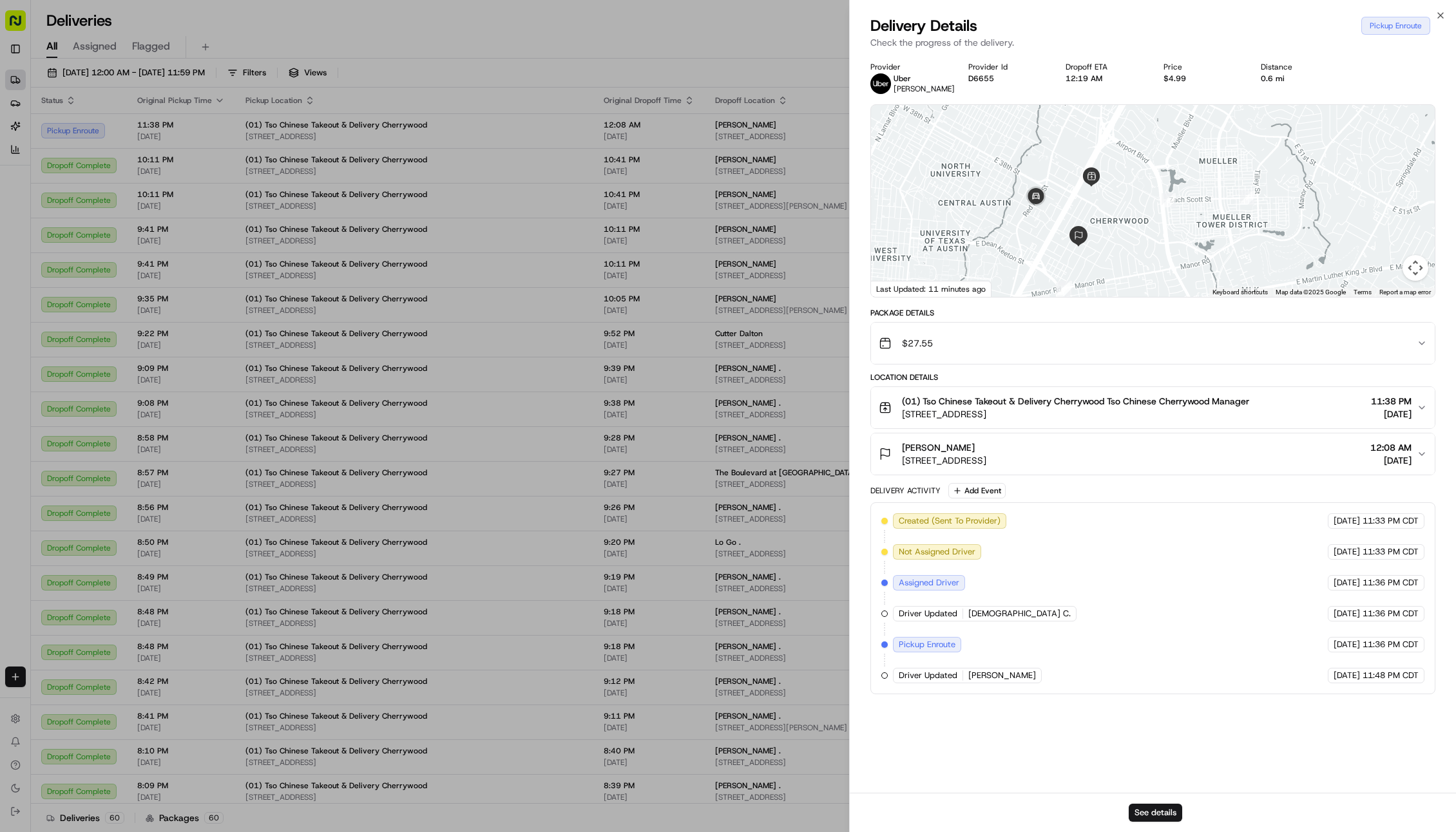
drag, startPoint x: 1093, startPoint y: 170, endPoint x: 1044, endPoint y: 246, distance: 90.4
click at [1044, 246] on div at bounding box center [1153, 201] width 564 height 192
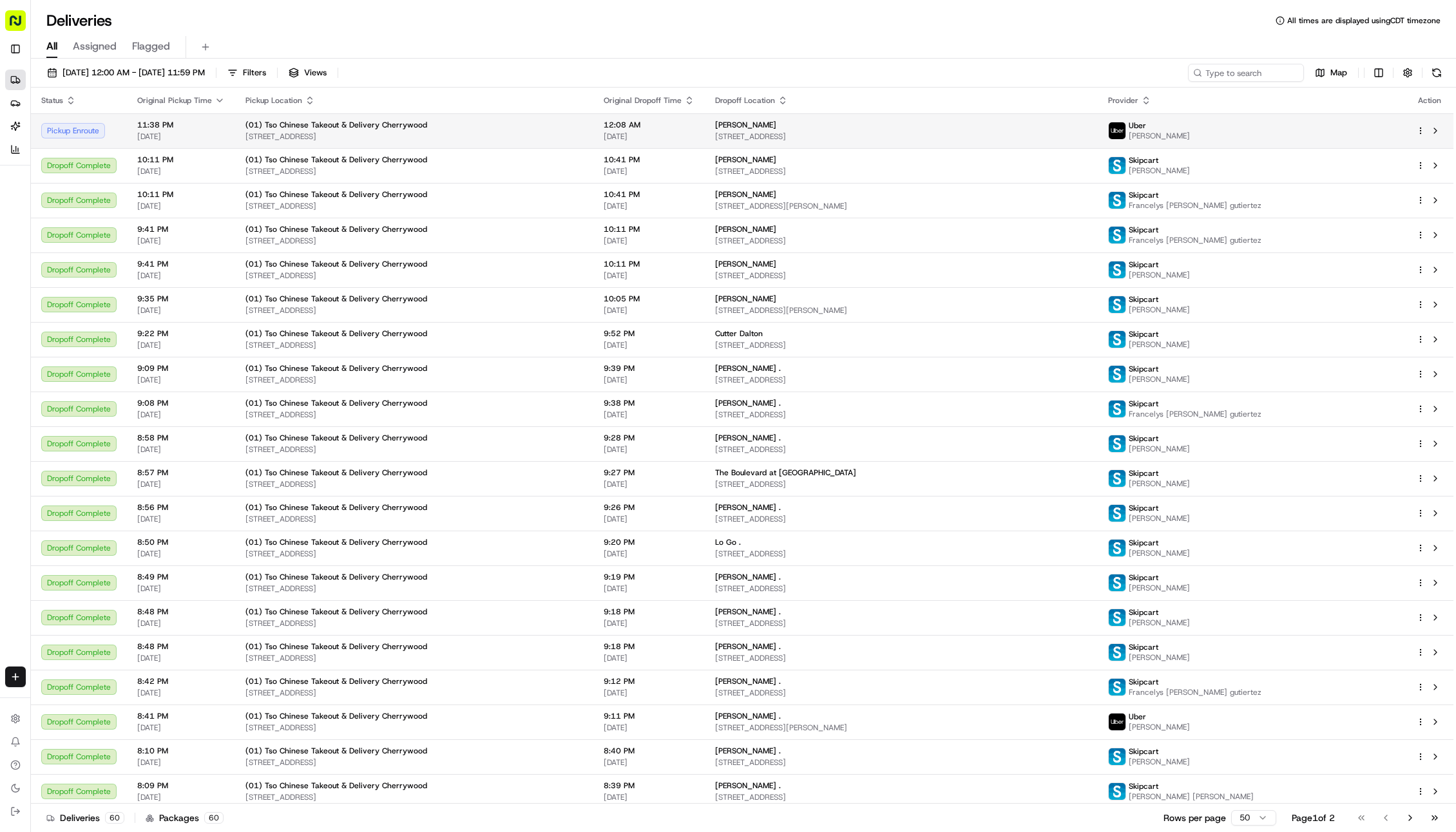
click at [748, 139] on span "[STREET_ADDRESS]" at bounding box center [901, 136] width 371 height 10
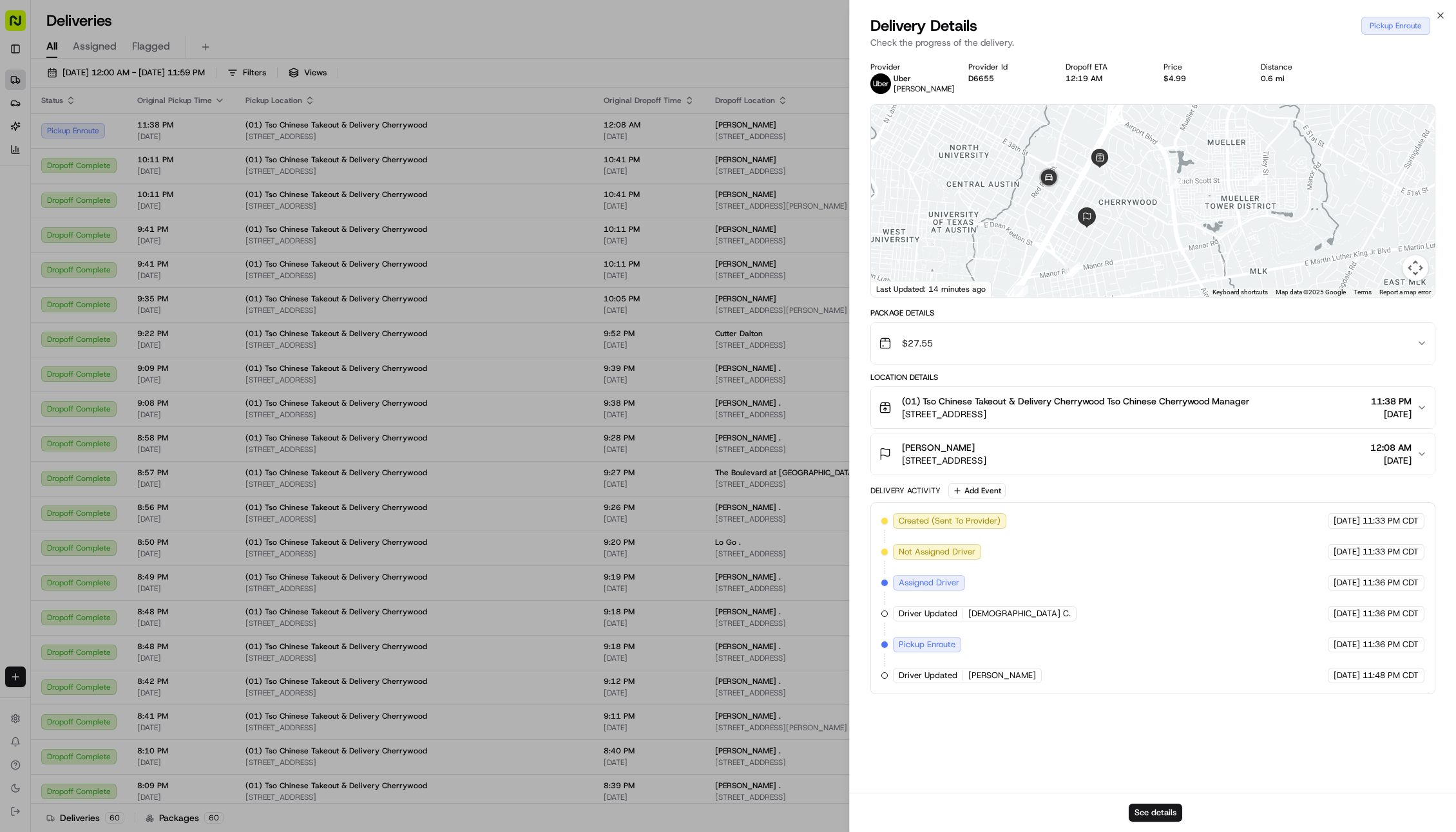
drag, startPoint x: 992, startPoint y: 178, endPoint x: 952, endPoint y: 234, distance: 68.8
click at [952, 234] on div at bounding box center [1153, 201] width 564 height 192
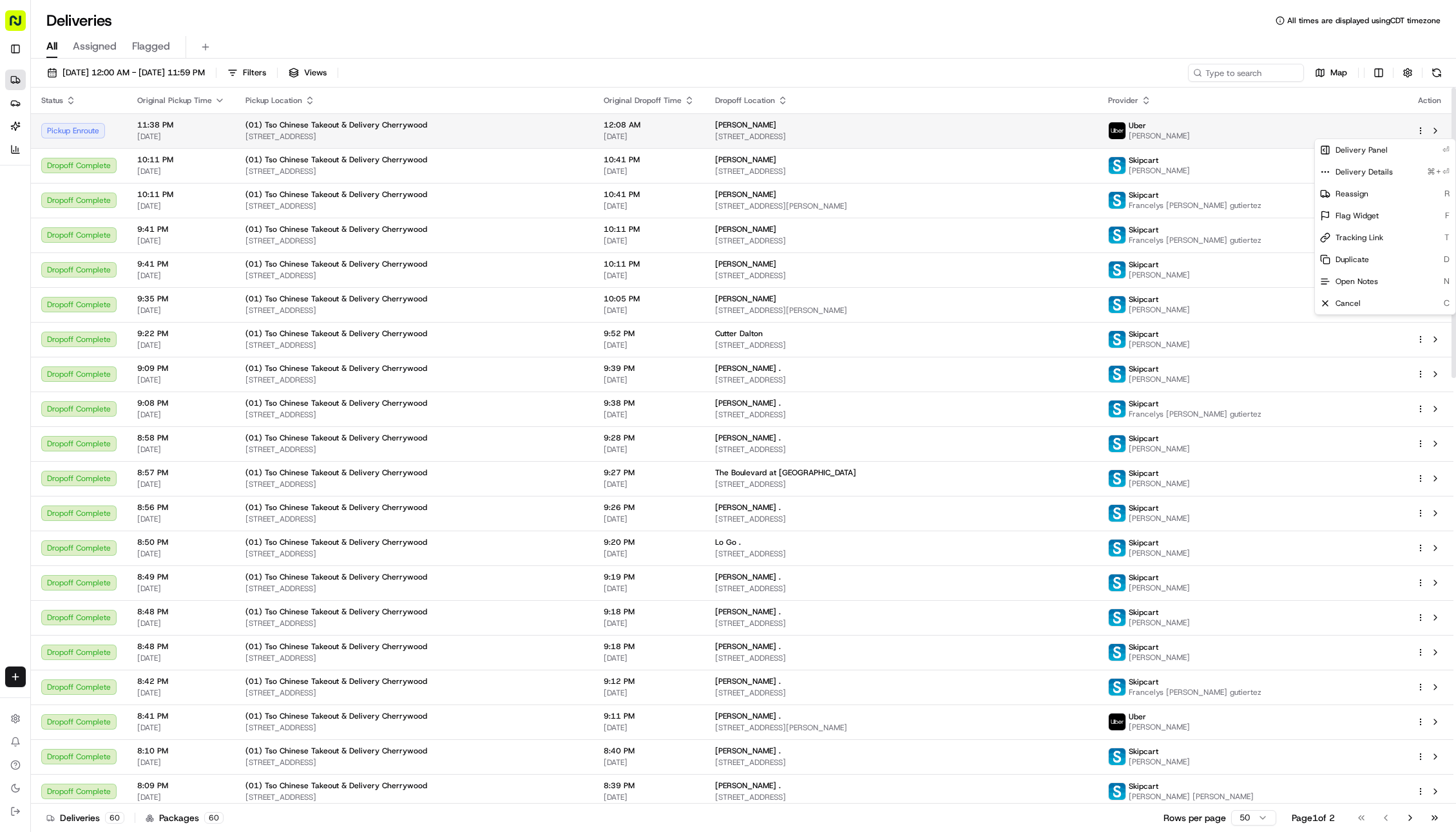
click at [1421, 130] on html "Tso Chinese 01 Cherrywood [EMAIL_ADDRESS][DOMAIN_NAME] Toggle Sidebar Deliverie…" at bounding box center [728, 416] width 1456 height 832
click at [1364, 194] on span "Reassign" at bounding box center [1351, 194] width 33 height 10
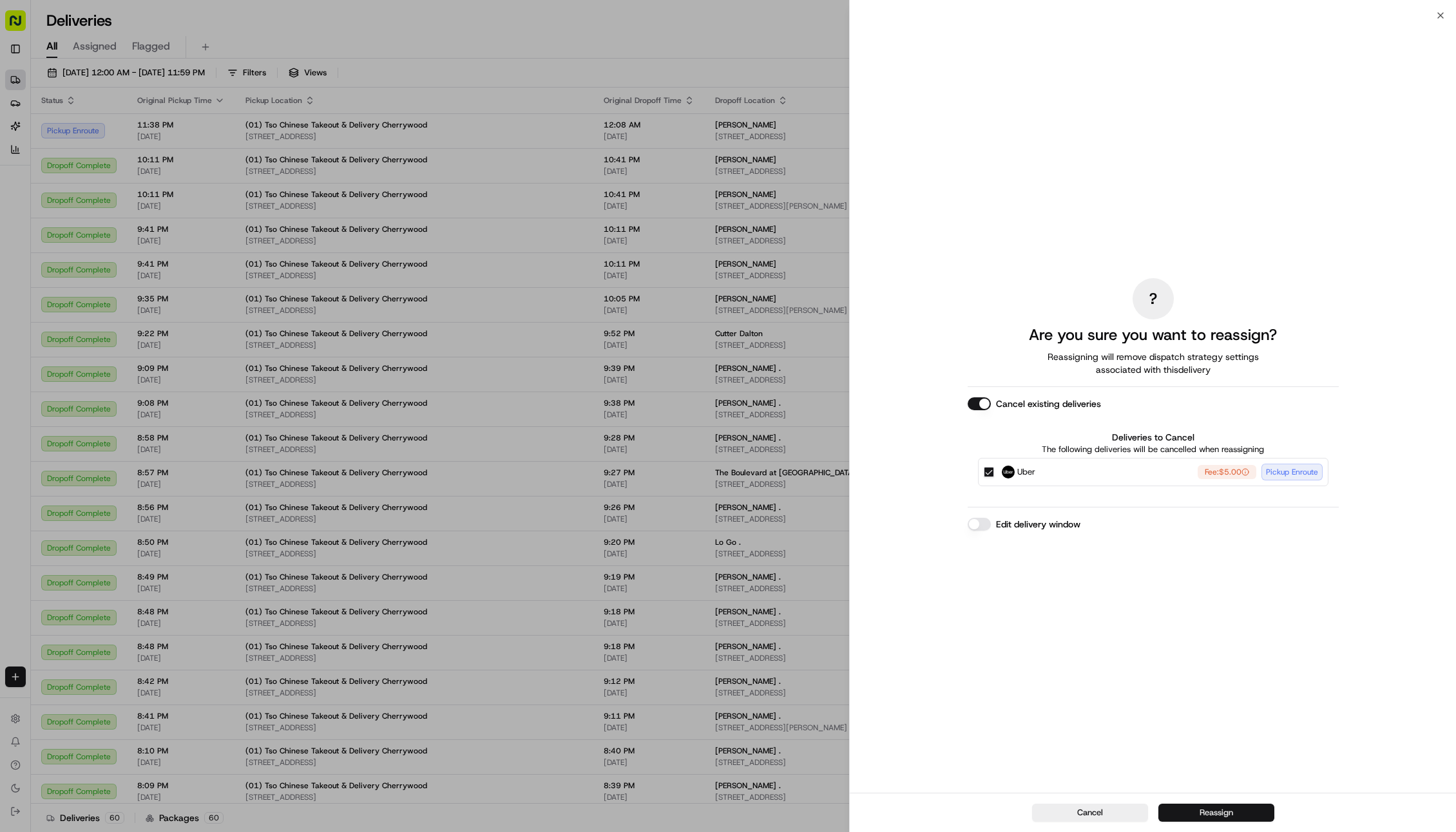
click at [1183, 817] on button "Reassign" at bounding box center [1216, 813] width 116 height 18
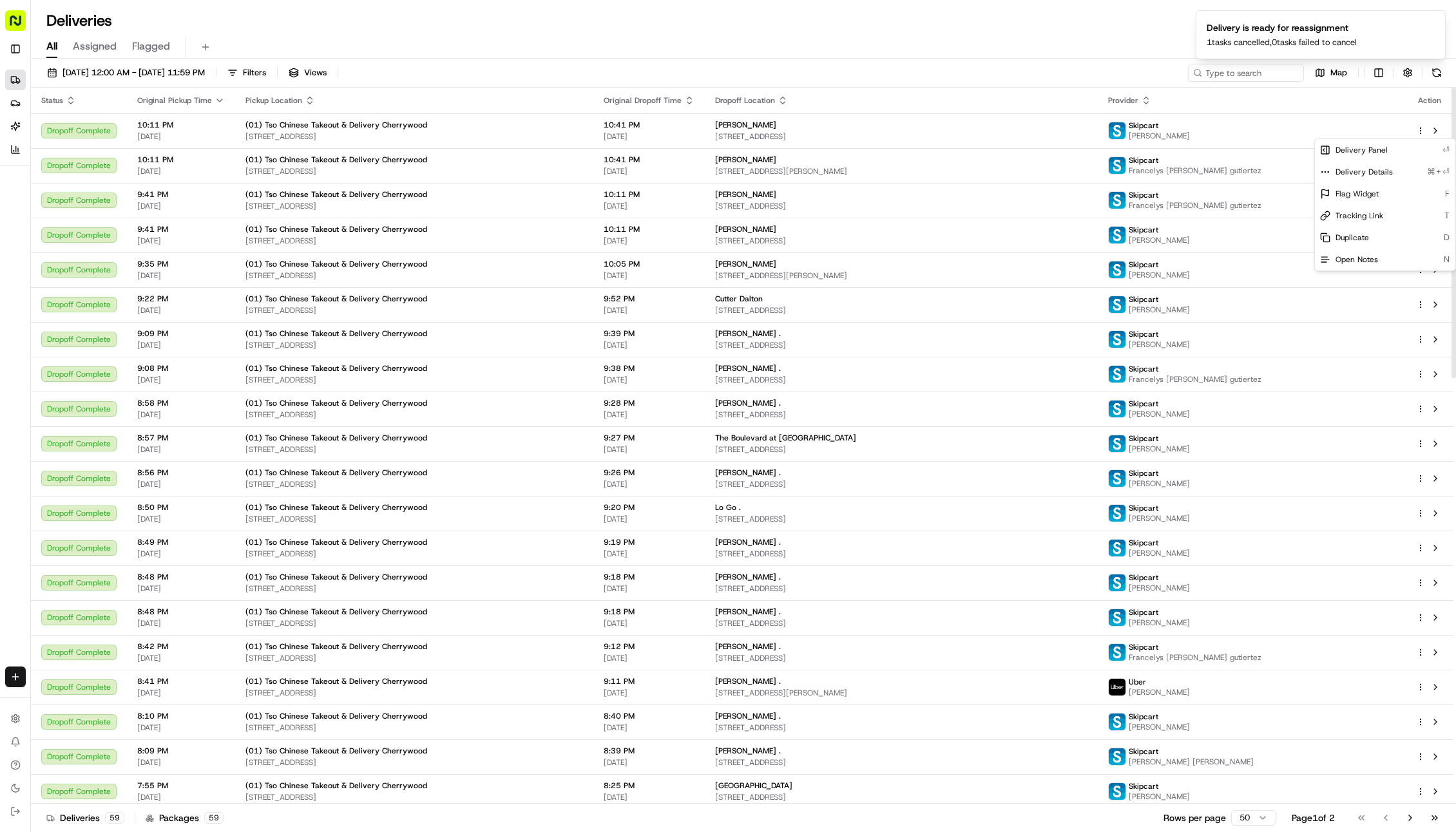
click at [1148, 132] on span "[PERSON_NAME]" at bounding box center [1159, 136] width 61 height 10
click at [816, 78] on div "[DATE] 12:00 AM - [DATE] 11:59 PM Filters Views Map" at bounding box center [744, 75] width 1425 height 24
click at [101, 69] on span "[DATE] 12:00 AM - [DATE] 11:59 PM" at bounding box center [133, 73] width 142 height 12
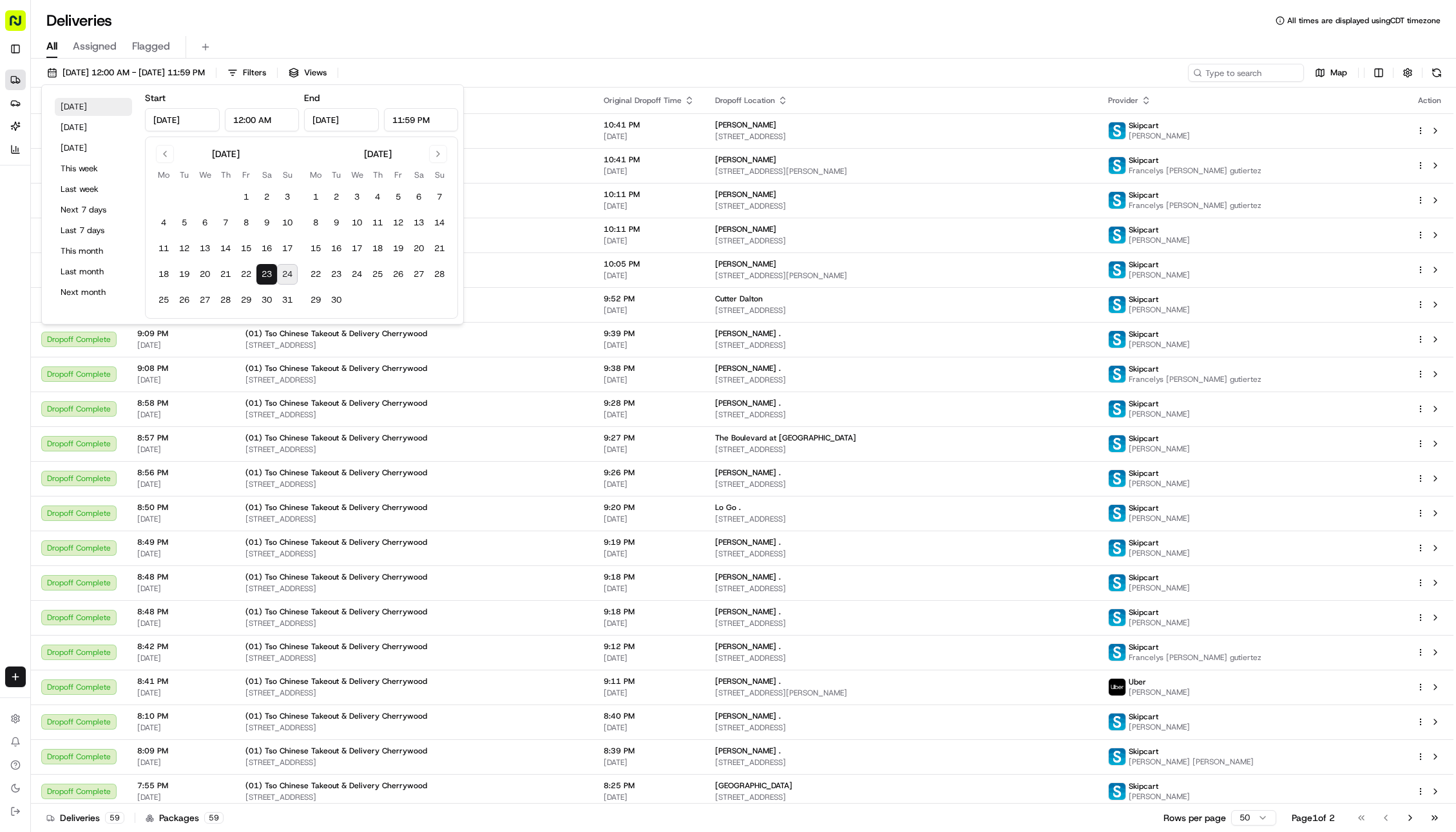
click at [81, 105] on button "[DATE]" at bounding box center [93, 107] width 77 height 18
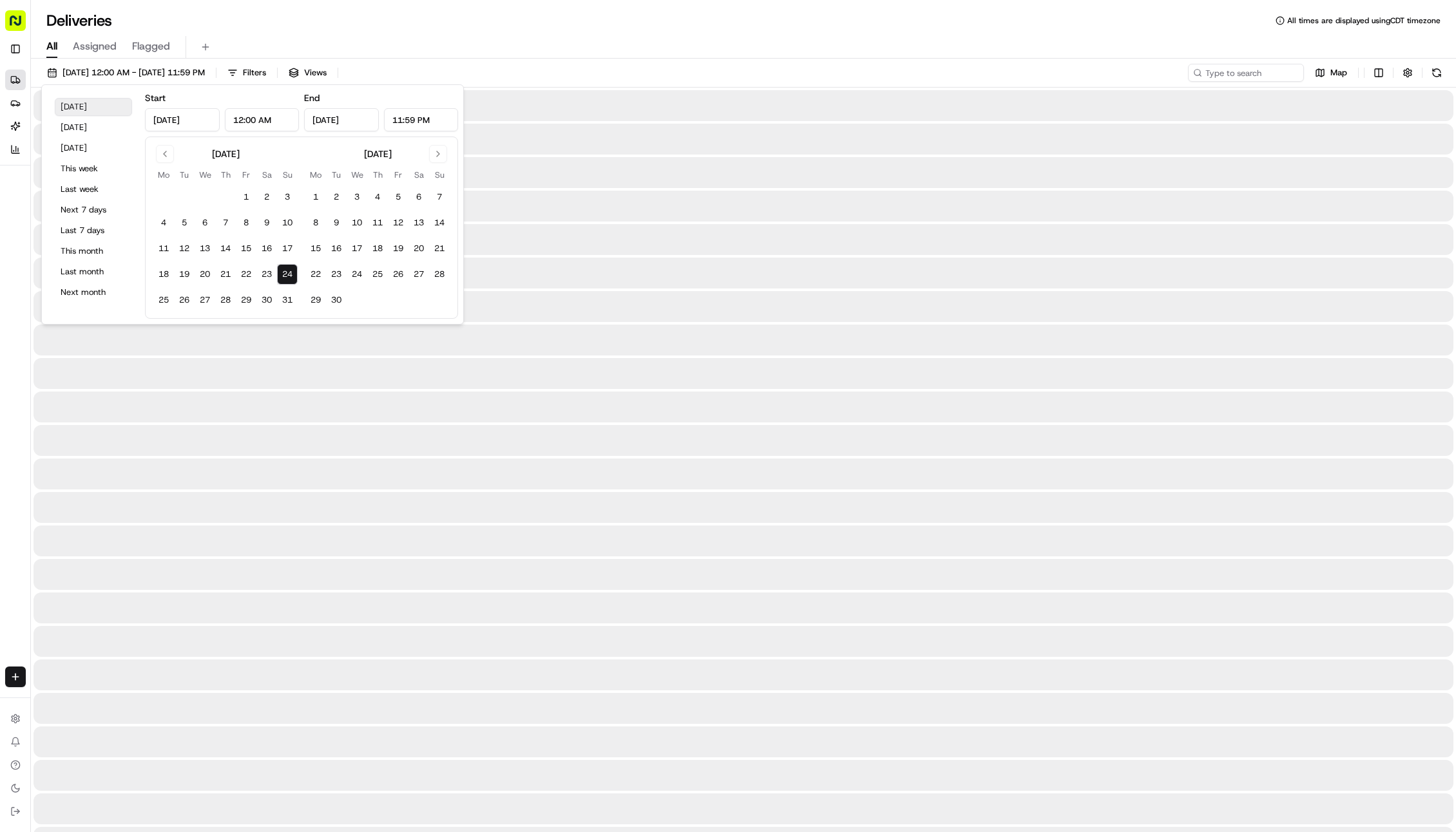
type input "[DATE]"
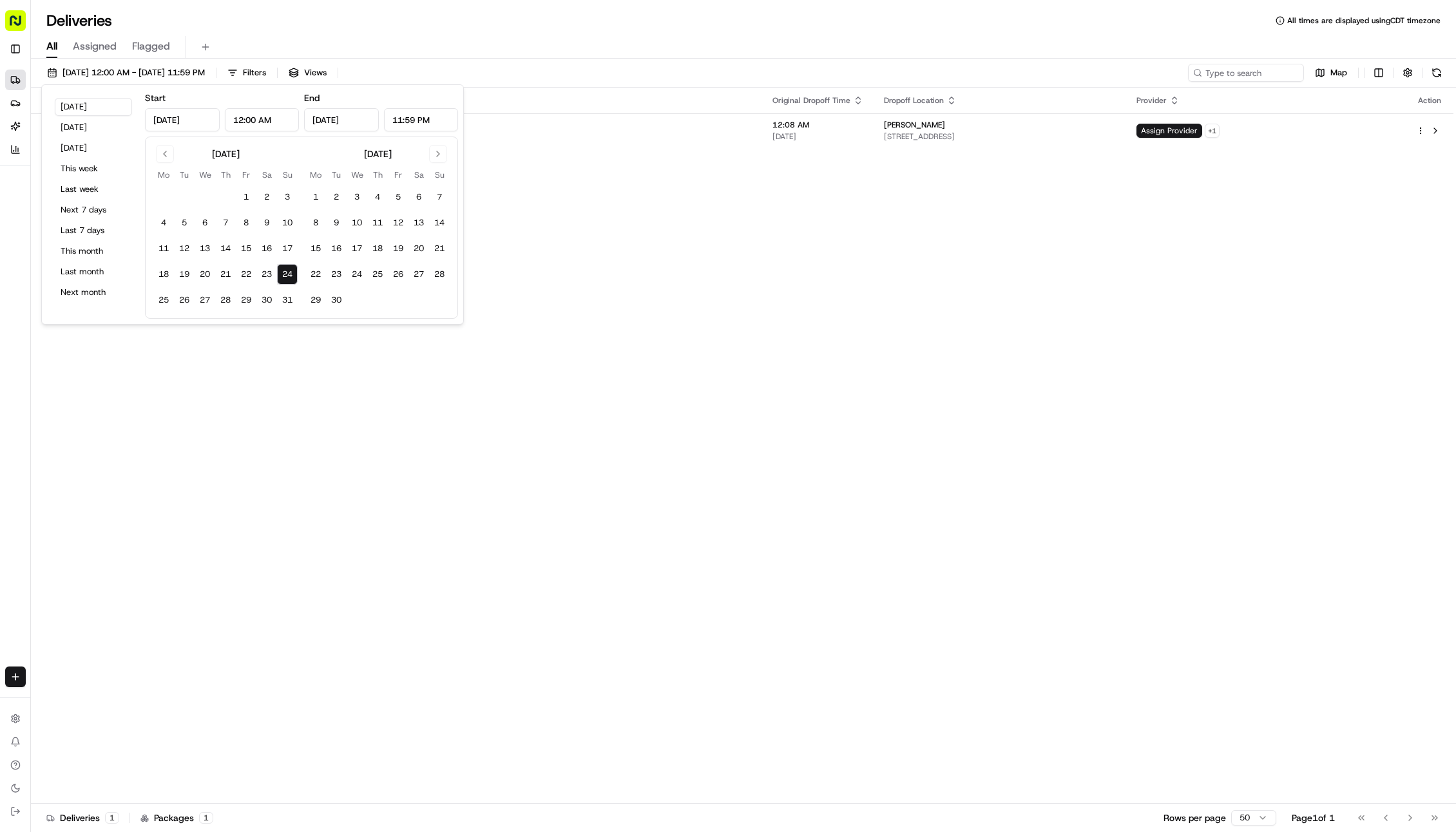
click at [466, 38] on div "All Assigned Flagged" at bounding box center [744, 47] width 1425 height 23
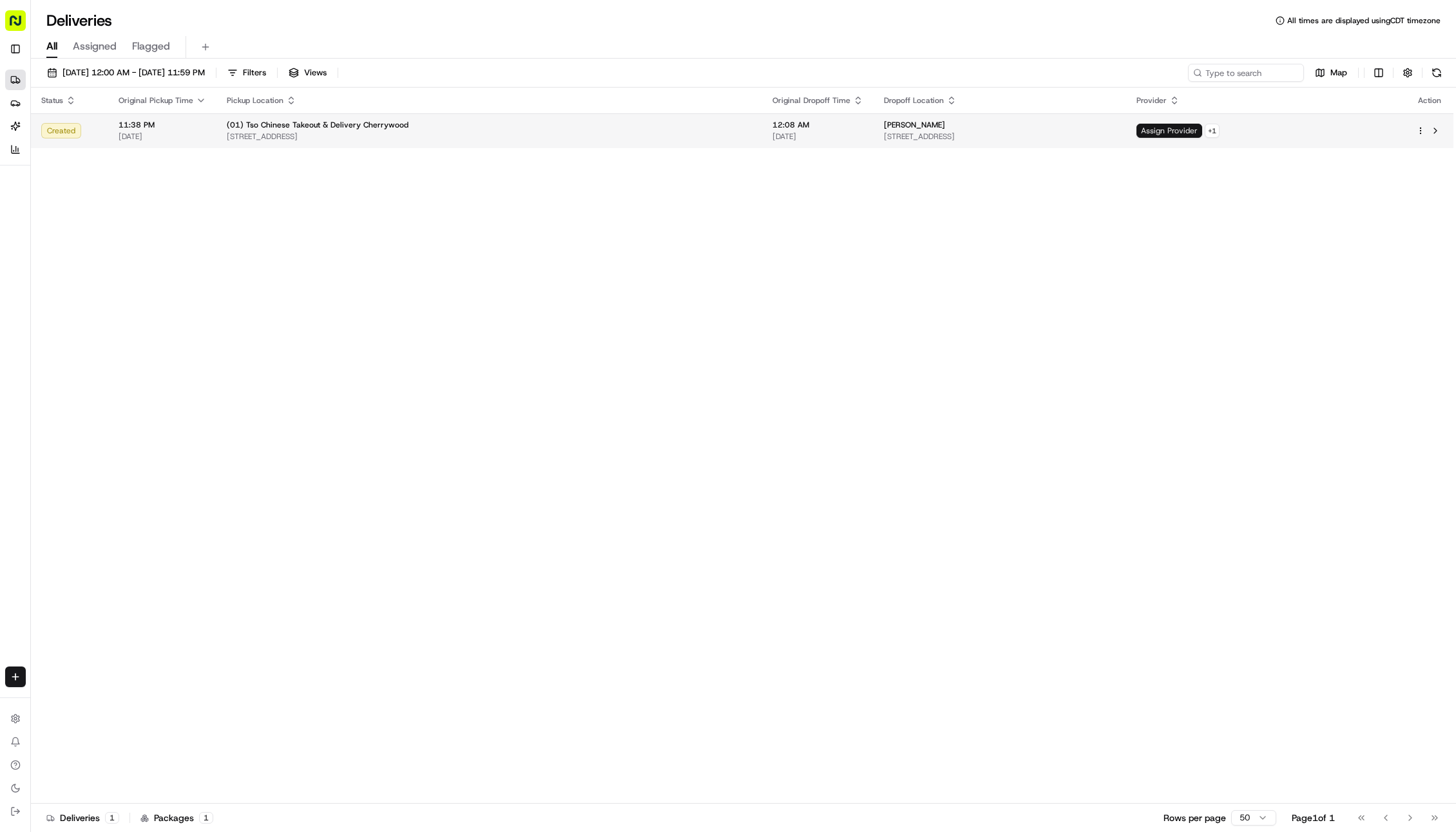
click at [1202, 132] on span "Assign Provider" at bounding box center [1169, 131] width 66 height 14
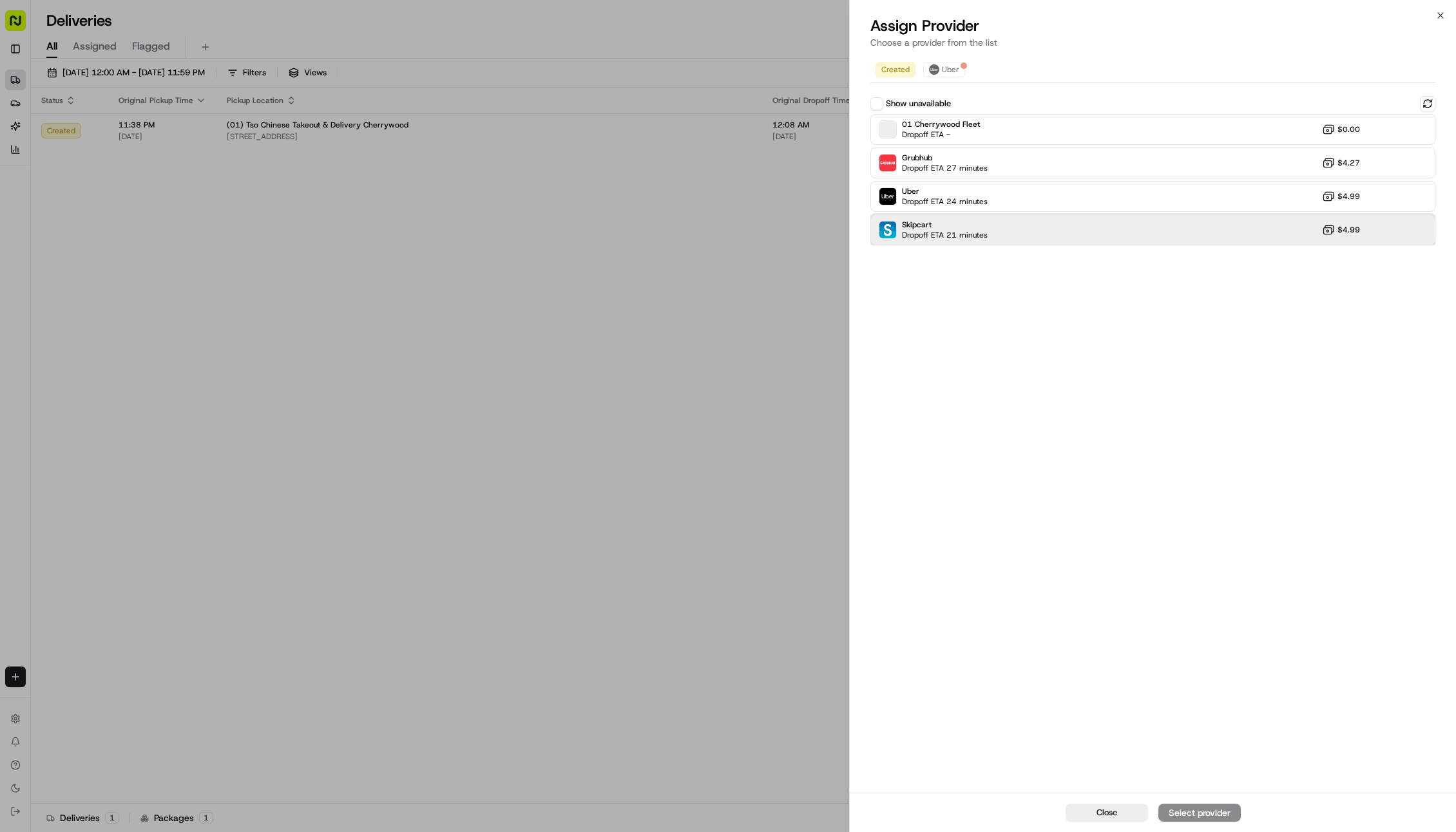
click at [1107, 229] on div "Skipcart Dropoff ETA 21 minutes $4.99" at bounding box center [1153, 230] width 565 height 31
click at [1183, 811] on div "Assign Provider" at bounding box center [1199, 813] width 63 height 13
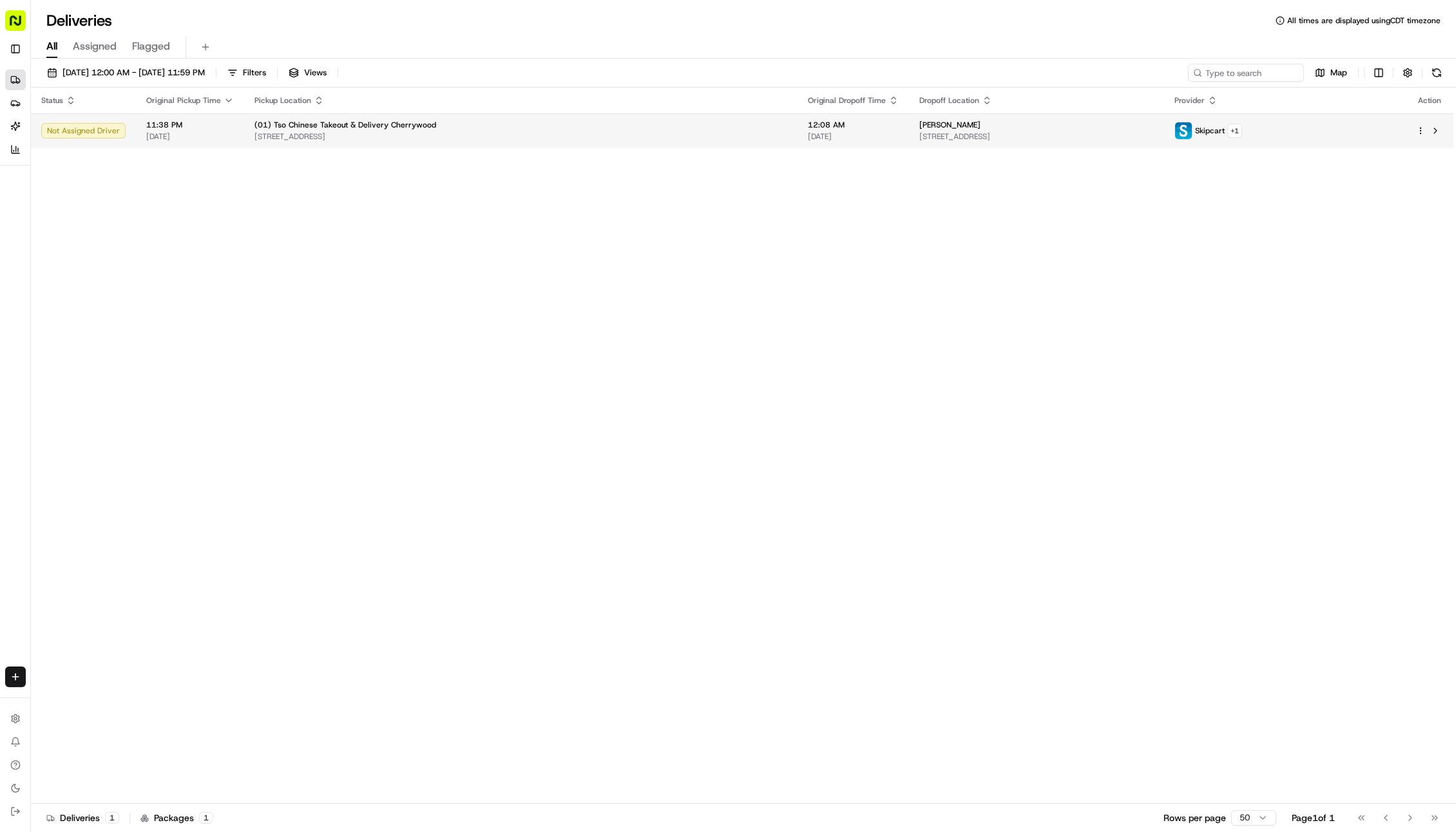
click at [1048, 131] on div "[PERSON_NAME] [STREET_ADDRESS]" at bounding box center [1036, 131] width 235 height 22
click at [820, 142] on span "[DATE]" at bounding box center [853, 136] width 91 height 10
click at [666, 223] on div "Status Original Pickup Time Pickup Location Original Dropoff Time Dropoff Locat…" at bounding box center [742, 446] width 1422 height 716
click at [472, 116] on td "(01) Tso Chinese Takeout & Delivery Cherrywood [STREET_ADDRESS]" at bounding box center [495, 131] width 544 height 36
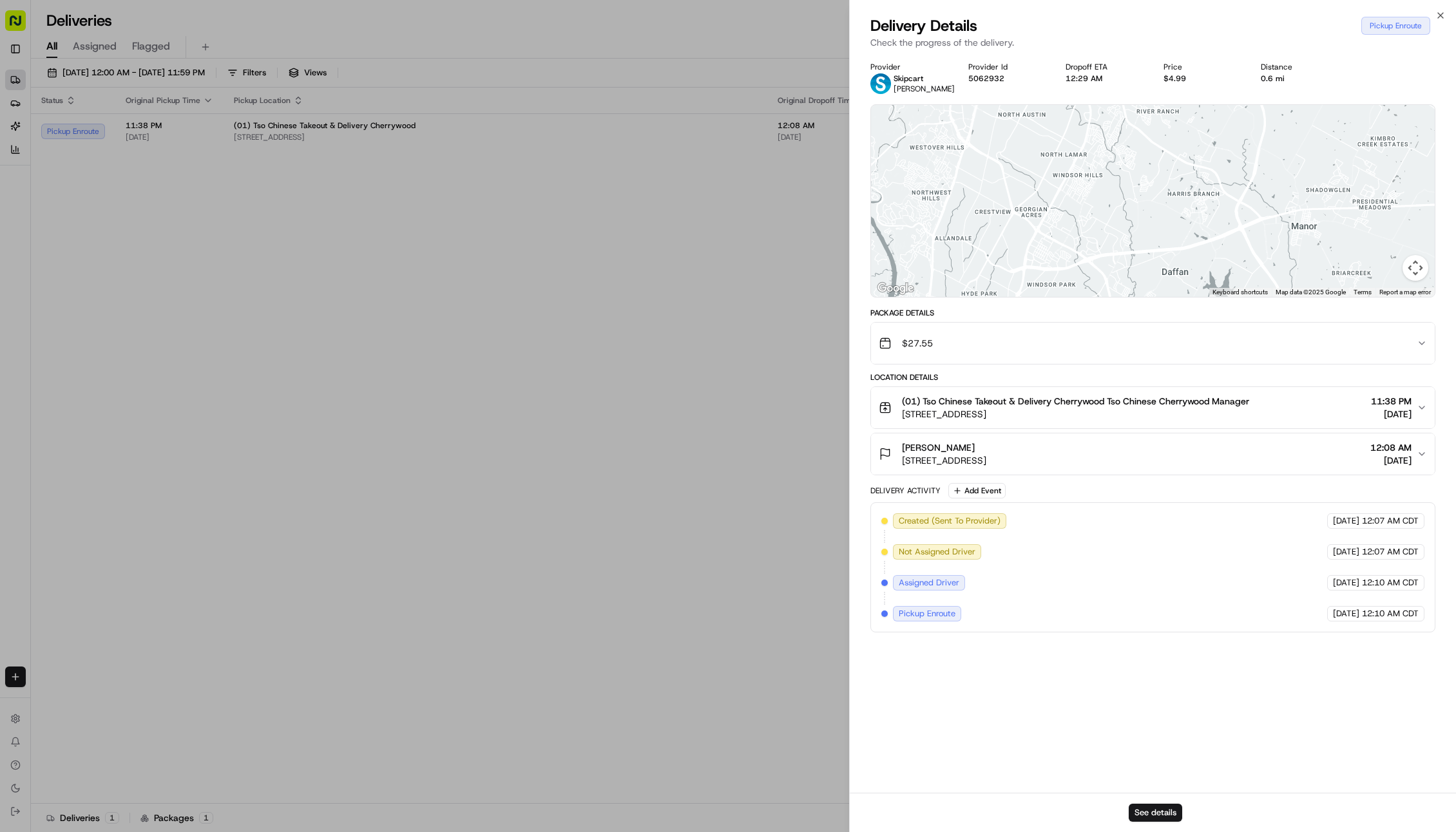
drag, startPoint x: 1361, startPoint y: 138, endPoint x: 996, endPoint y: 372, distance: 433.6
click at [996, 374] on div "Provider Skipcart [PERSON_NAME] Provider Id 5062932 Dropoff ETA 12:29 AM Price …" at bounding box center [1153, 347] width 565 height 571
click at [769, 323] on div at bounding box center [728, 416] width 1456 height 832
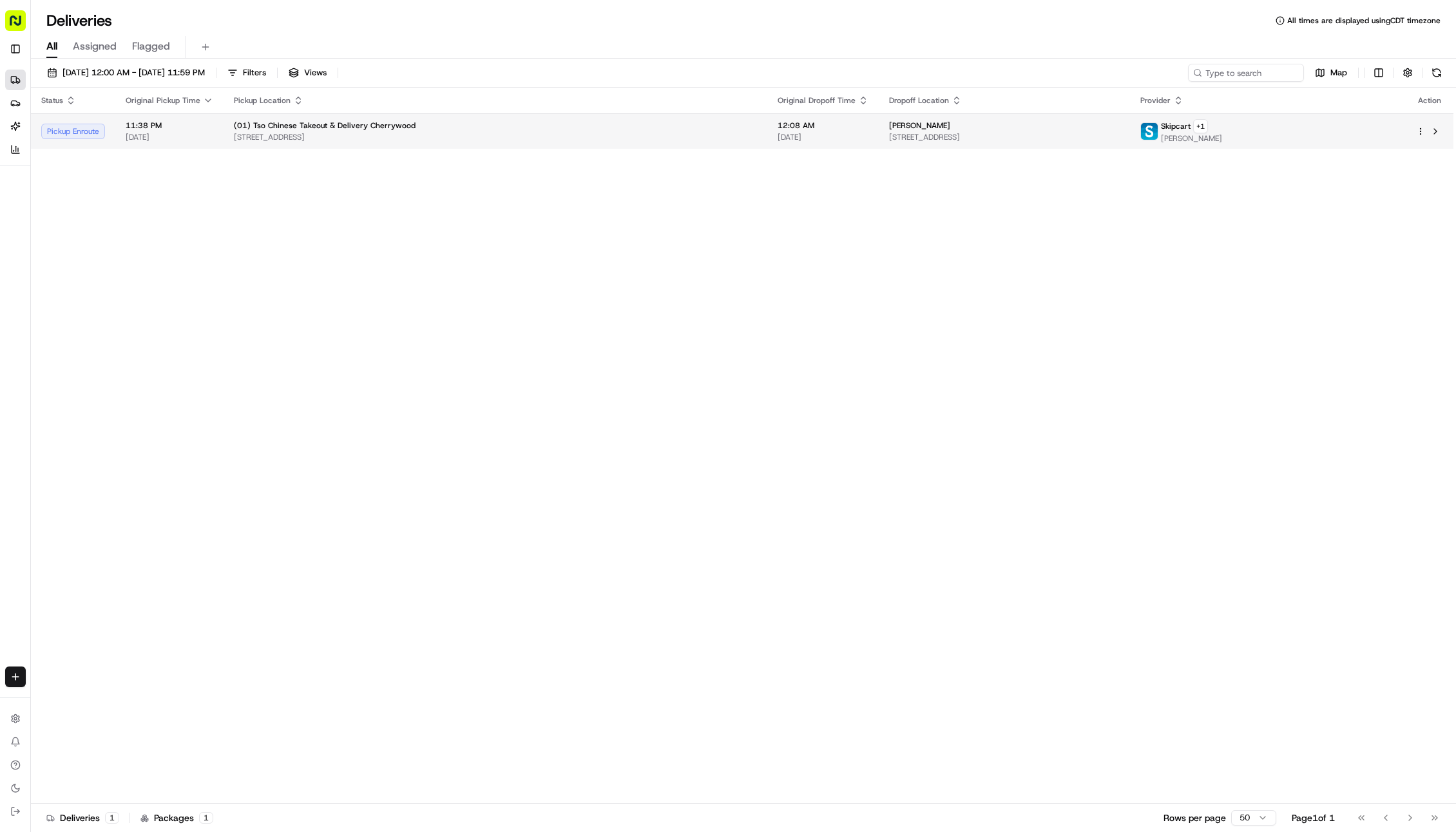
click at [685, 143] on td "(01) Tso Chinese Takeout & Delivery Cherrywood [STREET_ADDRESS]" at bounding box center [495, 131] width 544 height 36
click at [1016, 142] on span "[STREET_ADDRESS]" at bounding box center [1004, 137] width 231 height 10
